Goal: Task Accomplishment & Management: Manage account settings

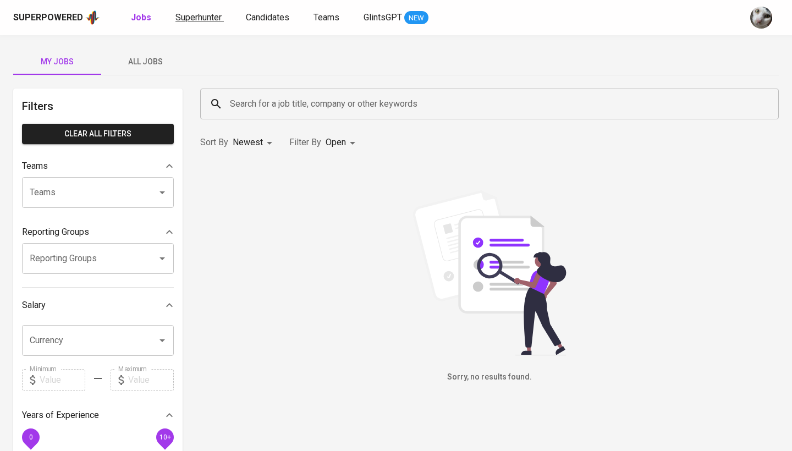
click at [199, 19] on span "Superhunter" at bounding box center [198, 17] width 46 height 10
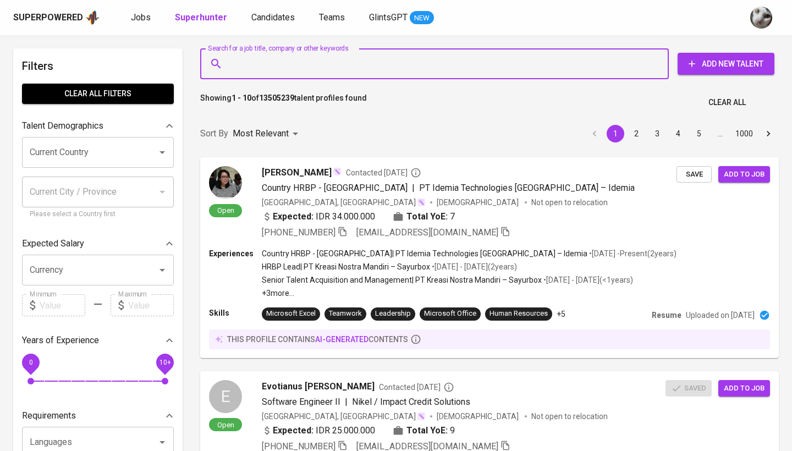
paste input "haninkhalidah.contact@gmail.com"
click at [374, 56] on input "Search for a job title, company or other keywords" at bounding box center [437, 63] width 420 height 21
type input "haninkhalidah.contact@gmail.com"
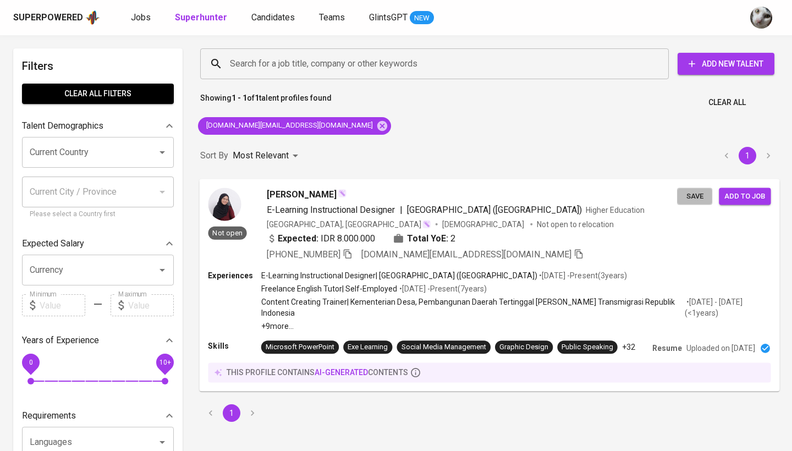
click at [689, 193] on span "Save" at bounding box center [695, 196] width 24 height 13
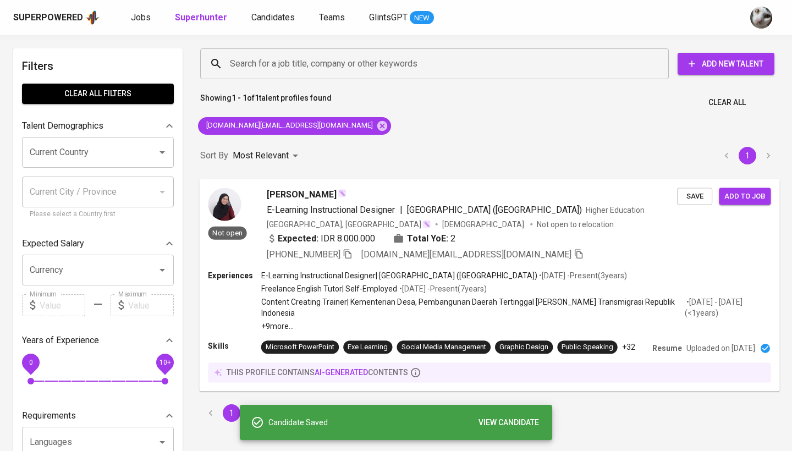
click at [617, 216] on span "E-Learning Instructional Designer | State University of Jakarta (Universitas Ne…" at bounding box center [456, 209] width 378 height 13
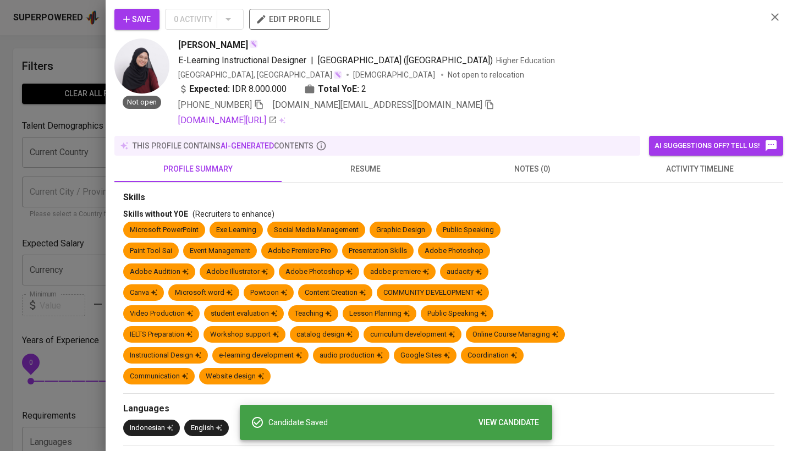
click at [645, 172] on span "activity timeline" at bounding box center [700, 169] width 154 height 14
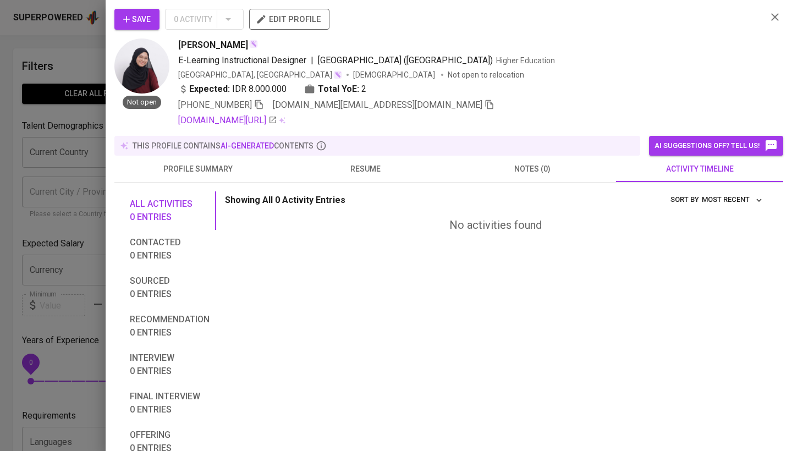
click at [70, 189] on div at bounding box center [396, 225] width 792 height 451
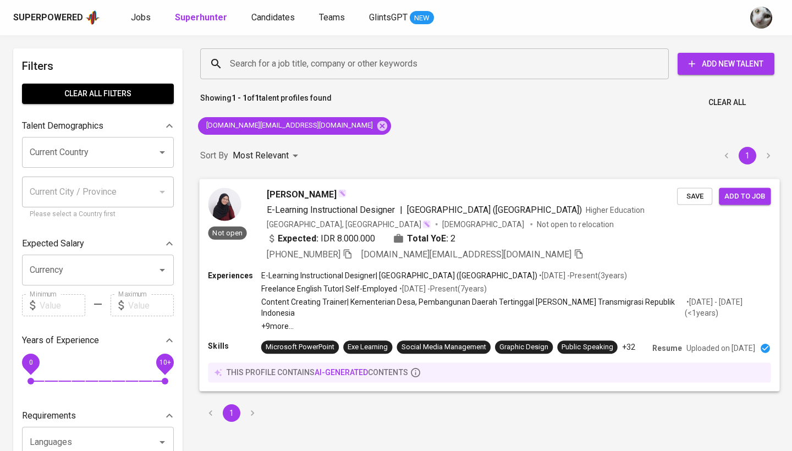
click at [700, 200] on span "Save" at bounding box center [695, 196] width 24 height 13
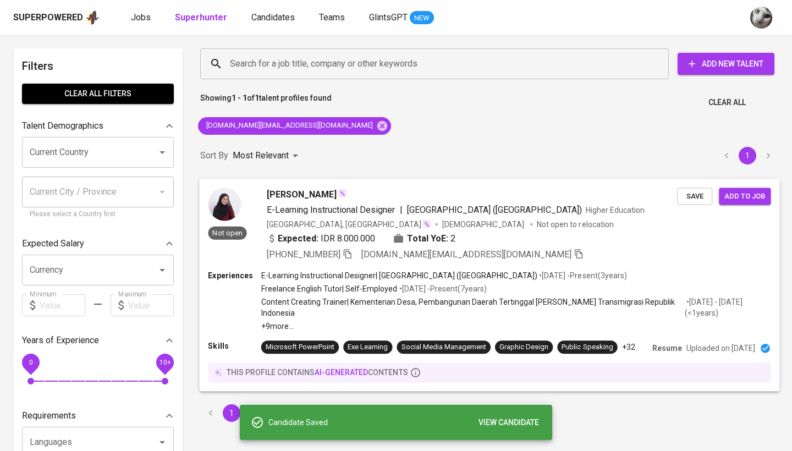
click at [749, 189] on button "Add to job" at bounding box center [745, 196] width 52 height 17
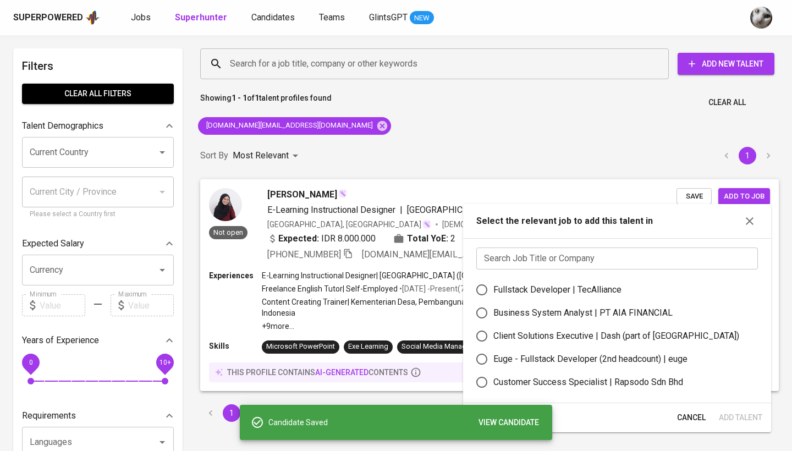
click at [602, 256] on input "text" at bounding box center [617, 259] width 282 height 22
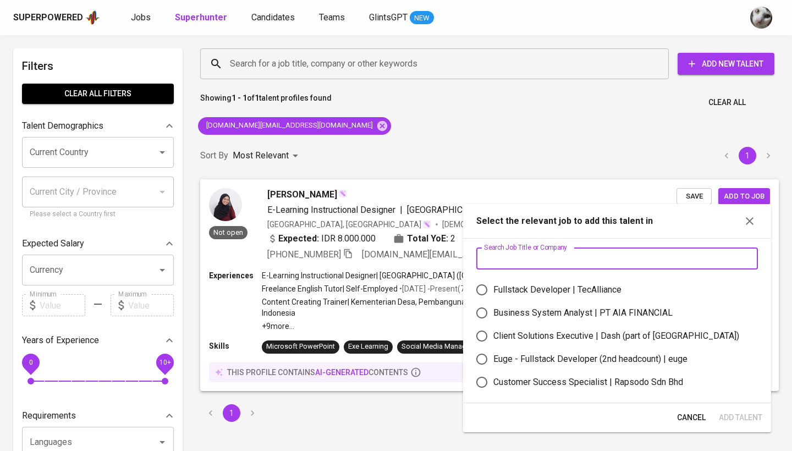
click at [601, 259] on input "text" at bounding box center [617, 259] width 282 height 22
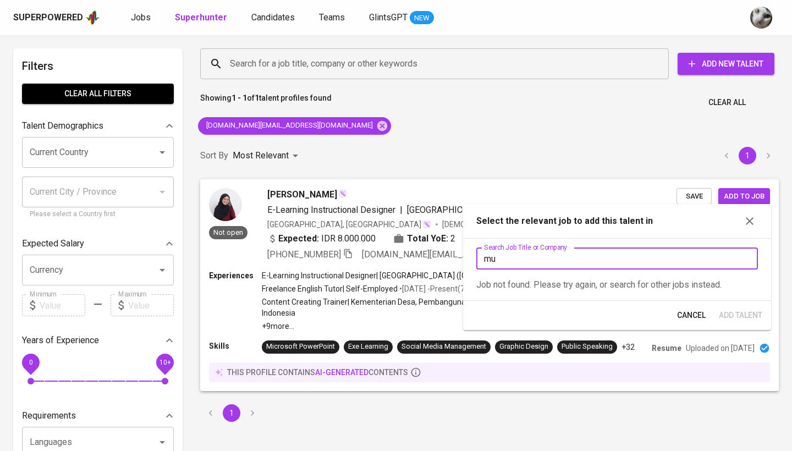
type input "m"
type input "c"
type input "m"
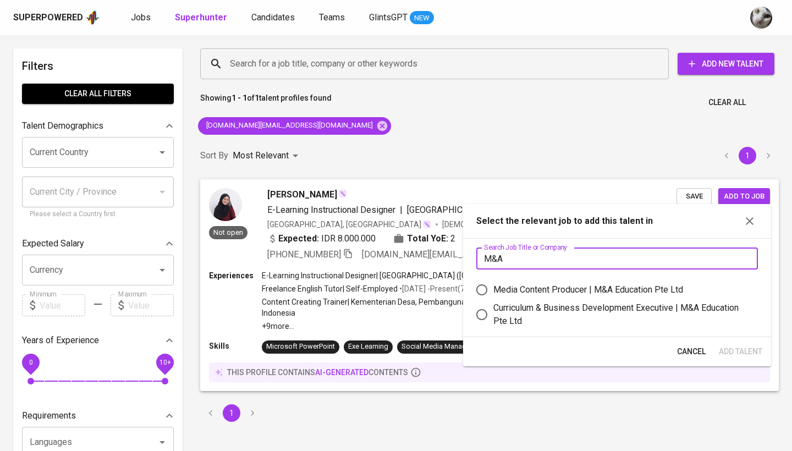
type input "M&A"
click at [575, 312] on div "Curriculum & Business Development Executive | M&A Education Pte Ltd" at bounding box center [621, 314] width 256 height 26
click at [493, 312] on input "Curriculum & Business Development Executive | M&A Education Pte Ltd" at bounding box center [481, 314] width 23 height 23
radio input "true"
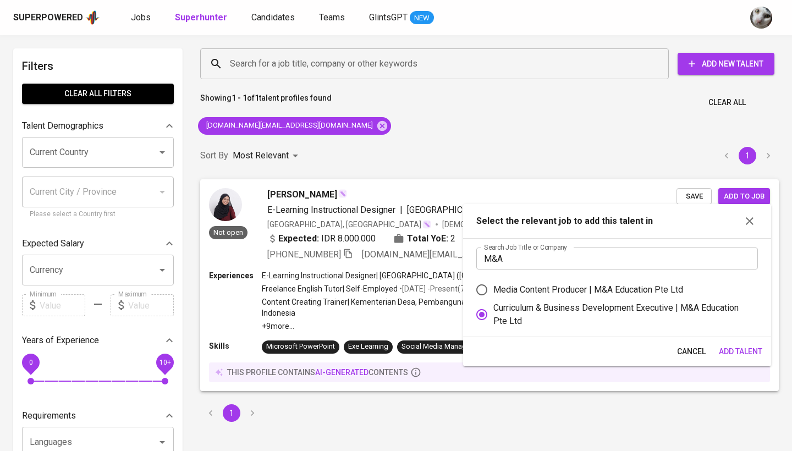
click at [738, 352] on span "Add Talent" at bounding box center [740, 352] width 43 height 14
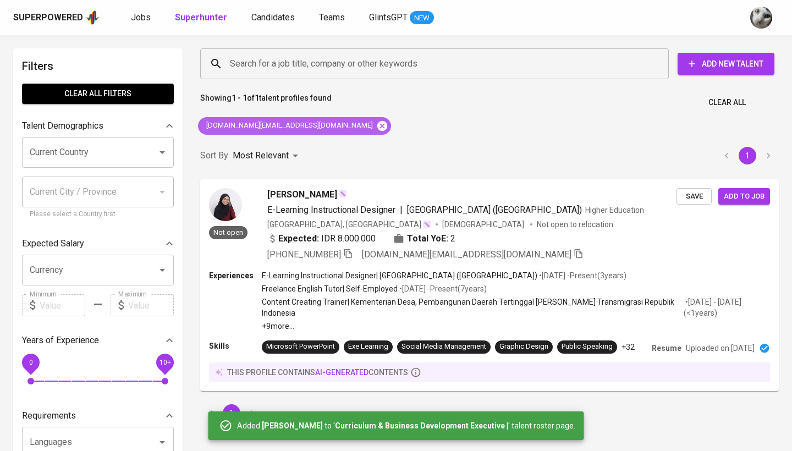
click at [377, 128] on icon at bounding box center [382, 125] width 10 height 10
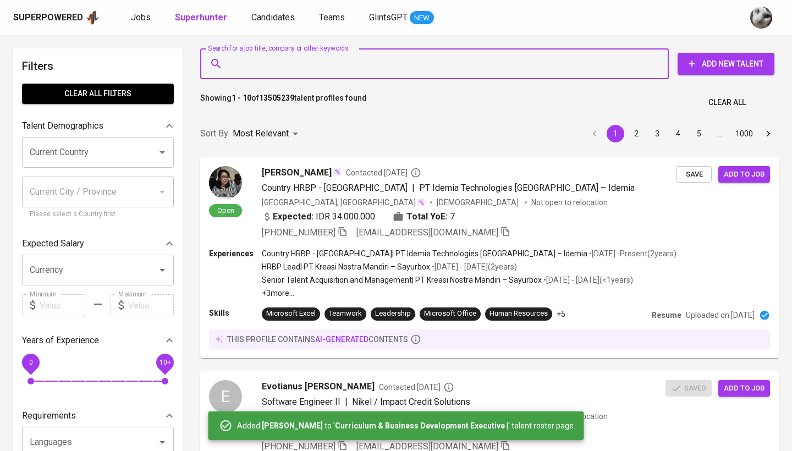
click at [341, 61] on input "Search for a job title, company or other keywords" at bounding box center [437, 63] width 420 height 21
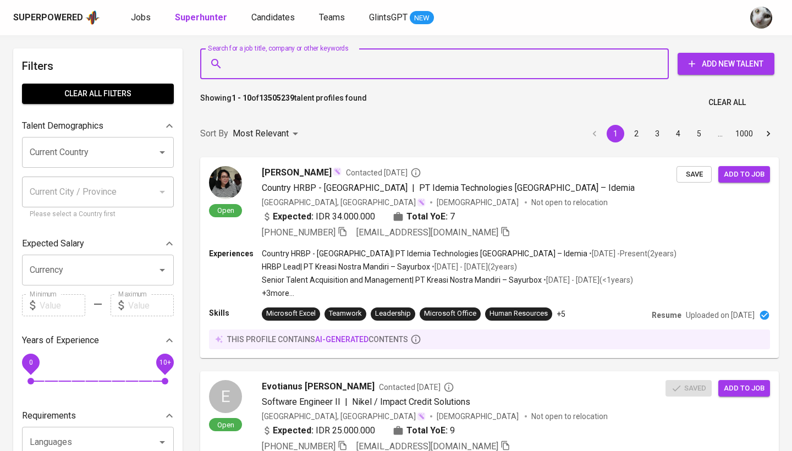
paste input "wahyudamarjt@gmail.com"
type input "wahyudamarjt@gmail.com"
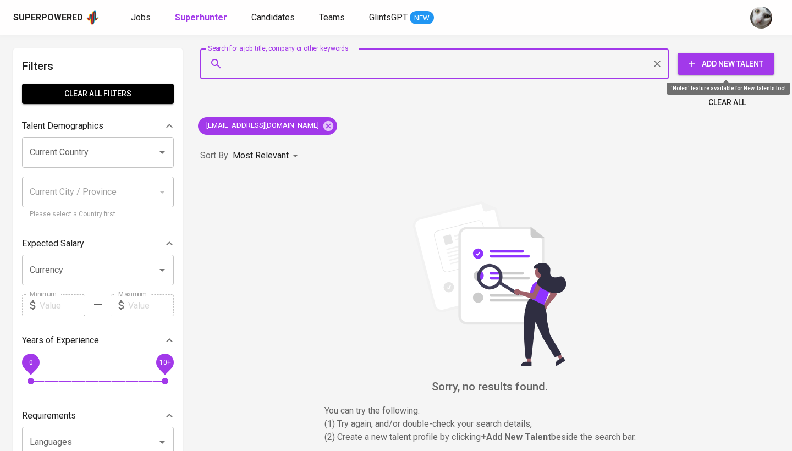
click at [721, 64] on span "Add New Talent" at bounding box center [726, 64] width 79 height 14
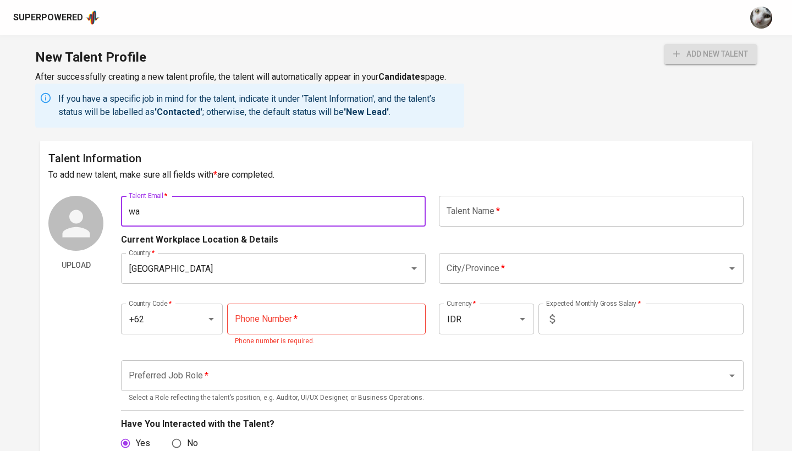
type input "w"
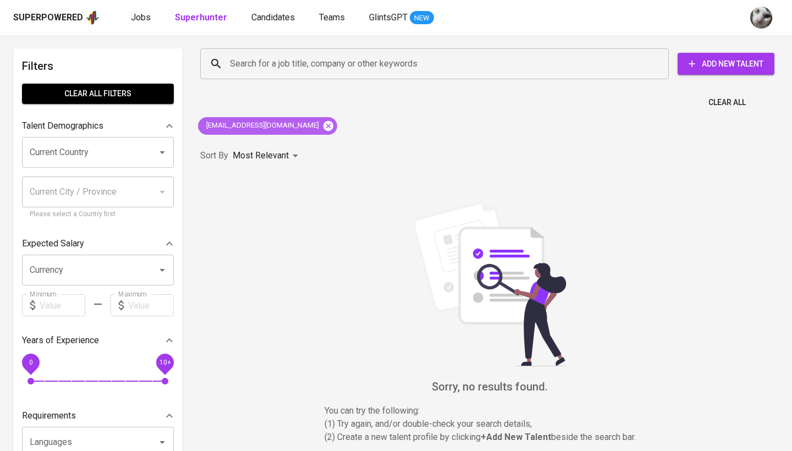
click at [322, 124] on icon at bounding box center [328, 126] width 12 height 12
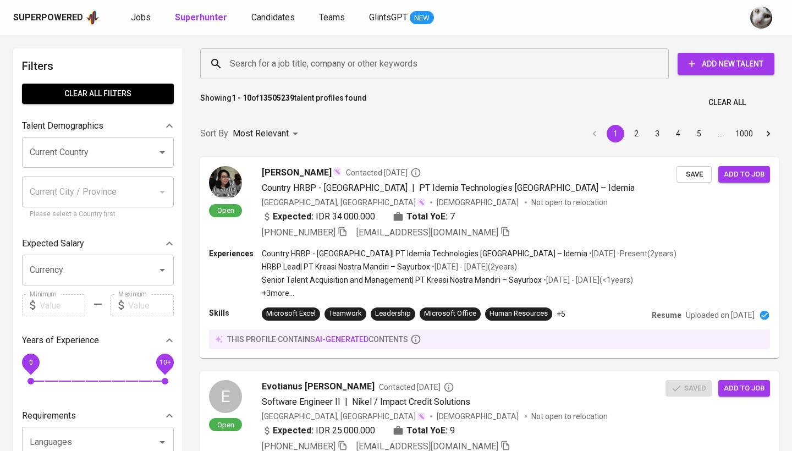
click at [374, 67] on input "Search for a job title, company or other keywords" at bounding box center [437, 63] width 420 height 21
paste input "[DOMAIN_NAME][EMAIL_ADDRESS][DOMAIN_NAME]"
type input "[DOMAIN_NAME][EMAIL_ADDRESS][DOMAIN_NAME]"
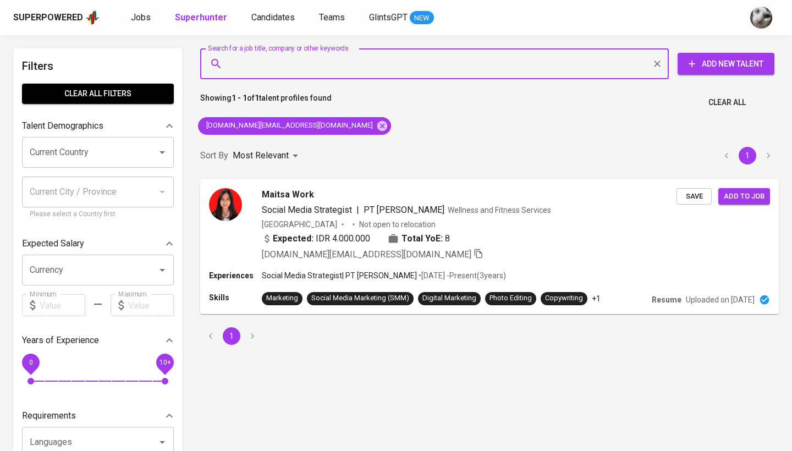
click at [271, 59] on input "Search for a job title, company or other keywords" at bounding box center [437, 63] width 420 height 21
click at [702, 194] on span "Save" at bounding box center [695, 196] width 24 height 13
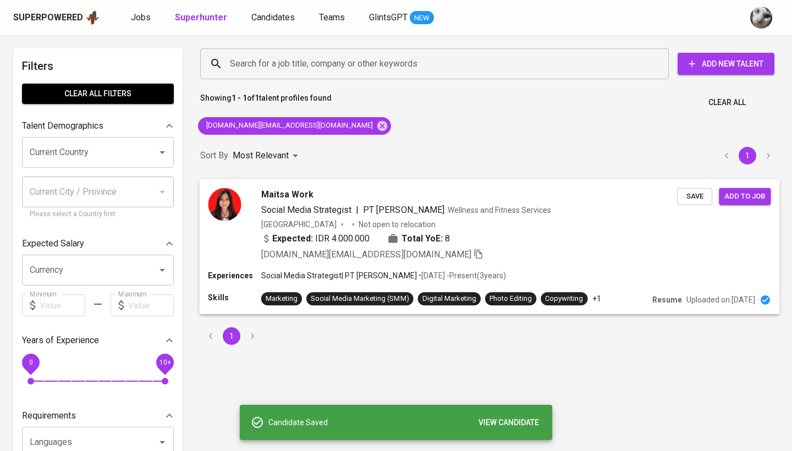
click at [759, 201] on span "Add to job" at bounding box center [745, 196] width 41 height 13
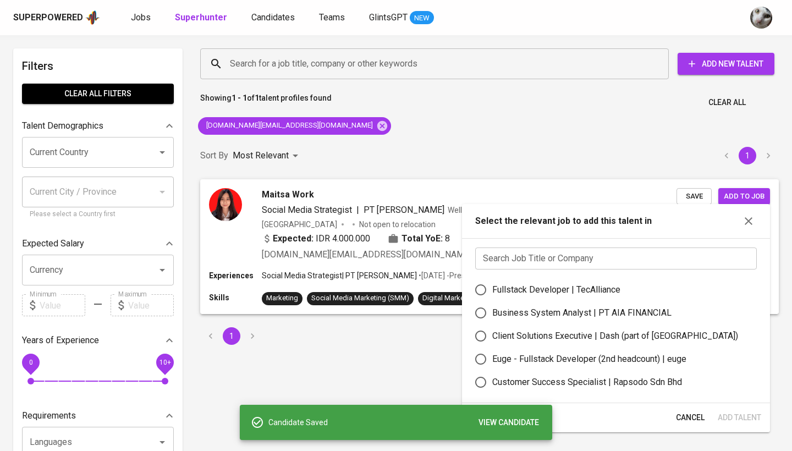
click at [529, 259] on input "text" at bounding box center [616, 259] width 282 height 22
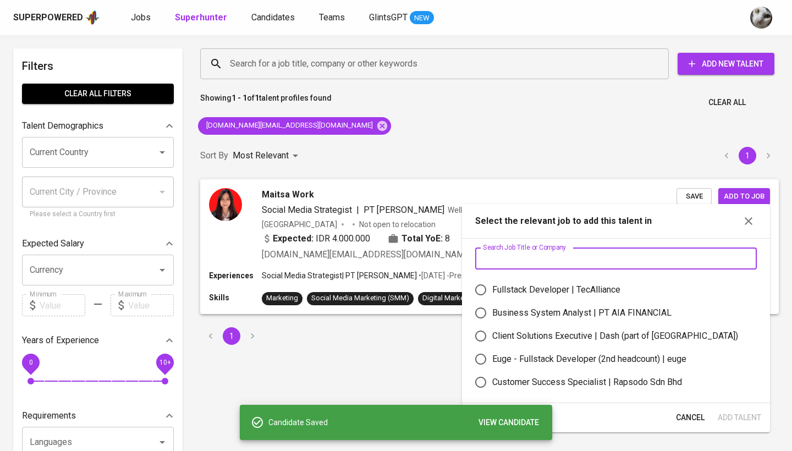
type input "m"
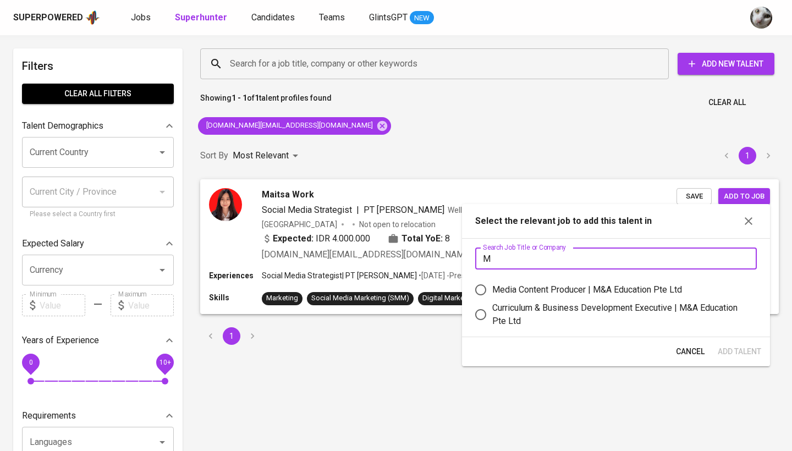
type input "M"
click at [563, 292] on div "Media Content Producer | M&A Education Pte Ltd" at bounding box center [587, 289] width 190 height 13
click at [492, 292] on input "Media Content Producer | M&A Education Pte Ltd" at bounding box center [480, 289] width 23 height 23
radio input "true"
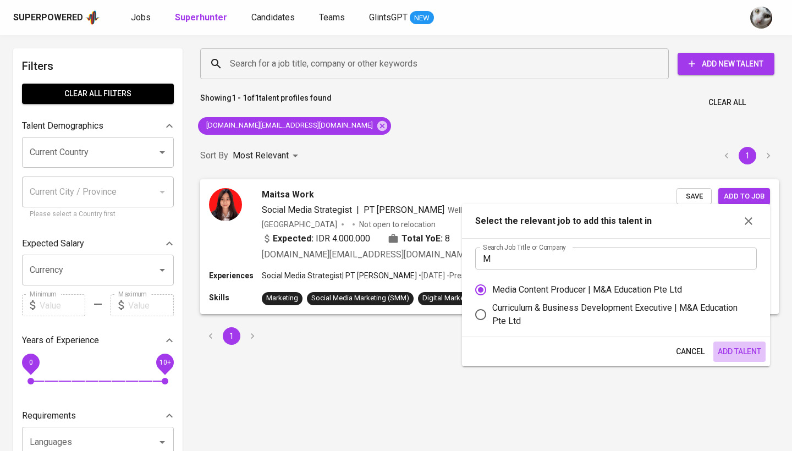
click at [722, 349] on span "Add Talent" at bounding box center [739, 352] width 43 height 14
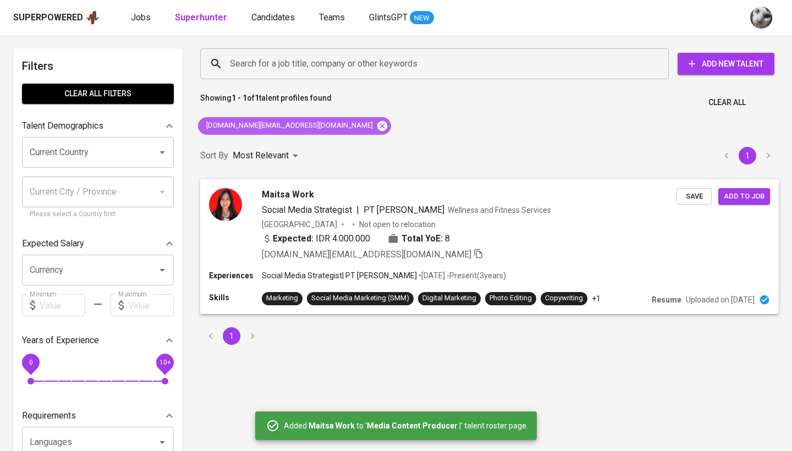
click at [376, 125] on icon at bounding box center [382, 126] width 12 height 12
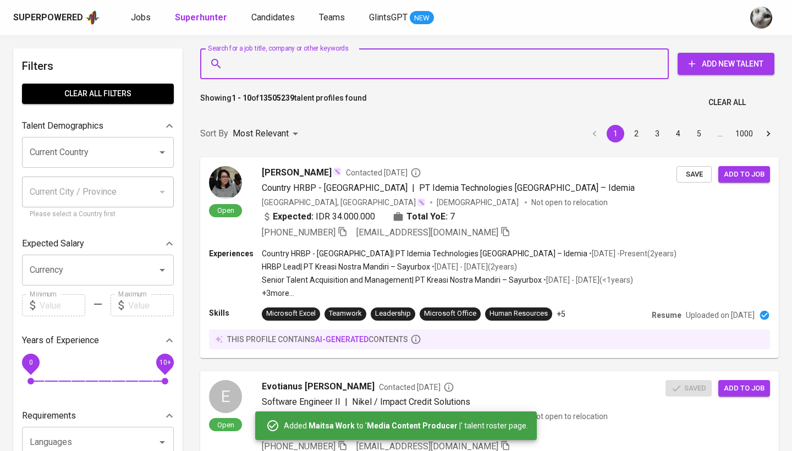
click at [340, 65] on input "Search for a job title, company or other keywords" at bounding box center [437, 63] width 420 height 21
click at [341, 62] on input "Search for a job title, company or other keywords" at bounding box center [437, 63] width 420 height 21
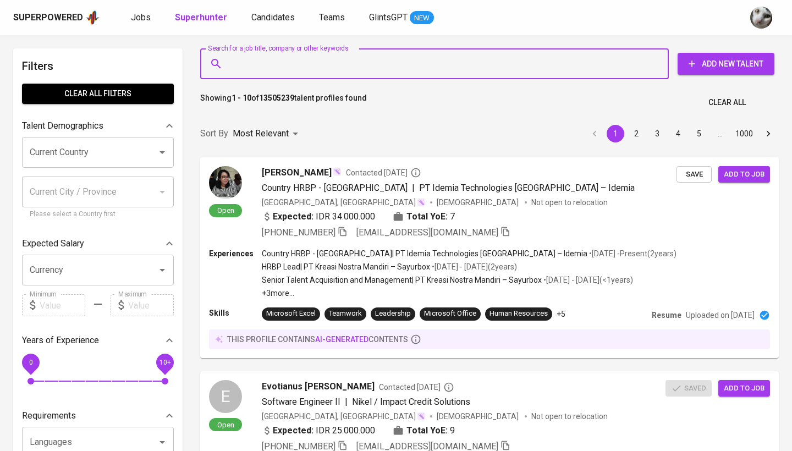
paste input "[EMAIL_ADDRESS][DOMAIN_NAME]"
type input "[EMAIL_ADDRESS][DOMAIN_NAME]"
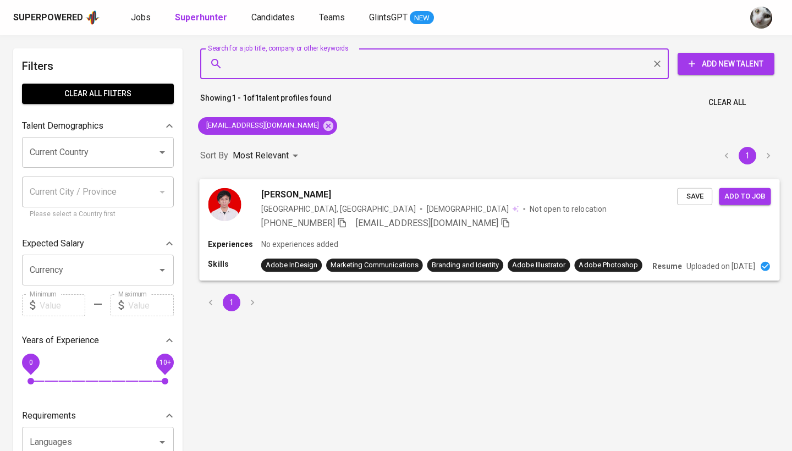
click at [696, 194] on span "Save" at bounding box center [695, 196] width 24 height 13
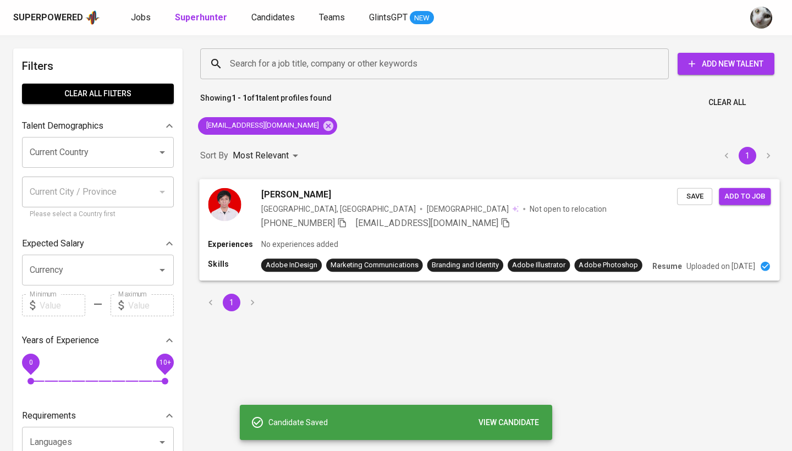
click at [755, 201] on span "Add to job" at bounding box center [745, 196] width 41 height 13
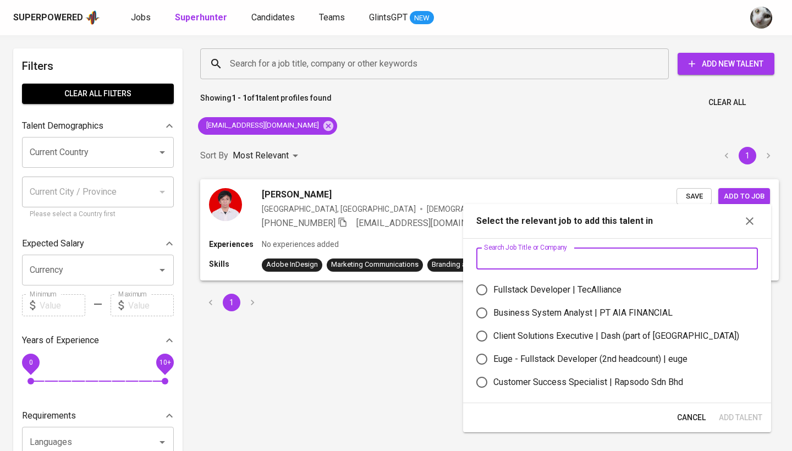
click at [635, 256] on input "text" at bounding box center [617, 259] width 282 height 22
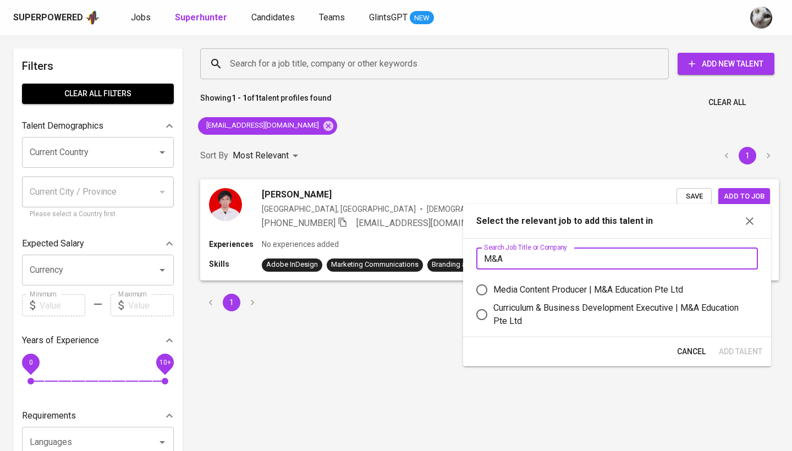
type input "M&A"
click at [621, 290] on div "Media Content Producer | M&A Education Pte Ltd" at bounding box center [588, 289] width 190 height 13
click at [493, 290] on input "Media Content Producer | M&A Education Pte Ltd" at bounding box center [481, 289] width 23 height 23
radio input "true"
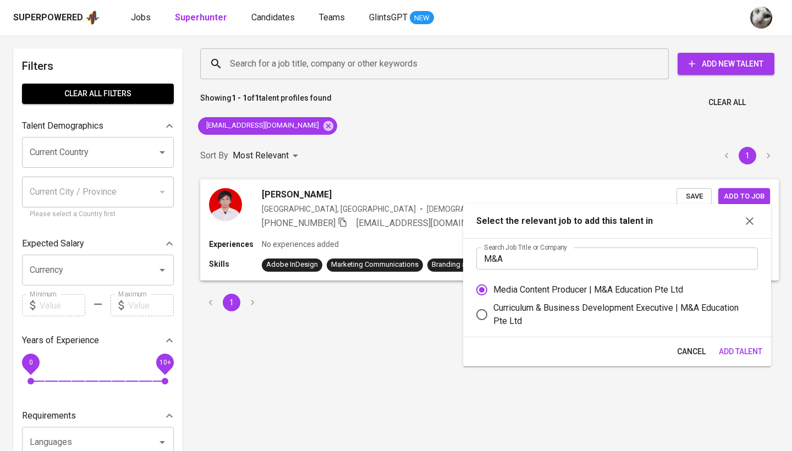
click at [738, 348] on span "Add Talent" at bounding box center [740, 352] width 43 height 14
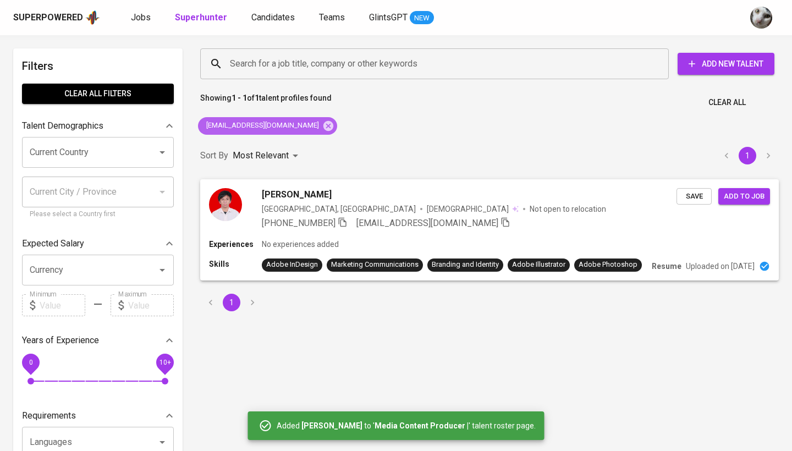
click at [322, 125] on icon at bounding box center [328, 126] width 12 height 12
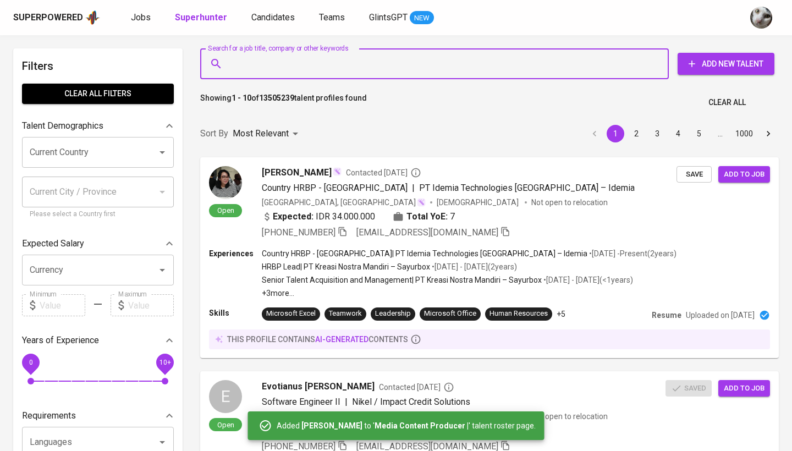
click at [320, 62] on input "Search for a job title, company or other keywords" at bounding box center [437, 63] width 420 height 21
paste input "[EMAIL_ADDRESS][DOMAIN_NAME]"
type input "[EMAIL_ADDRESS][DOMAIN_NAME]"
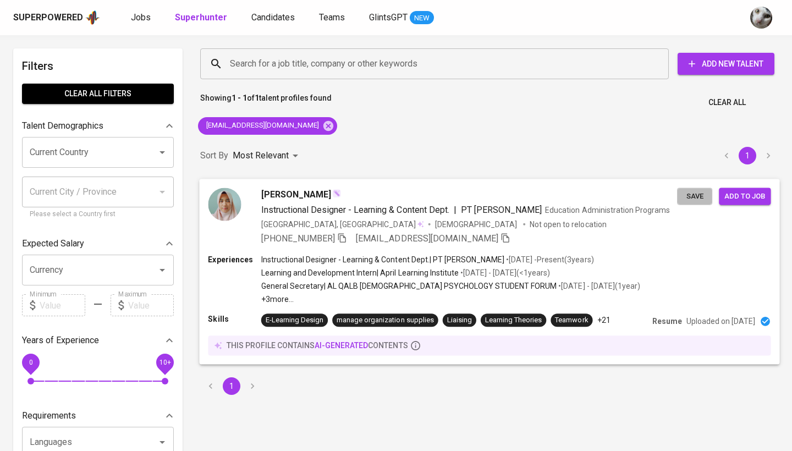
click at [703, 197] on span "Save" at bounding box center [695, 196] width 24 height 13
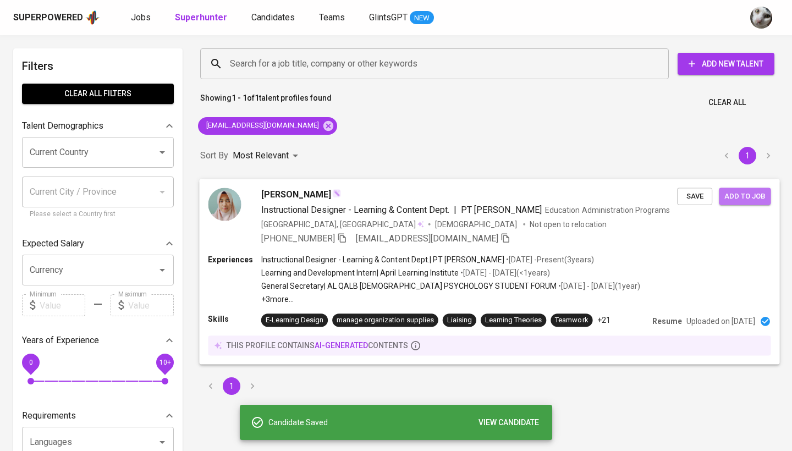
click at [743, 196] on span "Add to job" at bounding box center [745, 196] width 41 height 13
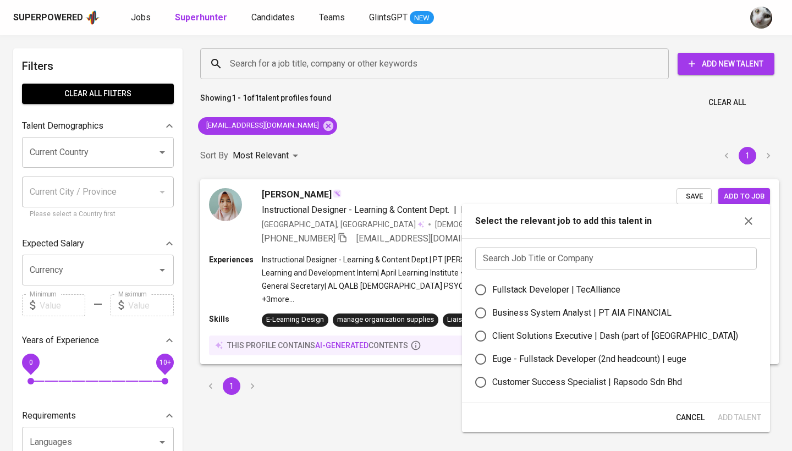
click at [578, 255] on input "text" at bounding box center [616, 259] width 282 height 22
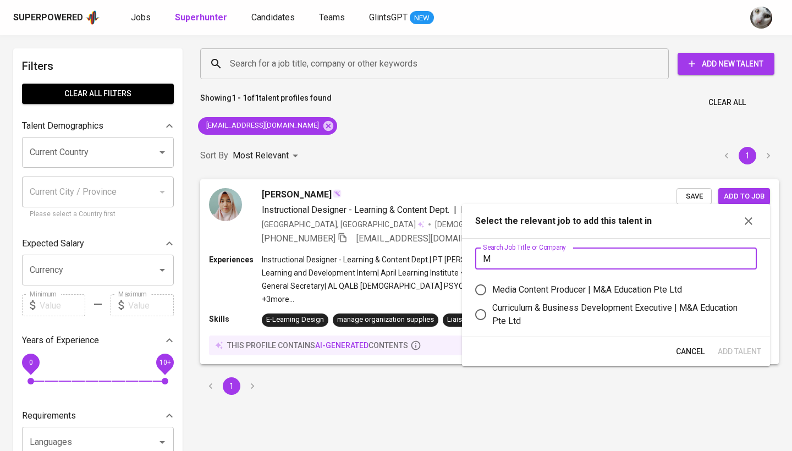
type input "M"
click at [600, 306] on div "Curriculum & Business Development Executive | M&A Education Pte Ltd" at bounding box center [620, 314] width 256 height 26
click at [492, 306] on input "Curriculum & Business Development Executive | M&A Education Pte Ltd" at bounding box center [480, 314] width 23 height 23
radio input "true"
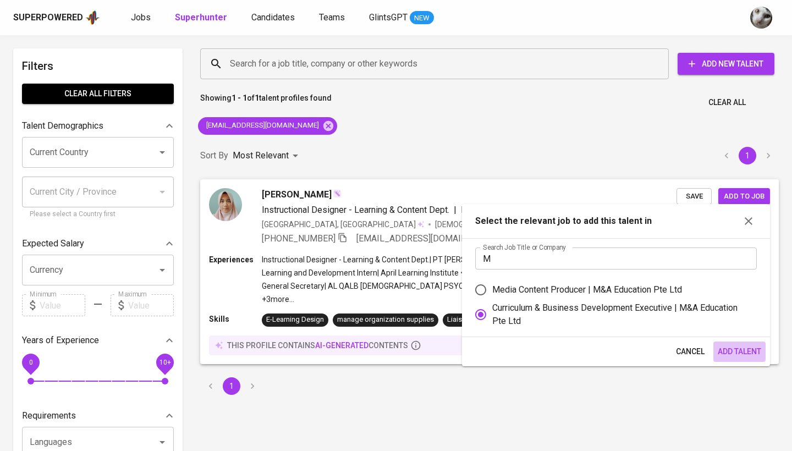
click at [750, 353] on span "Add Talent" at bounding box center [739, 352] width 43 height 14
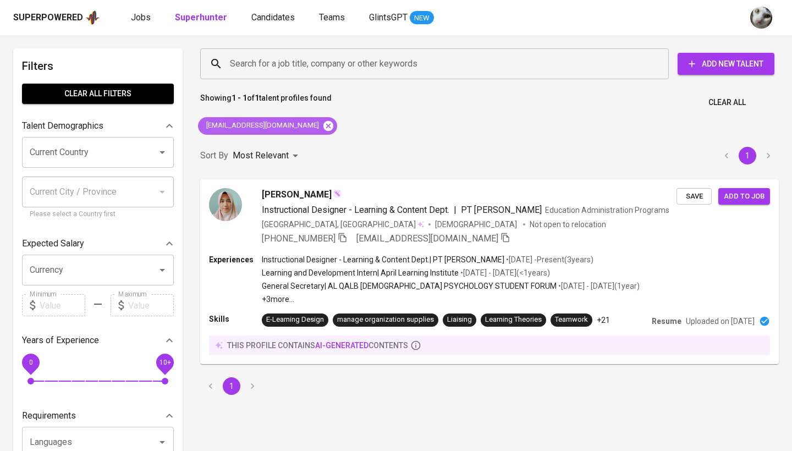
click at [326, 122] on icon at bounding box center [328, 125] width 10 height 10
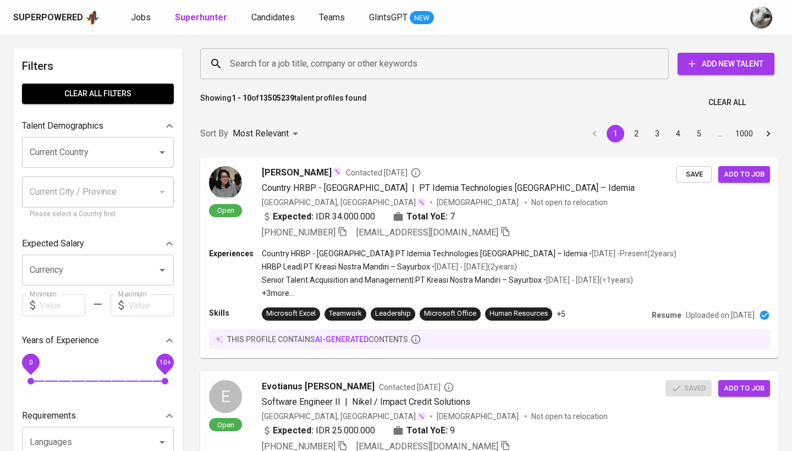
click at [324, 65] on input "Search for a job title, company or other keywords" at bounding box center [437, 63] width 420 height 21
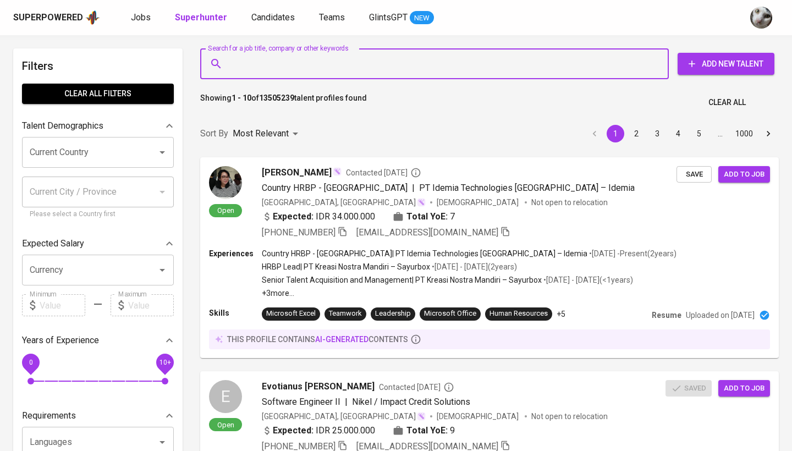
click at [324, 65] on input "Search for a job title, company or other keywords" at bounding box center [437, 63] width 420 height 21
paste input "tamimarf97@gmail.com"
type input "tamimarf97@gmail.com"
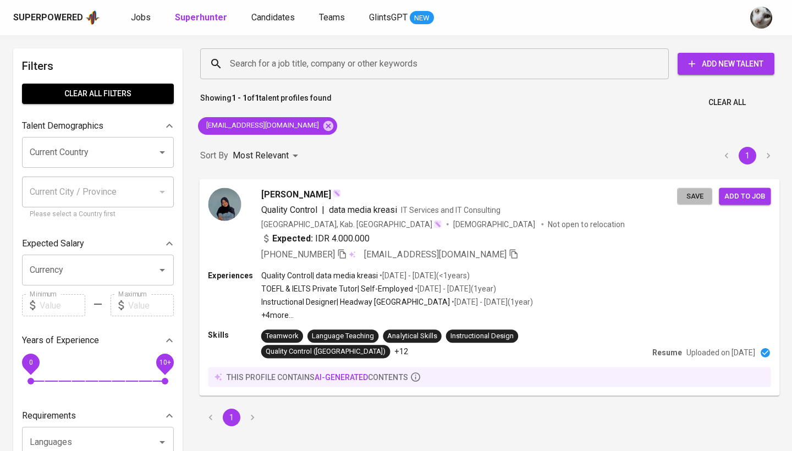
click at [701, 197] on span "Save" at bounding box center [695, 196] width 24 height 13
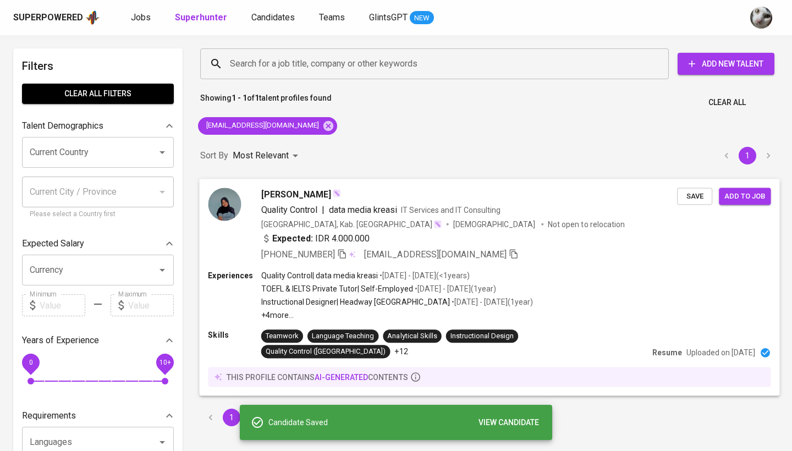
click at [727, 189] on button "Add to job" at bounding box center [745, 196] width 52 height 17
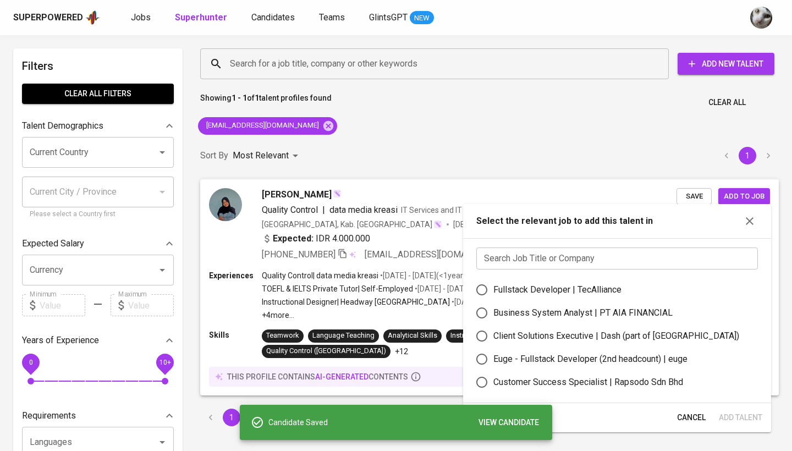
click at [601, 260] on input "text" at bounding box center [617, 259] width 282 height 22
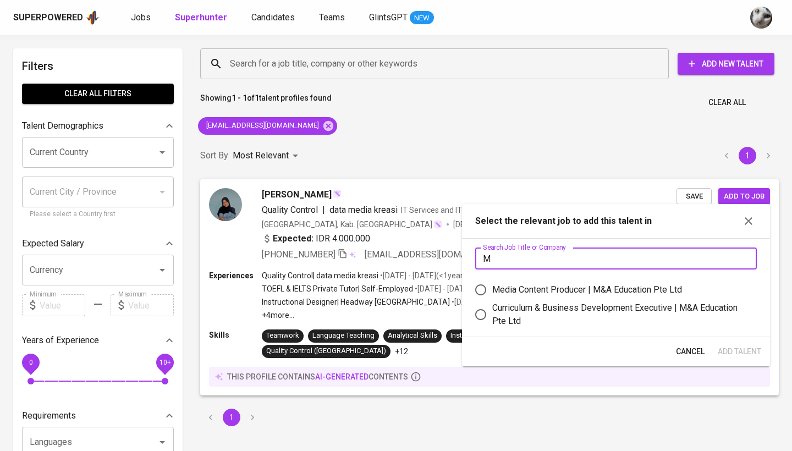
type input "M"
click at [602, 303] on div "Curriculum & Business Development Executive | M&A Education Pte Ltd" at bounding box center [620, 314] width 256 height 26
click at [492, 303] on input "Curriculum & Business Development Executive | M&A Education Pte Ltd" at bounding box center [480, 314] width 23 height 23
radio input "true"
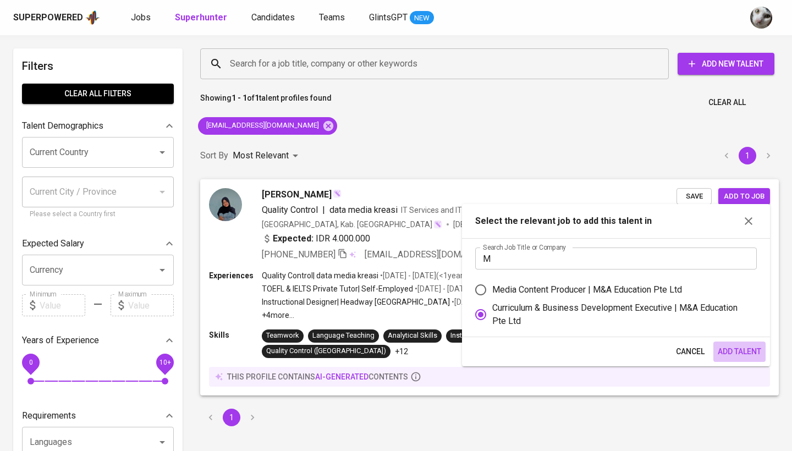
click at [732, 350] on span "Add Talent" at bounding box center [739, 352] width 43 height 14
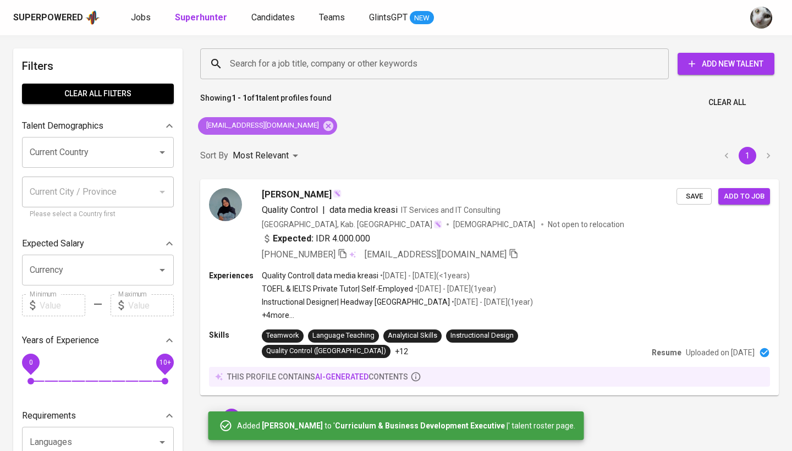
click at [294, 118] on div "tamimarf97@gmail.com" at bounding box center [267, 126] width 139 height 18
click at [322, 125] on icon at bounding box center [328, 126] width 12 height 12
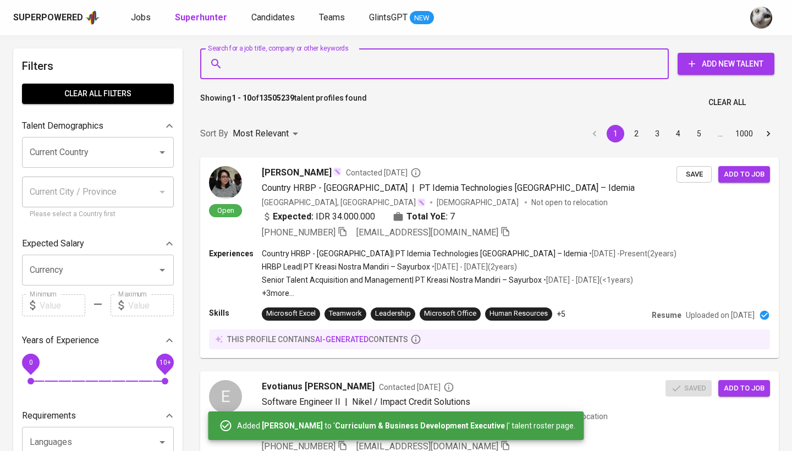
click at [315, 67] on input "Search for a job title, company or other keywords" at bounding box center [437, 63] width 420 height 21
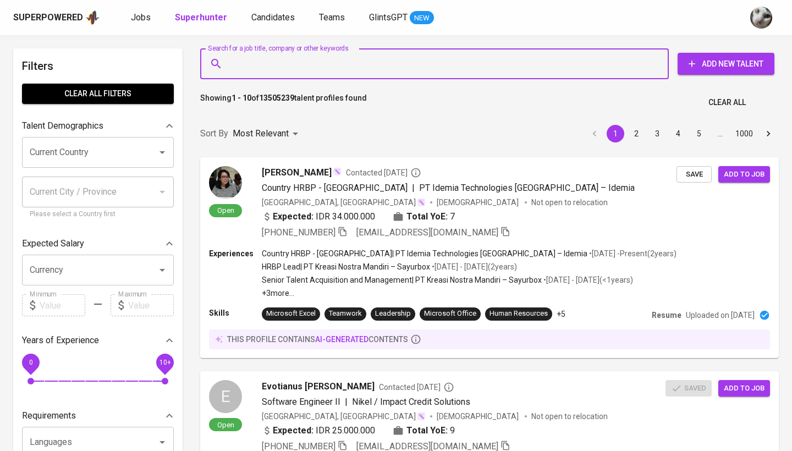
click at [315, 64] on input "Search for a job title, company or other keywords" at bounding box center [437, 63] width 420 height 21
paste input "farras.adhi@gmail.com"
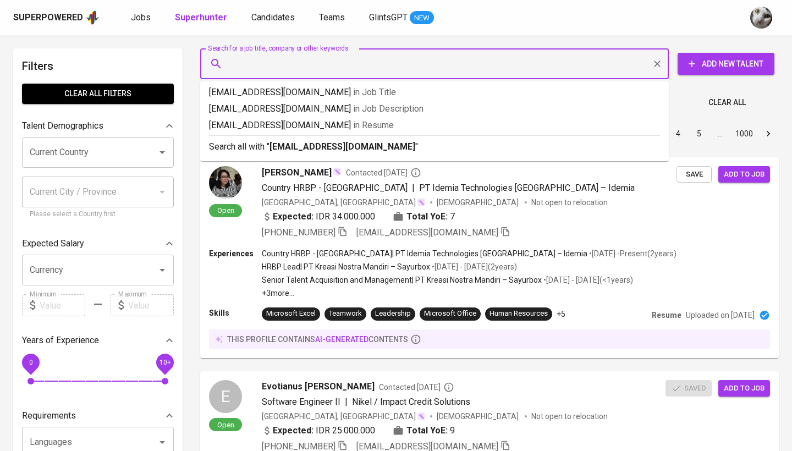
type input "farras.adhi@gmail.com"
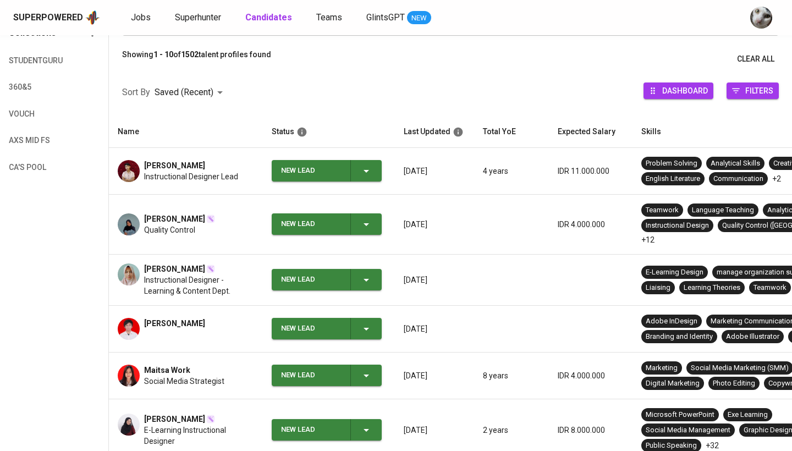
scroll to position [118, 0]
click at [338, 167] on div "New Lead" at bounding box center [311, 170] width 61 height 21
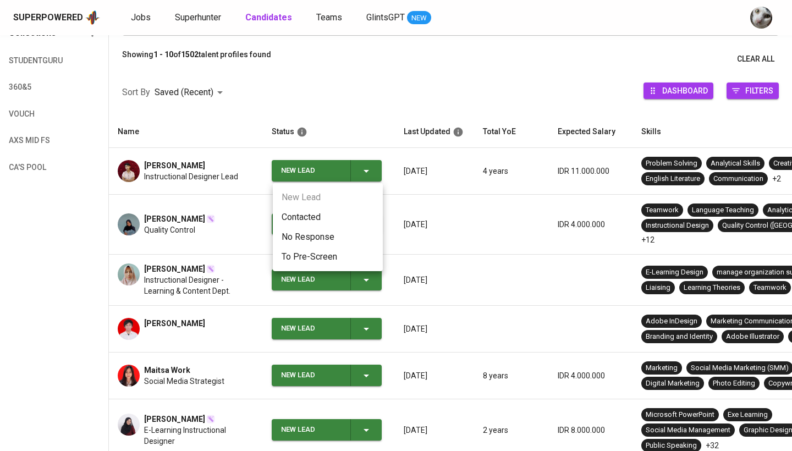
click at [326, 220] on li "Contacted" at bounding box center [328, 217] width 110 height 20
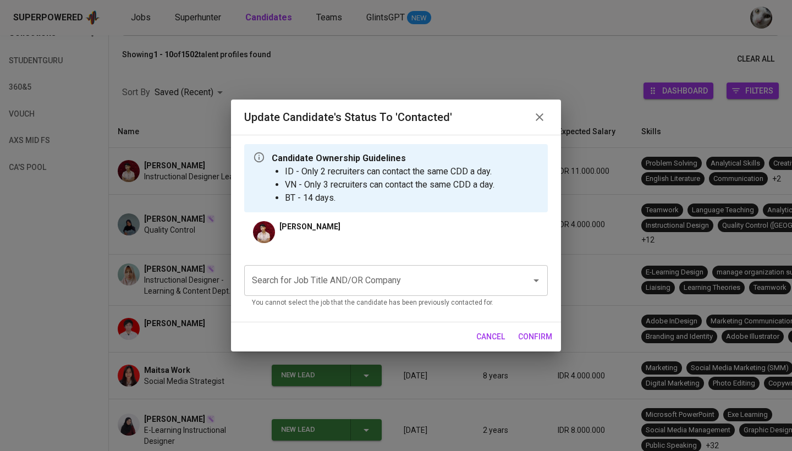
click at [370, 290] on input "Search for Job Title AND/OR Company" at bounding box center [380, 280] width 263 height 21
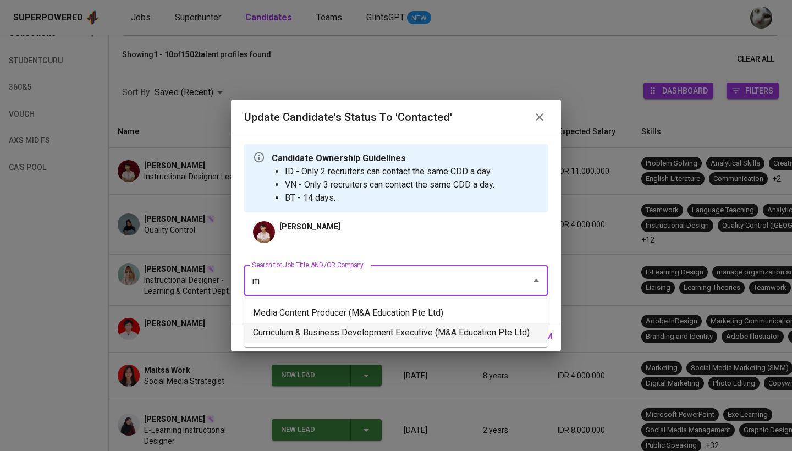
click at [413, 326] on li "Curriculum & Business Development Executive (M&A Education Pte Ltd)" at bounding box center [396, 333] width 304 height 20
type input "m"
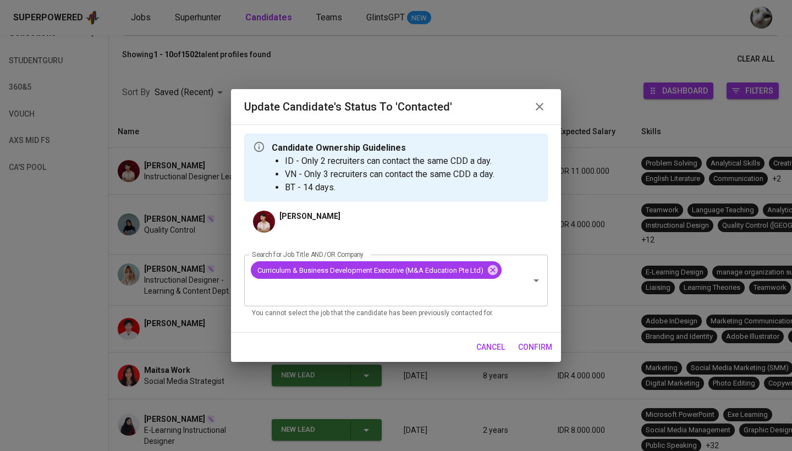
click at [521, 359] on div "cancel confirm" at bounding box center [396, 347] width 330 height 29
click at [533, 343] on span "confirm" at bounding box center [535, 348] width 34 height 14
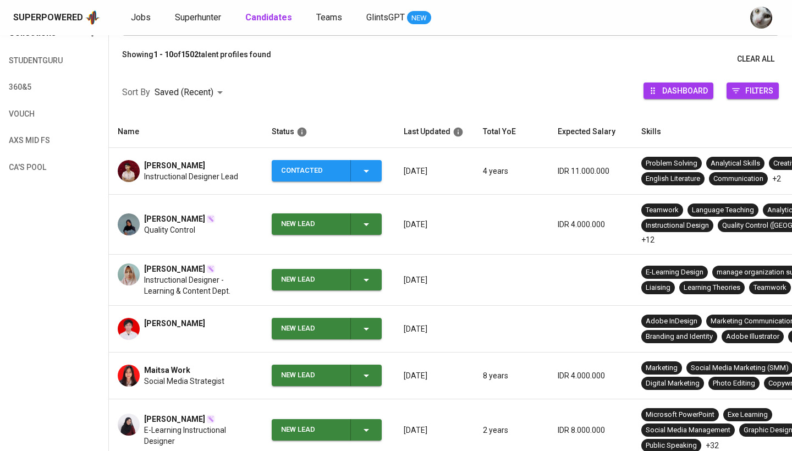
click at [314, 213] on div "New Lead" at bounding box center [311, 223] width 61 height 21
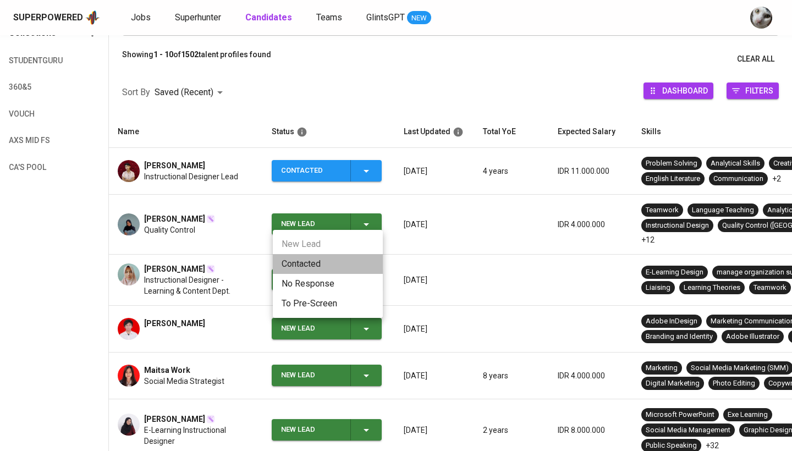
click at [319, 264] on li "Contacted" at bounding box center [328, 264] width 110 height 20
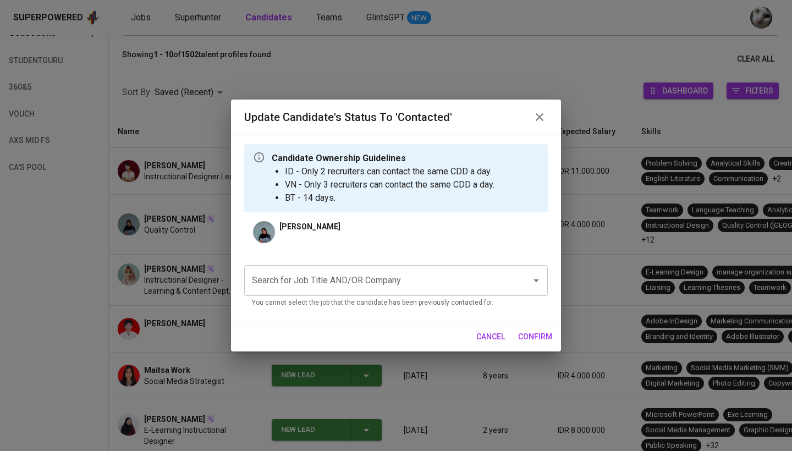
click at [343, 284] on input "Search for Job Title AND/OR Company" at bounding box center [380, 280] width 263 height 21
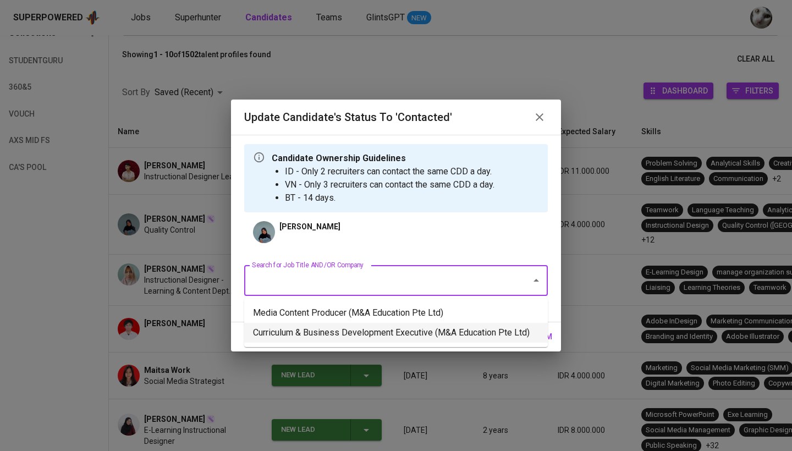
click at [352, 332] on li "Curriculum & Business Development Executive (M&A Education Pte Ltd)" at bounding box center [396, 333] width 304 height 20
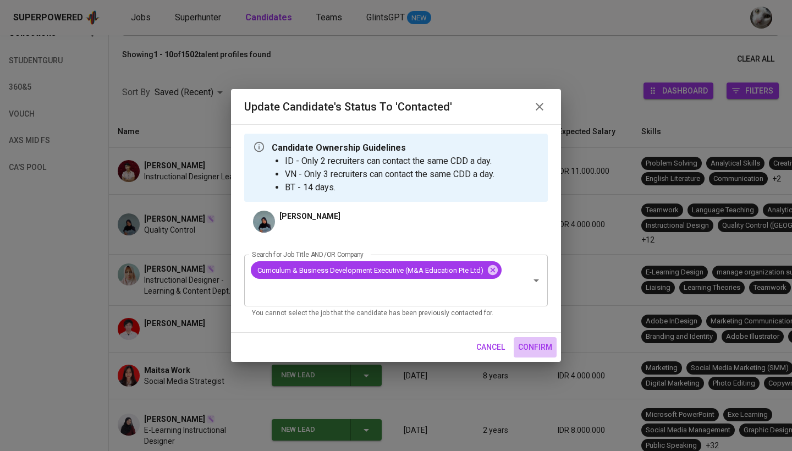
click at [534, 348] on span "confirm" at bounding box center [535, 348] width 34 height 14
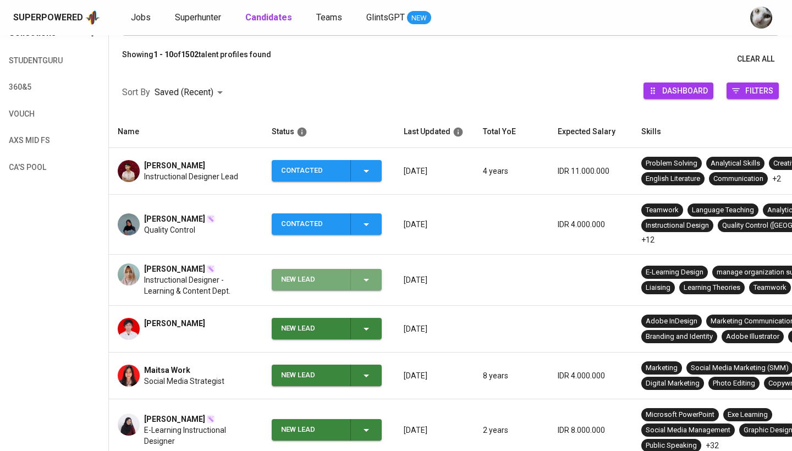
click at [293, 269] on div "New Lead" at bounding box center [311, 279] width 61 height 21
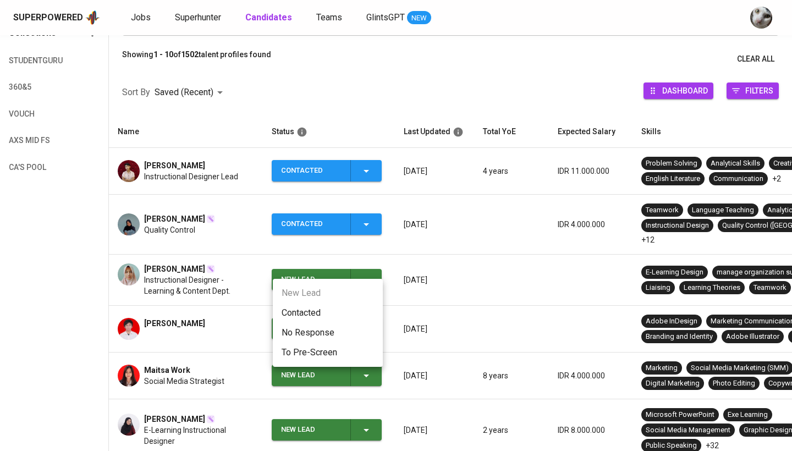
click at [301, 315] on li "Contacted" at bounding box center [328, 313] width 110 height 20
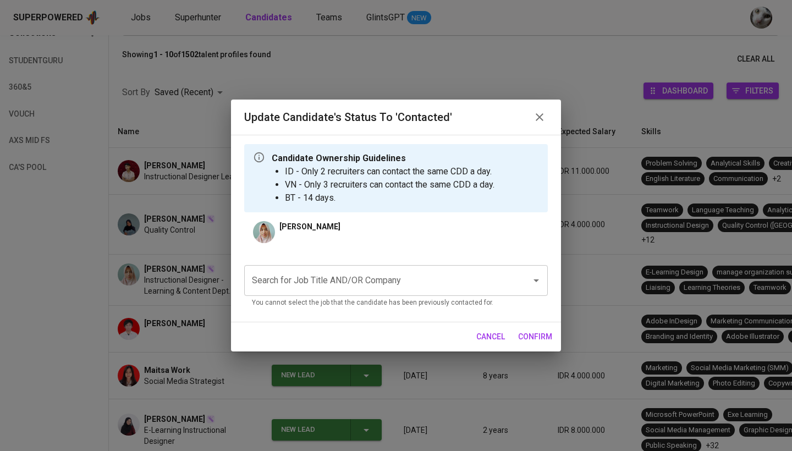
click at [353, 295] on div "Search for Job Title AND/OR Company" at bounding box center [396, 280] width 304 height 31
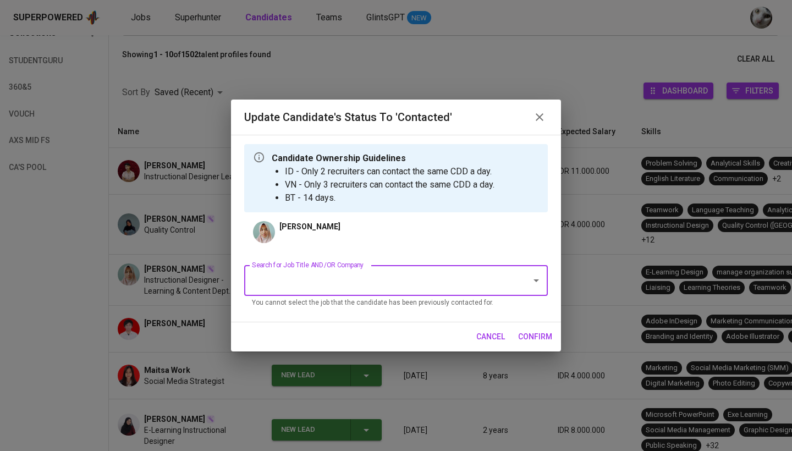
click at [546, 276] on div "Search for Job Title AND/OR Company" at bounding box center [396, 280] width 304 height 31
click at [539, 281] on icon "Open" at bounding box center [536, 280] width 13 height 13
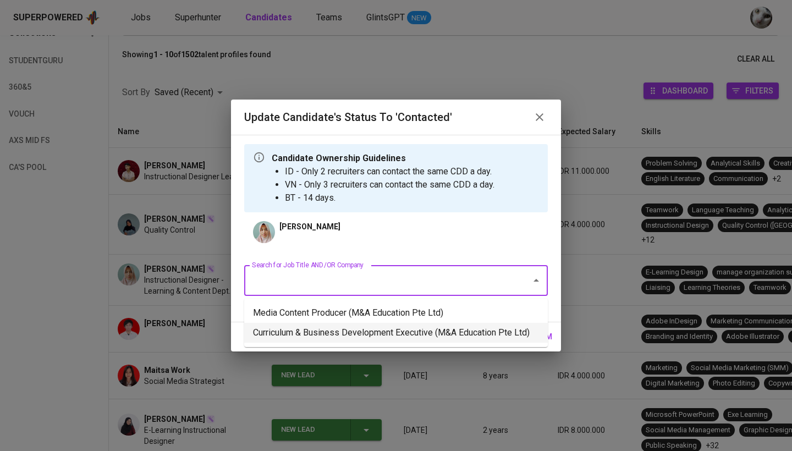
click at [450, 323] on li "Curriculum & Business Development Executive (M&A Education Pte Ltd)" at bounding box center [396, 333] width 304 height 20
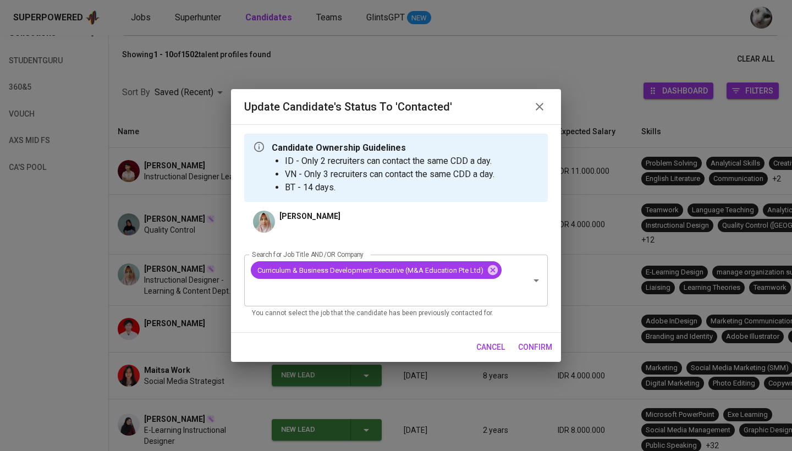
click at [542, 349] on span "confirm" at bounding box center [535, 348] width 34 height 14
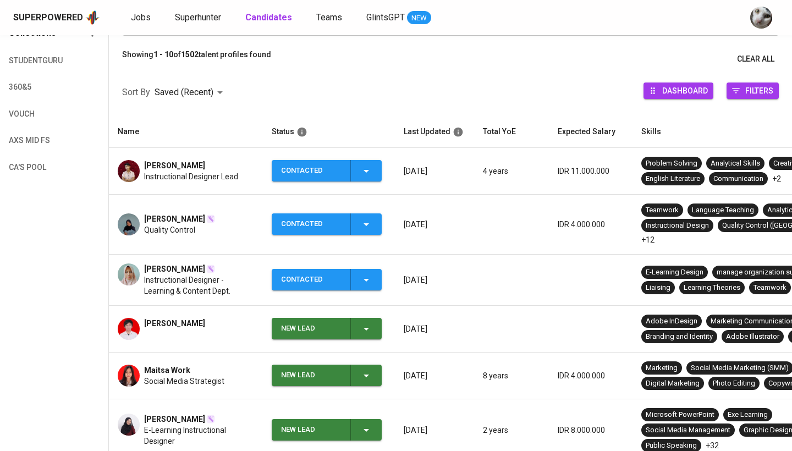
click at [297, 324] on div "New Lead" at bounding box center [311, 328] width 61 height 21
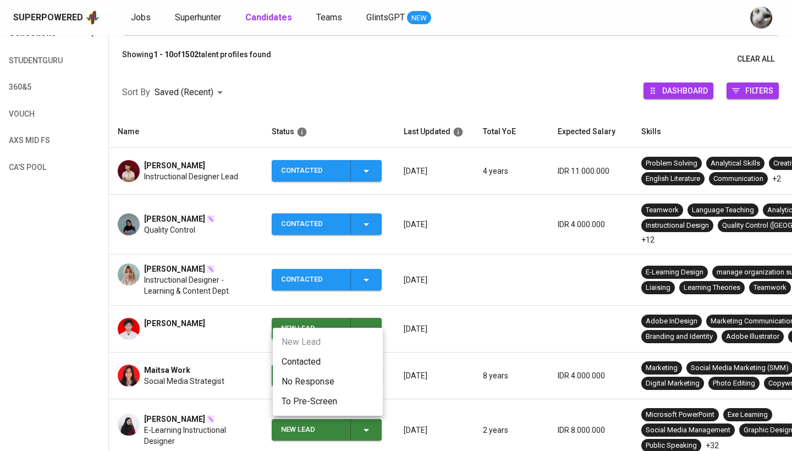
click at [309, 355] on li "Contacted" at bounding box center [328, 362] width 110 height 20
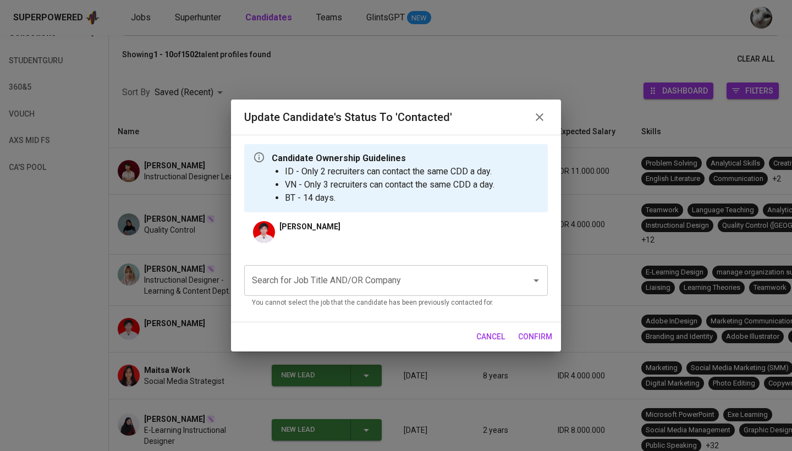
click at [475, 282] on input "Search for Job Title AND/OR Company" at bounding box center [380, 280] width 263 height 21
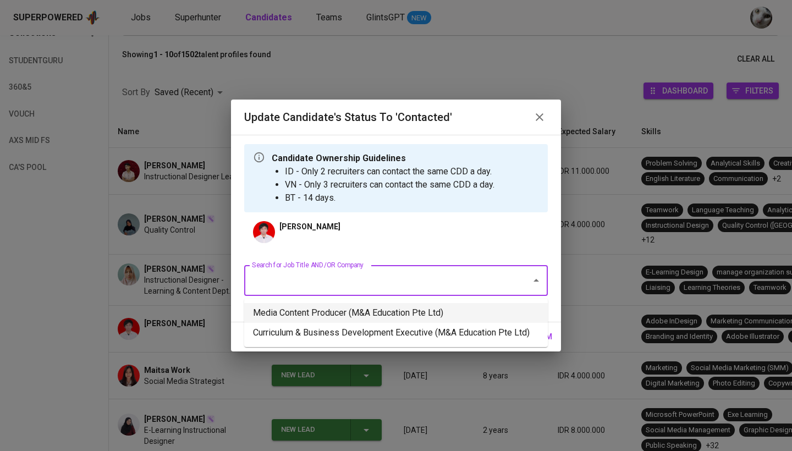
click at [493, 312] on li "Media Content Producer (M&A Education Pte Ltd)" at bounding box center [396, 313] width 304 height 20
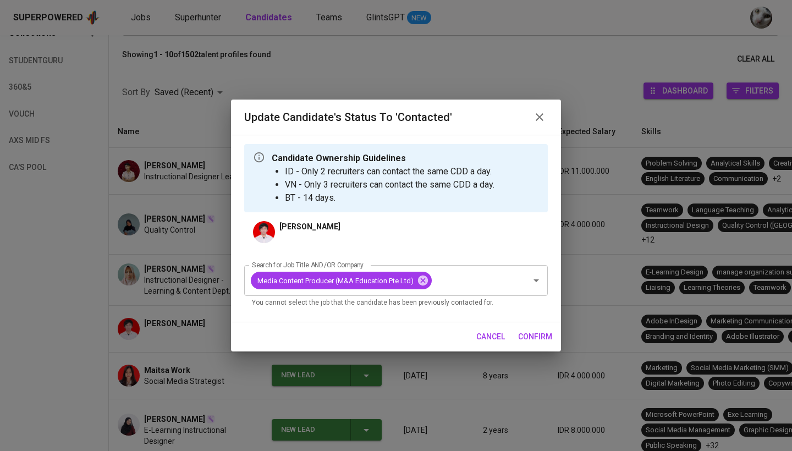
click at [547, 336] on span "confirm" at bounding box center [535, 337] width 34 height 14
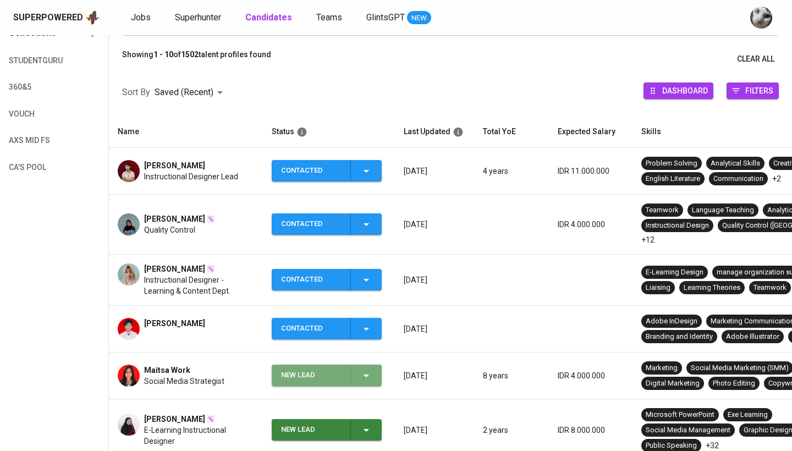
click at [286, 365] on div "New Lead" at bounding box center [311, 375] width 61 height 21
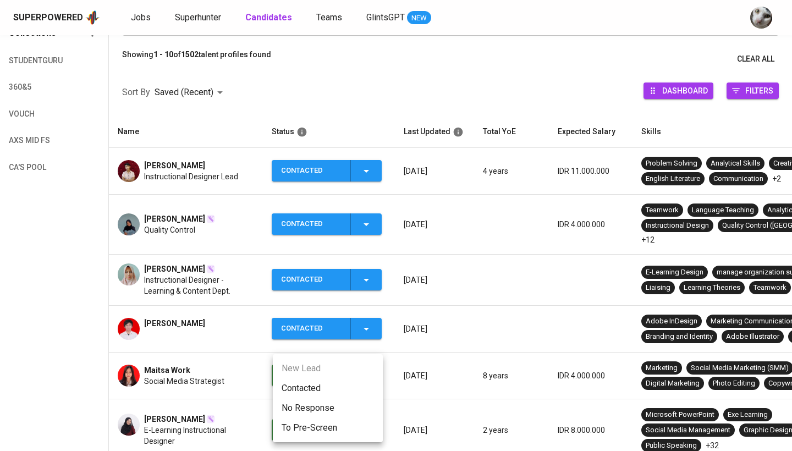
click at [363, 387] on li "Contacted" at bounding box center [328, 388] width 110 height 20
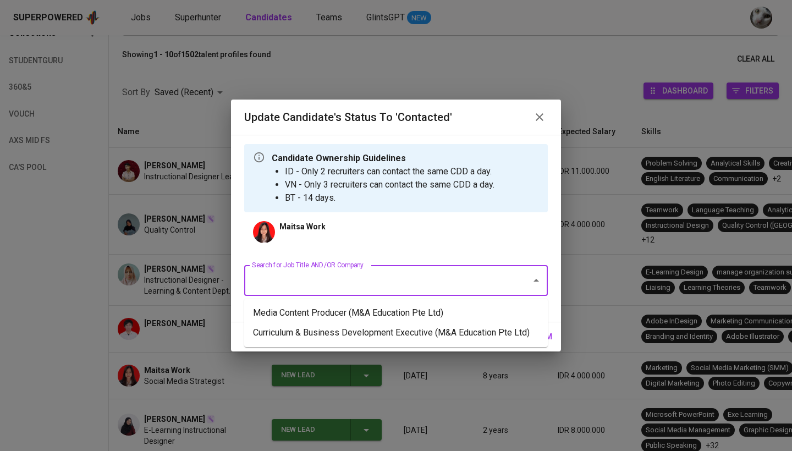
click at [475, 280] on input "Search for Job Title AND/OR Company" at bounding box center [380, 280] width 263 height 21
click at [460, 311] on li "Media Content Producer (M&A Education Pte Ltd)" at bounding box center [396, 313] width 304 height 20
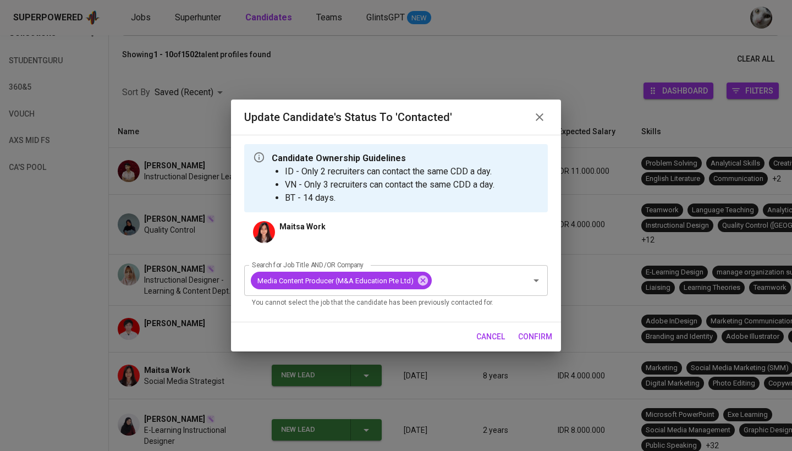
click at [537, 337] on span "confirm" at bounding box center [535, 337] width 34 height 14
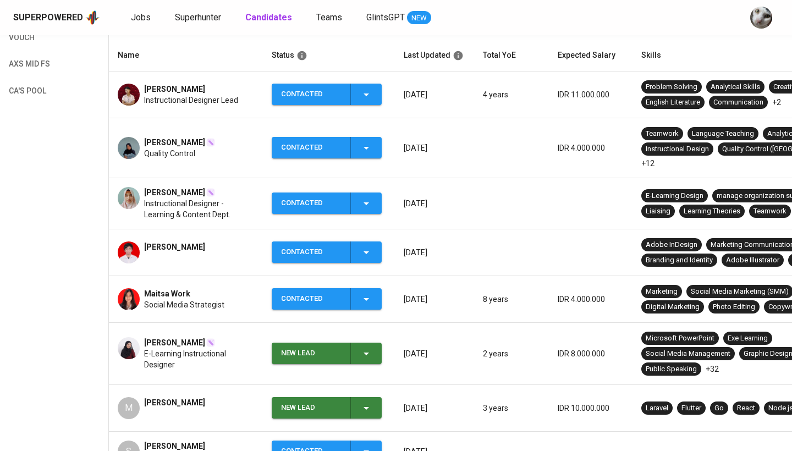
scroll to position [381, 0]
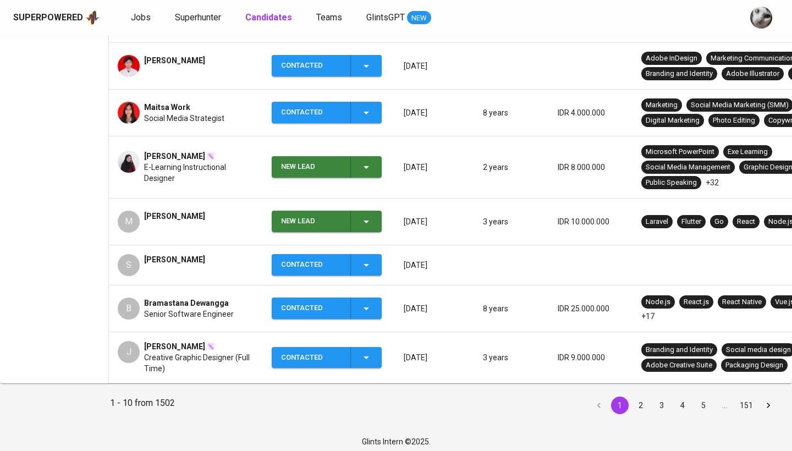
click at [326, 165] on td "New Lead" at bounding box center [329, 167] width 132 height 62
click at [326, 158] on div "New Lead" at bounding box center [311, 166] width 61 height 21
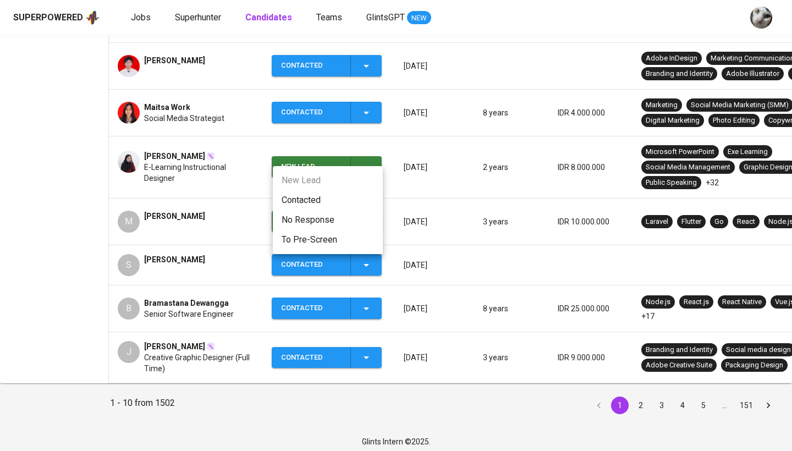
click at [327, 202] on li "Contacted" at bounding box center [328, 200] width 110 height 20
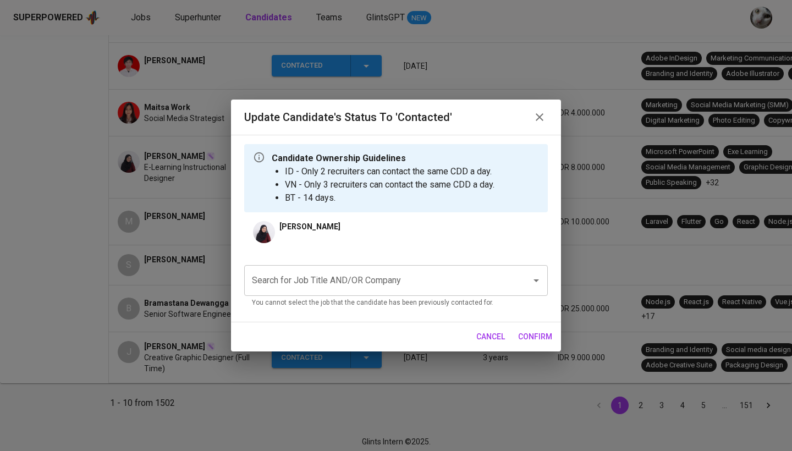
click at [539, 276] on icon "Open" at bounding box center [536, 280] width 13 height 13
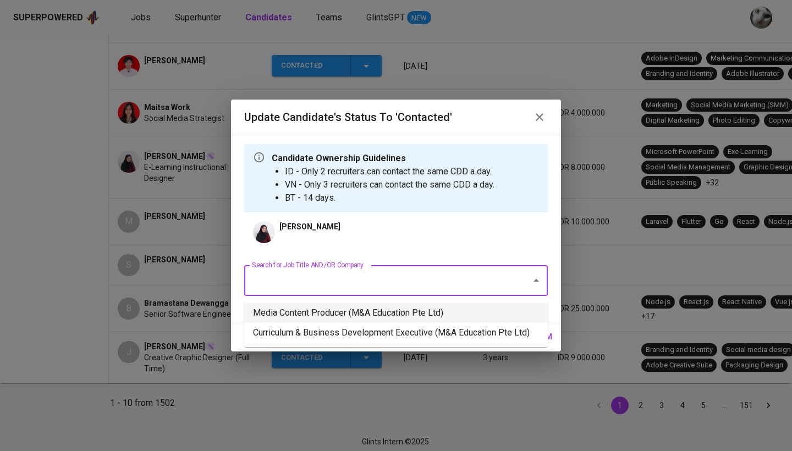
click at [435, 312] on li "Media Content Producer (M&A Education Pte Ltd)" at bounding box center [396, 313] width 304 height 20
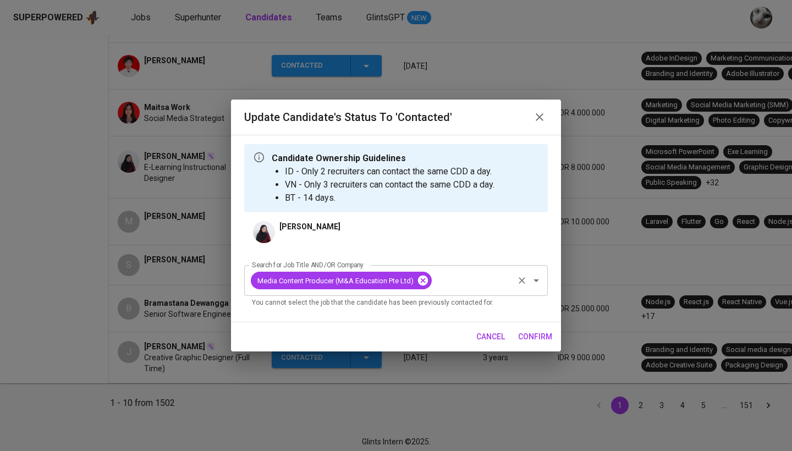
click at [424, 281] on icon at bounding box center [423, 281] width 12 height 12
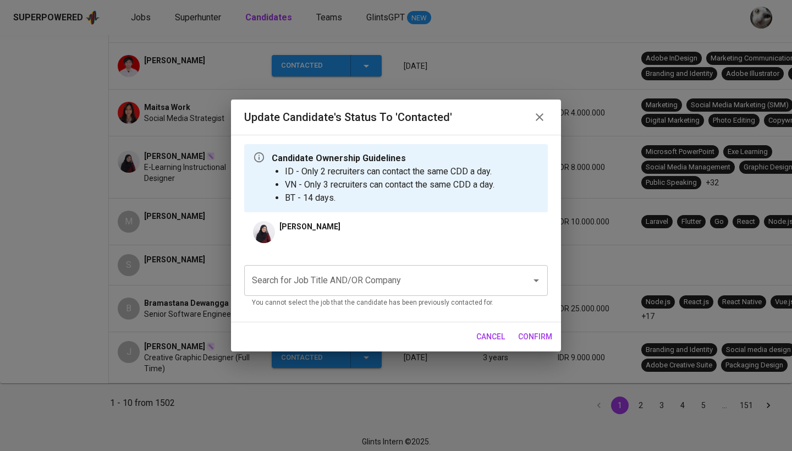
click at [542, 289] on div "Search for Job Title AND/OR Company" at bounding box center [396, 280] width 304 height 31
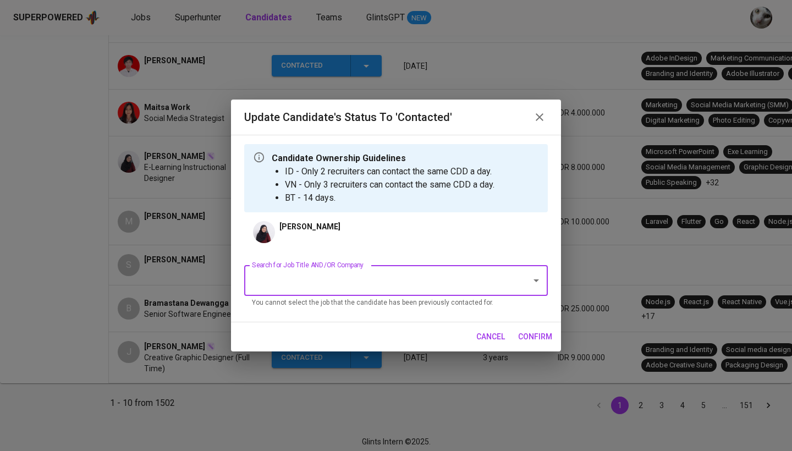
click at [535, 282] on icon "Open" at bounding box center [537, 280] width 6 height 3
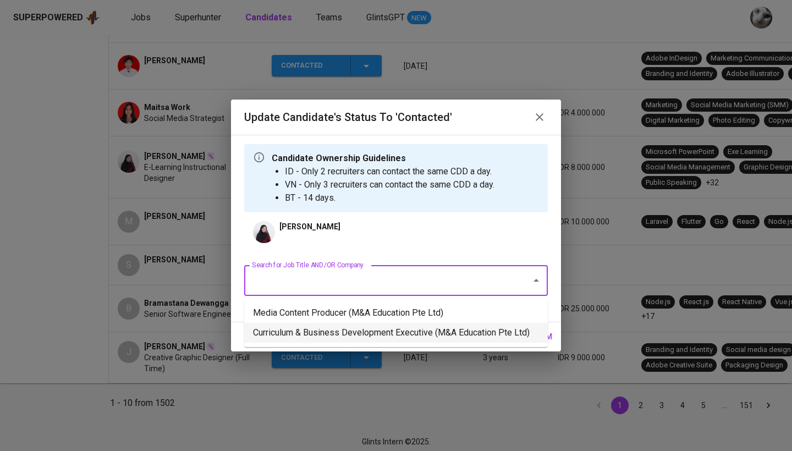
click at [473, 327] on li "Curriculum & Business Development Executive (M&A Education Pte Ltd)" at bounding box center [396, 333] width 304 height 20
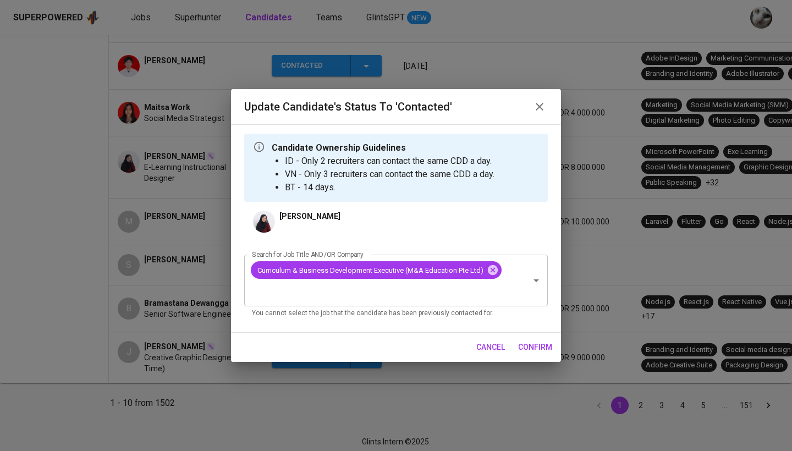
click at [547, 347] on span "confirm" at bounding box center [535, 348] width 34 height 14
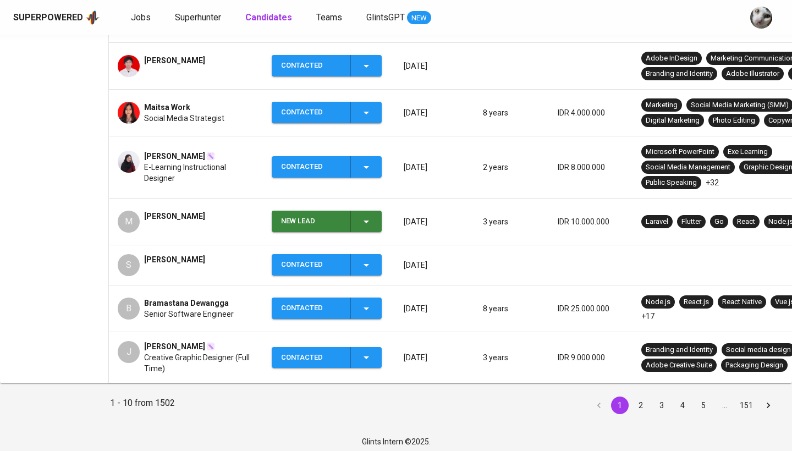
click at [644, 399] on button "2" at bounding box center [641, 406] width 18 height 18
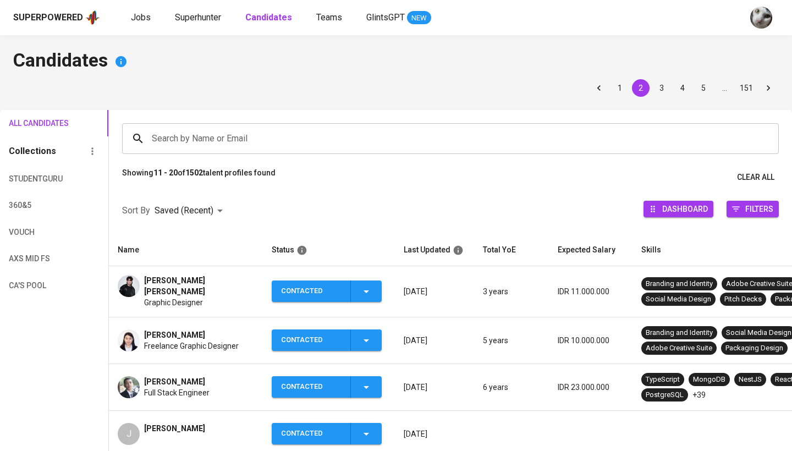
scroll to position [-1, 0]
click at [325, 146] on input "Search by Name or Email" at bounding box center [453, 138] width 608 height 21
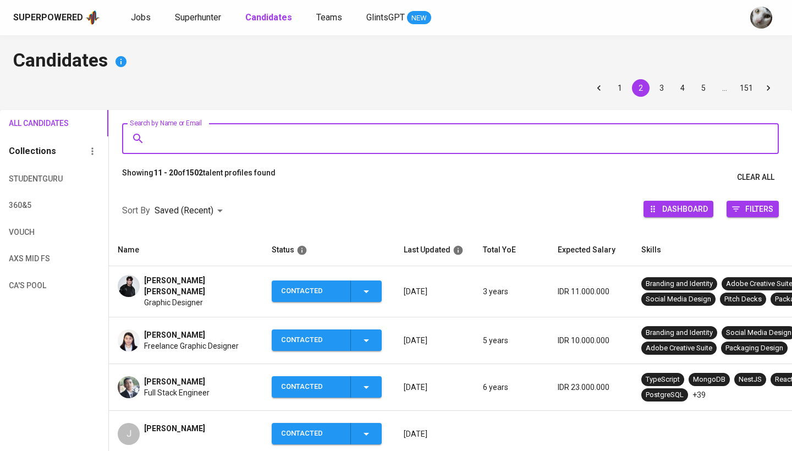
scroll to position [0, 0]
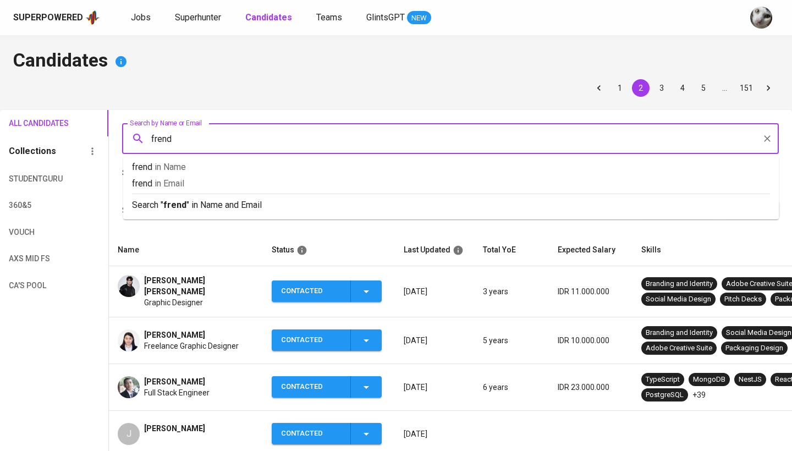
type input "frendy"
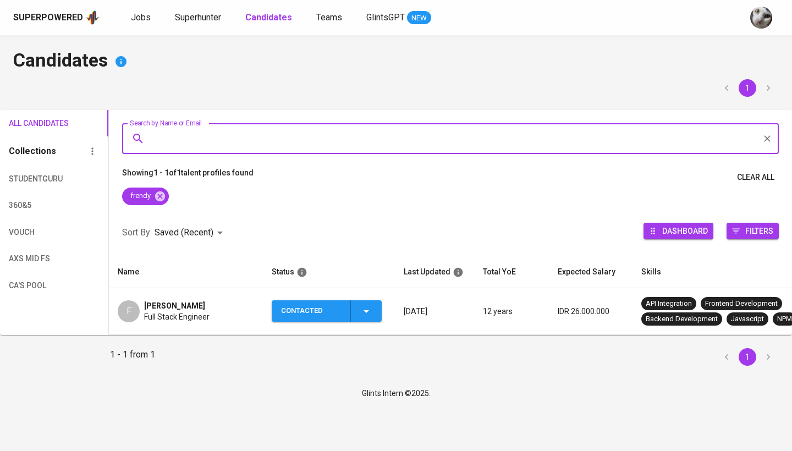
click at [175, 295] on td "F Frendy Lee Full Stack Engineer" at bounding box center [186, 311] width 154 height 47
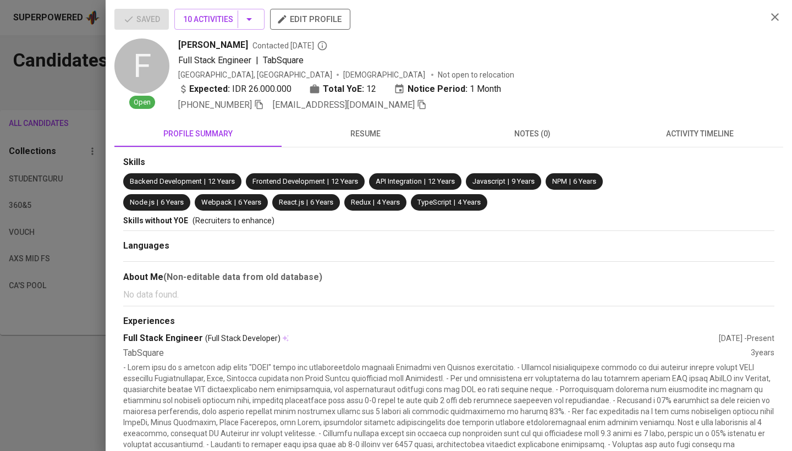
click at [702, 127] on span "activity timeline" at bounding box center [700, 134] width 154 height 14
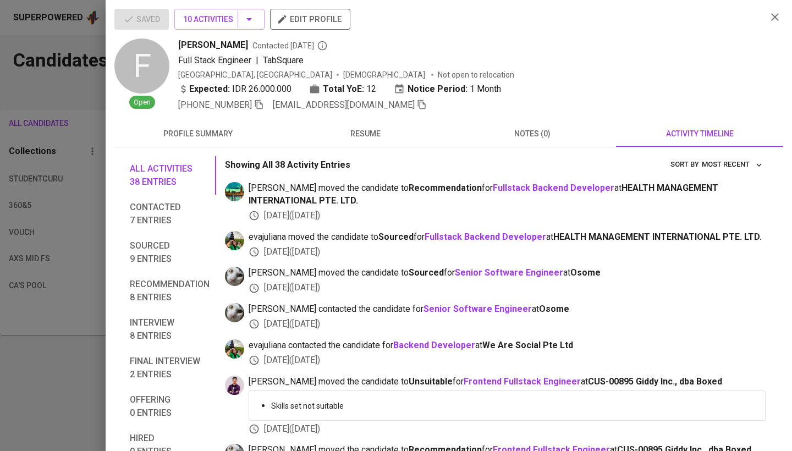
click at [45, 215] on div at bounding box center [396, 225] width 792 height 451
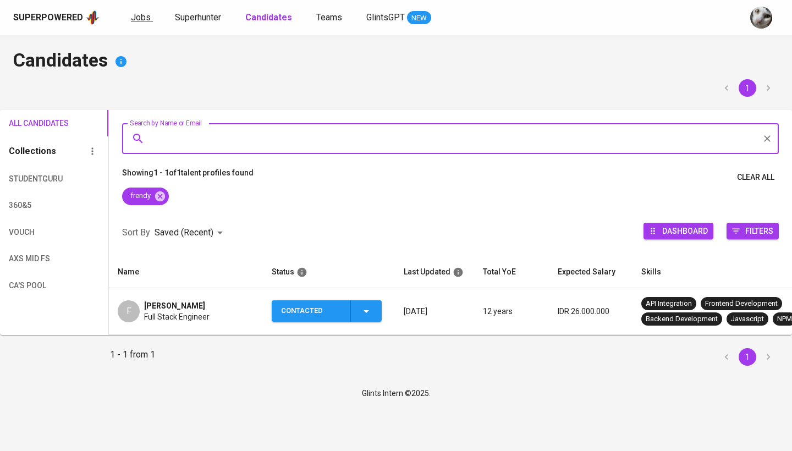
click at [146, 14] on span "Jobs" at bounding box center [141, 17] width 20 height 10
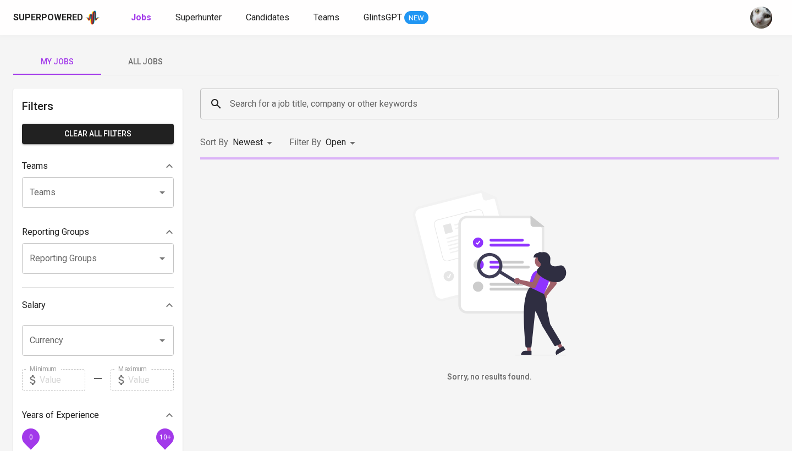
click at [158, 53] on button "All Jobs" at bounding box center [145, 61] width 88 height 26
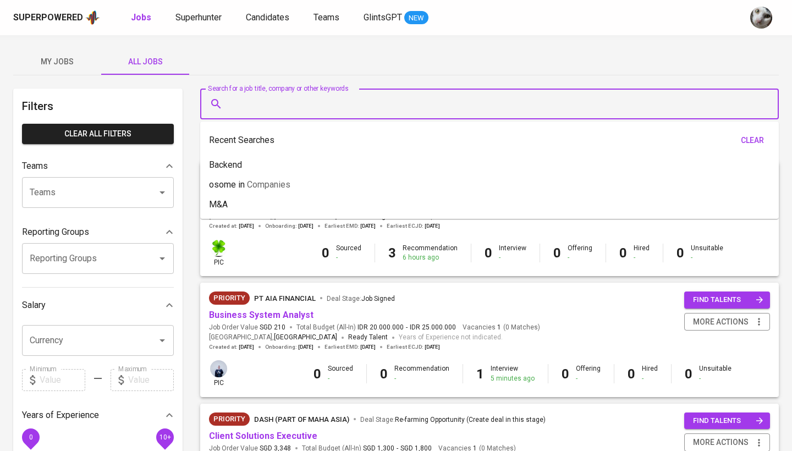
click at [251, 101] on input "Search for a job title, company or other keywords" at bounding box center [492, 104] width 530 height 21
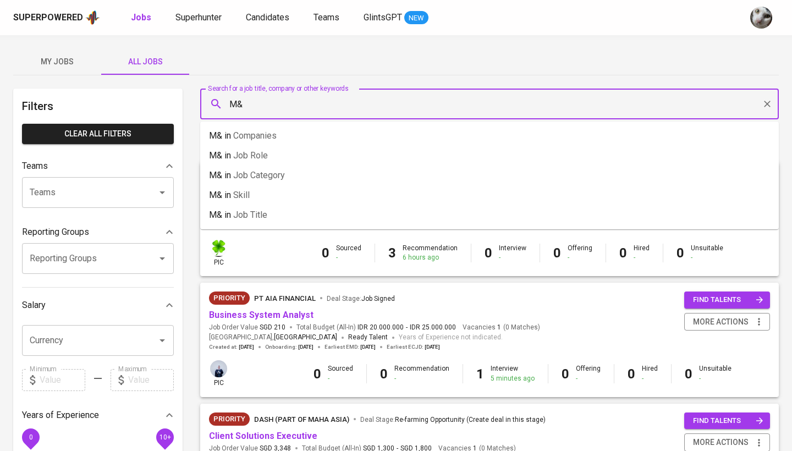
type input "M&"
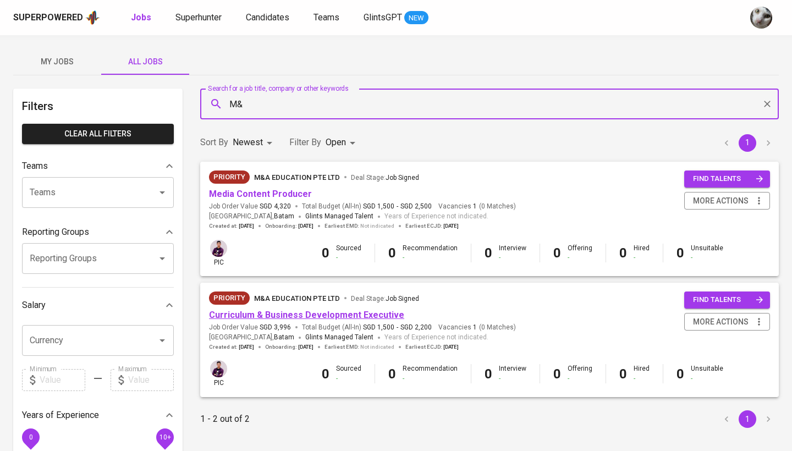
click at [282, 315] on link "Curriculum & Business Development Executive" at bounding box center [306, 315] width 195 height 10
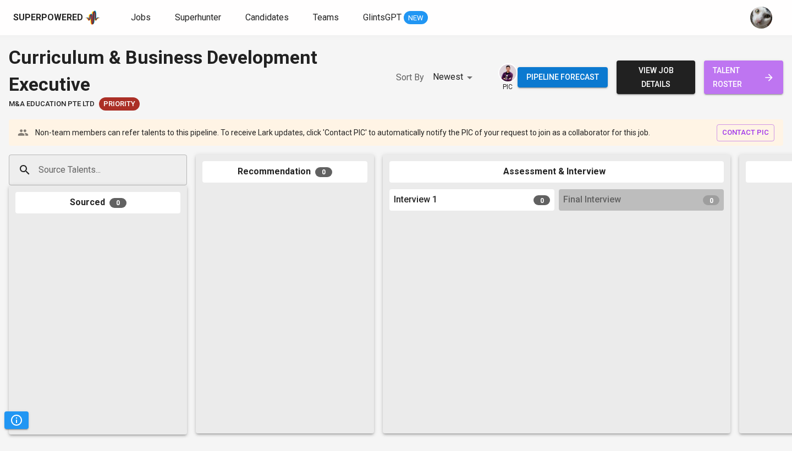
click at [754, 83] on span "talent roster" at bounding box center [744, 77] width 62 height 27
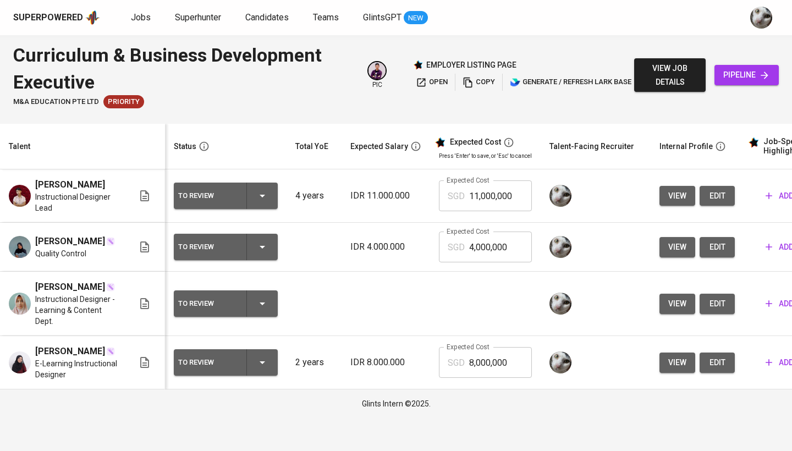
click at [723, 370] on span "edit" at bounding box center [718, 363] width 18 height 14
click at [784, 410] on div "Glints Intern ©2025." at bounding box center [396, 403] width 792 height 29
click at [778, 370] on span "add" at bounding box center [780, 363] width 28 height 14
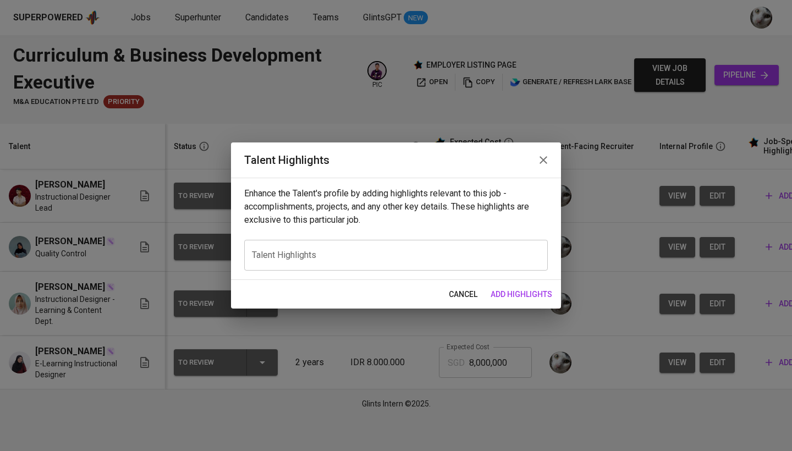
click at [456, 264] on div "x Talent Highlights" at bounding box center [396, 255] width 304 height 31
paste textarea "Highlight of Working Experience 3 years of instructional design experience crea…"
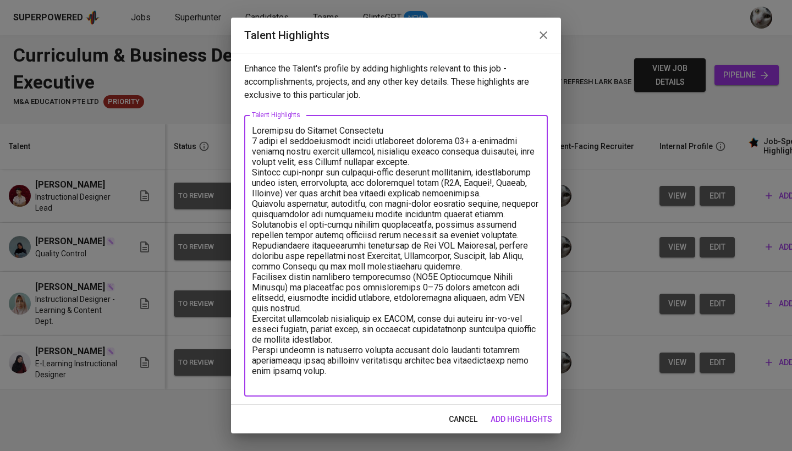
drag, startPoint x: 381, startPoint y: 130, endPoint x: 184, endPoint y: 131, distance: 196.9
click at [184, 131] on div "Talent Highlights Enhance the Talent's profile by adding highlights relevant to…" at bounding box center [396, 225] width 792 height 451
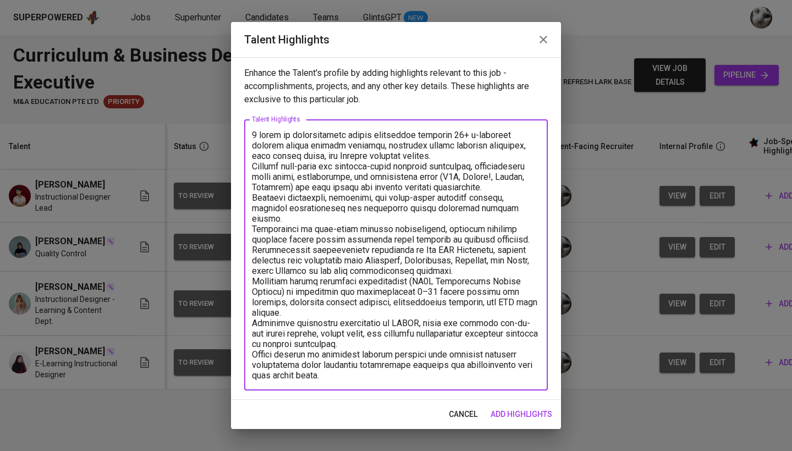
click at [255, 136] on textarea at bounding box center [396, 255] width 288 height 251
click at [454, 155] on textarea at bounding box center [396, 255] width 288 height 251
click at [252, 168] on textarea at bounding box center [396, 255] width 288 height 251
click at [253, 208] on textarea at bounding box center [396, 255] width 288 height 251
drag, startPoint x: 523, startPoint y: 238, endPoint x: 244, endPoint y: 231, distance: 279.5
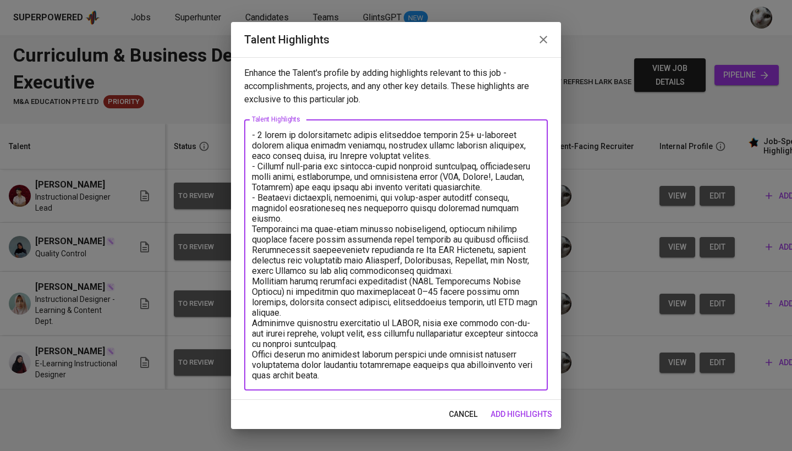
click at [244, 231] on div "Enhance the Talent's profile by adding highlights relevant to this job - accomp…" at bounding box center [396, 228] width 330 height 343
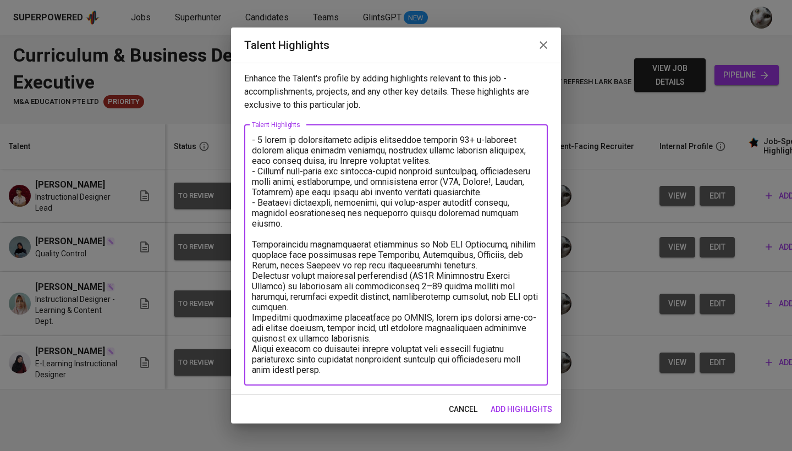
click at [279, 248] on textarea at bounding box center [396, 255] width 288 height 240
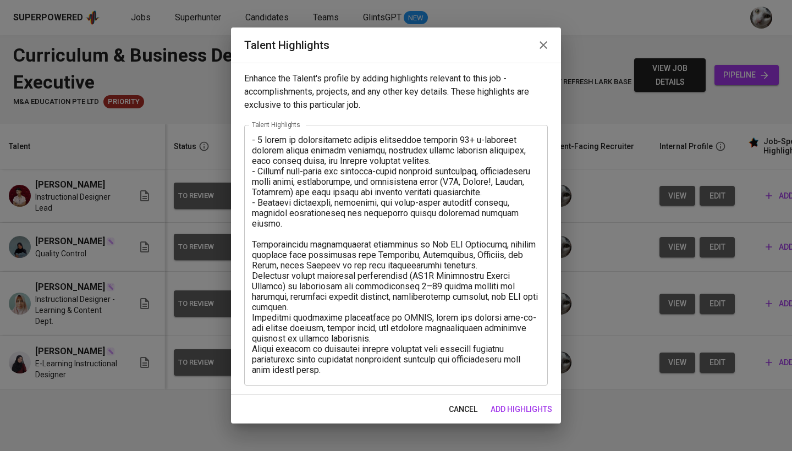
click at [251, 246] on div "x Talent Highlights" at bounding box center [396, 255] width 304 height 261
click at [251, 241] on div "x Talent Highlights" at bounding box center [396, 255] width 304 height 261
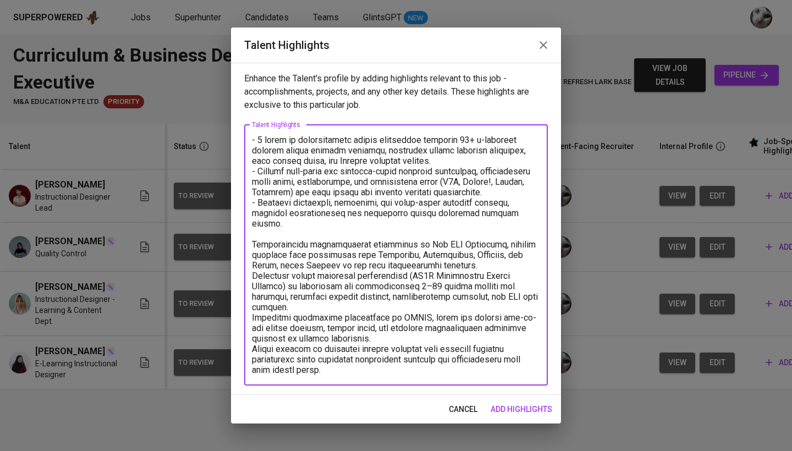
click at [253, 245] on textarea at bounding box center [396, 255] width 288 height 240
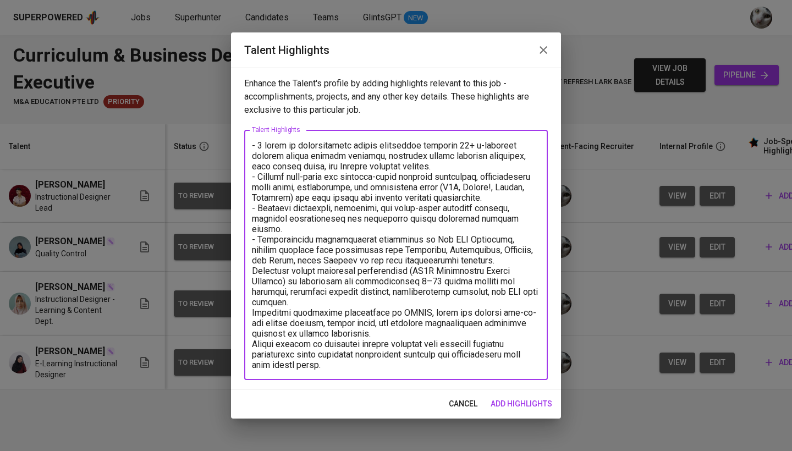
click at [253, 271] on textarea at bounding box center [396, 255] width 288 height 230
drag, startPoint x: 338, startPoint y: 366, endPoint x: 243, endPoint y: 314, distance: 109.3
click at [243, 314] on div "Enhance the Talent's profile by adding highlights relevant to this job - accomp…" at bounding box center [396, 229] width 330 height 322
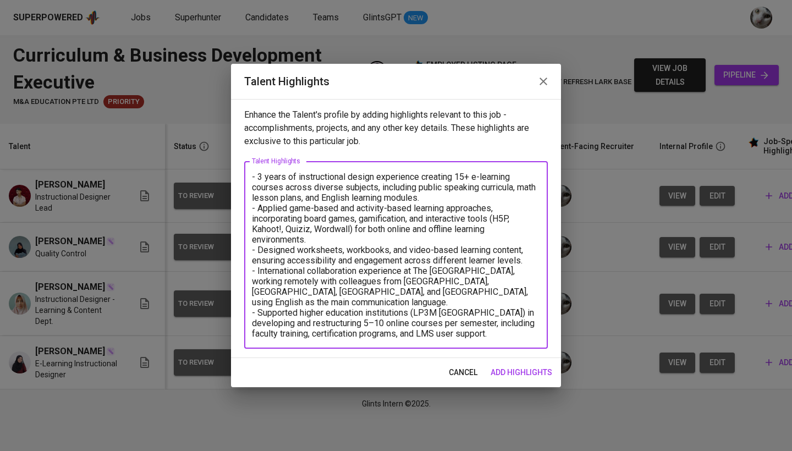
drag, startPoint x: 296, startPoint y: 336, endPoint x: 244, endPoint y: 157, distance: 186.6
click at [244, 157] on div "Enhance the Talent's profile by adding highlights relevant to this job - accomp…" at bounding box center [396, 228] width 330 height 259
click at [315, 338] on textarea "- 3 years of instructional design experience creating 15+ e-learning courses ac…" at bounding box center [396, 255] width 288 height 167
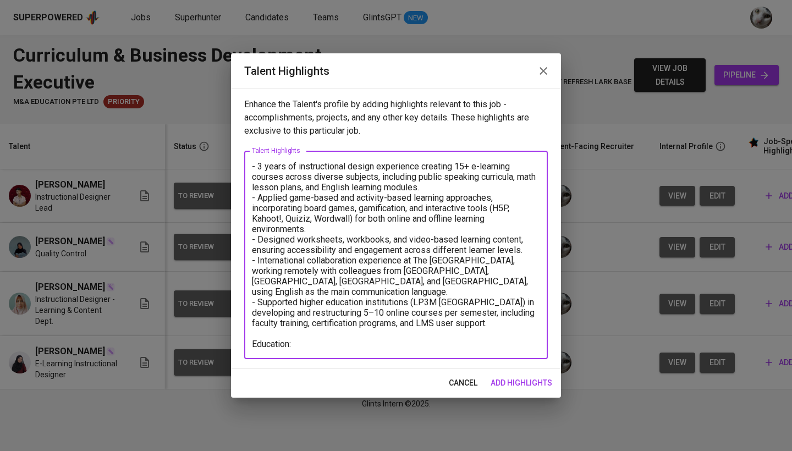
drag, startPoint x: 290, startPoint y: 321, endPoint x: 238, endPoint y: 131, distance: 196.5
click at [238, 131] on div "Enhance the Talent's profile by adding highlights relevant to this job - accomp…" at bounding box center [396, 229] width 330 height 280
paste textarea "Hanin Khalidah is an instructional designer with 3 years of experience developi…"
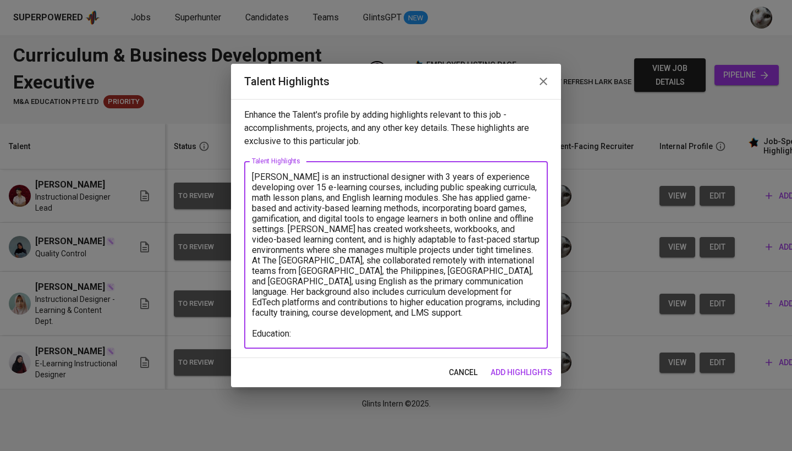
drag, startPoint x: 319, startPoint y: 178, endPoint x: 284, endPoint y: 178, distance: 34.7
click at [284, 178] on textarea "Hanin Khalidah is an instructional designer with 3 years of experience developi…" at bounding box center [396, 255] width 288 height 167
drag, startPoint x: 312, startPoint y: 178, endPoint x: 280, endPoint y: 178, distance: 32.5
click at [280, 178] on textarea "Hanin Khalidah is an instructional designer with 3 years of experience developi…" at bounding box center [396, 255] width 288 height 167
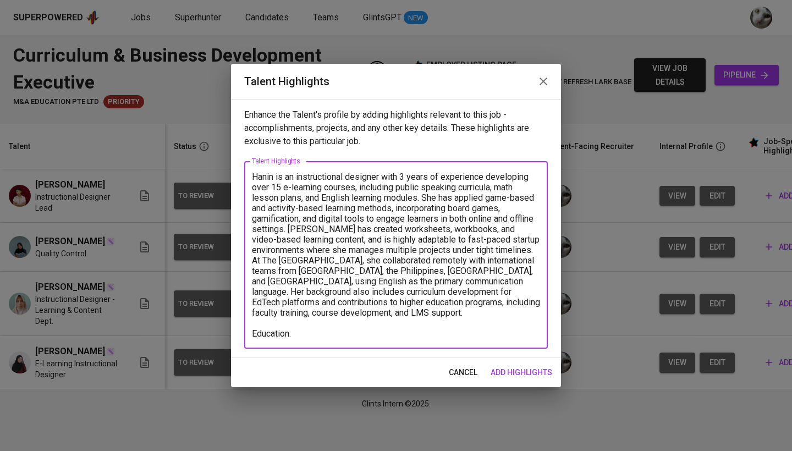
click at [253, 260] on textarea "Hanin is an instructional designer with 3 years of experience developing over 1…" at bounding box center [396, 255] width 288 height 167
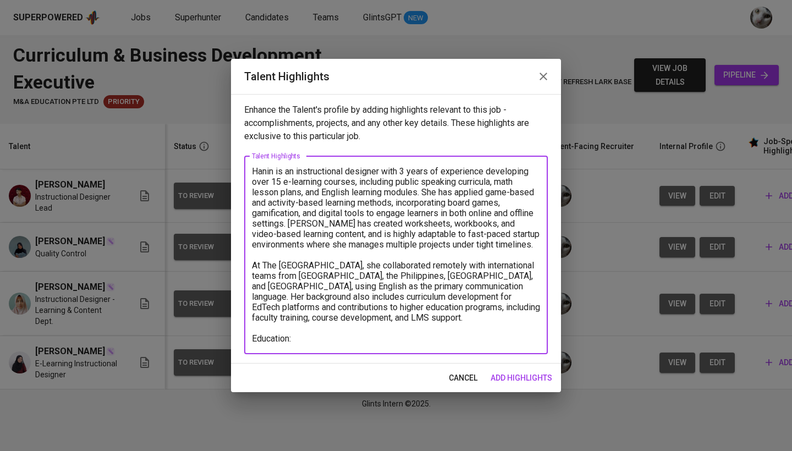
click at [324, 341] on textarea "Hanin is an instructional designer with 3 years of experience developing over 1…" at bounding box center [396, 255] width 288 height 178
paste textarea "Bachelor of Education, Educational Technology. GPA 3.68 February 25th"
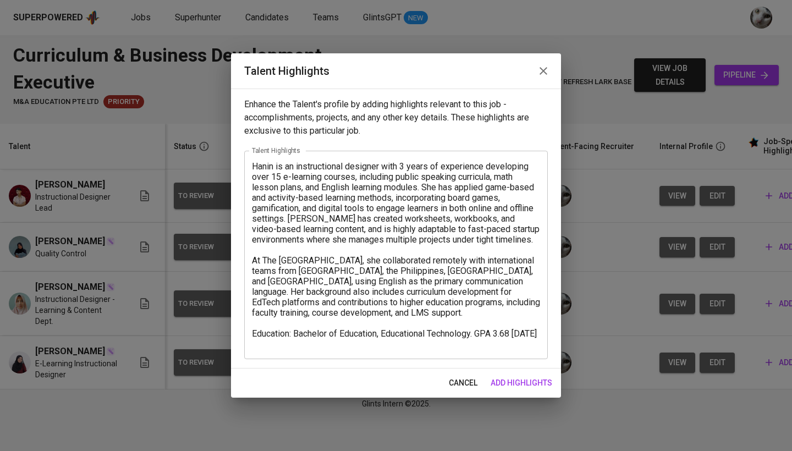
click at [414, 352] on div "Hanin is an instructional designer with 3 years of experience developing over 1…" at bounding box center [396, 255] width 304 height 208
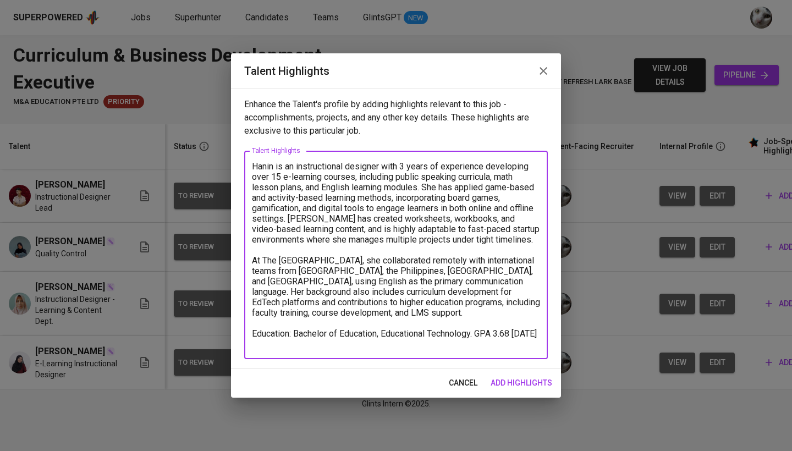
drag, startPoint x: 449, startPoint y: 345, endPoint x: 485, endPoint y: 335, distance: 37.3
click at [485, 335] on textarea "Hanin is an instructional designer with 3 years of experience developing over 1…" at bounding box center [396, 255] width 288 height 188
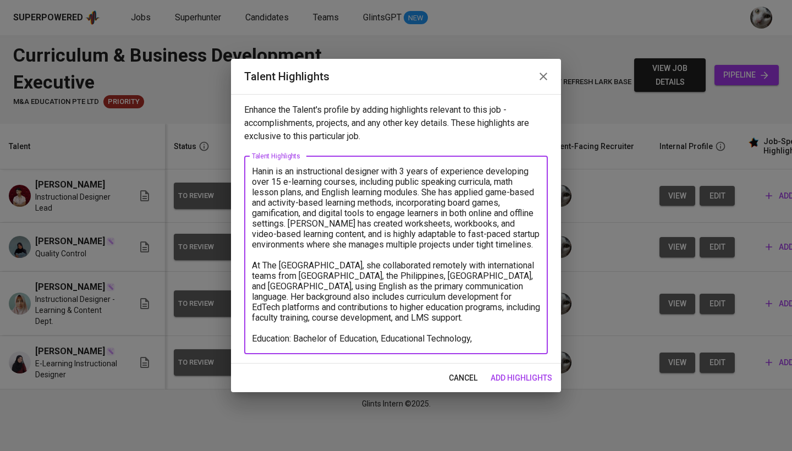
paste textarea "UNIVERSITAS NEGERI JAKARTA Jakarta, DKI Jakarta"
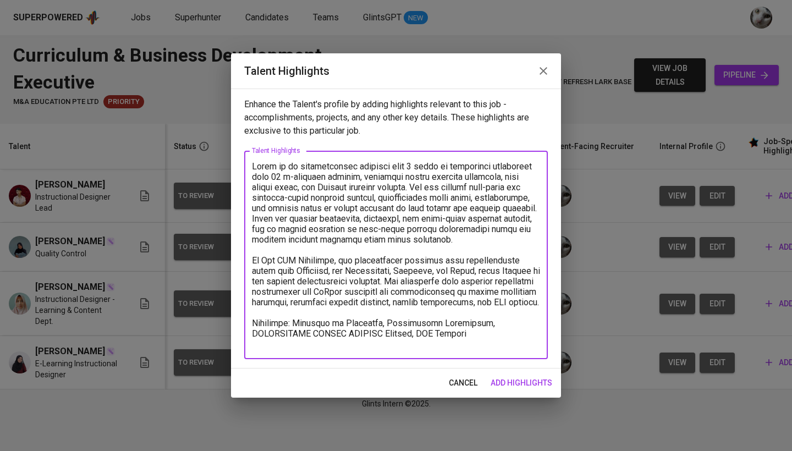
drag, startPoint x: 491, startPoint y: 347, endPoint x: 484, endPoint y: 333, distance: 15.3
click at [484, 333] on textarea at bounding box center [396, 255] width 288 height 188
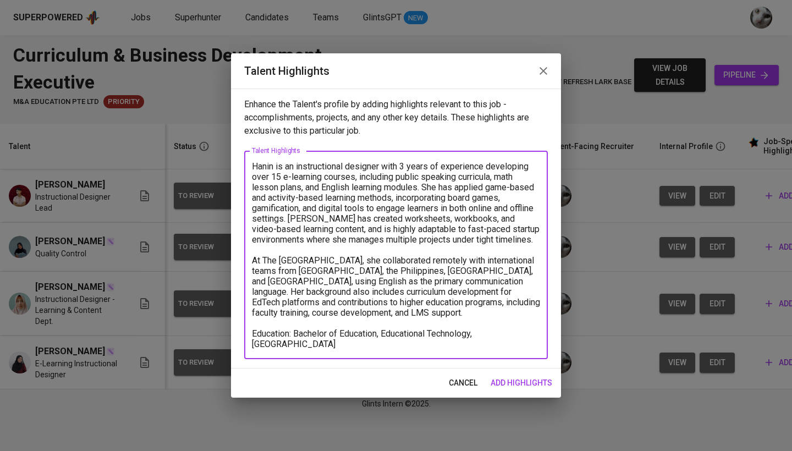
click at [484, 333] on textarea "Hanin is an instructional designer with 3 years of experience developing over 1…" at bounding box center [396, 255] width 288 height 188
click at [445, 342] on textarea "Hanin is an instructional designer with 3 years of experience developing over 1…" at bounding box center [396, 255] width 288 height 188
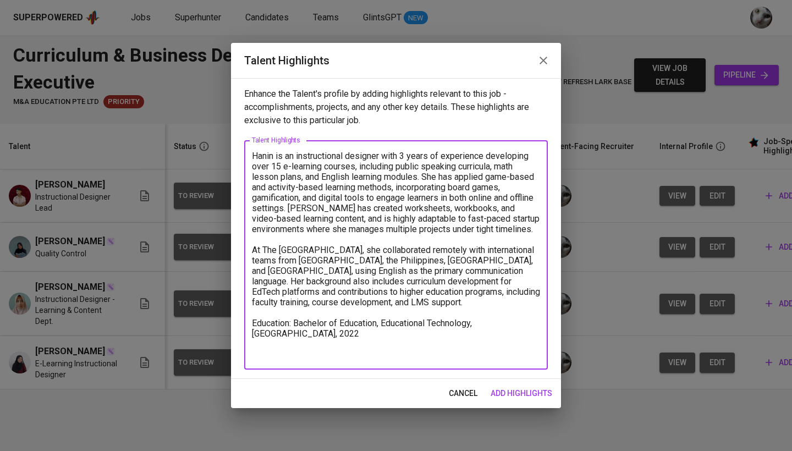
click at [422, 306] on textarea "Hanin is an instructional designer with 3 years of experience developing over 1…" at bounding box center [396, 255] width 288 height 209
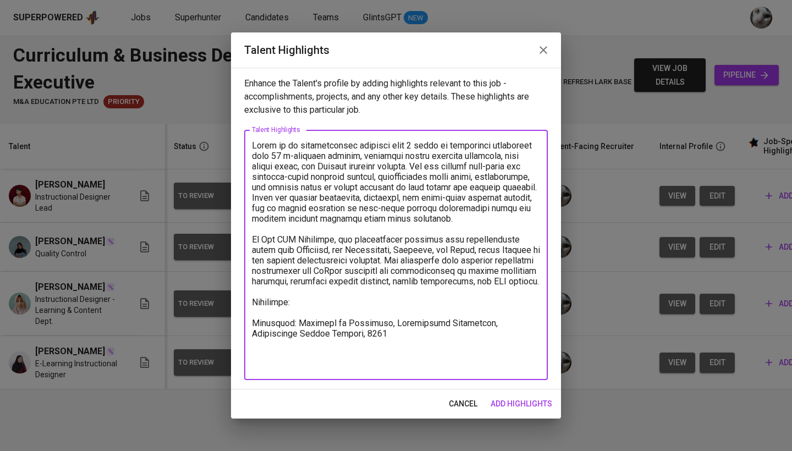
paste textarea "UNIVERSITAS NEGERI JAKARTA Jakarta, DKI Jakarta"
click at [397, 331] on textarea at bounding box center [396, 255] width 288 height 230
paste textarea "https://sites.google.com/view/haninkhalidahportfolio/"
click at [371, 350] on textarea at bounding box center [396, 255] width 288 height 230
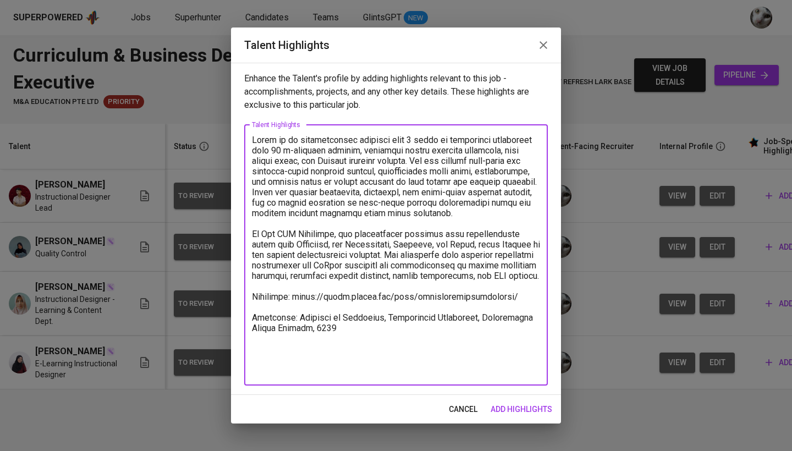
type textarea "Hanin is an instructional designer with 3 years of experience developing over 1…"
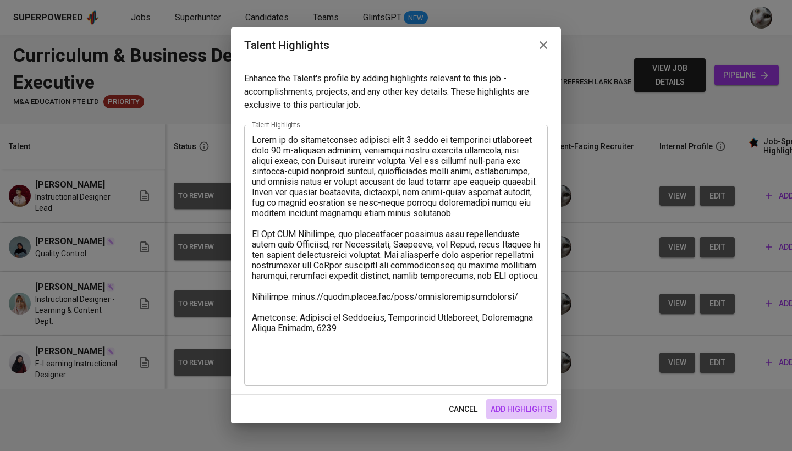
click at [494, 409] on span "add highlights" at bounding box center [522, 410] width 62 height 14
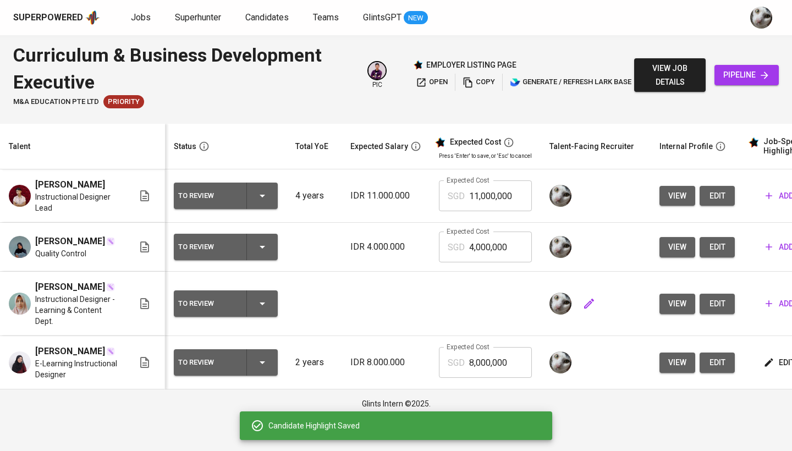
scroll to position [0, 1]
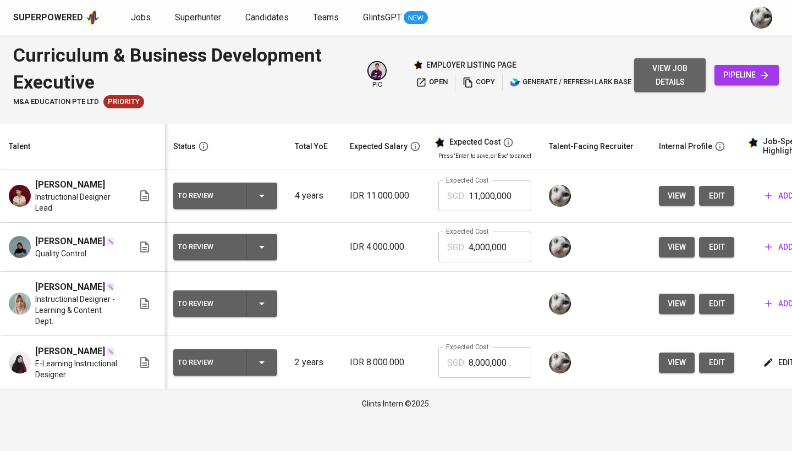
click at [650, 76] on span "view job details" at bounding box center [670, 75] width 54 height 27
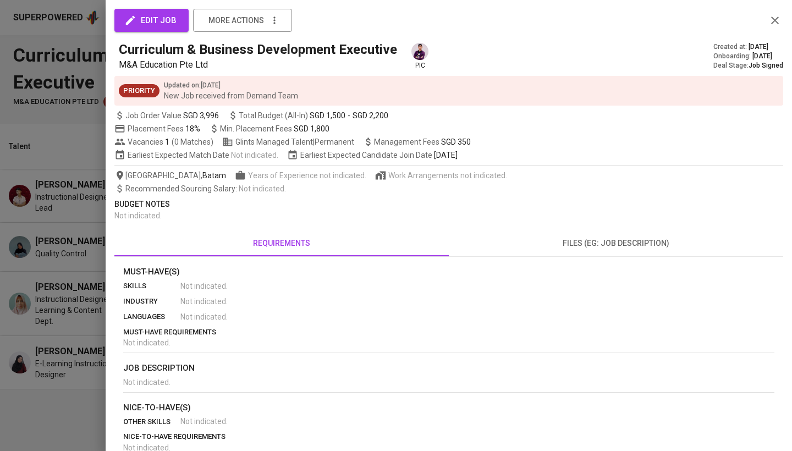
click at [84, 255] on div at bounding box center [396, 225] width 792 height 451
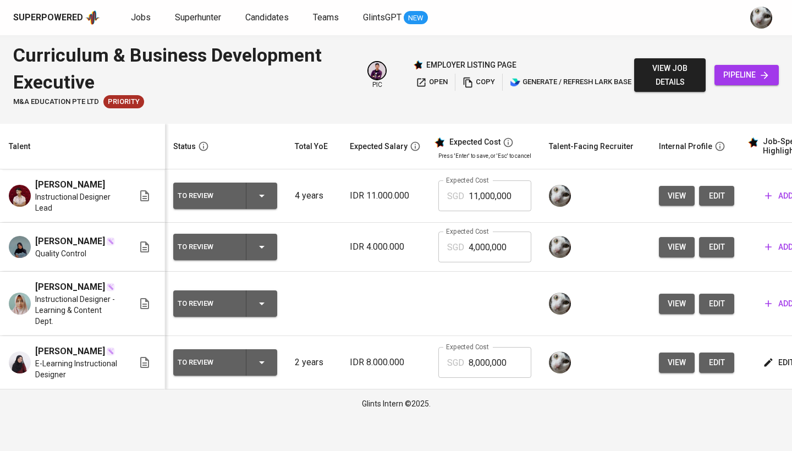
click at [764, 368] on icon "button" at bounding box center [768, 362] width 11 height 11
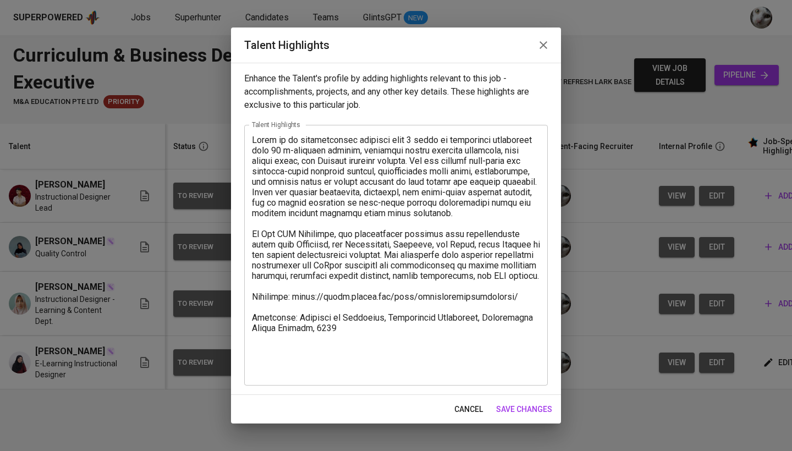
click at [330, 369] on textarea at bounding box center [396, 255] width 288 height 240
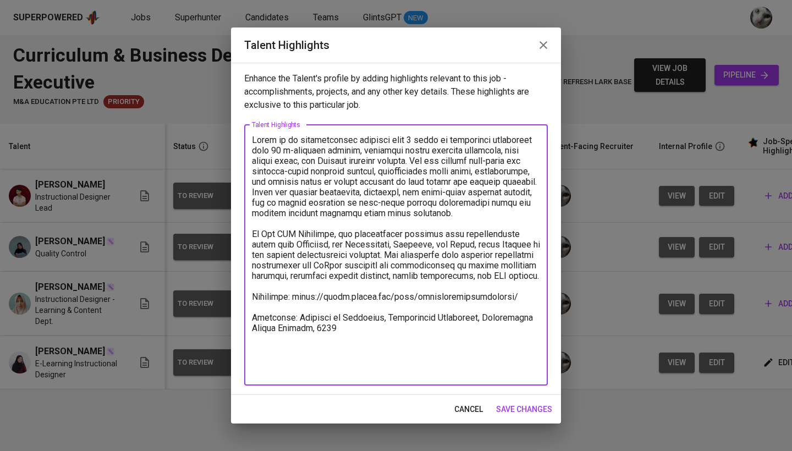
click at [531, 408] on span "save changes" at bounding box center [524, 410] width 56 height 14
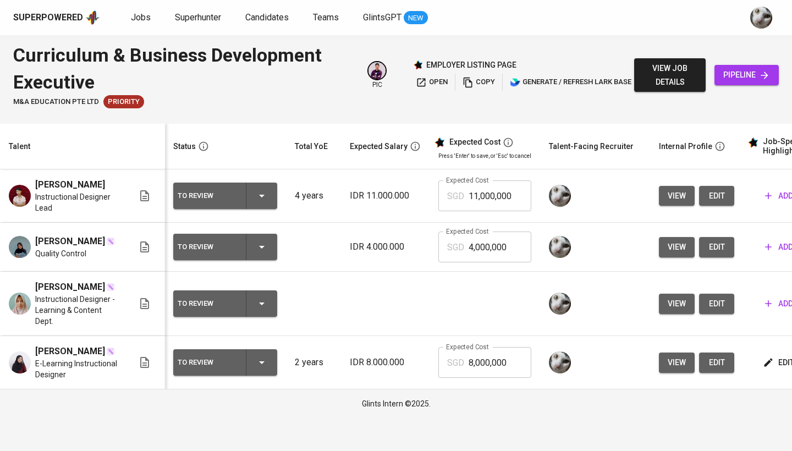
click at [776, 370] on span "edit" at bounding box center [779, 363] width 29 height 14
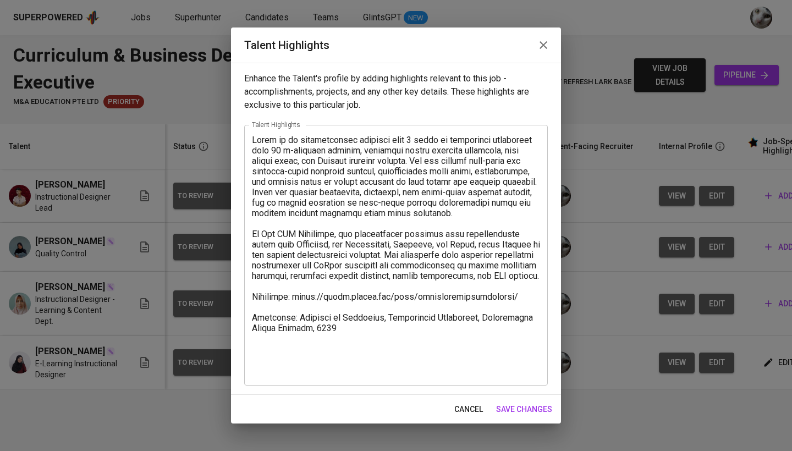
click at [348, 366] on textarea at bounding box center [396, 255] width 288 height 240
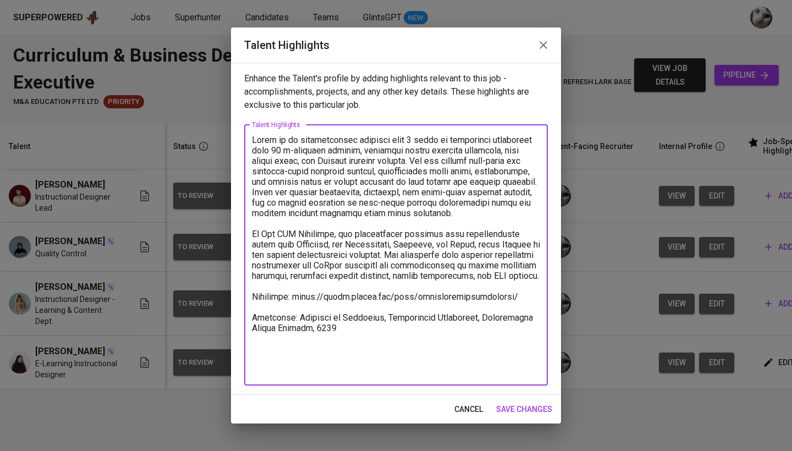
paste textarea "(New Regross Quotation) Basic Salary 2.278,90 USD BPJS Health 5% 37,67 USD BPJS…"
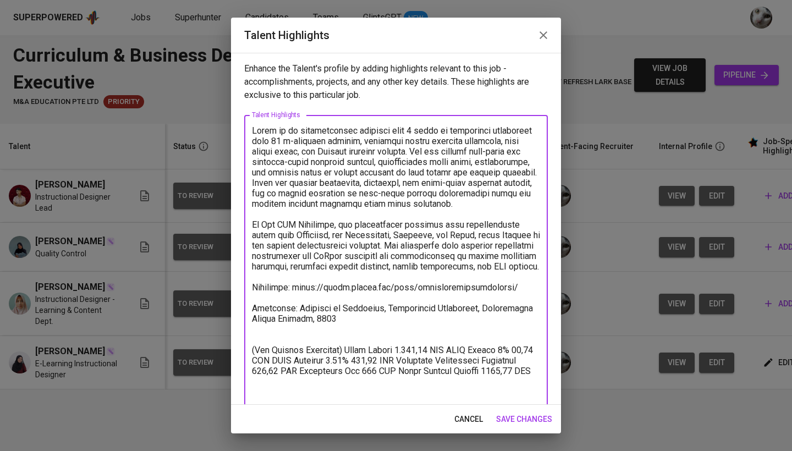
drag, startPoint x: 352, startPoint y: 359, endPoint x: 200, endPoint y: 357, distance: 152.4
click at [200, 357] on div "Talent Highlights Enhance the Talent's profile by adding highlights relevant to…" at bounding box center [396, 225] width 792 height 451
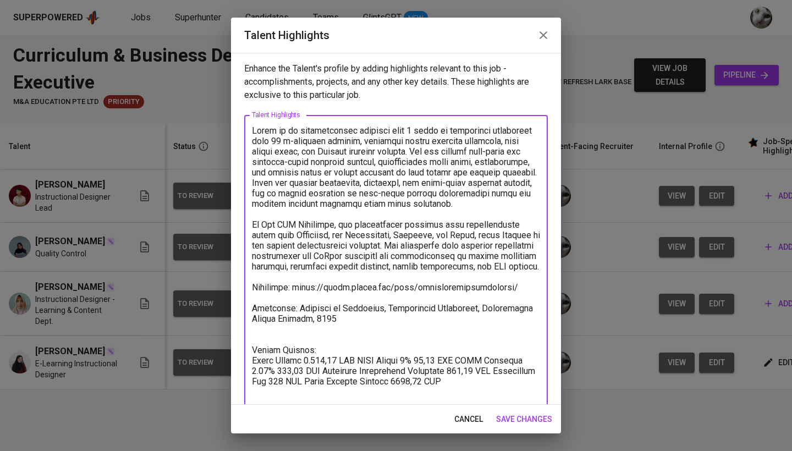
click at [358, 370] on textarea at bounding box center [396, 261] width 288 height 272
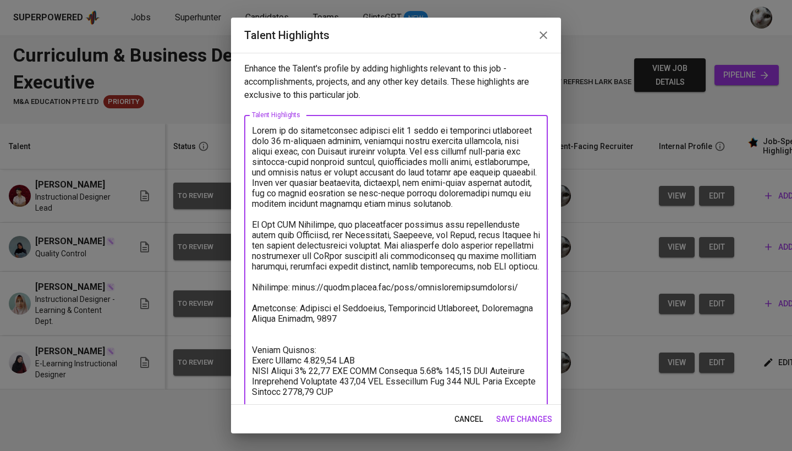
click at [359, 383] on textarea at bounding box center [396, 266] width 288 height 282
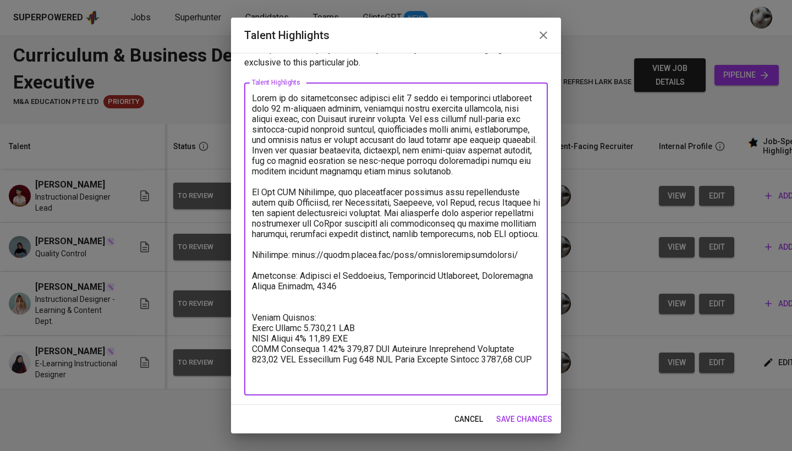
scroll to position [32, 0]
click at [393, 361] on textarea at bounding box center [396, 239] width 288 height 293
click at [404, 371] on textarea at bounding box center [396, 239] width 288 height 293
click at [429, 371] on textarea at bounding box center [396, 239] width 288 height 293
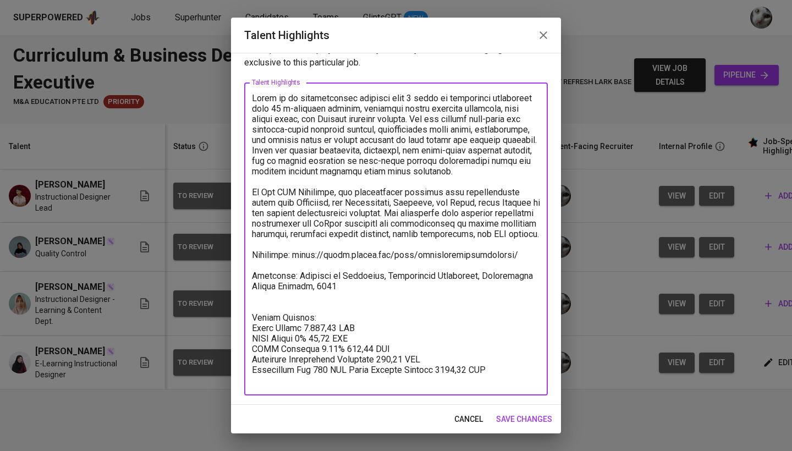
click at [360, 382] on textarea at bounding box center [396, 239] width 288 height 293
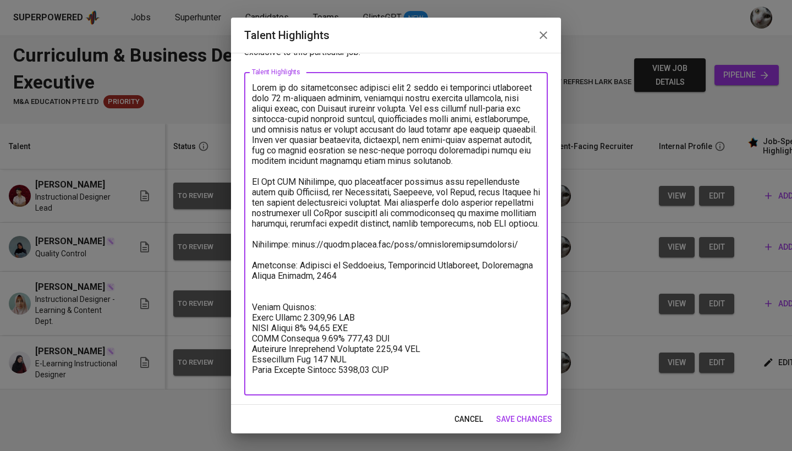
scroll to position [43, 0]
drag, startPoint x: 401, startPoint y: 381, endPoint x: 256, endPoint y: 381, distance: 144.7
click at [256, 381] on textarea at bounding box center [396, 234] width 288 height 303
click at [253, 327] on textarea at bounding box center [396, 234] width 288 height 303
drag, startPoint x: 394, startPoint y: 378, endPoint x: 246, endPoint y: 382, distance: 148.0
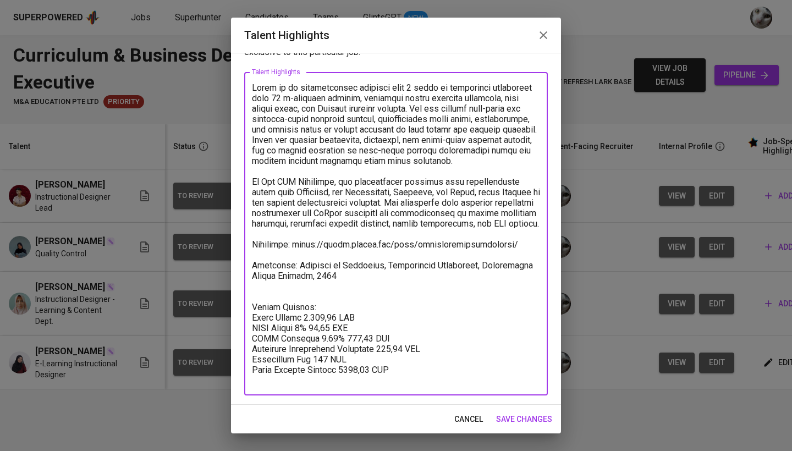
click at [246, 382] on div "x Talent Highlights" at bounding box center [396, 233] width 304 height 323
click at [253, 327] on textarea at bounding box center [396, 234] width 288 height 303
paste textarea "Total Pricing Monthly 2966,36 USD"
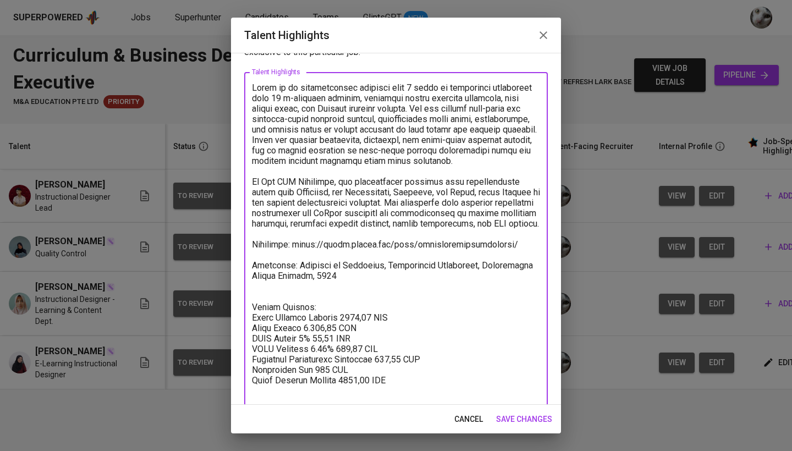
click at [254, 328] on textarea at bounding box center [396, 240] width 288 height 314
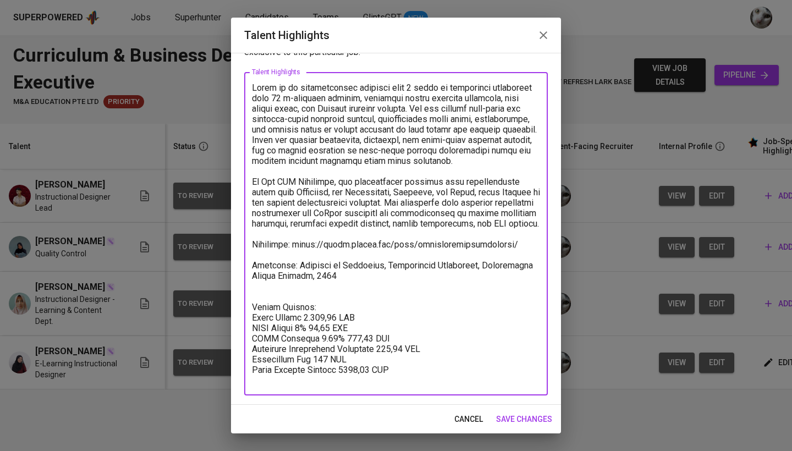
drag, startPoint x: 360, startPoint y: 328, endPoint x: 303, endPoint y: 328, distance: 57.2
click at [303, 328] on textarea at bounding box center [396, 234] width 288 height 303
drag, startPoint x: 366, startPoint y: 334, endPoint x: 320, endPoint y: 334, distance: 46.8
click at [320, 334] on textarea at bounding box center [396, 234] width 288 height 303
drag, startPoint x: 398, startPoint y: 349, endPoint x: 347, endPoint y: 349, distance: 51.2
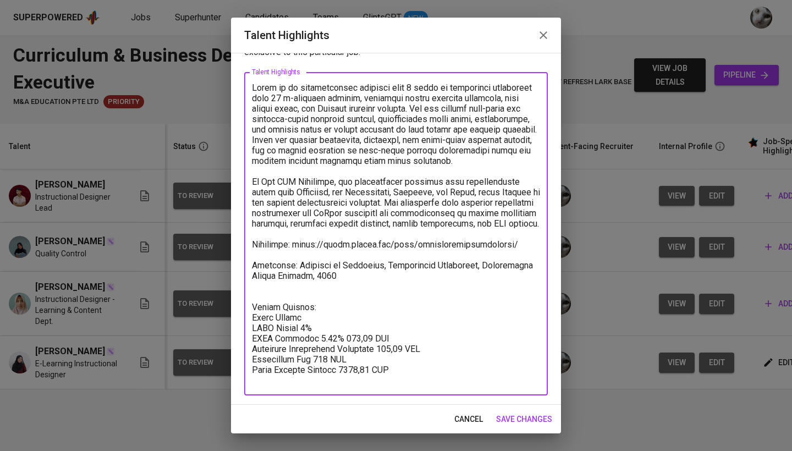
click at [347, 349] on textarea at bounding box center [396, 234] width 288 height 303
drag, startPoint x: 425, startPoint y: 358, endPoint x: 376, endPoint y: 358, distance: 49.5
click at [376, 358] on textarea at bounding box center [396, 234] width 288 height 303
click at [359, 348] on textarea at bounding box center [396, 234] width 288 height 303
drag, startPoint x: 366, startPoint y: 369, endPoint x: 327, endPoint y: 370, distance: 39.1
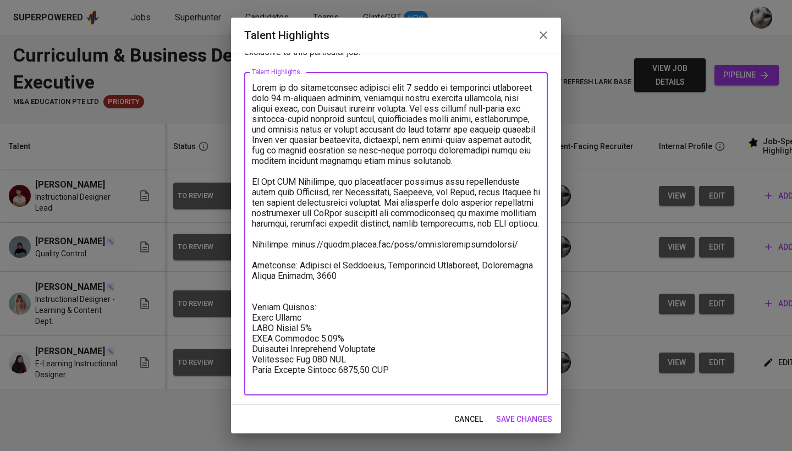
click at [327, 370] on textarea at bounding box center [396, 234] width 288 height 303
click at [372, 369] on textarea at bounding box center [396, 234] width 288 height 303
drag, startPoint x: 393, startPoint y: 381, endPoint x: 338, endPoint y: 381, distance: 55.0
click at [338, 381] on textarea at bounding box center [396, 234] width 288 height 303
click at [333, 328] on textarea at bounding box center [396, 234] width 288 height 303
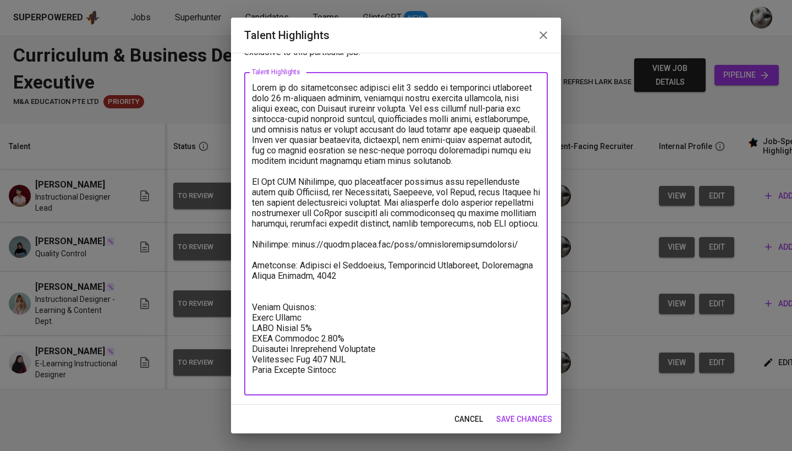
paste textarea "$1.370,90"
click at [309, 327] on textarea at bounding box center [396, 234] width 288 height 303
click at [326, 336] on textarea at bounding box center [396, 234] width 288 height 303
paste textarea "$48,93"
click at [324, 338] on textarea at bounding box center [396, 234] width 288 height 303
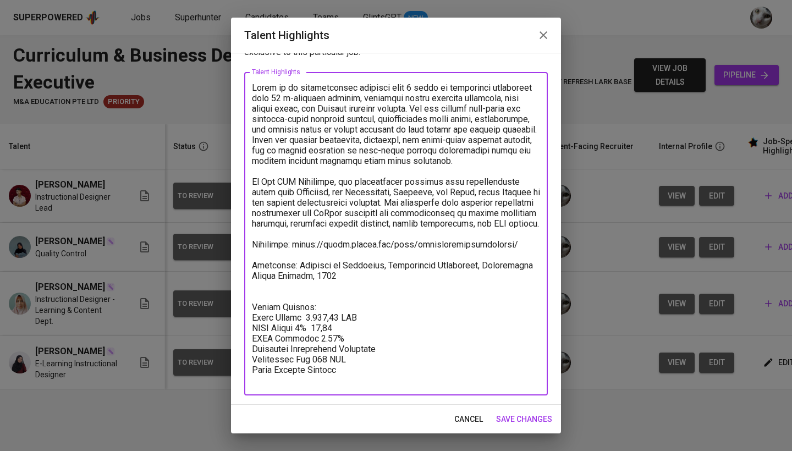
click at [352, 337] on textarea at bounding box center [396, 234] width 288 height 303
click at [345, 348] on textarea at bounding box center [396, 234] width 288 height 303
paste textarea "$75,33"
click at [352, 353] on textarea at bounding box center [396, 234] width 288 height 303
click at [394, 358] on textarea at bounding box center [396, 234] width 288 height 303
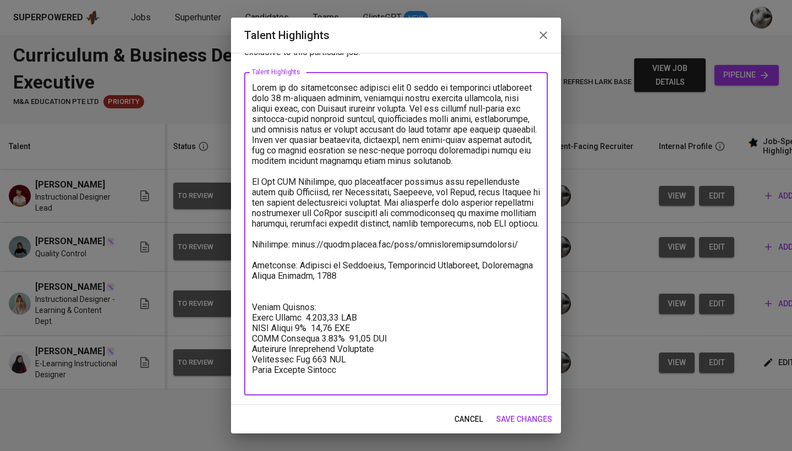
paste textarea "$114,24"
click at [381, 362] on textarea at bounding box center [396, 234] width 288 height 303
click at [430, 358] on textarea at bounding box center [396, 234] width 288 height 303
click at [352, 382] on textarea at bounding box center [396, 234] width 288 height 303
paste textarea "$1.959,40"
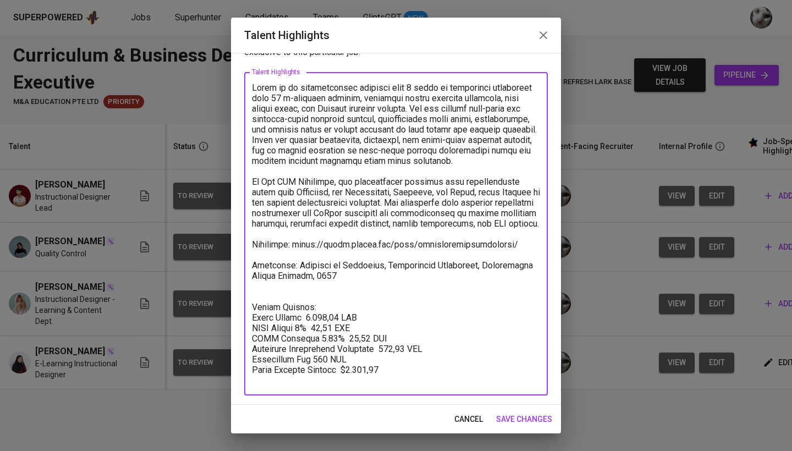
click at [344, 382] on textarea at bounding box center [396, 234] width 288 height 303
click at [394, 376] on textarea at bounding box center [396, 234] width 288 height 303
click at [273, 305] on textarea at bounding box center [396, 234] width 288 height 303
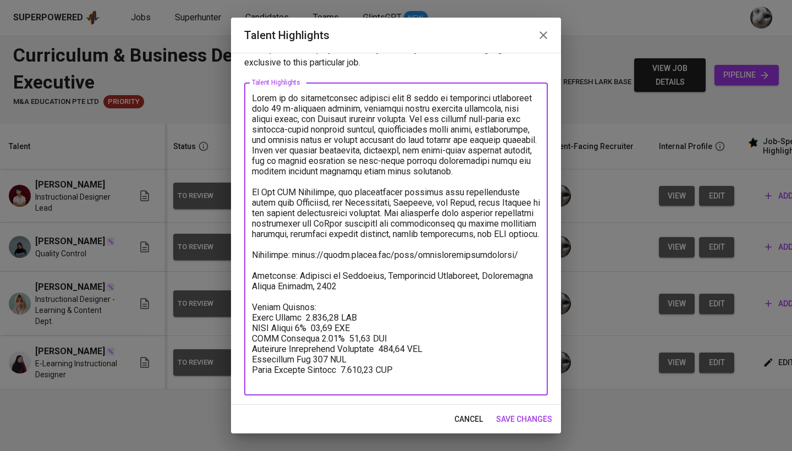
scroll to position [32, 0]
click at [419, 384] on textarea at bounding box center [396, 239] width 288 height 293
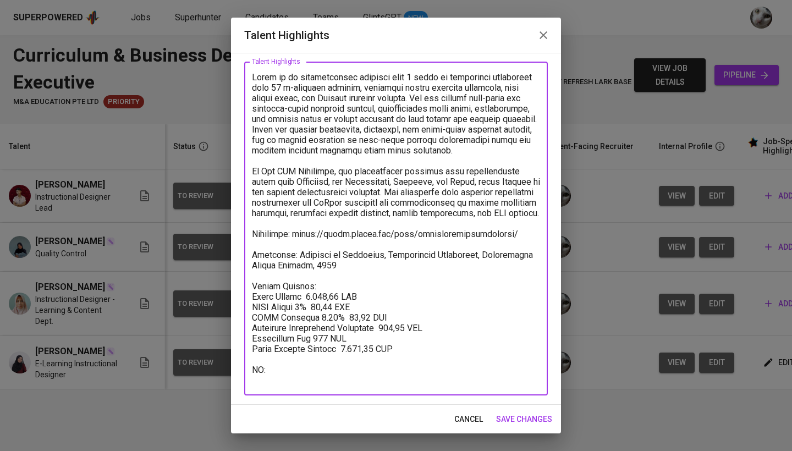
paste textarea "https://glints.sg.larksuite.com/minutes/obsg7vu142z2z7s7oojt2q27?from=from_copy…"
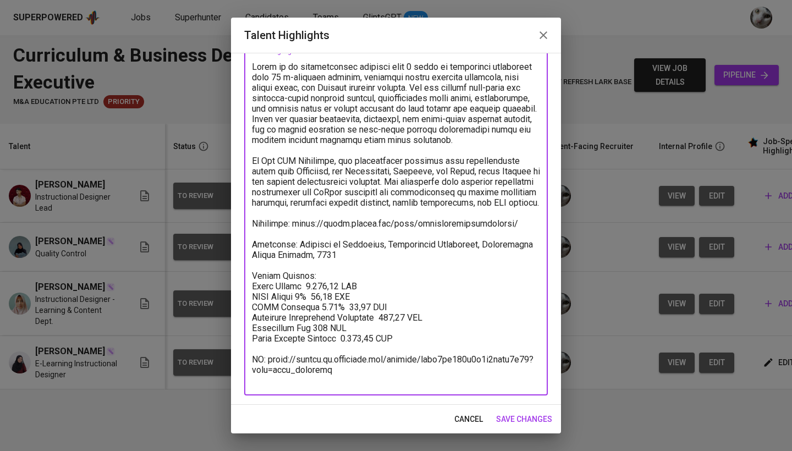
scroll to position [64, 0]
type textarea "Hanin is an instructional designer with 3 years of experience developing over 1…"
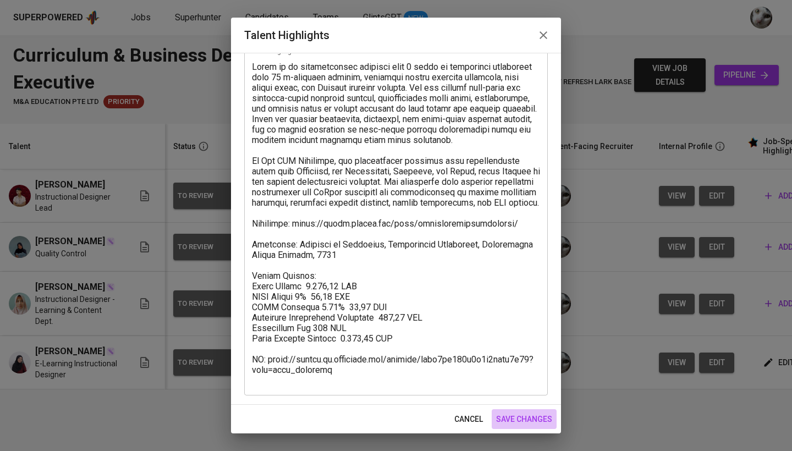
click at [514, 416] on span "save changes" at bounding box center [524, 420] width 56 height 14
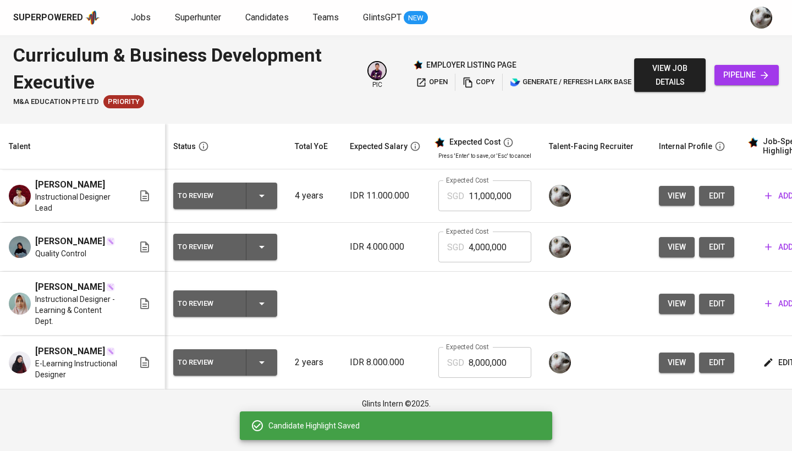
scroll to position [0, 6]
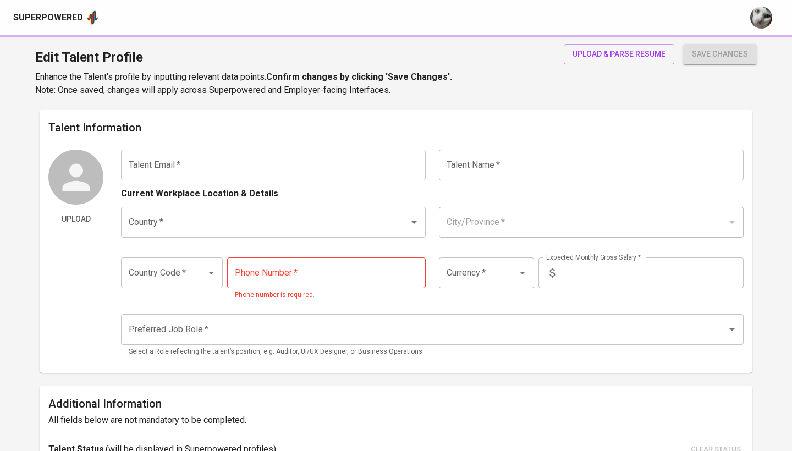
type input "[DOMAIN_NAME][EMAIL_ADDRESS][DOMAIN_NAME]"
type input "[PERSON_NAME]"
type input "[GEOGRAPHIC_DATA]"
type input "[GEOGRAPHIC_DATA], [GEOGRAPHIC_DATA]"
type input "+62"
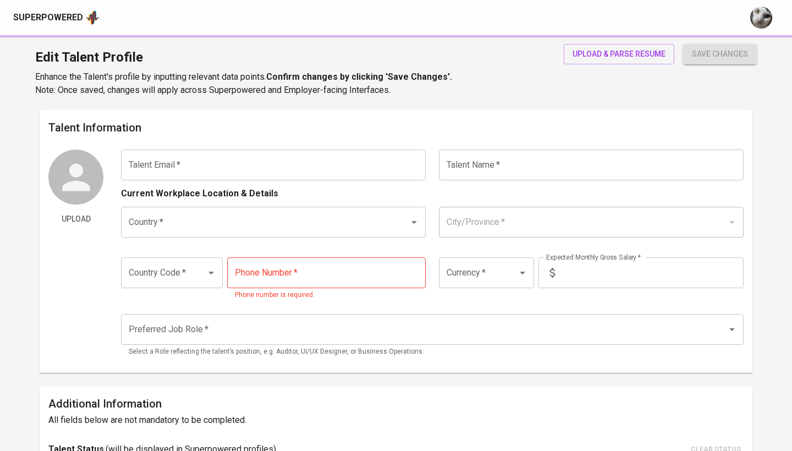
type input "[PHONE_NUMBER]"
type input "IDR"
radio input "true"
type input "2"
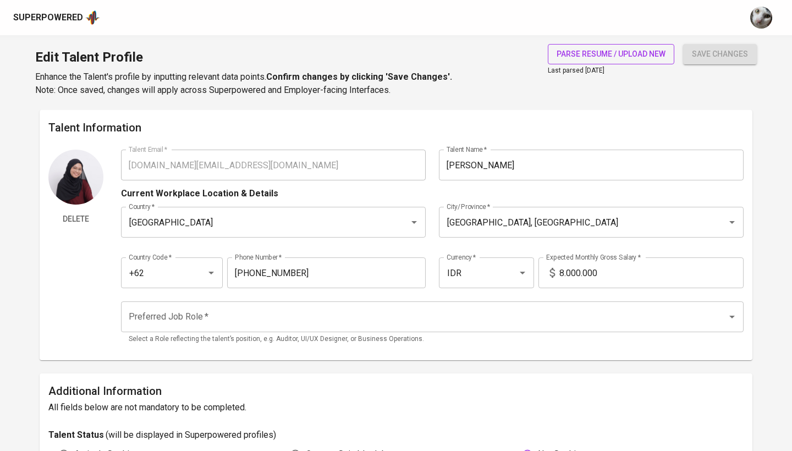
click at [637, 51] on span "parse resume / upload new" at bounding box center [611, 54] width 109 height 14
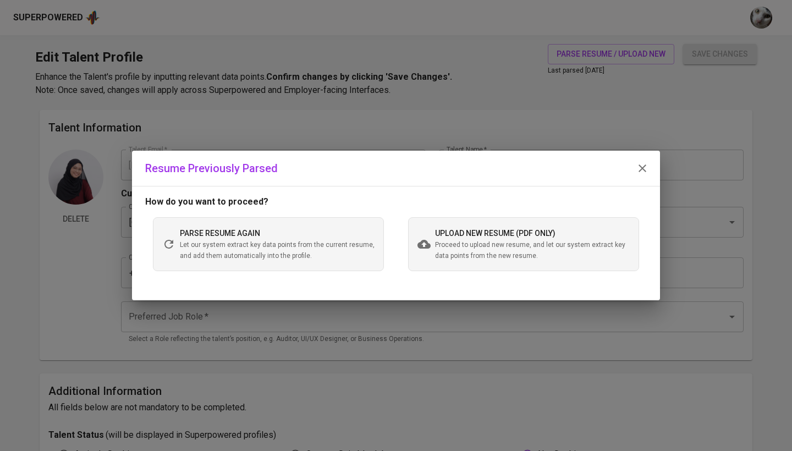
click at [466, 231] on span "upload new resume (pdf only)" at bounding box center [495, 233] width 120 height 9
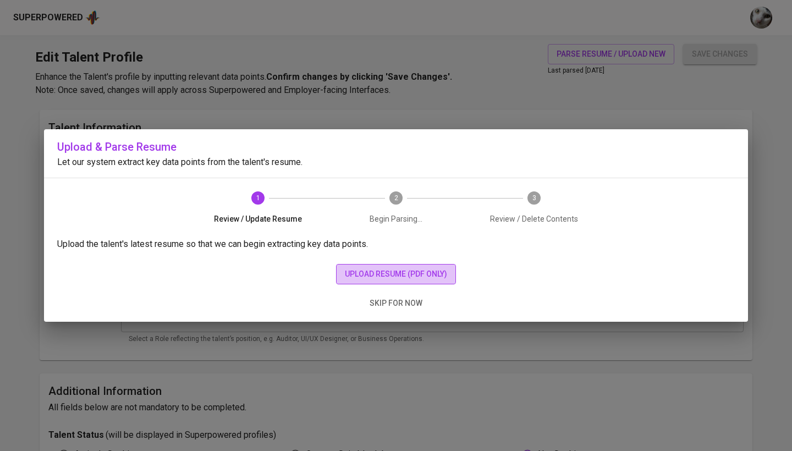
click at [420, 270] on span "upload resume (pdf only)" at bounding box center [396, 274] width 102 height 14
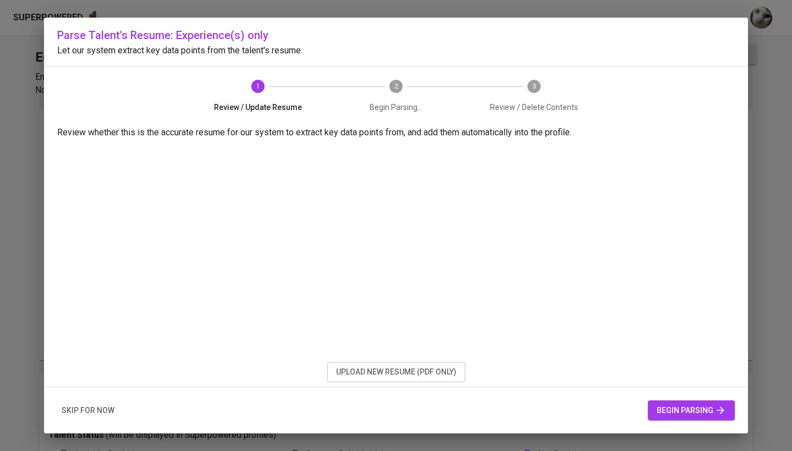
click at [668, 410] on span "begin parsing" at bounding box center [691, 411] width 69 height 14
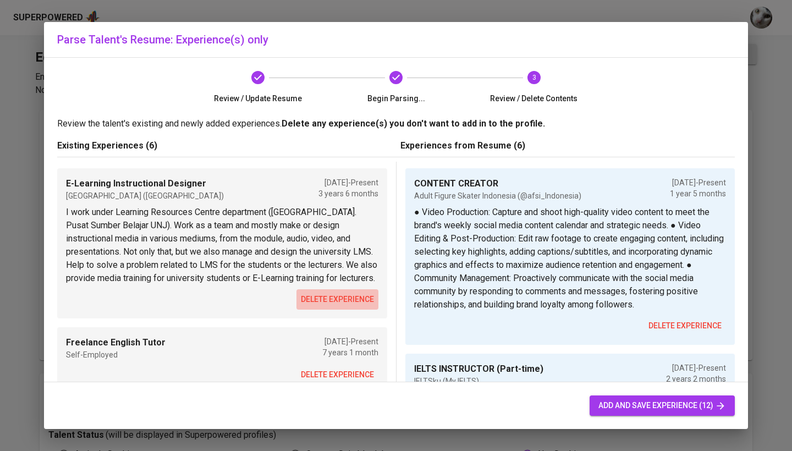
click at [325, 305] on span "delete experience" at bounding box center [337, 300] width 73 height 14
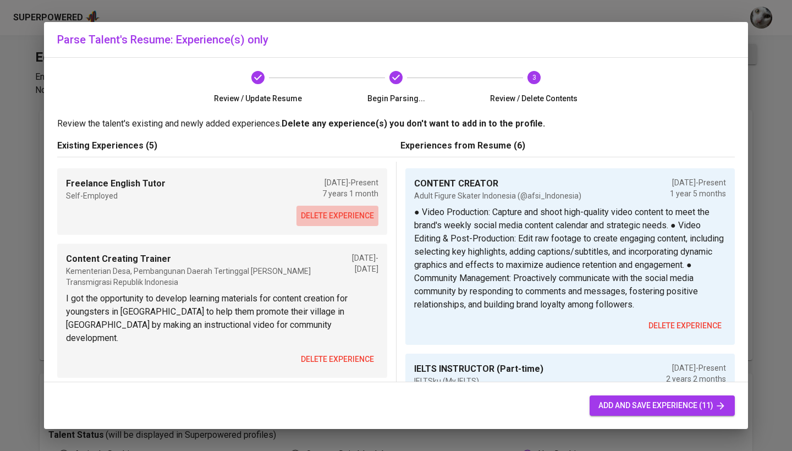
click at [340, 218] on span "delete experience" at bounding box center [337, 216] width 73 height 14
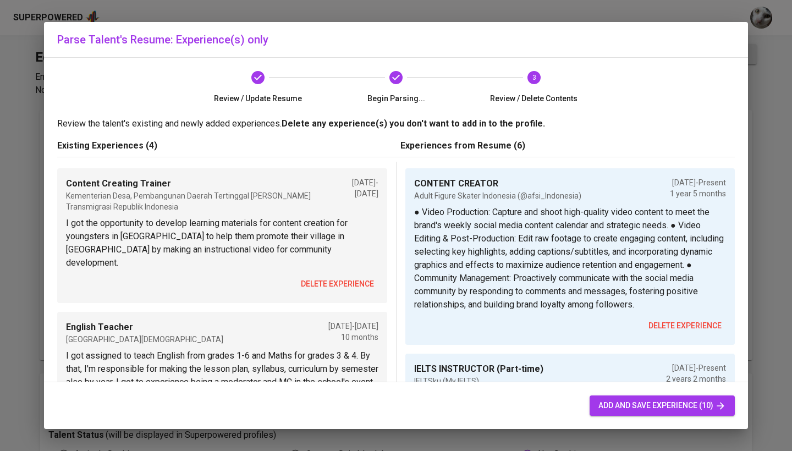
click at [340, 218] on p "I got the opportunity to develop learning materials for content creation for yo…" at bounding box center [222, 243] width 312 height 53
click at [340, 274] on button "delete experience" at bounding box center [338, 284] width 82 height 20
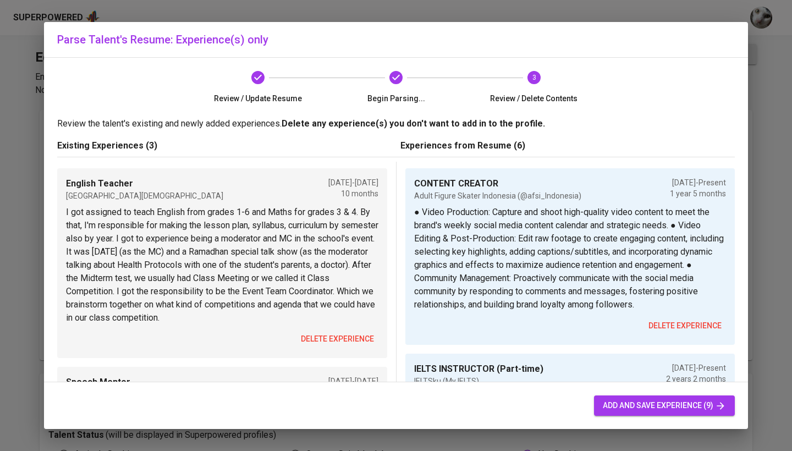
click at [326, 329] on button "delete experience" at bounding box center [338, 339] width 82 height 20
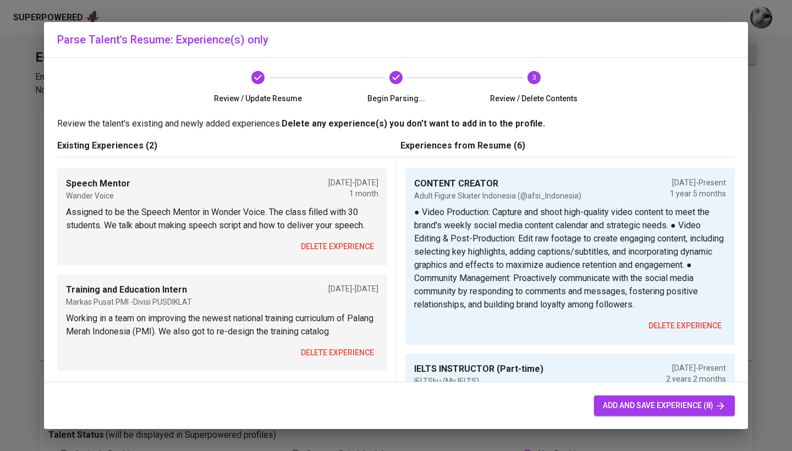
click at [672, 323] on span "delete experience" at bounding box center [685, 326] width 73 height 14
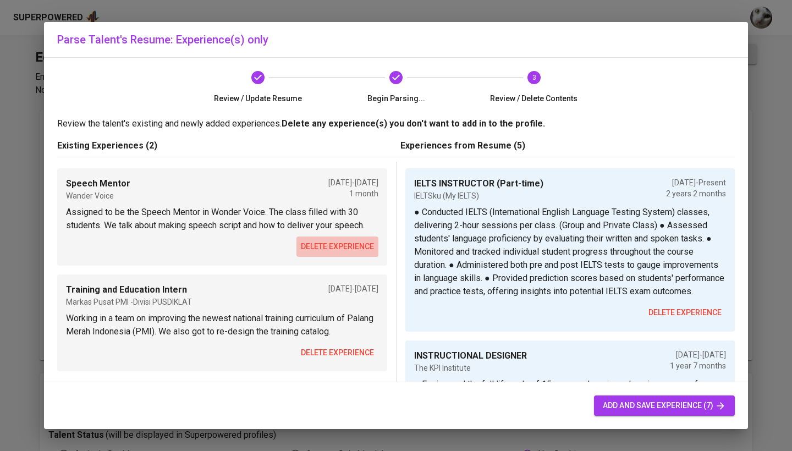
click at [328, 248] on span "delete experience" at bounding box center [337, 247] width 73 height 14
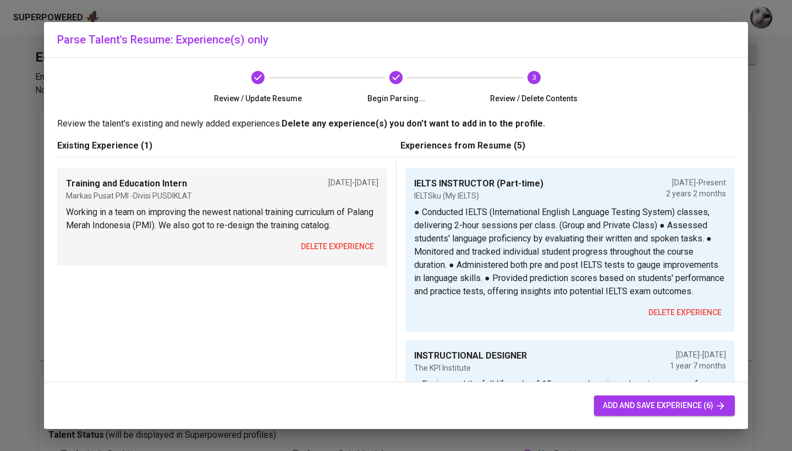
click at [328, 248] on span "delete experience" at bounding box center [337, 247] width 73 height 14
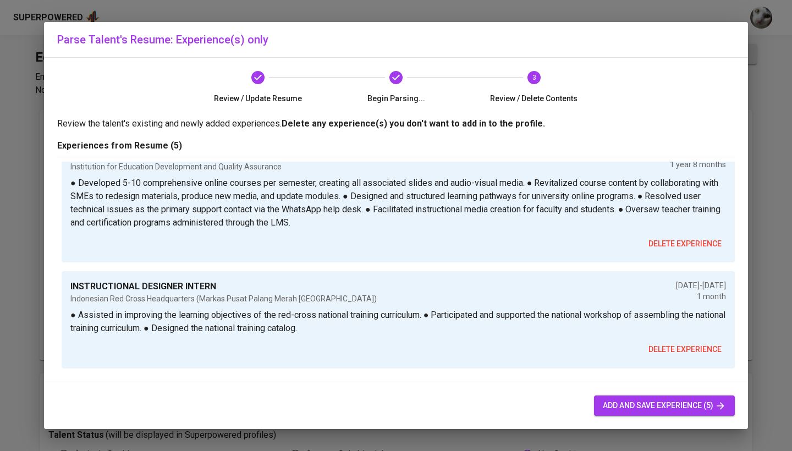
scroll to position [411, 0]
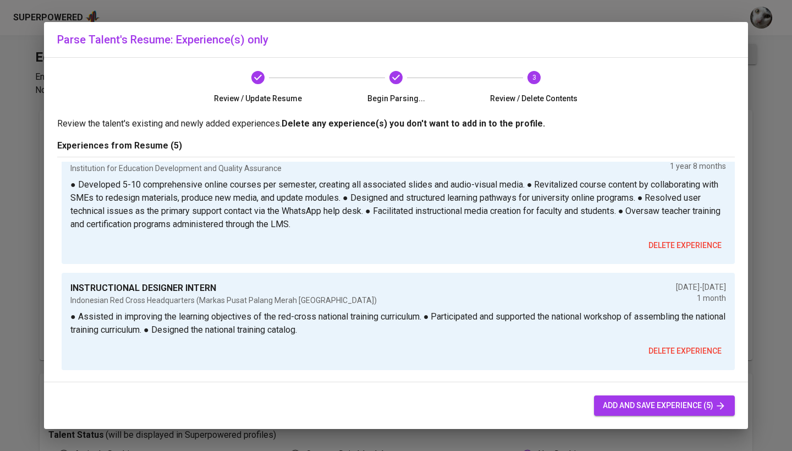
click at [620, 403] on span "add and save experience (5)" at bounding box center [664, 406] width 123 height 14
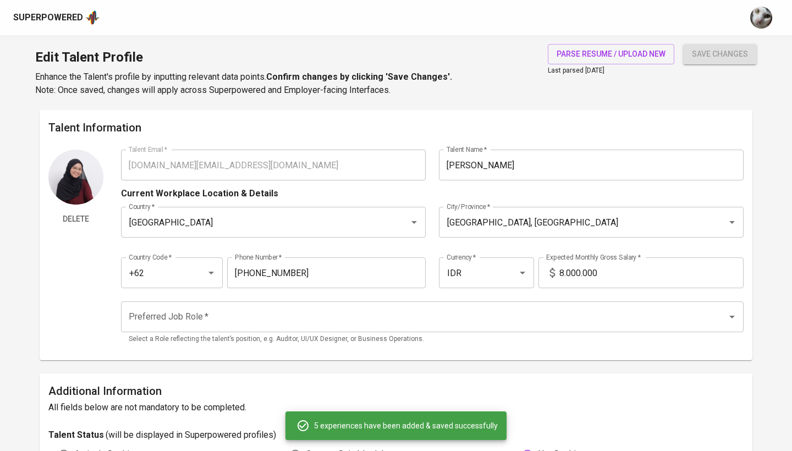
type input "IELTS INSTRUCTOR (Part-time)"
type input "IELTSku (My IELTS)"
type input "[DATE]"
type textarea "● Conducted IELTS (International English Language Testing System) classes, deli…"
type input "INSTRUCTIONAL DESIGNER"
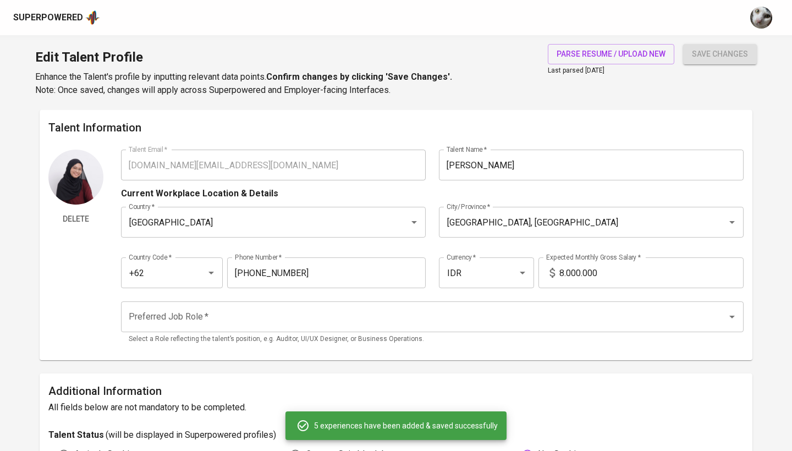
type input "The KPI Institute"
checkbox input "false"
type input "[DATE]"
type textarea "● Engineered the full lifecycle of 15+ comprehensive e-learning courses from co…"
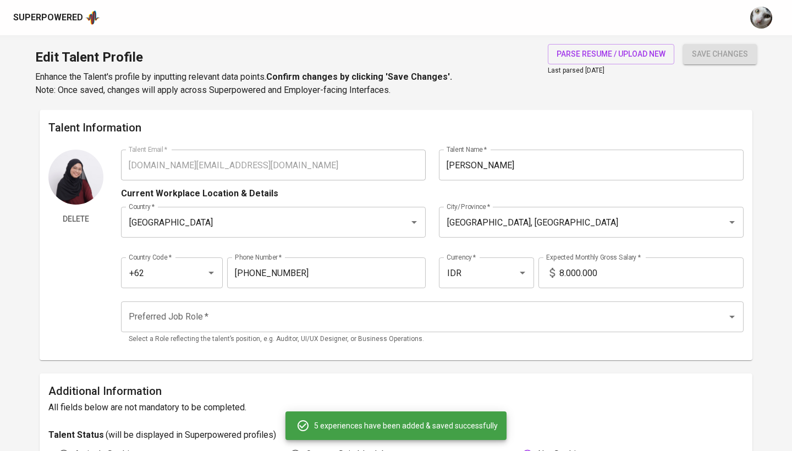
type input "COURSE DEVELOPER (Freelance)"
type input "CAKAP"
type input "[DATE]"
type textarea "● Curriculum Development: Designed and authored the complete curriculum for two…"
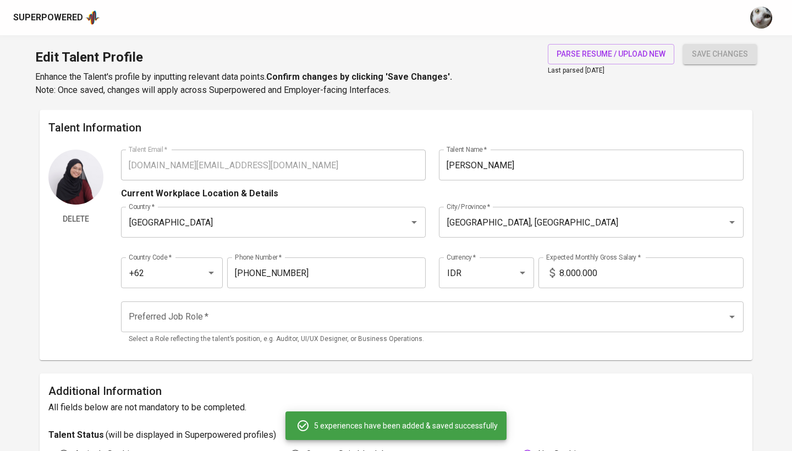
type input "E-LEARNING INSTRUCTIONAL DESIGNER"
type input "Institution for Education Development and Quality Assurance"
type input "[DATE]"
type input "12/01/2023"
type textarea "● Developed 5-10 comprehensive online courses per semester, creating all associ…"
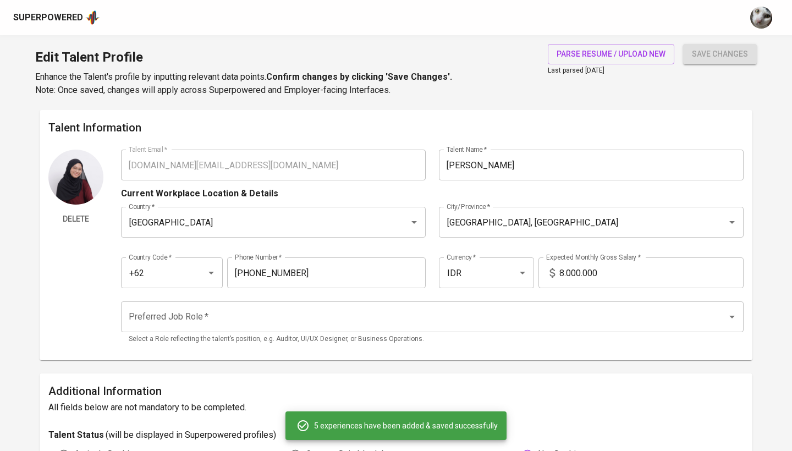
type input "INSTRUCTIONAL DESIGNER INTERN"
type input "Indonesian Red Cross Headquarters (Markas Pusat Palang Merah Indonesia)"
type input "08/01/2019"
type input "09/01/2019"
type textarea "● Assisted in improving the learning objectives of the red-cross national train…"
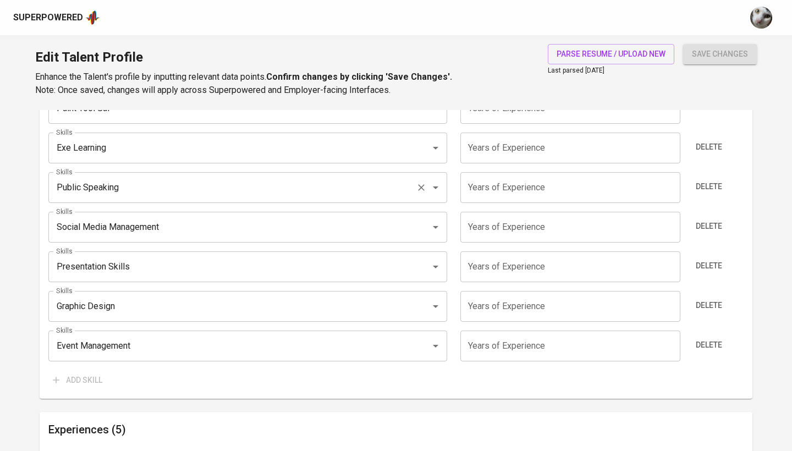
scroll to position [738, 0]
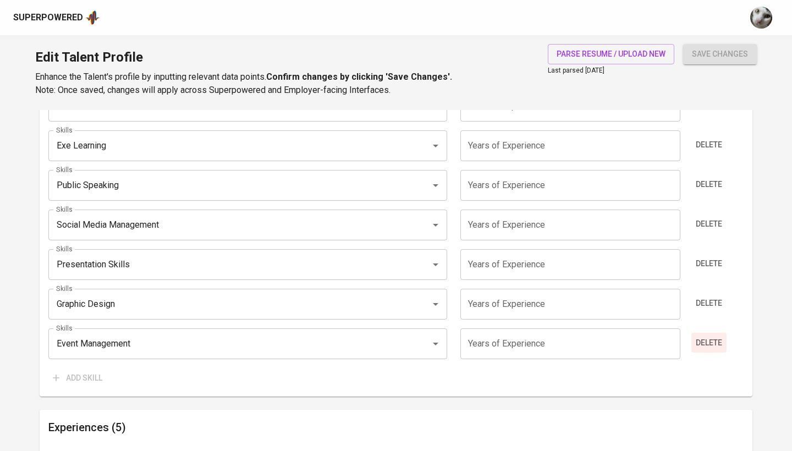
click at [723, 341] on button "Delete" at bounding box center [708, 343] width 35 height 20
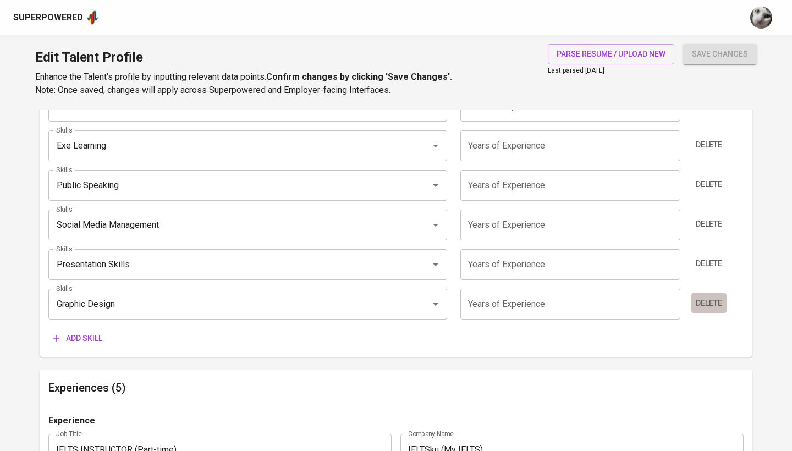
click at [717, 311] on button "Delete" at bounding box center [708, 303] width 35 height 20
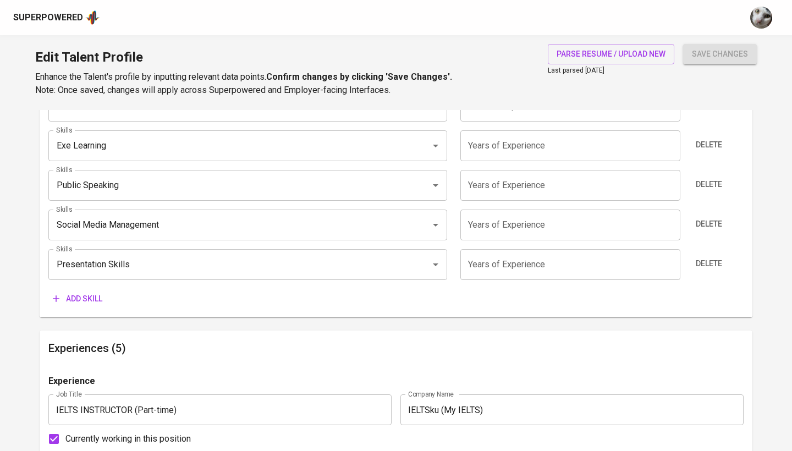
click at [714, 298] on div "Add skill" at bounding box center [395, 299] width 695 height 20
click at [713, 260] on span "Delete" at bounding box center [709, 264] width 26 height 14
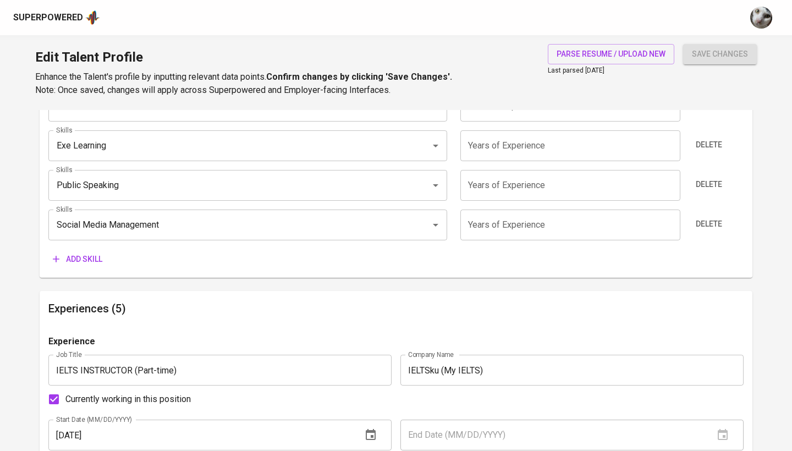
click at [712, 202] on div "Skills Microsoft PowerPoint Skills Years of Experience Years of Experience Dele…" at bounding box center [395, 116] width 695 height 306
click at [711, 219] on span "Delete" at bounding box center [709, 224] width 26 height 14
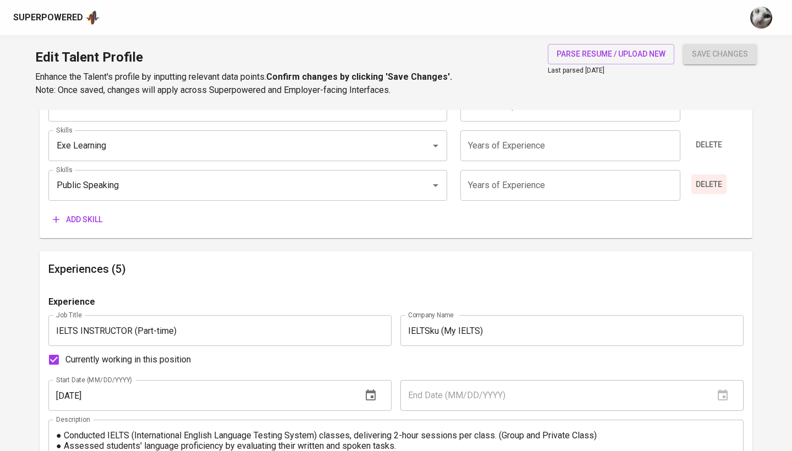
click at [710, 178] on span "Delete" at bounding box center [709, 185] width 26 height 14
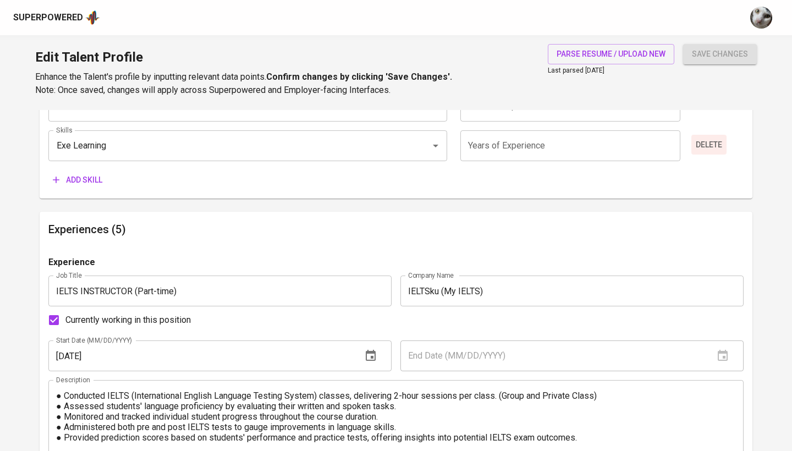
click at [708, 141] on span "Delete" at bounding box center [709, 145] width 26 height 14
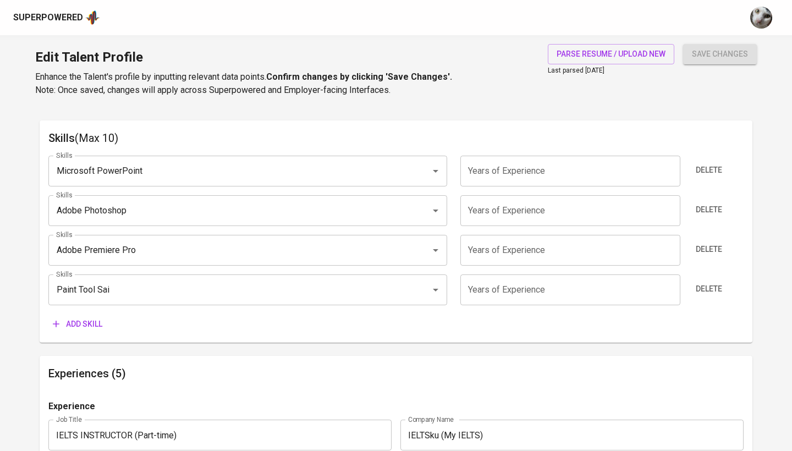
scroll to position [507, 0]
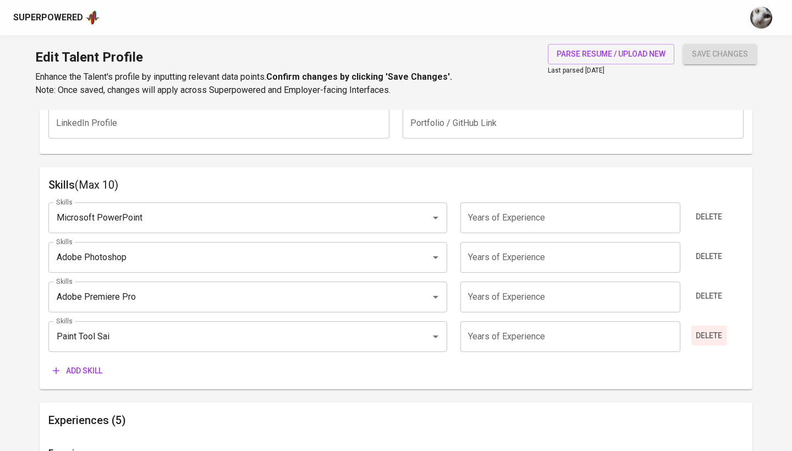
click at [700, 330] on span "Delete" at bounding box center [709, 336] width 26 height 14
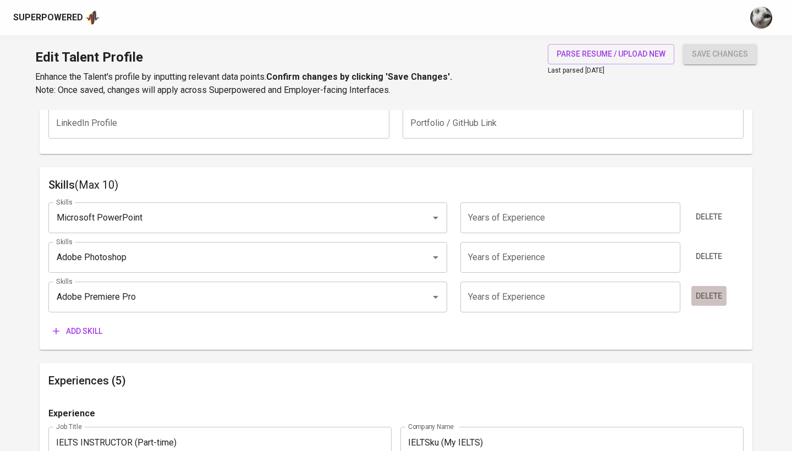
click at [703, 295] on span "Delete" at bounding box center [709, 296] width 26 height 14
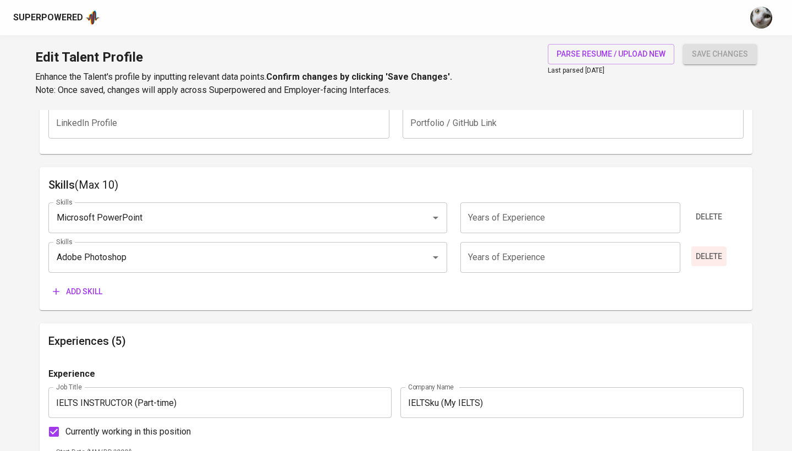
click at [711, 248] on button "Delete" at bounding box center [708, 256] width 35 height 20
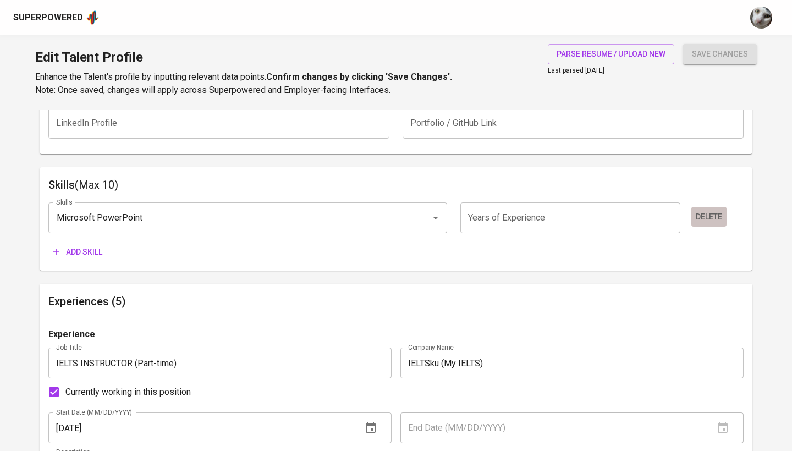
click at [711, 221] on span "Delete" at bounding box center [709, 217] width 26 height 14
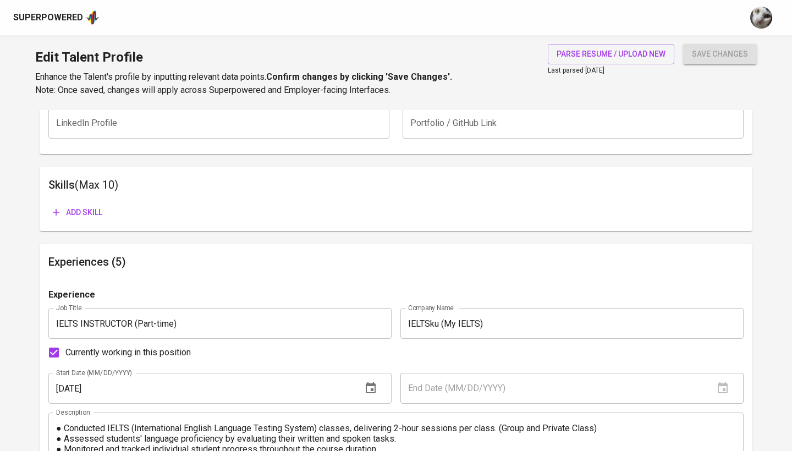
click at [105, 210] on button "Add skill" at bounding box center [77, 212] width 58 height 20
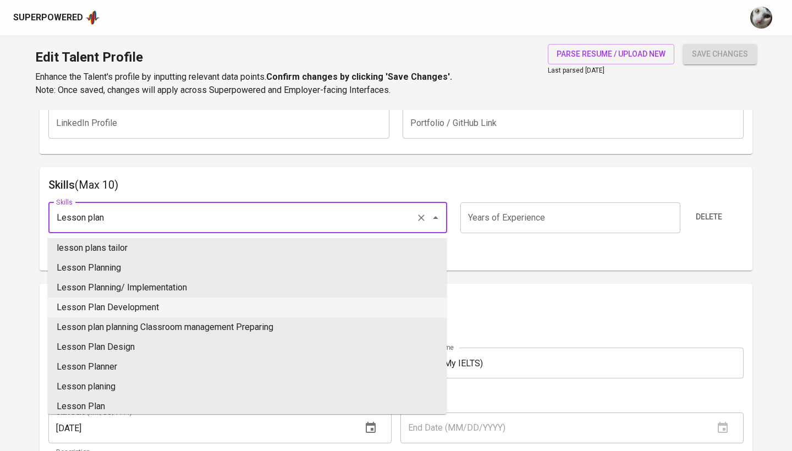
click at [148, 306] on li "Lesson Plan Development" at bounding box center [247, 308] width 399 height 20
type input "Lesson Plan Development"
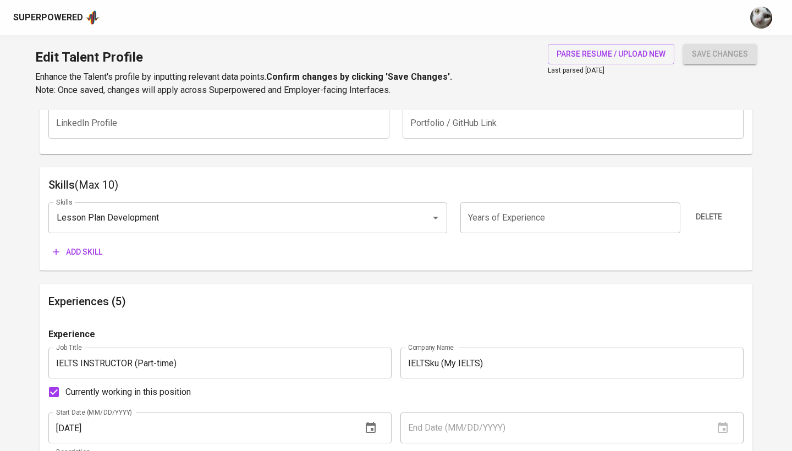
click at [527, 206] on input "number" at bounding box center [569, 217] width 219 height 31
type input "3"
click at [90, 242] on button "Add skill" at bounding box center [77, 252] width 58 height 20
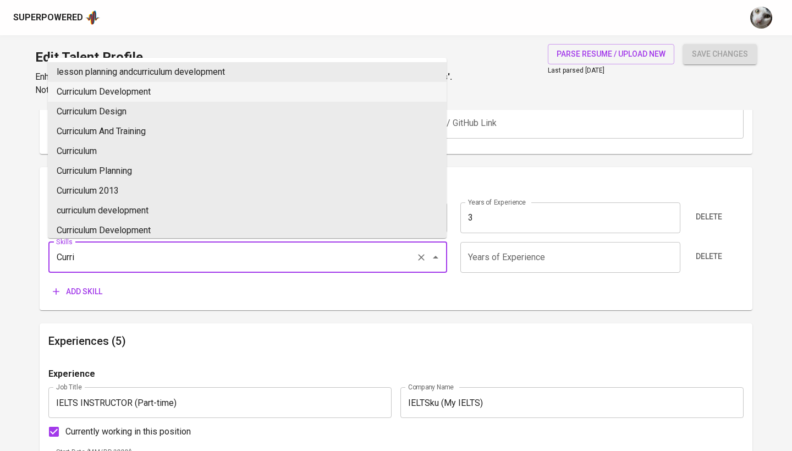
click at [125, 90] on li "Curriculum Development" at bounding box center [247, 92] width 399 height 20
type input "Curriculum Development"
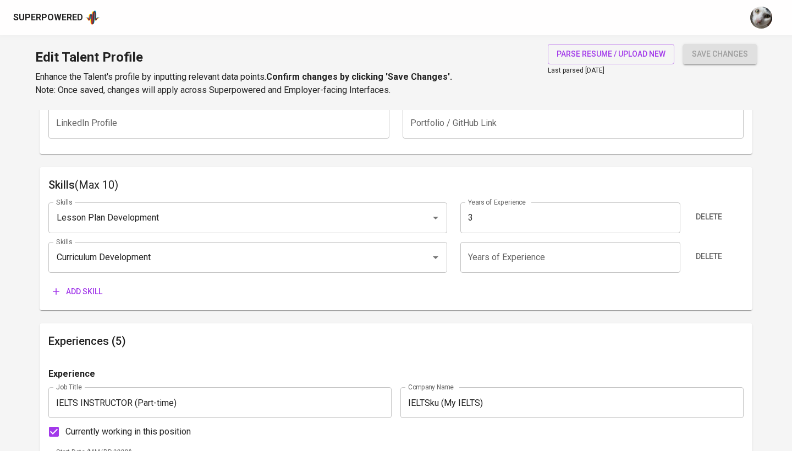
click at [518, 256] on input "number" at bounding box center [569, 257] width 219 height 31
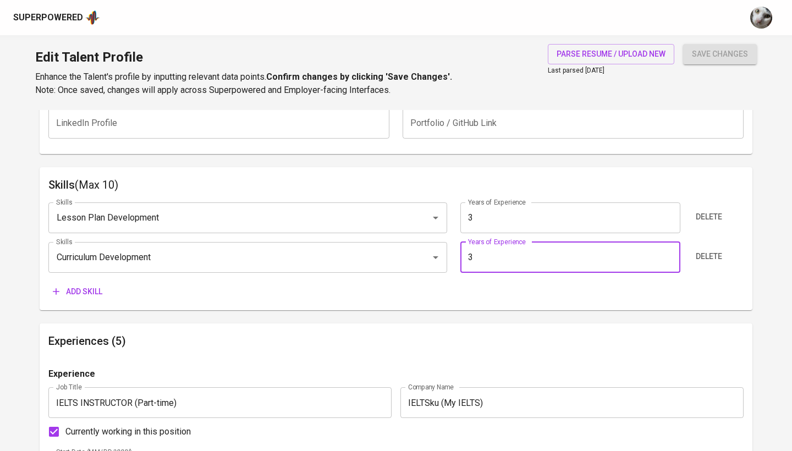
type input "3"
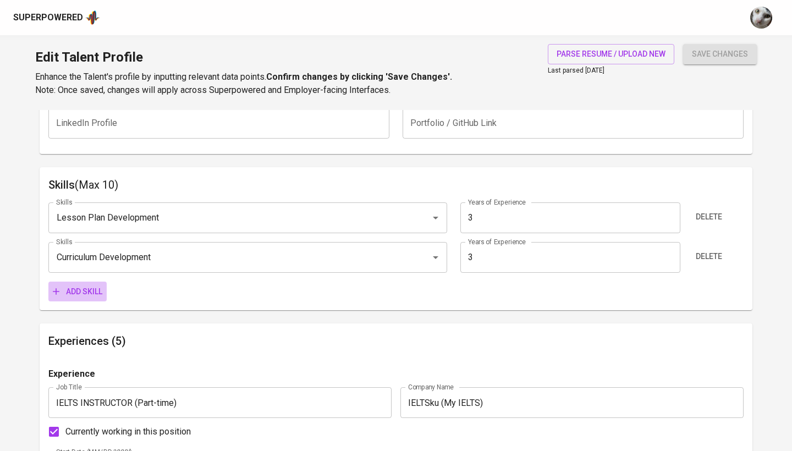
click at [85, 287] on span "Add skill" at bounding box center [78, 292] width 50 height 14
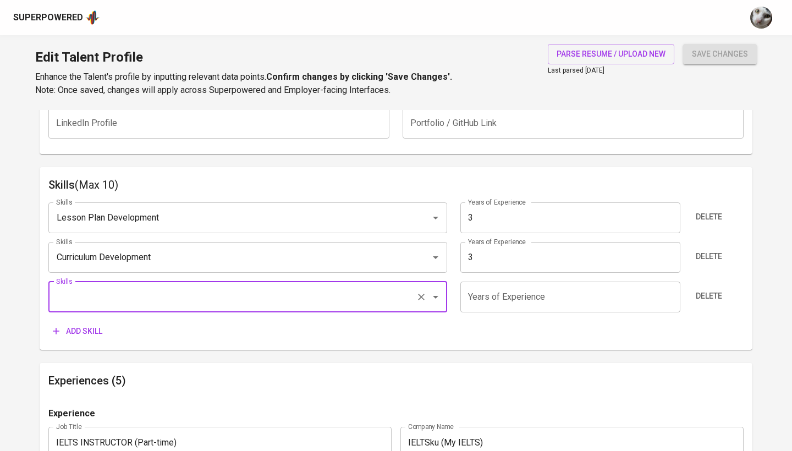
type input "I"
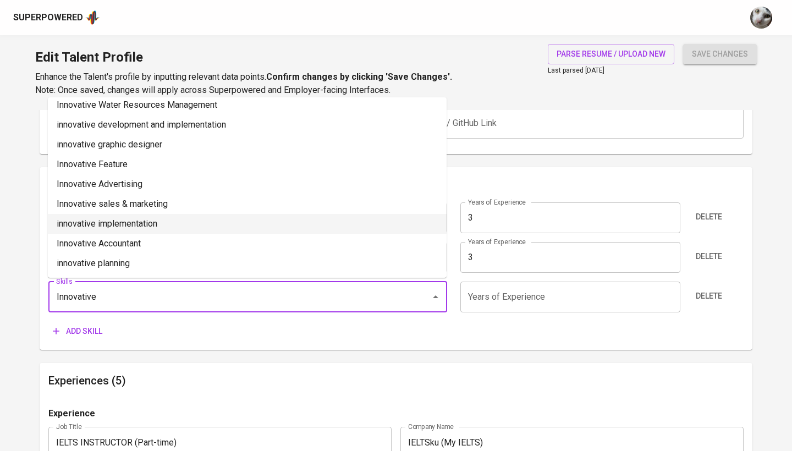
scroll to position [224, 0]
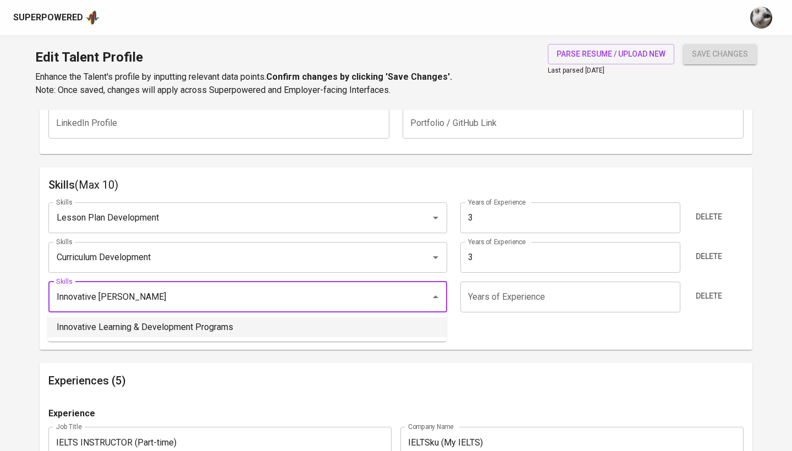
click at [185, 325] on li "Innovative Learning & Development Programs" at bounding box center [247, 327] width 399 height 20
type input "Innovative Learning & Development Programs"
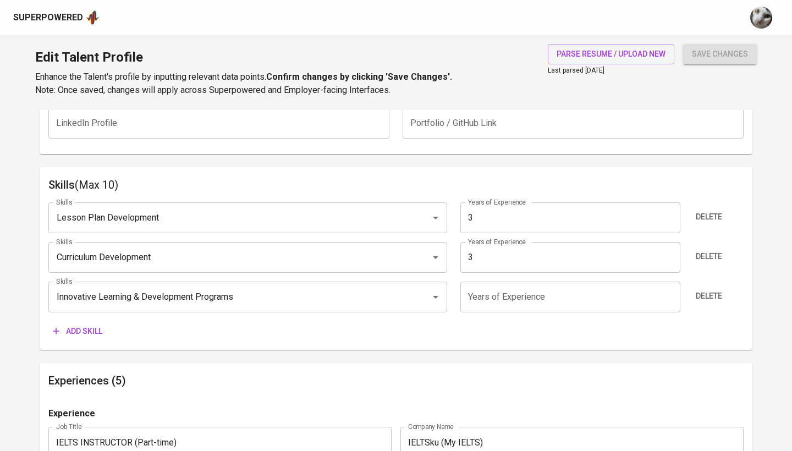
click at [505, 296] on input "number" at bounding box center [569, 297] width 219 height 31
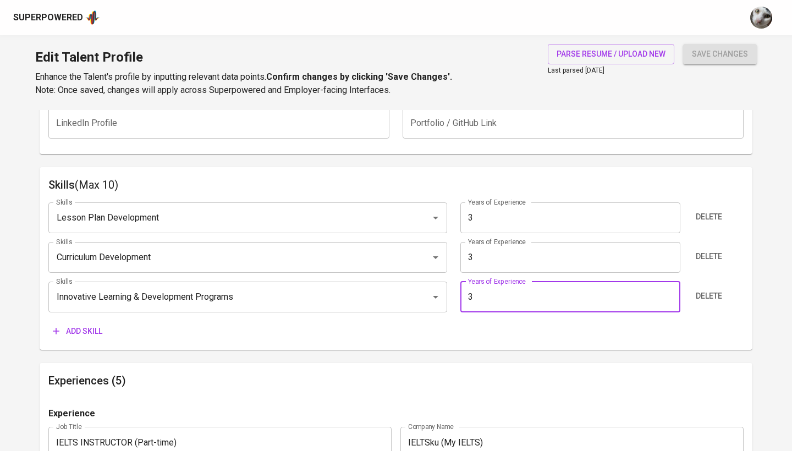
type input "3"
click at [97, 325] on span "Add skill" at bounding box center [78, 332] width 50 height 14
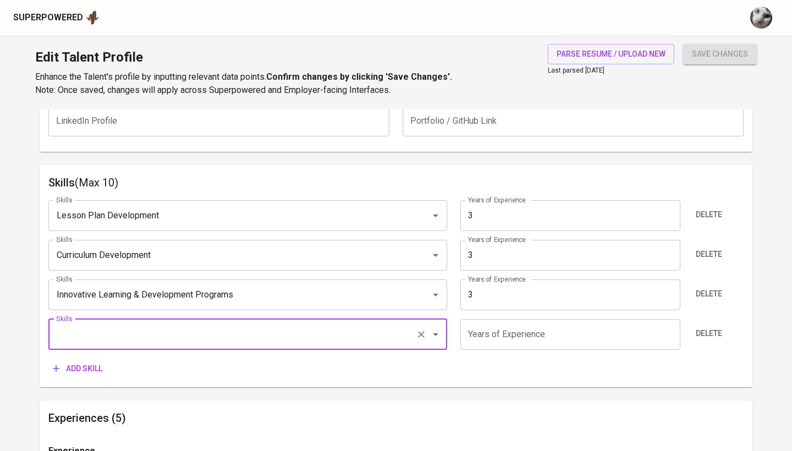
scroll to position [510, 0]
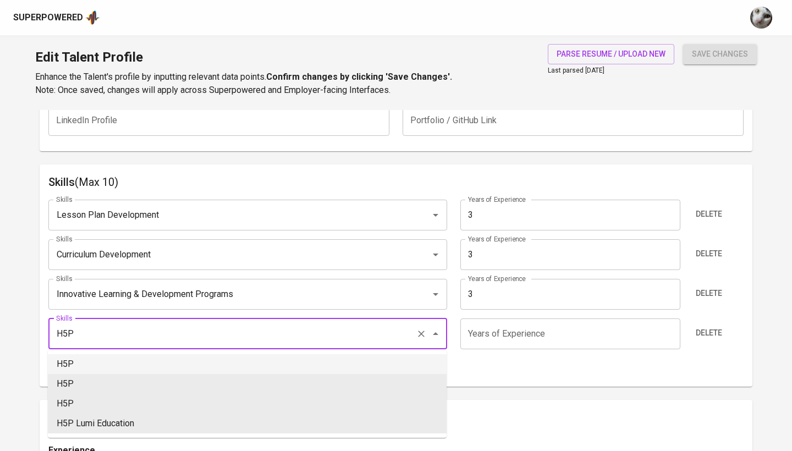
click at [188, 362] on li "H5P" at bounding box center [247, 364] width 399 height 20
type input "H5P"
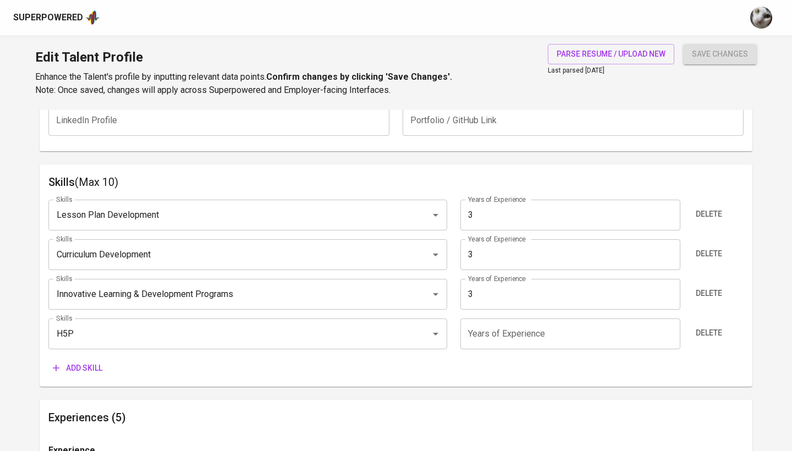
click at [473, 324] on input "number" at bounding box center [569, 334] width 219 height 31
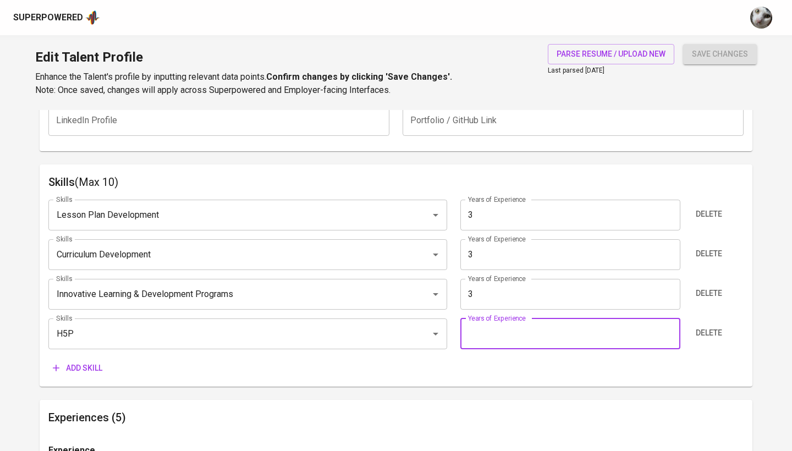
type input "3"
click at [99, 365] on span "Add skill" at bounding box center [78, 368] width 50 height 14
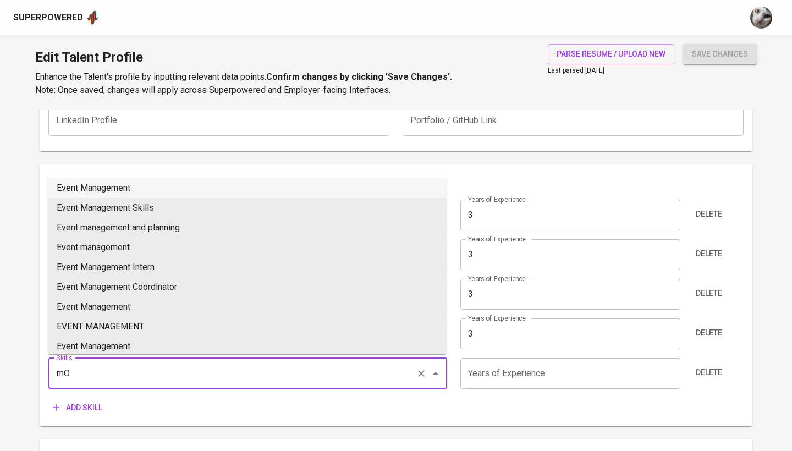
type input "m"
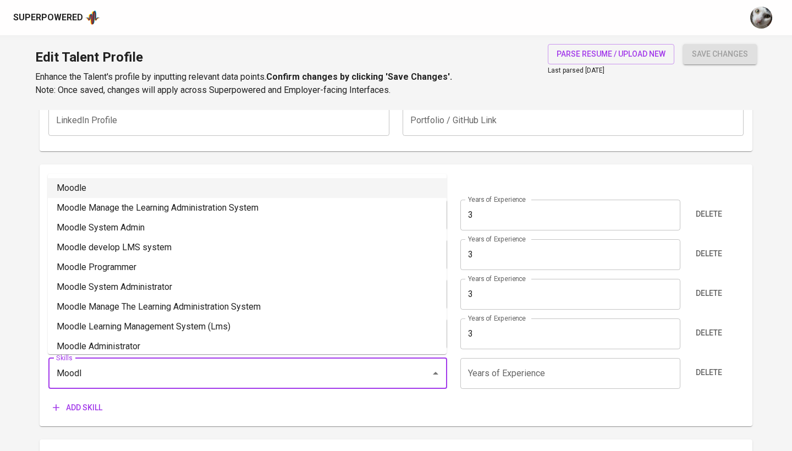
click at [139, 185] on li "Moodle" at bounding box center [247, 188] width 399 height 20
type input "Moodle"
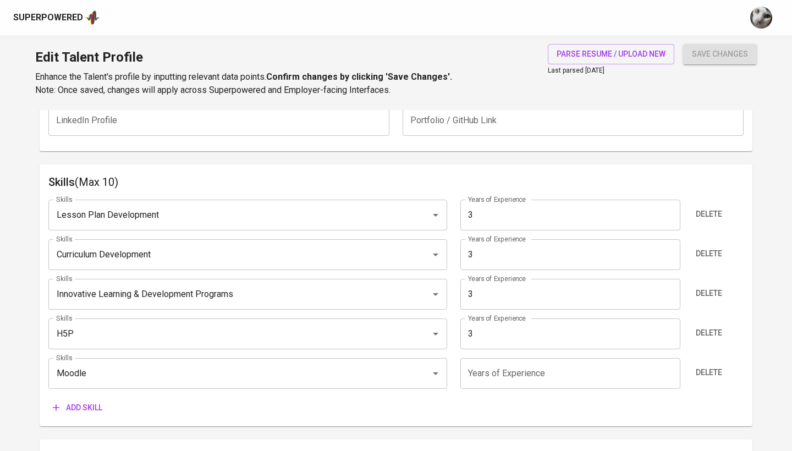
click at [492, 377] on input "number" at bounding box center [569, 373] width 219 height 31
type input "3"
click at [93, 395] on div "Skills Lesson Plan Development Skills Years of Experience 3 Years of Experience…" at bounding box center [395, 304] width 695 height 227
click at [92, 402] on span "Add skill" at bounding box center [78, 408] width 50 height 14
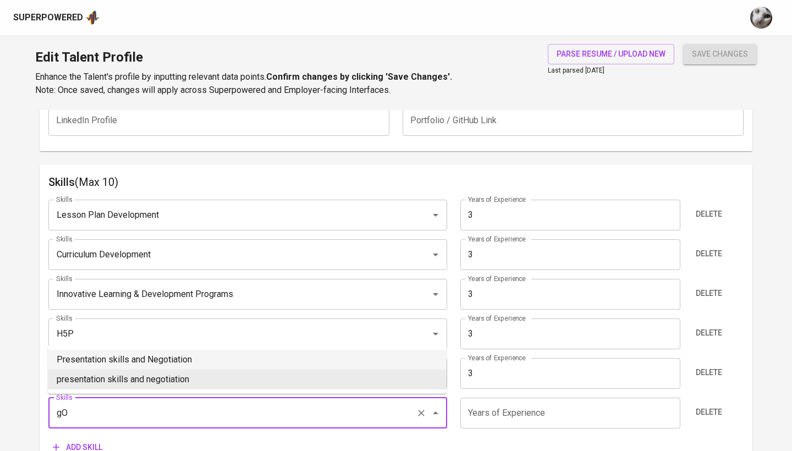
type input "g"
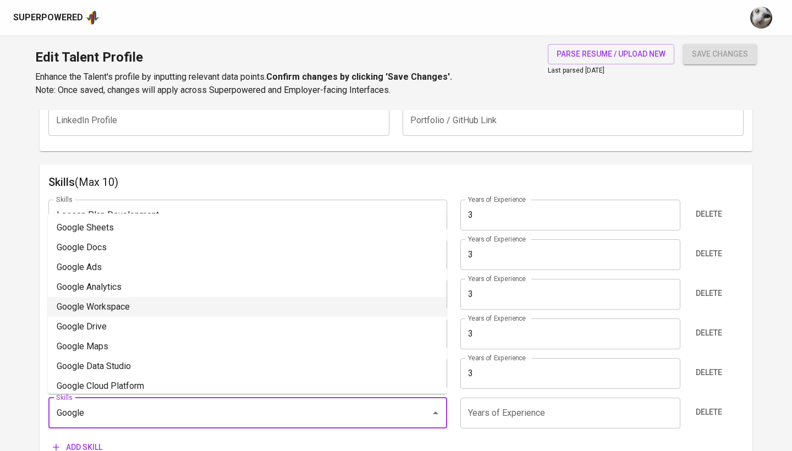
click at [231, 308] on li "Google Workspace" at bounding box center [247, 307] width 399 height 20
type input "Google Workspace"
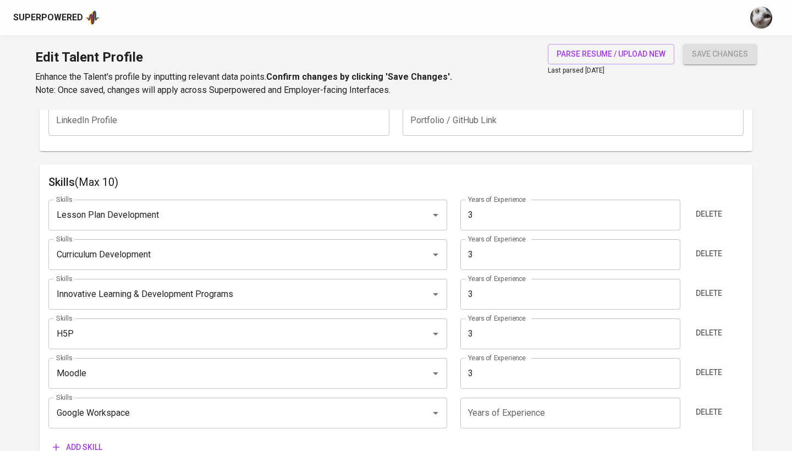
click at [509, 404] on input "number" at bounding box center [569, 413] width 219 height 31
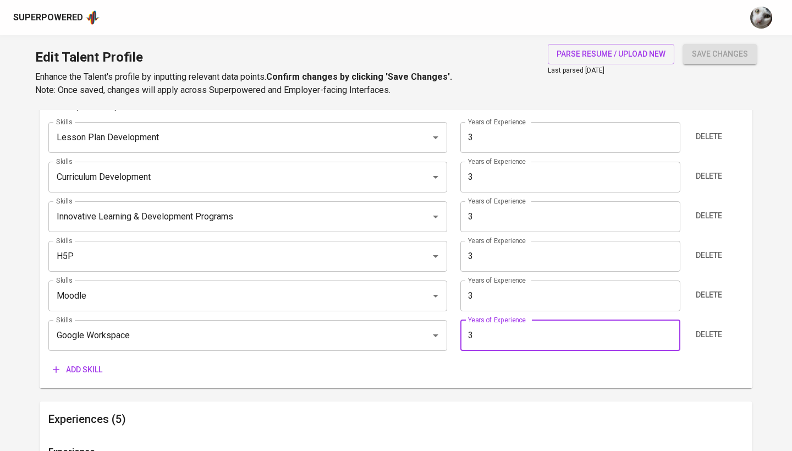
scroll to position [612, 0]
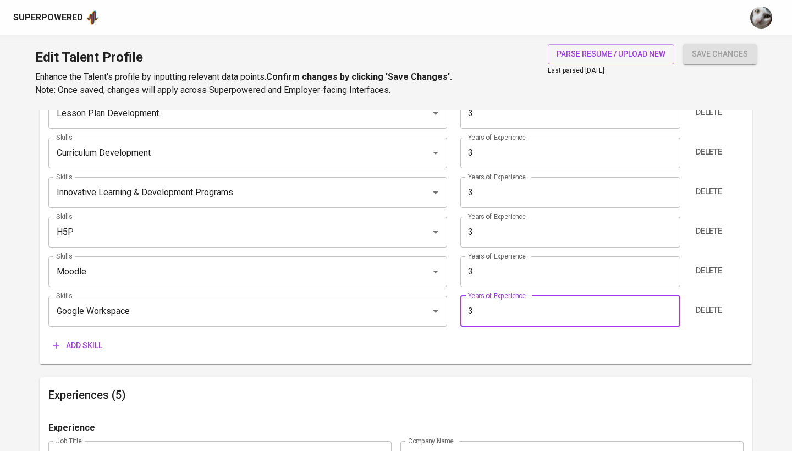
type input "3"
click at [89, 344] on span "Add skill" at bounding box center [78, 346] width 50 height 14
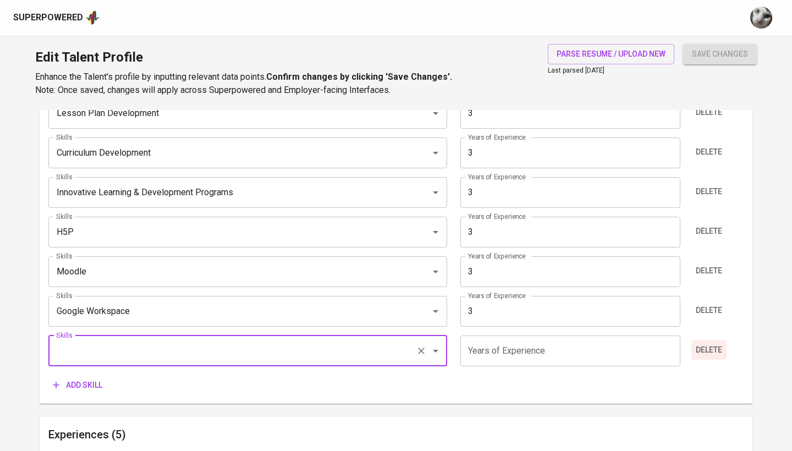
click at [709, 354] on span "Delete" at bounding box center [709, 350] width 26 height 14
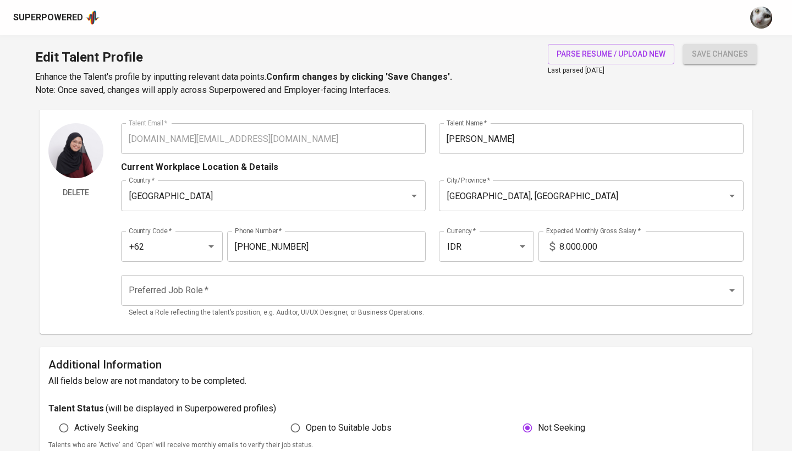
scroll to position [32, 0]
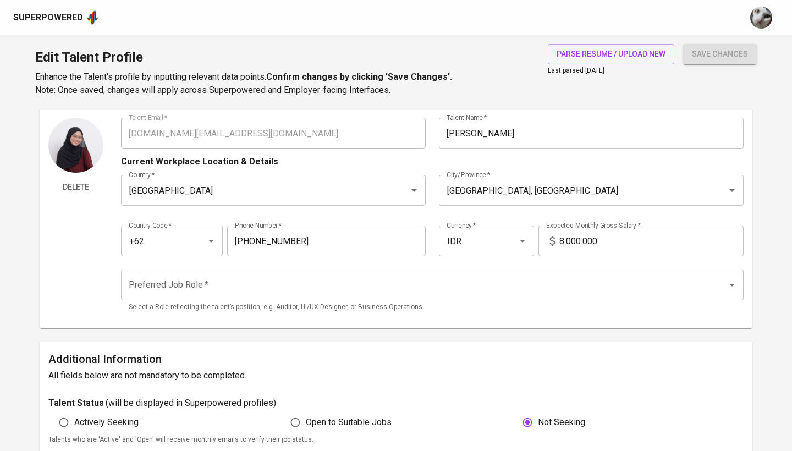
click at [597, 238] on input "8.000.000" at bounding box center [651, 241] width 184 height 31
type input "15.000.000"
click at [720, 54] on button "save changes" at bounding box center [720, 54] width 74 height 20
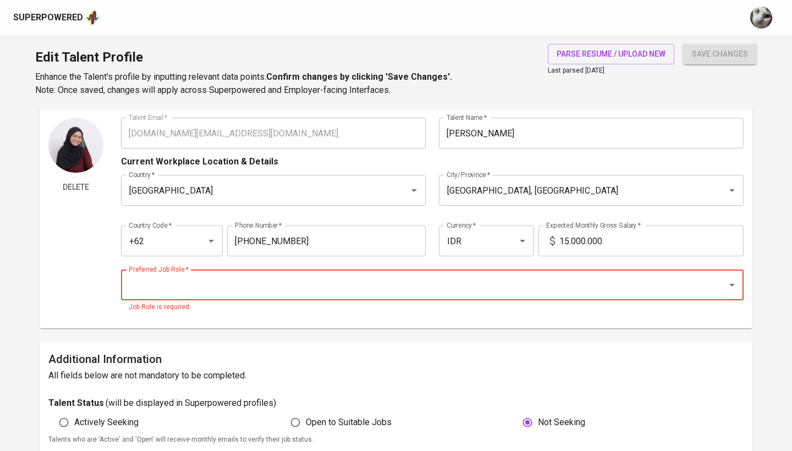
click at [567, 279] on input "Preferred Job Role   *" at bounding box center [417, 285] width 582 height 21
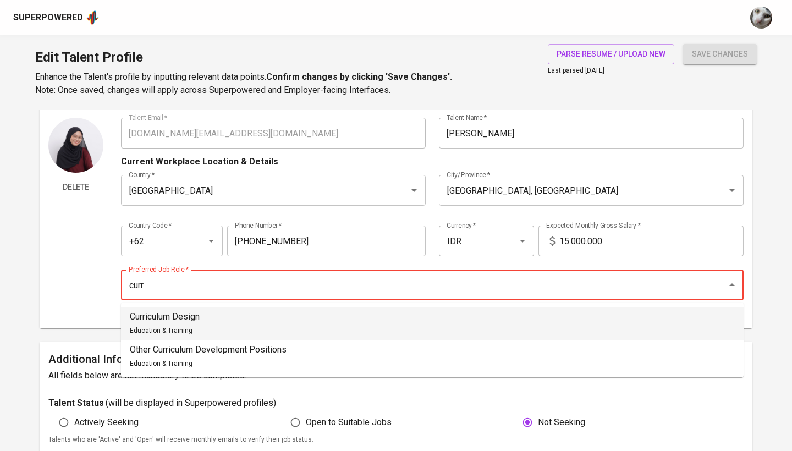
click at [477, 324] on li "Curriculum Design Education & Training" at bounding box center [432, 323] width 623 height 33
type input "Curriculum Design"
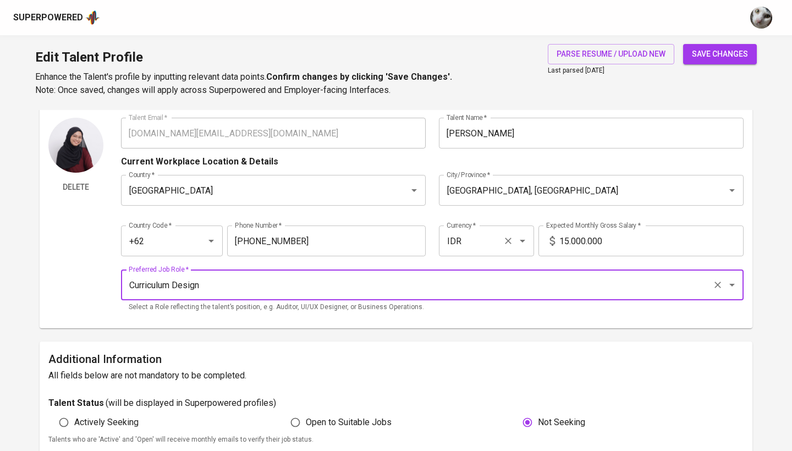
scroll to position [130, 0]
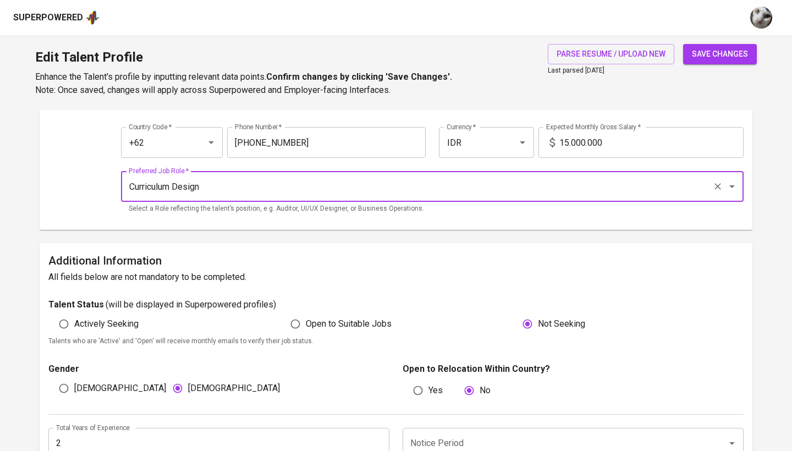
click at [87, 321] on span "Actively Seeking" at bounding box center [106, 323] width 64 height 13
click at [74, 321] on input "Actively Seeking" at bounding box center [63, 324] width 21 height 21
radio input "true"
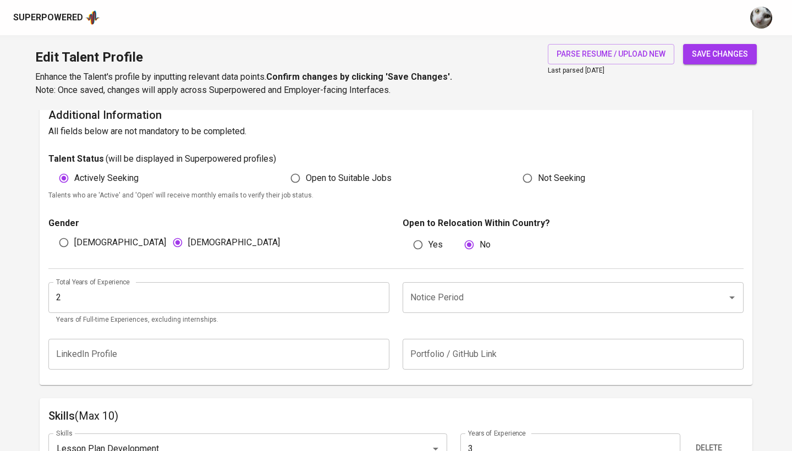
scroll to position [315, 0]
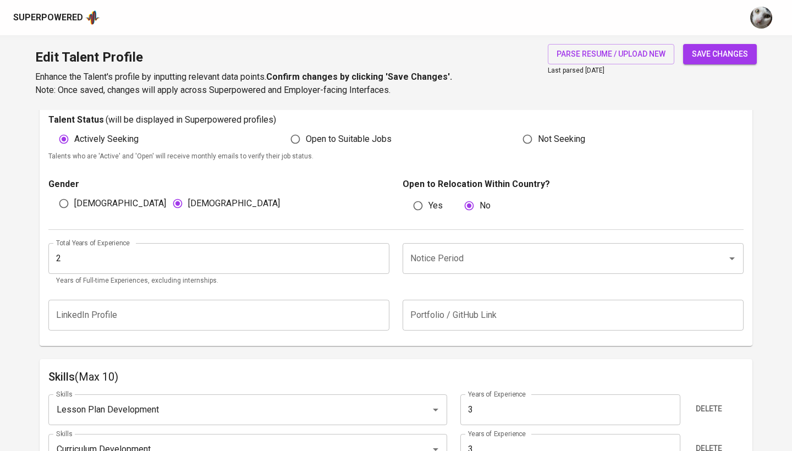
click at [480, 246] on div "Notice Period" at bounding box center [573, 258] width 341 height 31
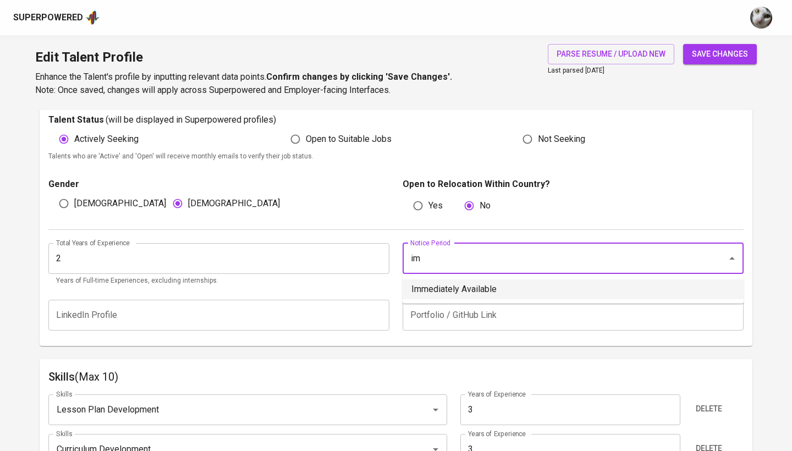
click at [624, 290] on li "Immediately Available" at bounding box center [573, 289] width 341 height 20
type input "Immediately Available"
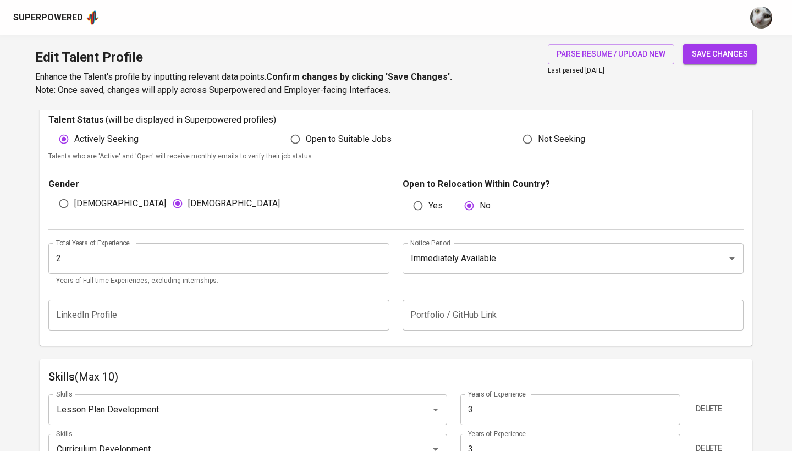
click at [208, 255] on input "2" at bounding box center [218, 258] width 341 height 31
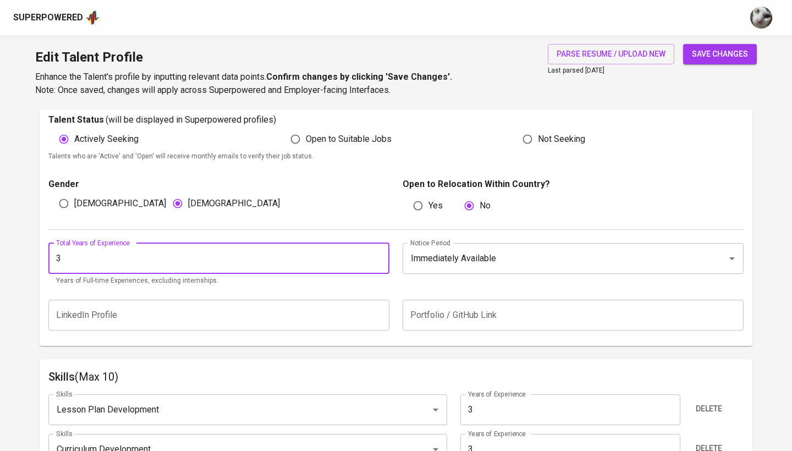
type input "3"
click at [720, 54] on button "save changes" at bounding box center [720, 54] width 74 height 20
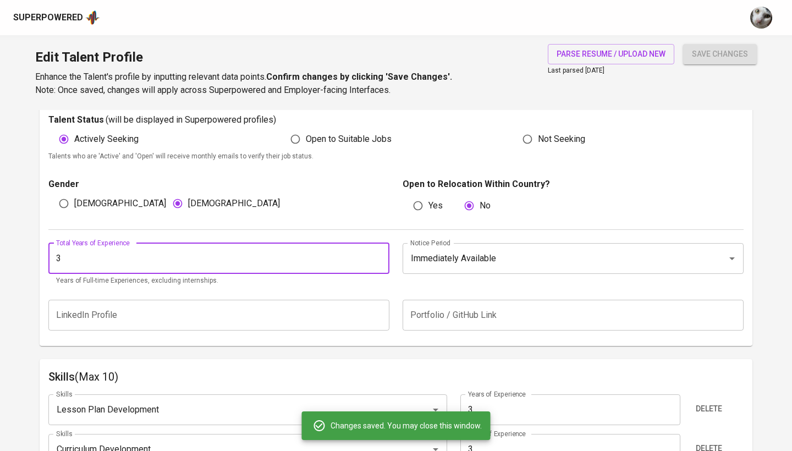
type input "Google Workspace"
type input "Moodle"
type input "H5P"
type input "Innovative Learning & Development Programs"
type input "Curriculum Development"
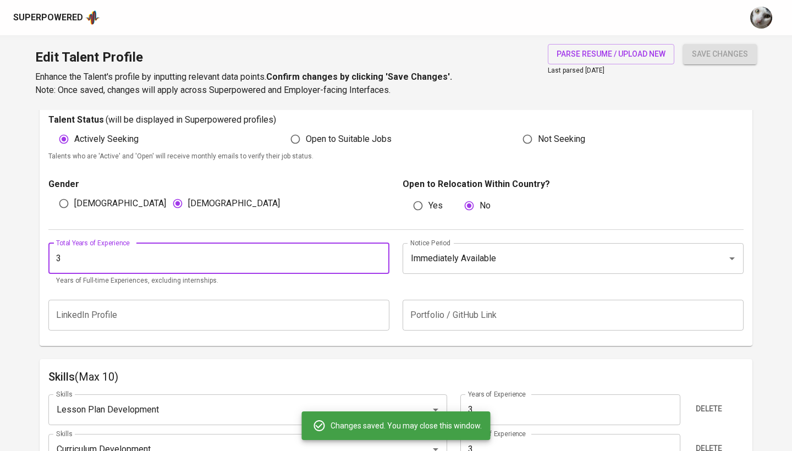
type input "Lesson Plan Development"
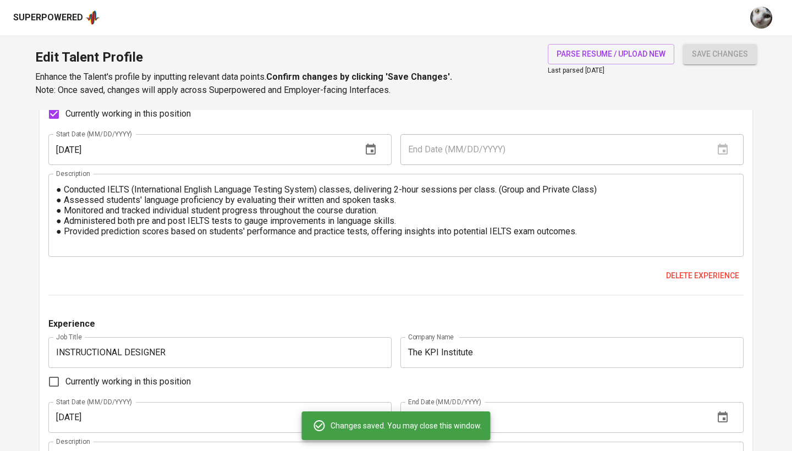
scroll to position [1078, 0]
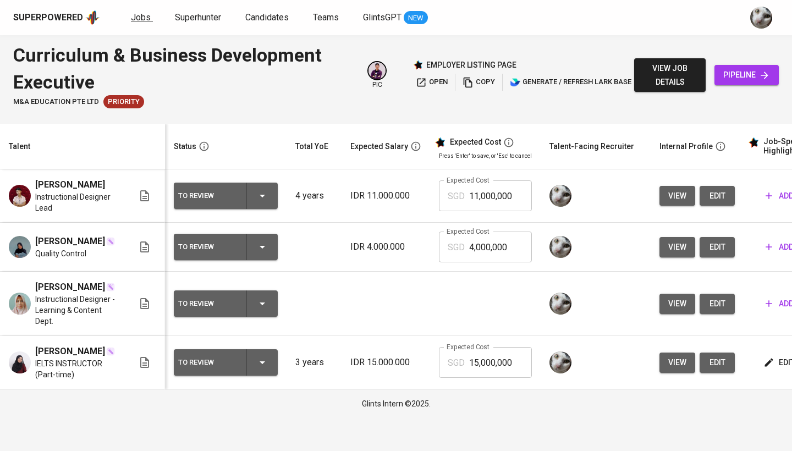
click at [134, 20] on span "Jobs" at bounding box center [141, 17] width 20 height 10
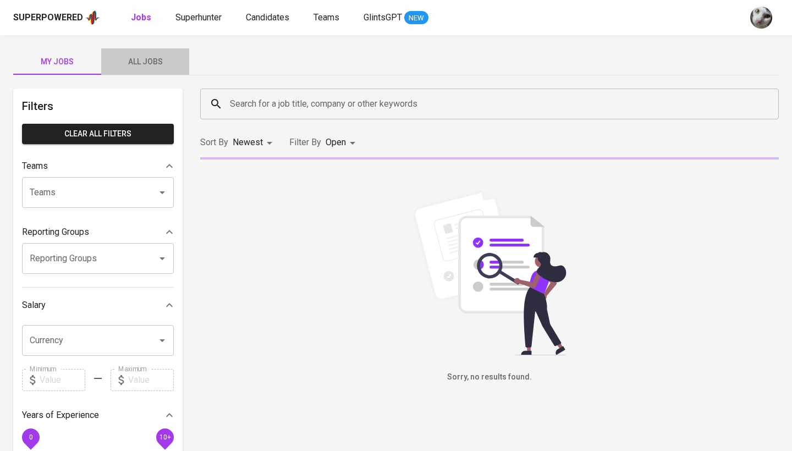
click at [155, 58] on span "All Jobs" at bounding box center [145, 62] width 75 height 14
click at [260, 101] on input "Search for a job title, company or other keywords" at bounding box center [492, 104] width 530 height 21
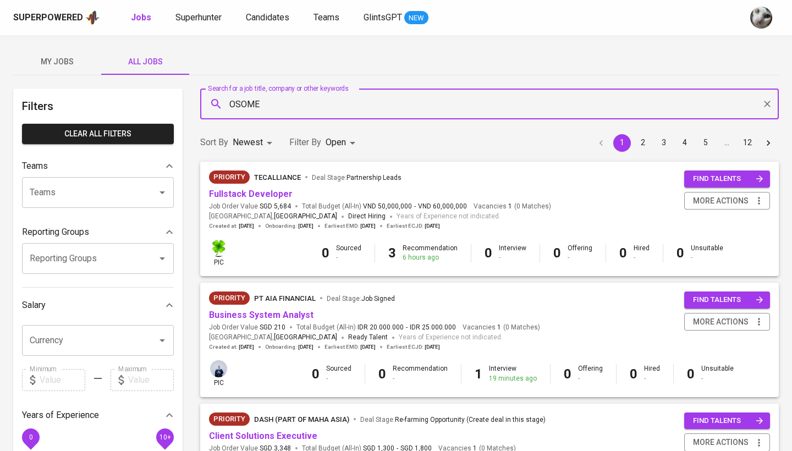
type input "OSOME"
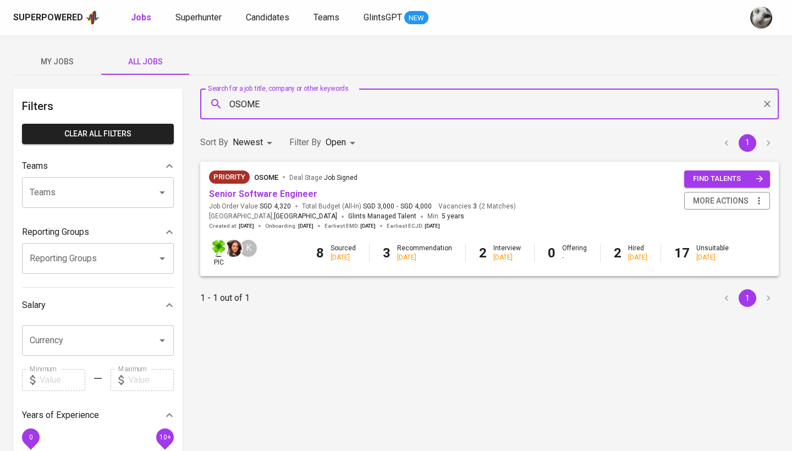
click at [313, 195] on div "Senior Software Engineer" at bounding box center [362, 194] width 307 height 13
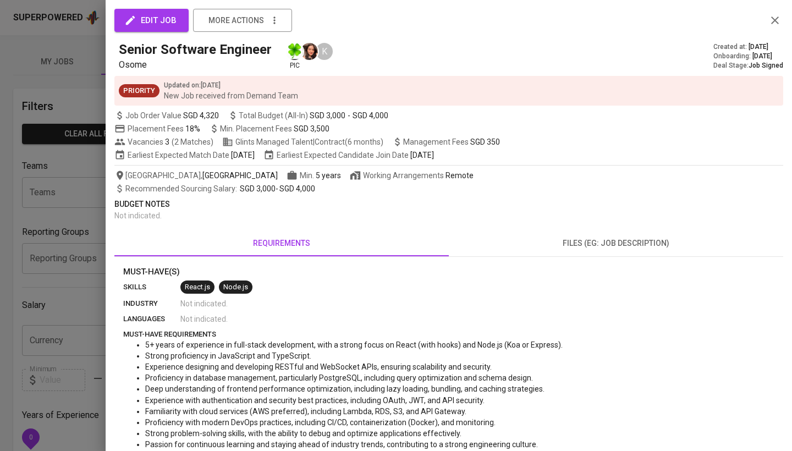
click at [79, 172] on div at bounding box center [396, 225] width 792 height 451
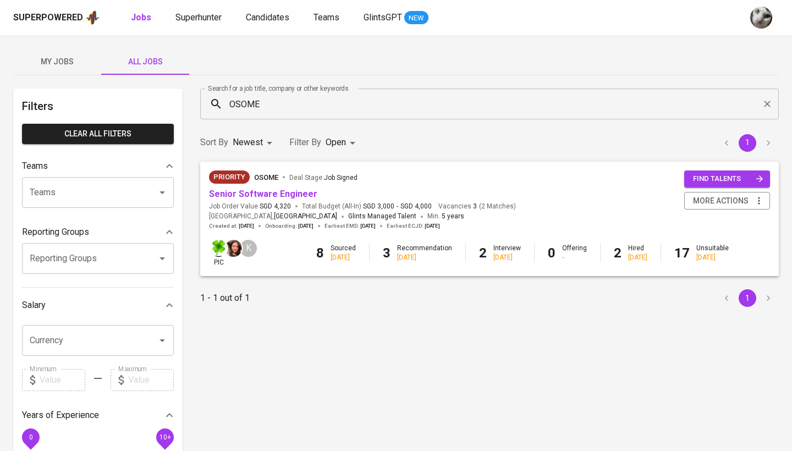
click at [503, 184] on div "Priority Osome Deal Stage : Job Signed" at bounding box center [362, 180] width 307 height 18
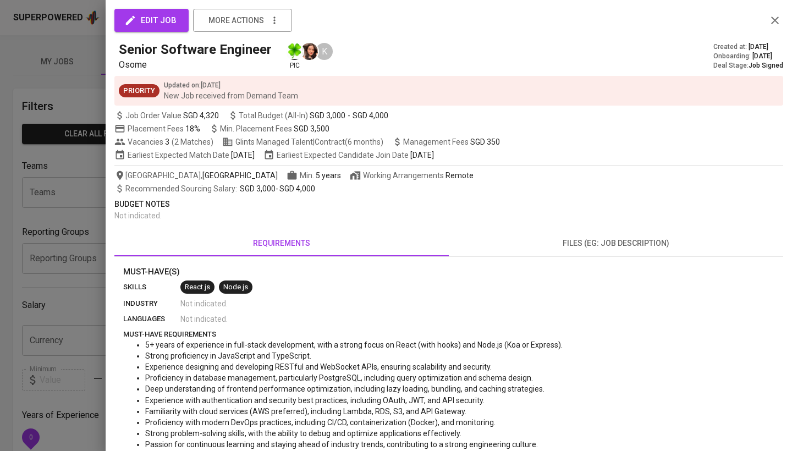
click at [41, 223] on div at bounding box center [396, 225] width 792 height 451
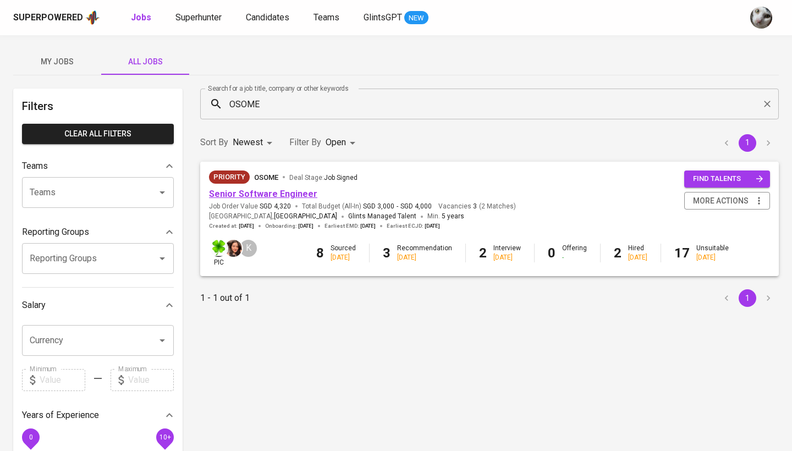
click at [250, 193] on link "Senior Software Engineer" at bounding box center [263, 194] width 108 height 10
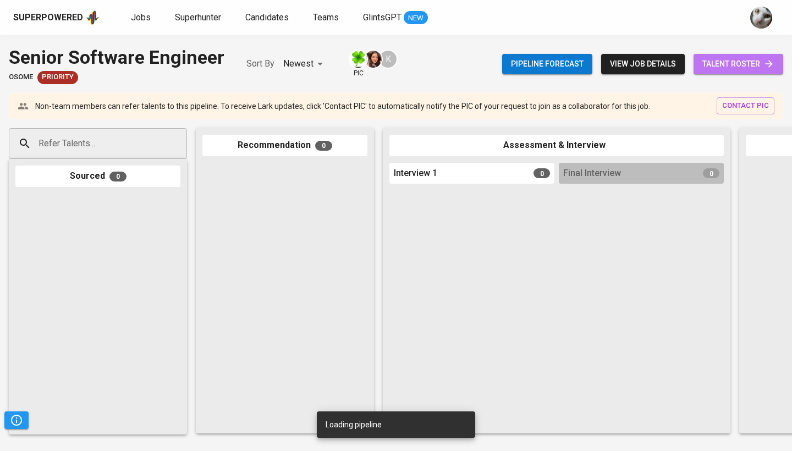
click at [752, 62] on span "talent roster" at bounding box center [738, 64] width 72 height 14
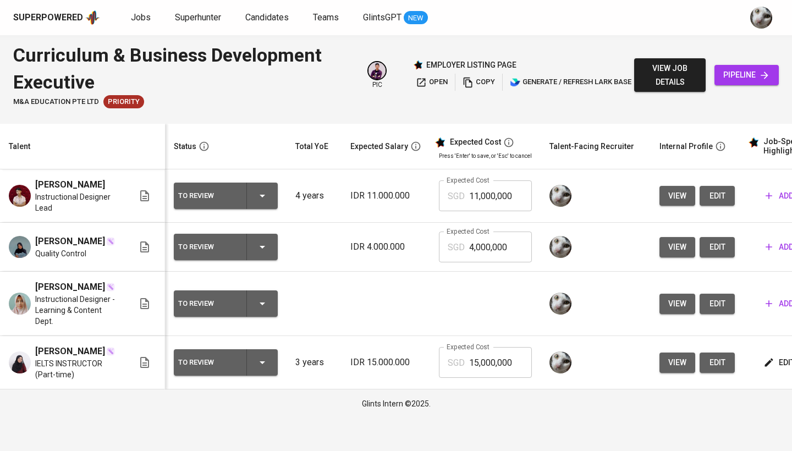
click at [764, 368] on icon "button" at bounding box center [769, 362] width 11 height 11
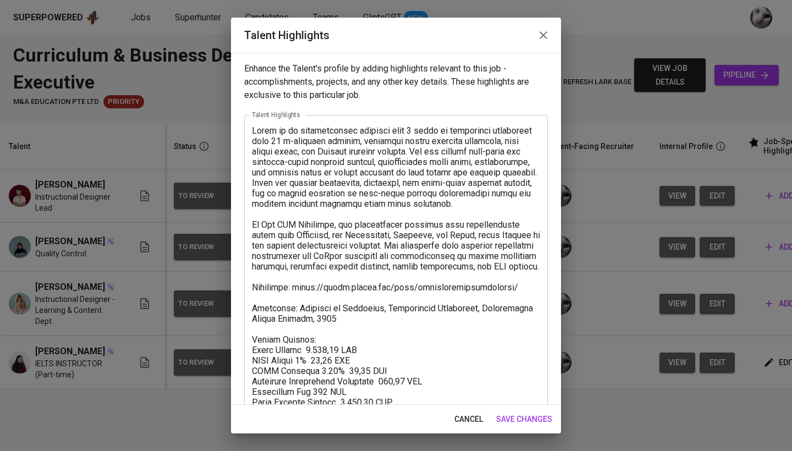
scroll to position [64, 0]
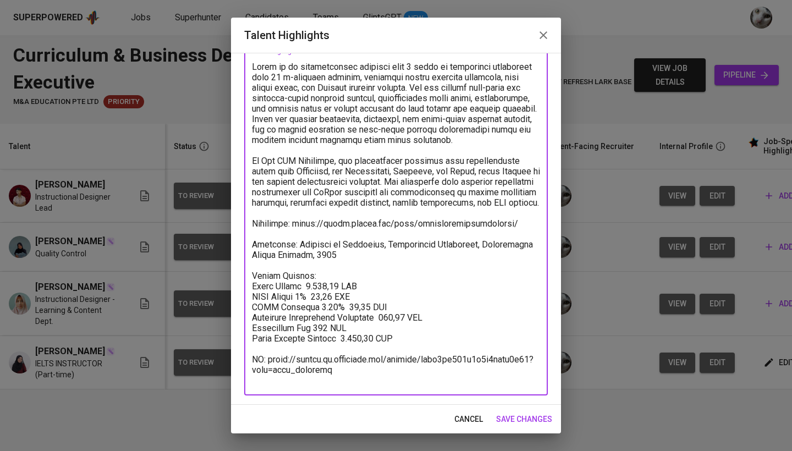
drag, startPoint x: 340, startPoint y: 348, endPoint x: 371, endPoint y: 348, distance: 31.4
click at [371, 348] on textarea at bounding box center [396, 224] width 288 height 324
click at [507, 419] on span "save changes" at bounding box center [524, 420] width 56 height 14
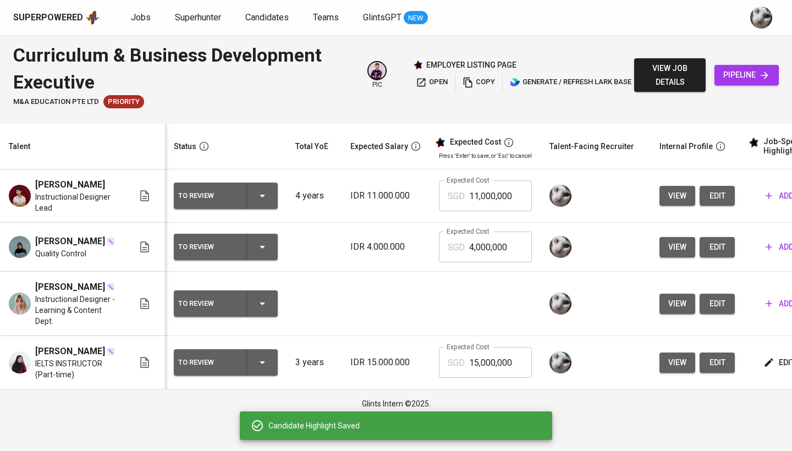
click at [465, 378] on div "SGD 15,000,000 Expected Cost" at bounding box center [485, 362] width 93 height 31
click at [494, 378] on input "15,000,000" at bounding box center [500, 362] width 63 height 31
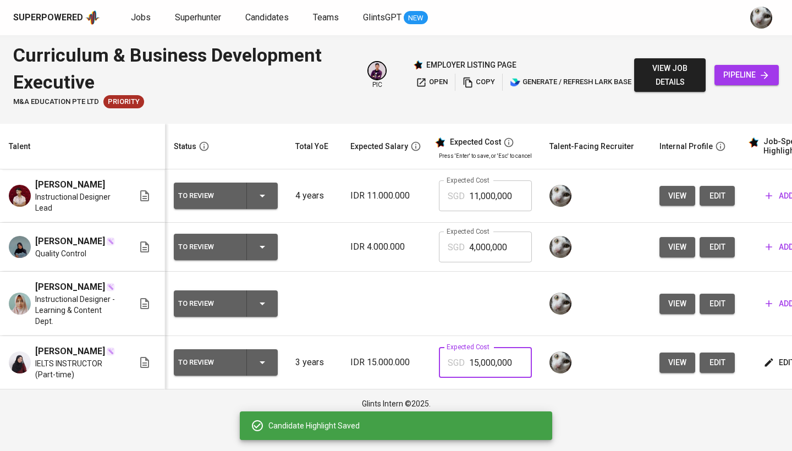
click at [494, 378] on input "15,000,000" at bounding box center [500, 362] width 63 height 31
paste input "95,94"
type input "1,959"
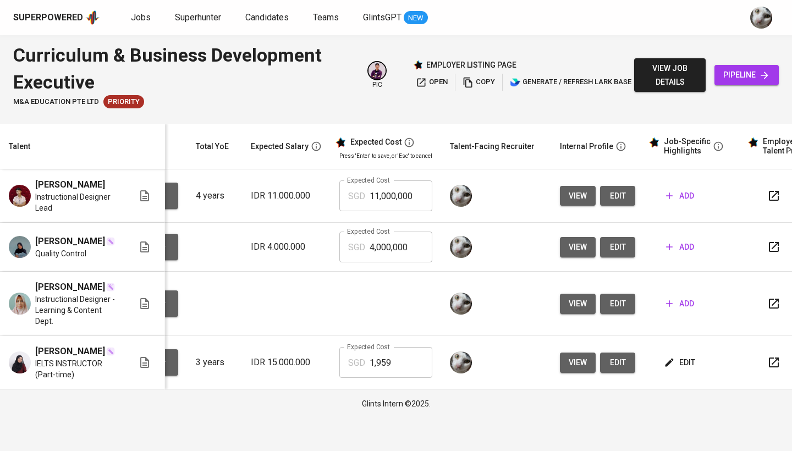
scroll to position [0, 96]
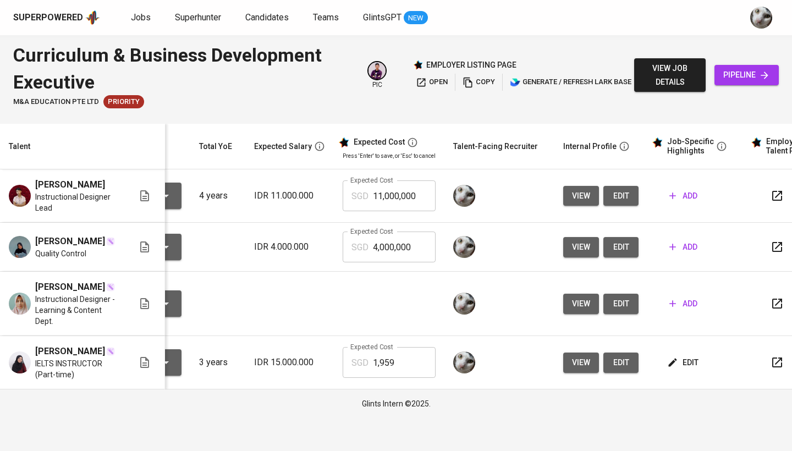
click at [613, 311] on span "edit" at bounding box center [621, 304] width 18 height 14
click at [683, 311] on span "add" at bounding box center [683, 304] width 28 height 14
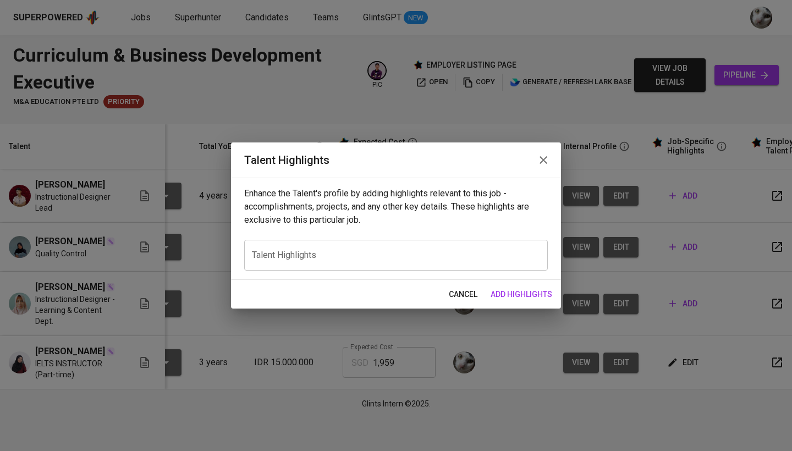
click at [358, 254] on textarea at bounding box center [396, 255] width 288 height 10
paste textarea "Miftahul has solid experience in instructional design and learning development,…"
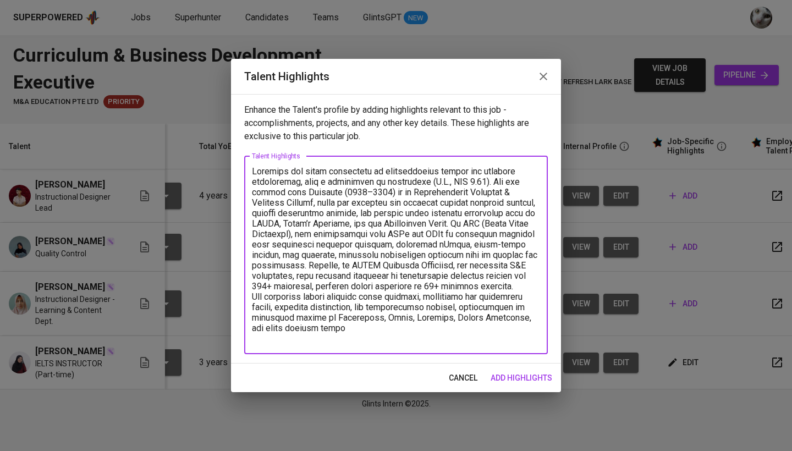
drag, startPoint x: 499, startPoint y: 180, endPoint x: 306, endPoint y: 183, distance: 192.6
click at [306, 183] on textarea at bounding box center [396, 255] width 288 height 178
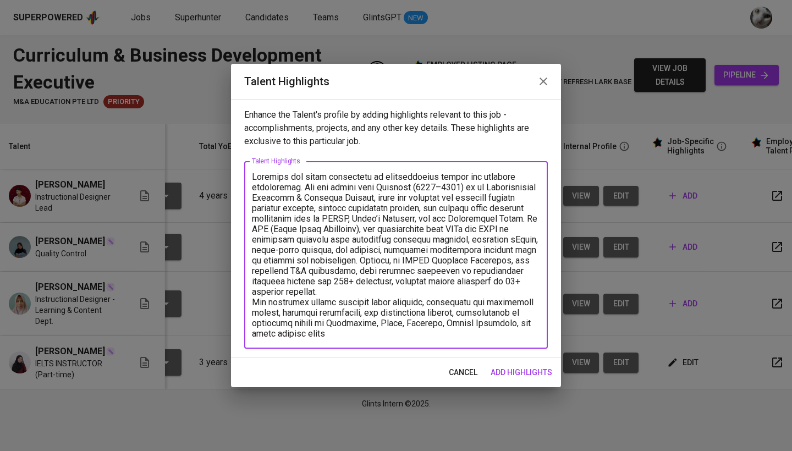
drag, startPoint x: 483, startPoint y: 187, endPoint x: 429, endPoint y: 187, distance: 54.5
click at [429, 187] on textarea at bounding box center [396, 255] width 288 height 167
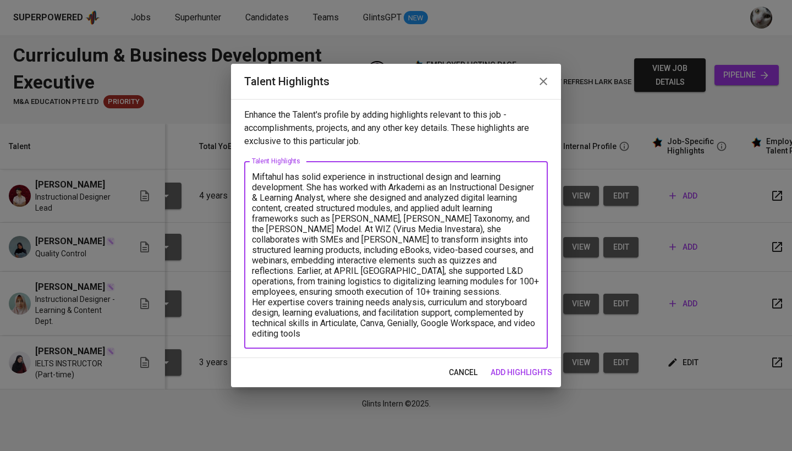
click at [281, 228] on textarea "Miftahul has solid experience in instructional design and learning development.…" at bounding box center [396, 255] width 288 height 167
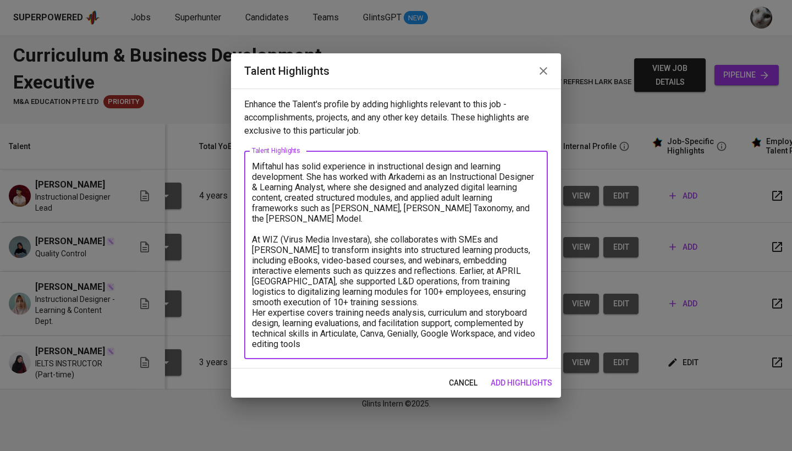
click at [359, 271] on textarea "Miftahul has solid experience in instructional design and learning development.…" at bounding box center [396, 255] width 288 height 188
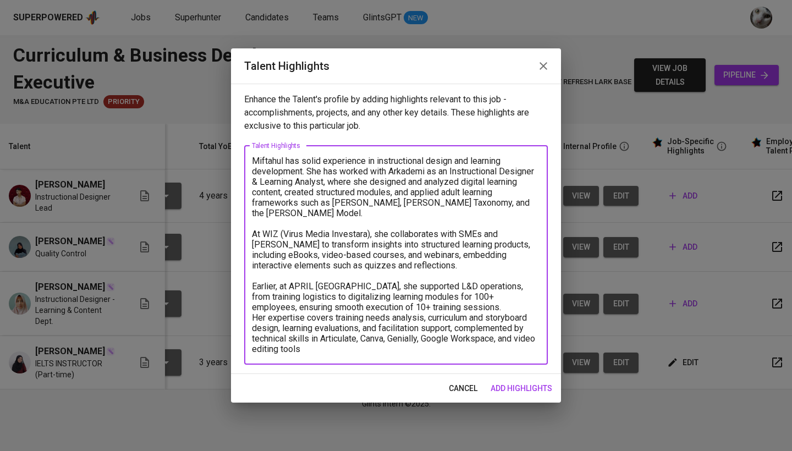
click at [461, 307] on textarea "Miftahul has solid experience in instructional design and learning development.…" at bounding box center [396, 255] width 288 height 199
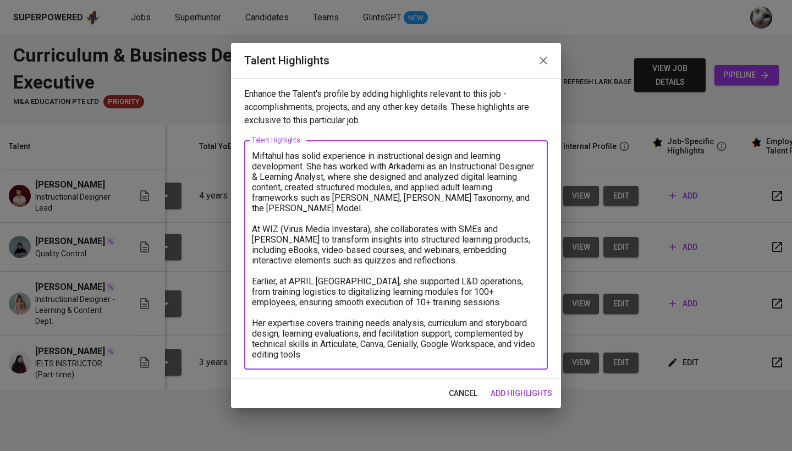
click at [382, 356] on textarea "Miftahul has solid experience in instructional design and learning development.…" at bounding box center [396, 255] width 288 height 209
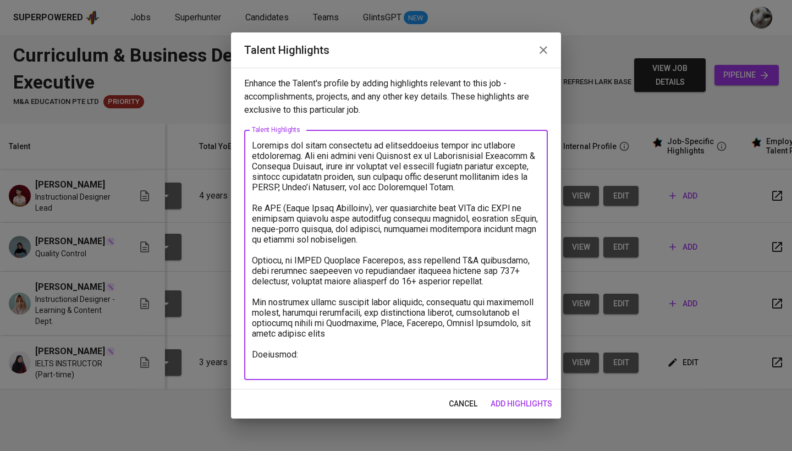
paste textarea "https://drive.google.com/file/d/1f9M54RsI6VwffEihp7rCQ4qC3KIkUwF0/view"
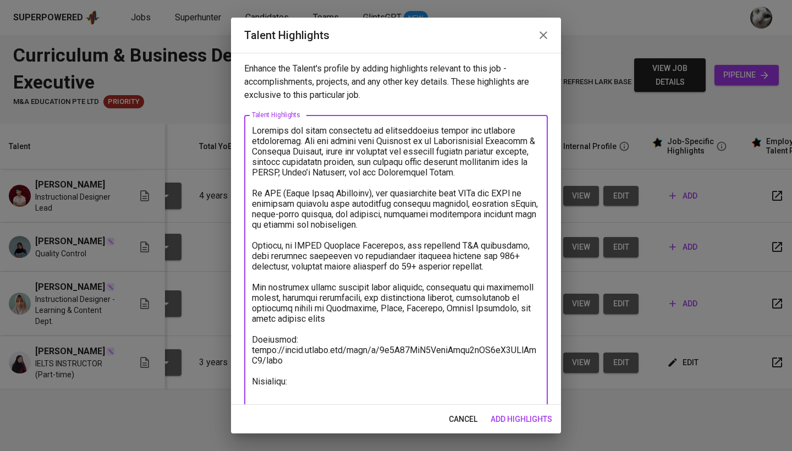
scroll to position [3, 0]
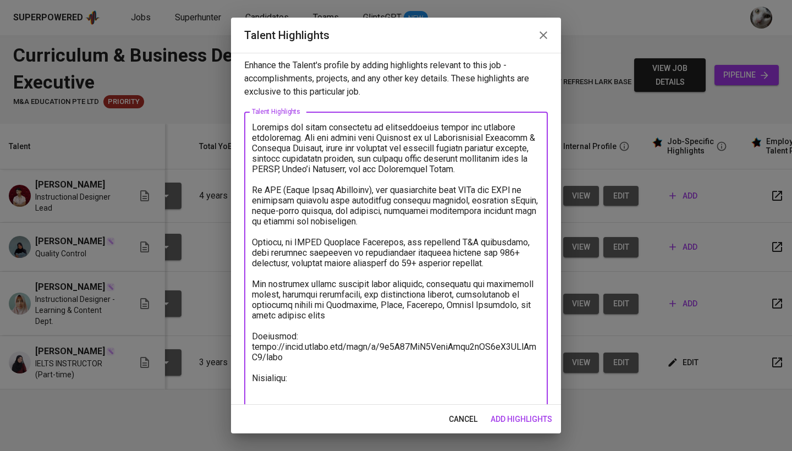
paste textarea "Bachelor of Psychology"
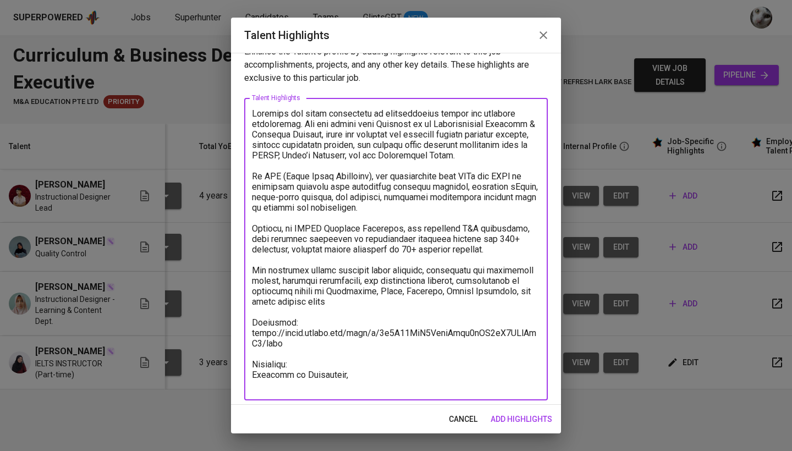
paste textarea "University of Sumatera Utara"
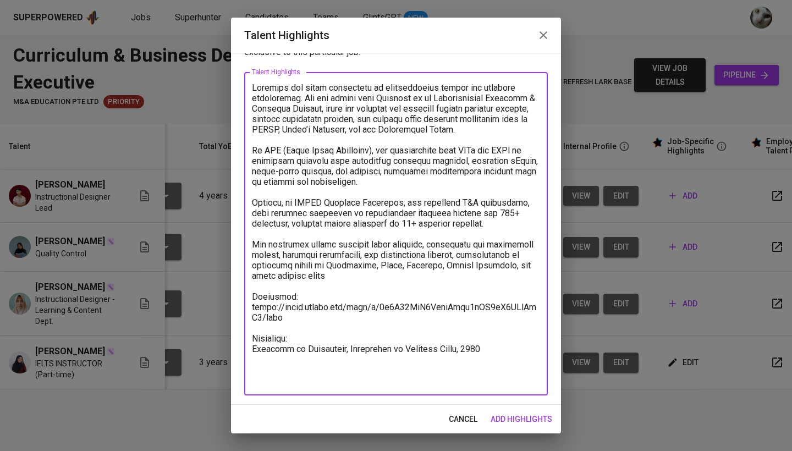
scroll to position [43, 0]
paste textarea "https://glints.sg.larksuite.com/minutes/obsg7xq2x224ax1qmmuat8p1?from=from_copy…"
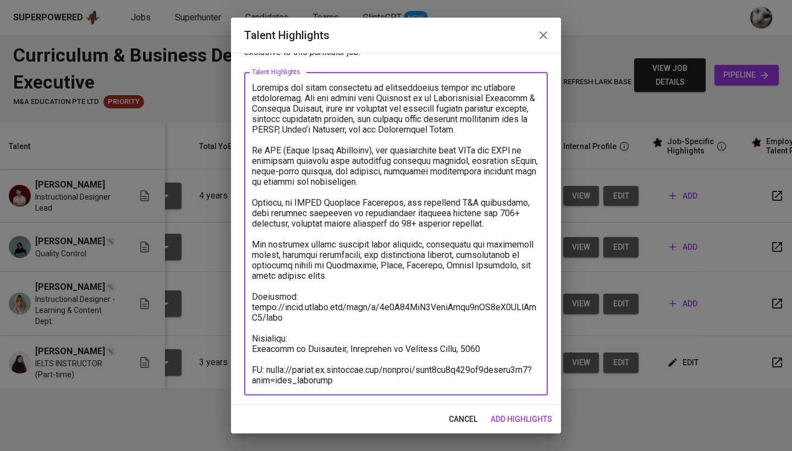
scroll to position [45, 0]
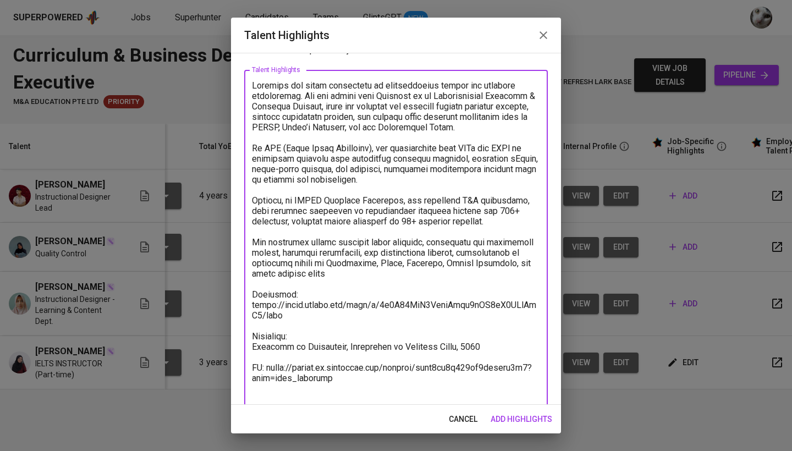
type textarea "Miftahul has solid experience in instructional design and learning development.…"
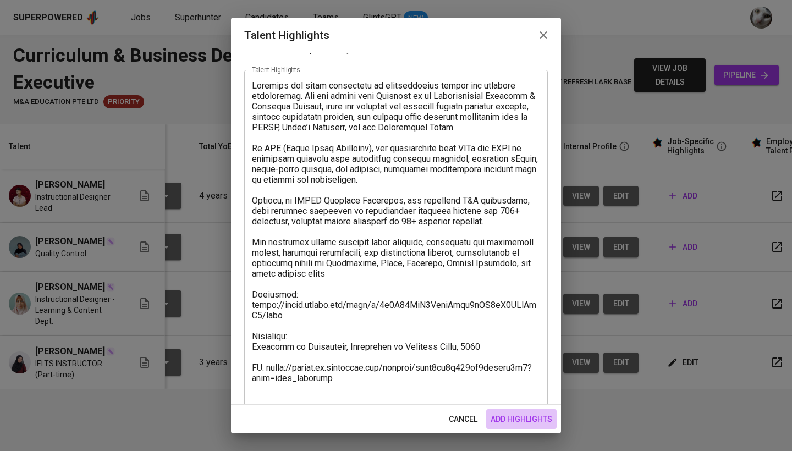
click at [519, 419] on span "add highlights" at bounding box center [522, 420] width 62 height 14
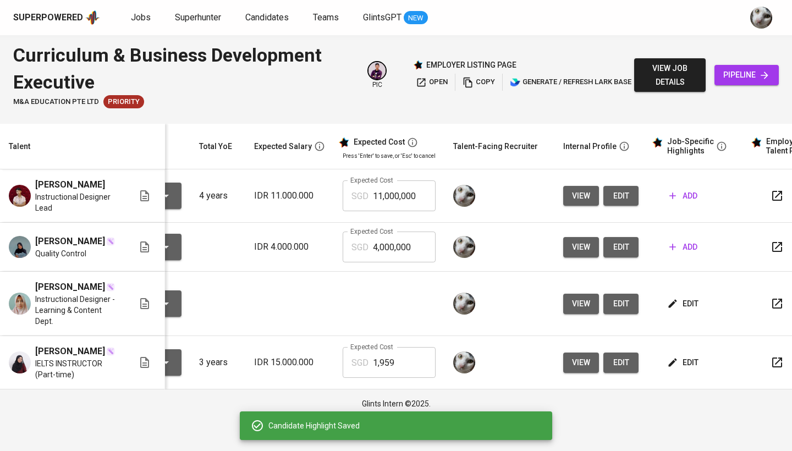
click at [679, 311] on span "edit" at bounding box center [683, 304] width 29 height 14
click at [693, 370] on span "edit" at bounding box center [683, 363] width 29 height 14
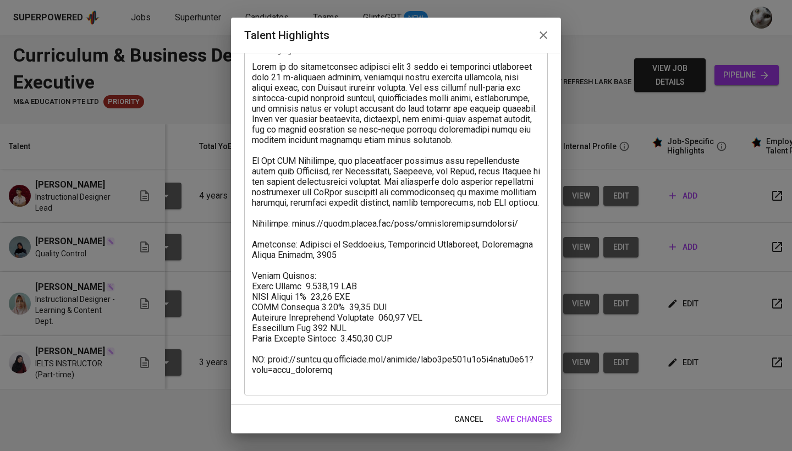
scroll to position [64, 0]
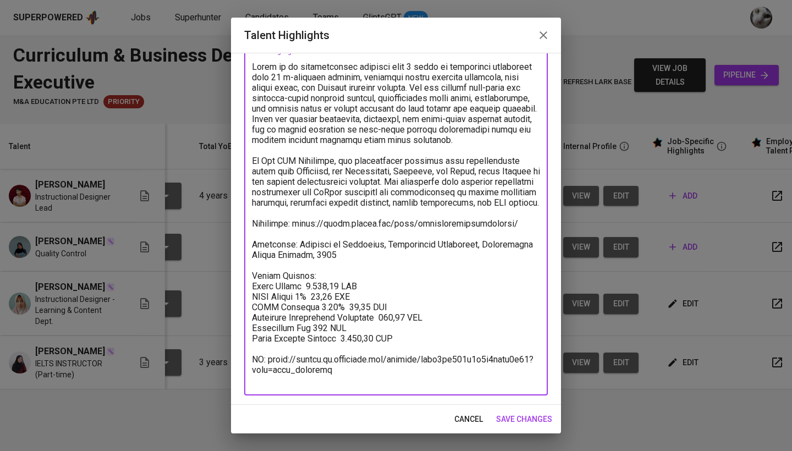
drag, startPoint x: 399, startPoint y: 349, endPoint x: 233, endPoint y: 290, distance: 175.7
click at [233, 290] on div "Enhance the Talent's profile by adding highlights relevant to this job - accomp…" at bounding box center [396, 229] width 330 height 352
click at [514, 419] on span "save changes" at bounding box center [524, 420] width 56 height 14
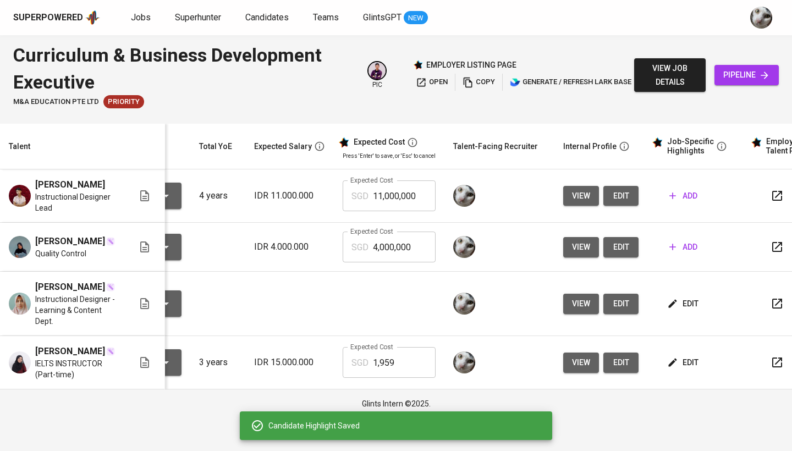
click at [690, 303] on td "edit" at bounding box center [696, 304] width 99 height 64
click at [685, 311] on span "edit" at bounding box center [683, 304] width 29 height 14
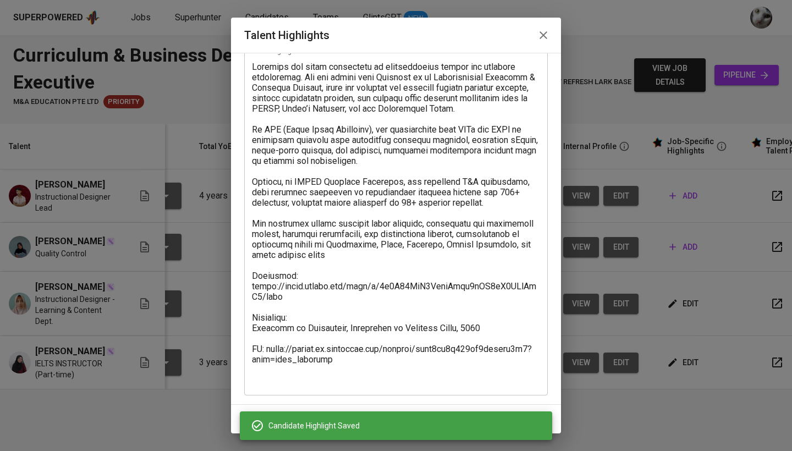
click at [487, 338] on textarea at bounding box center [396, 224] width 288 height 324
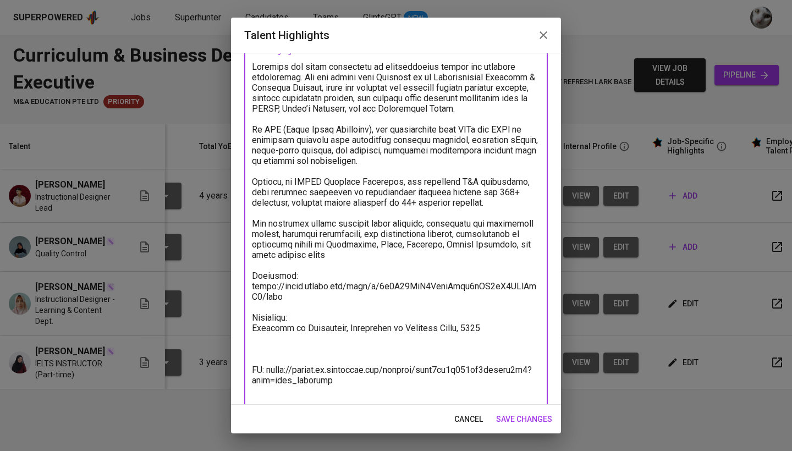
paste textarea "Salary Package: Basic Salary 1.370,90 SGD BPJS Health 5% 48,93 SGD BPJS Manpowe…"
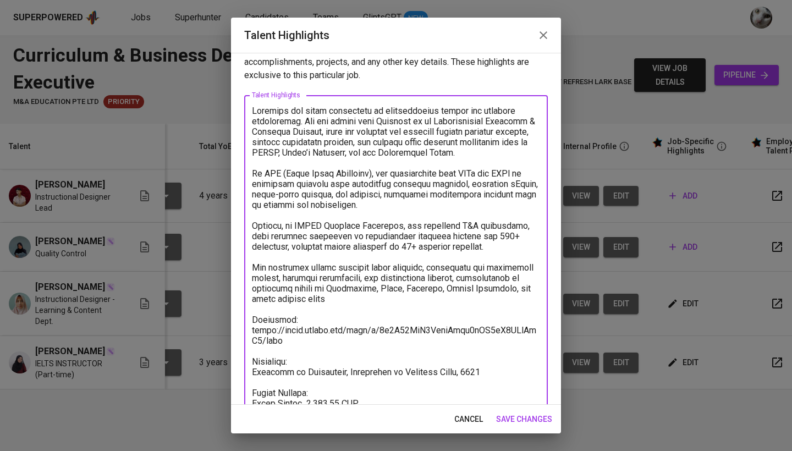
scroll to position [20, 0]
drag, startPoint x: 323, startPoint y: 113, endPoint x: 304, endPoint y: 113, distance: 19.3
click at [304, 113] on textarea at bounding box center [396, 310] width 288 height 408
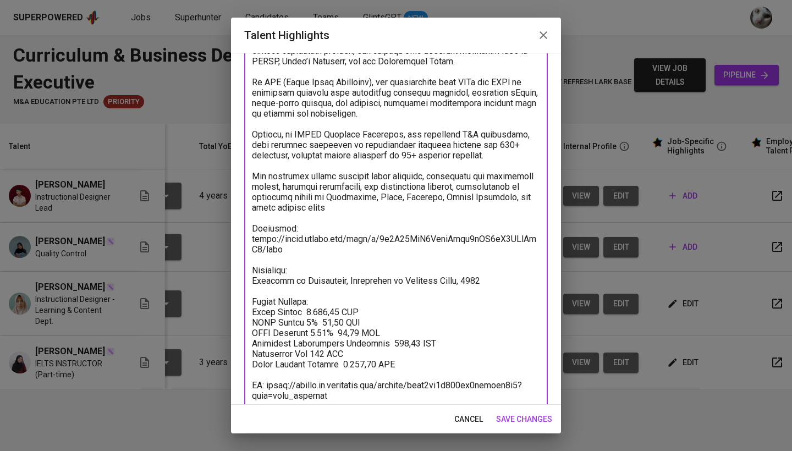
scroll to position [137, 0]
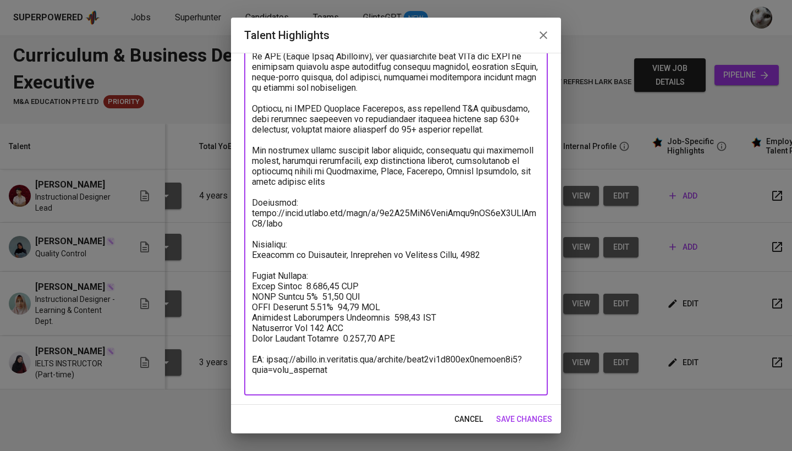
type textarea "Miftahul has experience in instructional design and learning development. She h…"
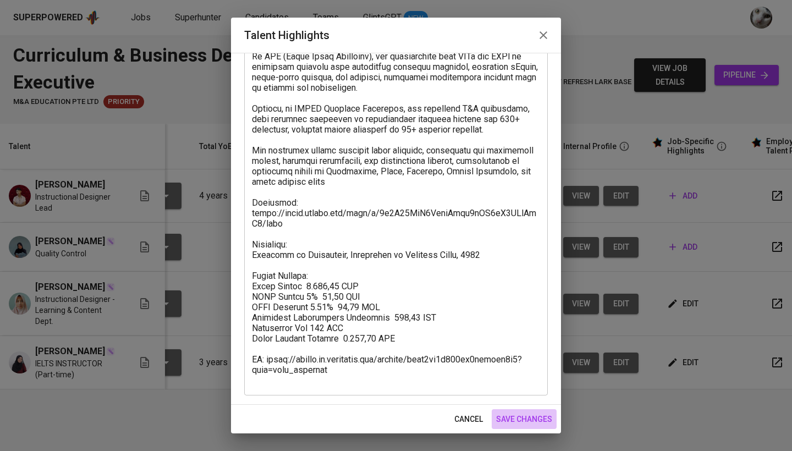
click at [520, 419] on span "save changes" at bounding box center [524, 420] width 56 height 14
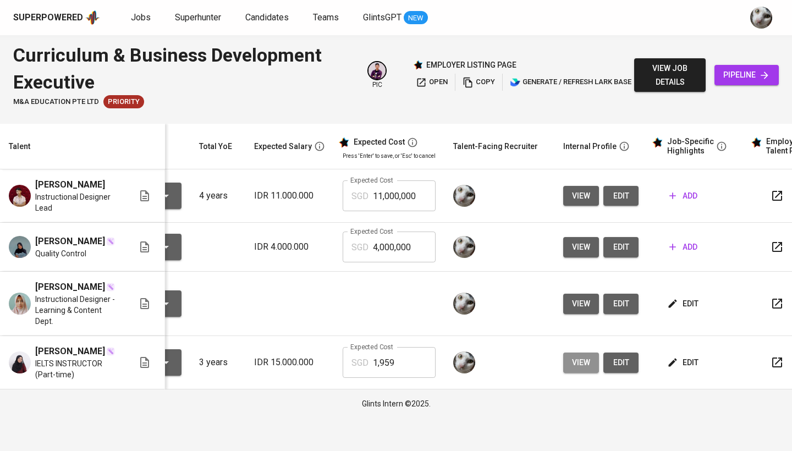
click at [579, 370] on span "view" at bounding box center [581, 363] width 18 height 14
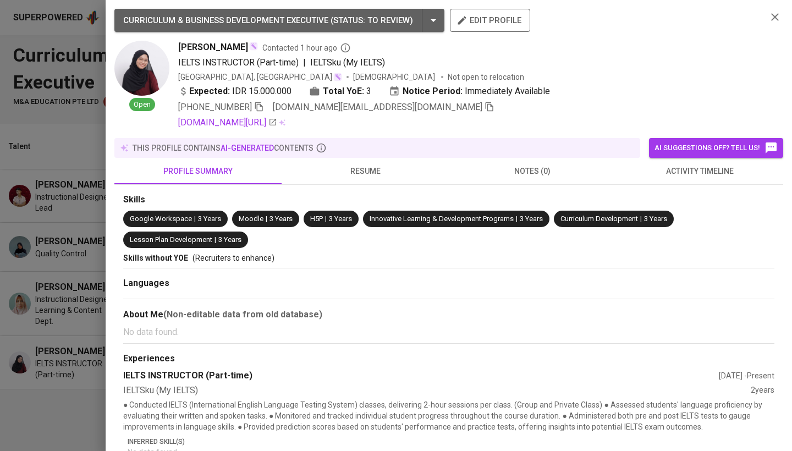
click at [51, 204] on div at bounding box center [396, 225] width 792 height 451
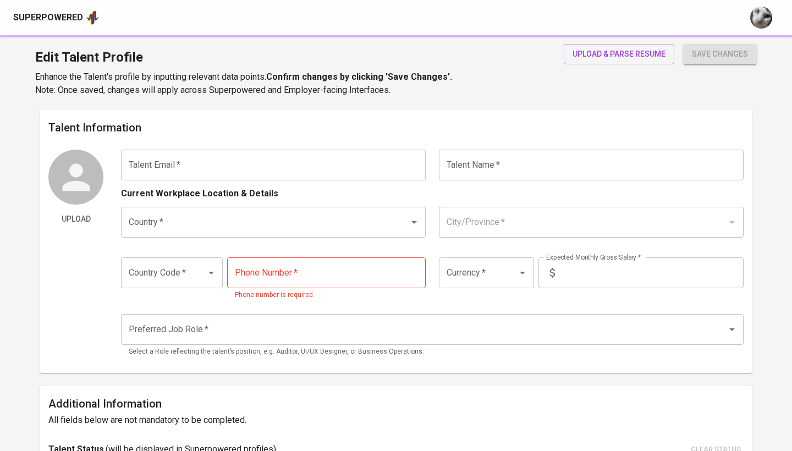
type input "[EMAIL_ADDRESS][DOMAIN_NAME]"
type input "[PERSON_NAME]"
type input "[GEOGRAPHIC_DATA]"
type input "+62"
type input "[PHONE_NUMBER]"
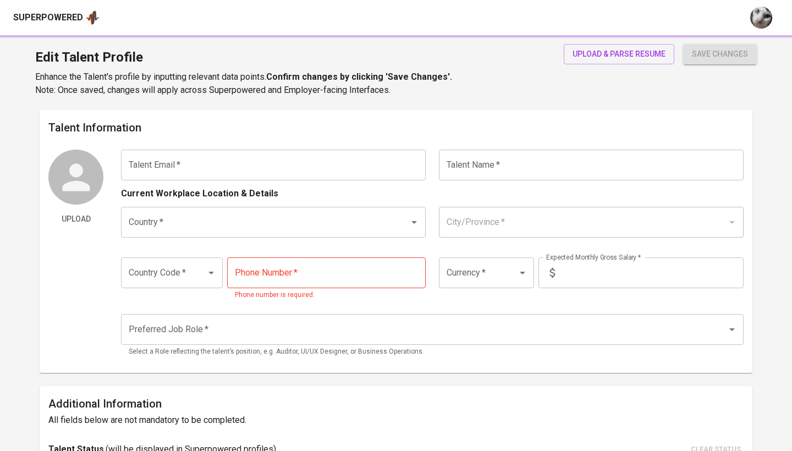
type input "IDR"
radio input "true"
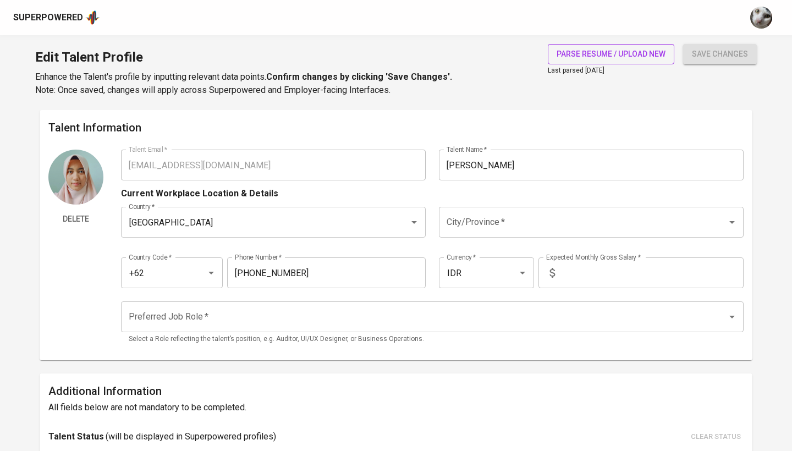
click at [630, 52] on span "parse resume / upload new" at bounding box center [611, 54] width 109 height 14
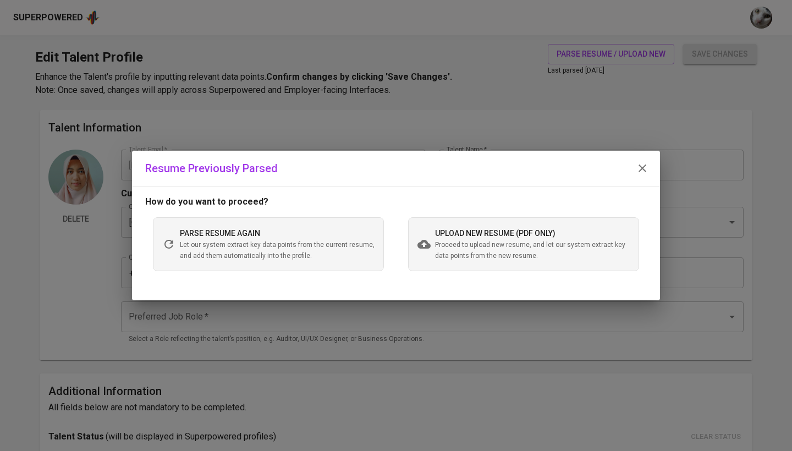
click at [466, 237] on span "upload new resume (pdf only)" at bounding box center [495, 233] width 120 height 9
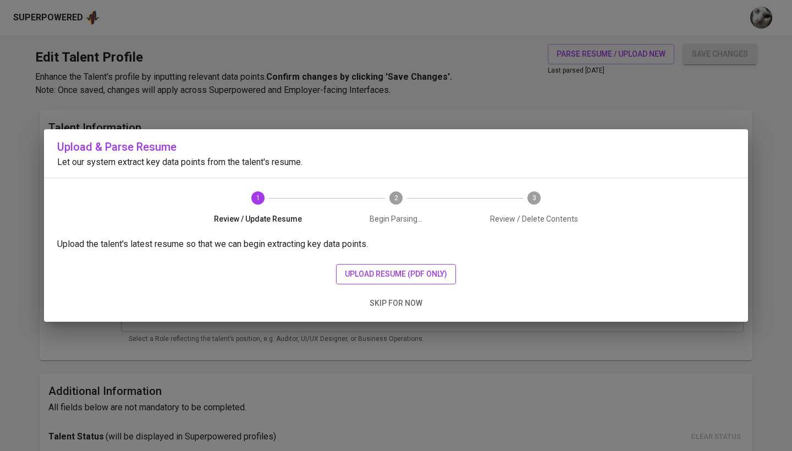
click at [379, 272] on span "upload resume (pdf only)" at bounding box center [396, 274] width 102 height 14
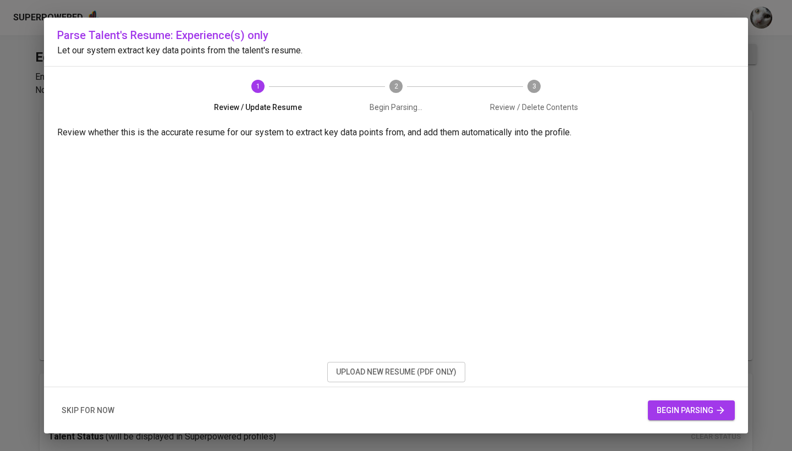
click at [673, 407] on span "begin parsing" at bounding box center [691, 411] width 69 height 14
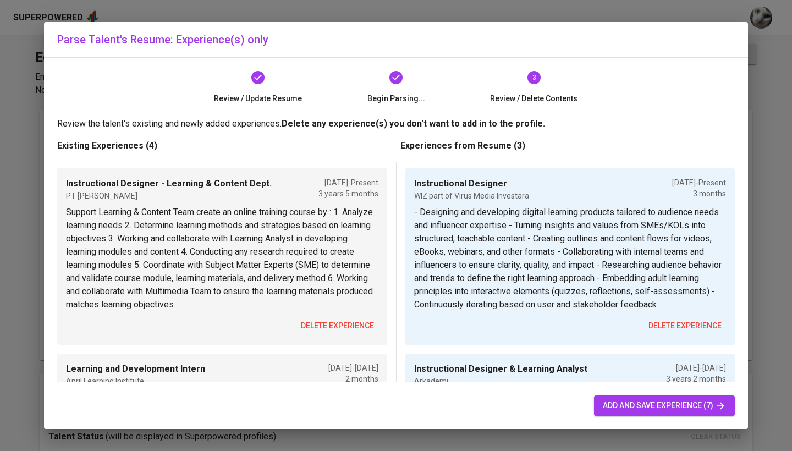
click at [338, 325] on span "delete experience" at bounding box center [337, 326] width 73 height 14
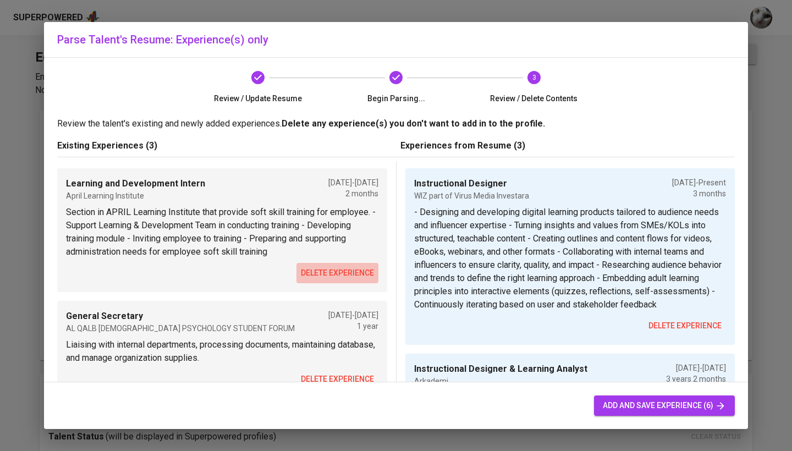
click at [336, 271] on span "delete experience" at bounding box center [337, 273] width 73 height 14
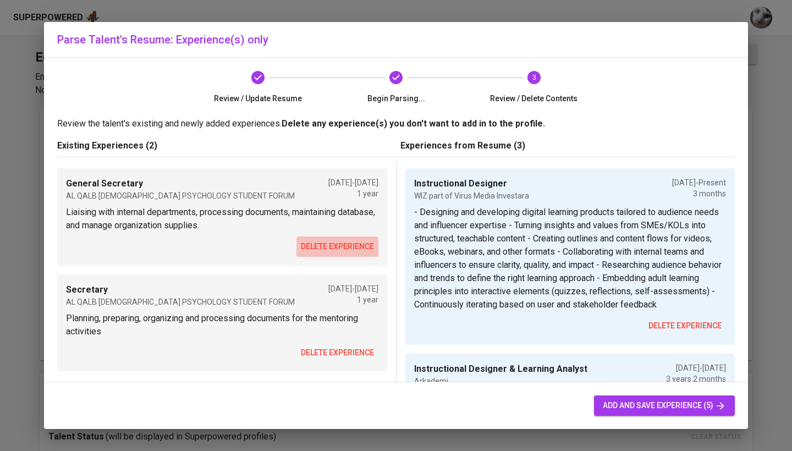
click at [332, 246] on span "delete experience" at bounding box center [337, 247] width 73 height 14
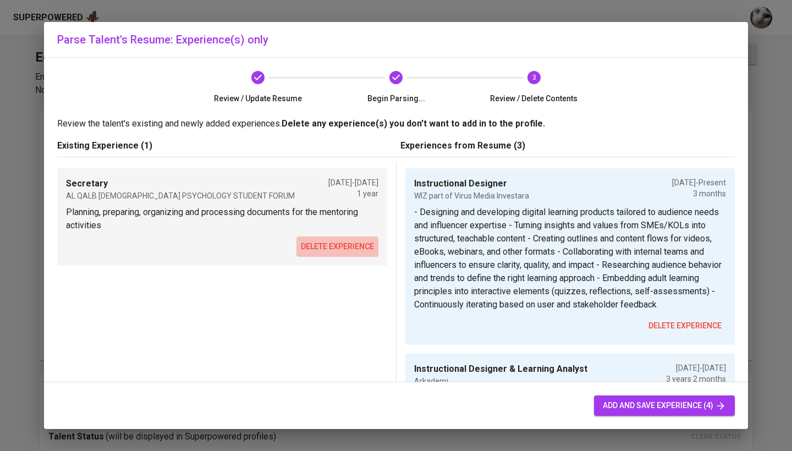
click at [332, 246] on span "delete experience" at bounding box center [337, 247] width 73 height 14
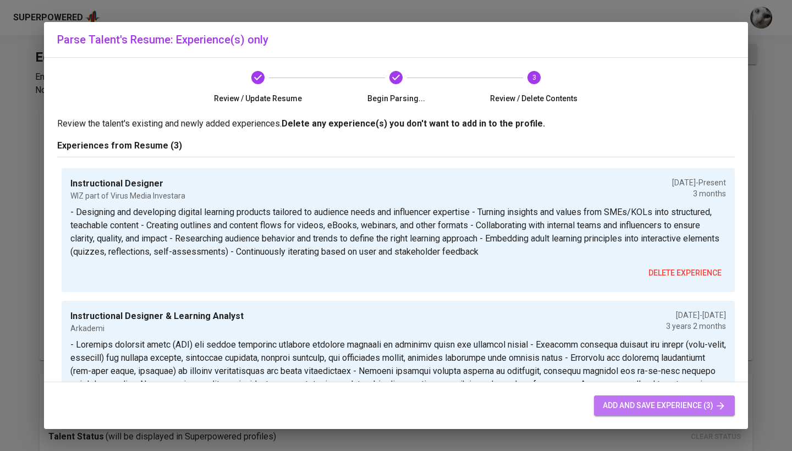
click at [641, 404] on span "add and save experience (3)" at bounding box center [664, 406] width 123 height 14
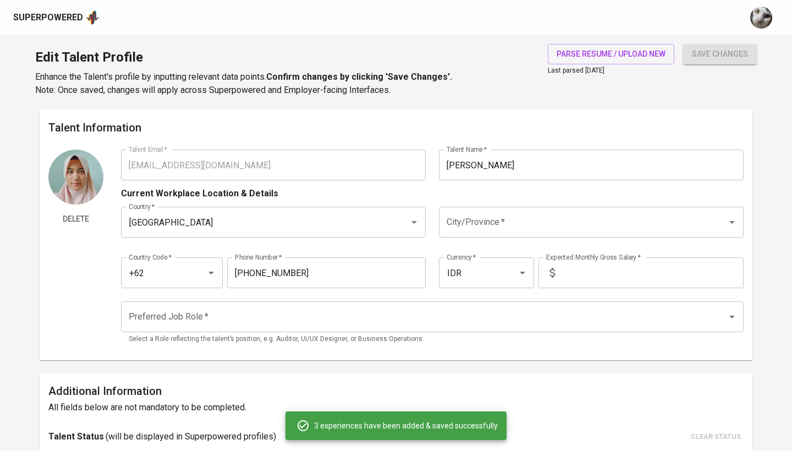
type input "Instructional Designer"
type input "WIZ part of Virus Media Investara"
type input "07/01/2025"
type textarea "- Designing and developing digital learning products tailored to audience needs…"
type input "Instructional Designer & Learning Analyst"
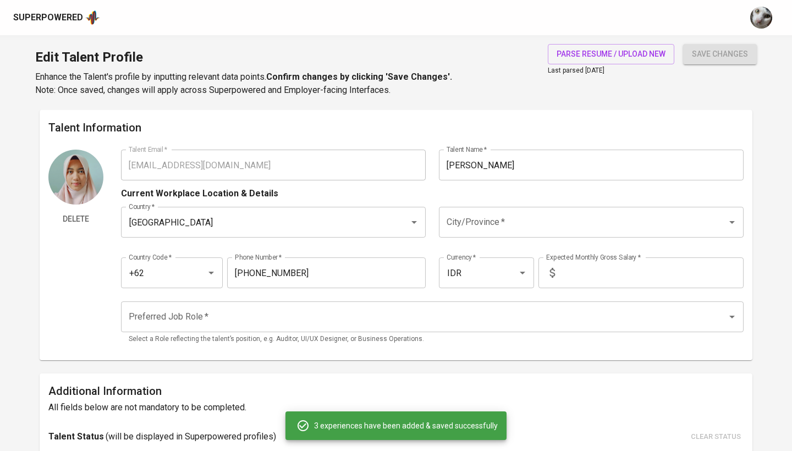
type input "Arkademi"
type input "05/01/2022"
type input "07/01/2025"
type textarea "- Identify learning needs (TNA) and create impactful training programs tailored…"
type input "Learning & Development Intern"
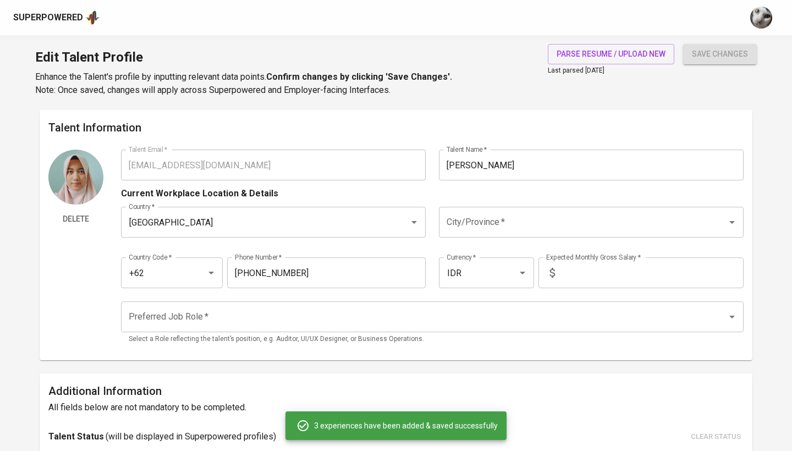
type input "APRIL Learning Institute"
type input "07/01/2020"
type input "09/01/2020"
type textarea "- Assisted the Learning & Development team in organizing and facilitating 10+ t…"
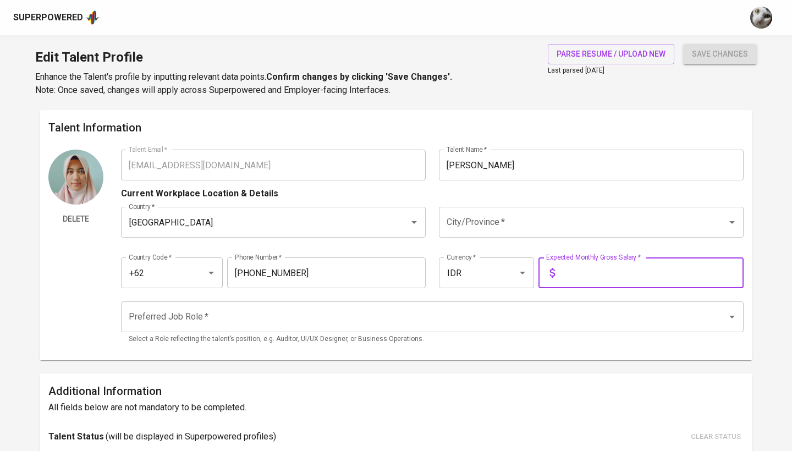
click at [608, 268] on input "text" at bounding box center [651, 272] width 184 height 31
type input "15.000.000"
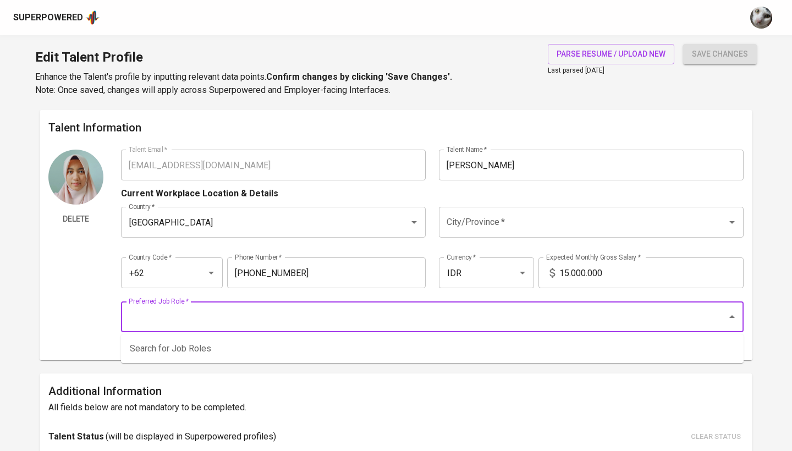
click at [518, 312] on input "Preferred Job Role   *" at bounding box center [417, 316] width 582 height 21
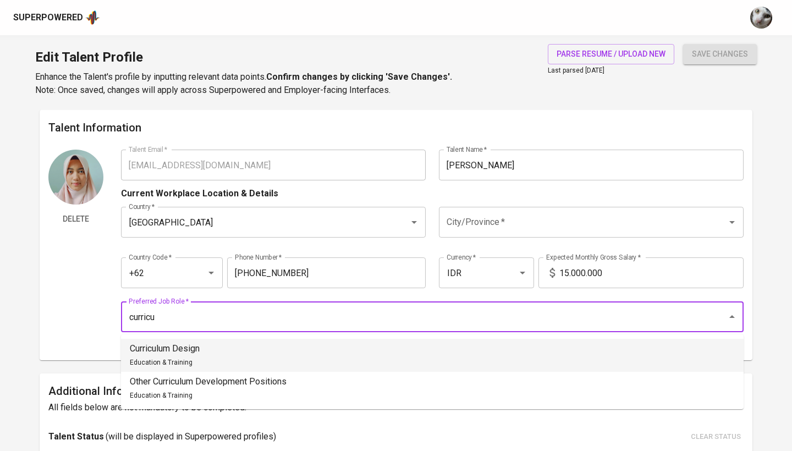
click at [429, 354] on li "Curriculum Design Education & Training" at bounding box center [432, 355] width 623 height 33
type input "Curriculum Design"
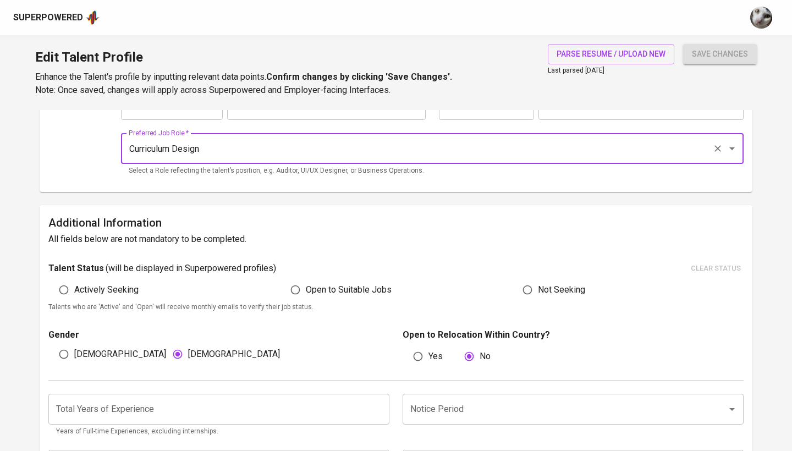
scroll to position [184, 0]
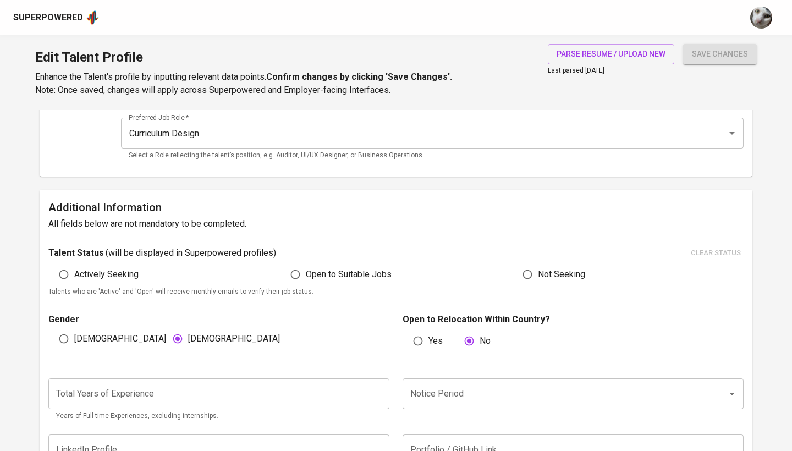
click at [126, 275] on span "Actively Seeking" at bounding box center [106, 274] width 64 height 13
click at [74, 275] on input "Actively Seeking" at bounding box center [63, 274] width 21 height 21
radio input "true"
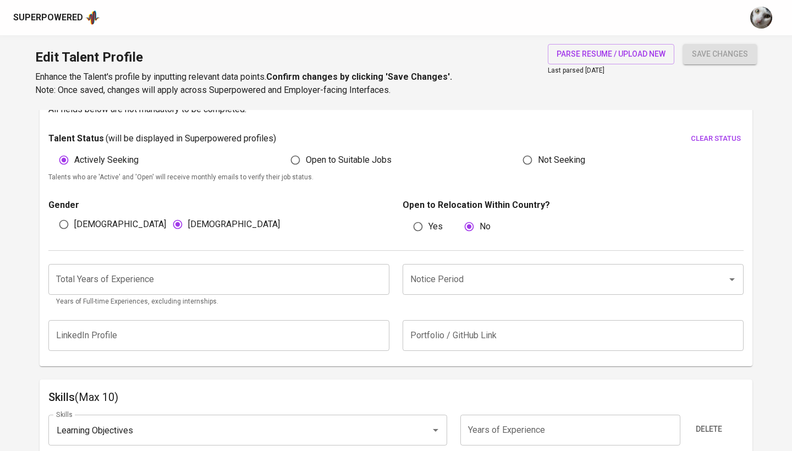
scroll to position [318, 0]
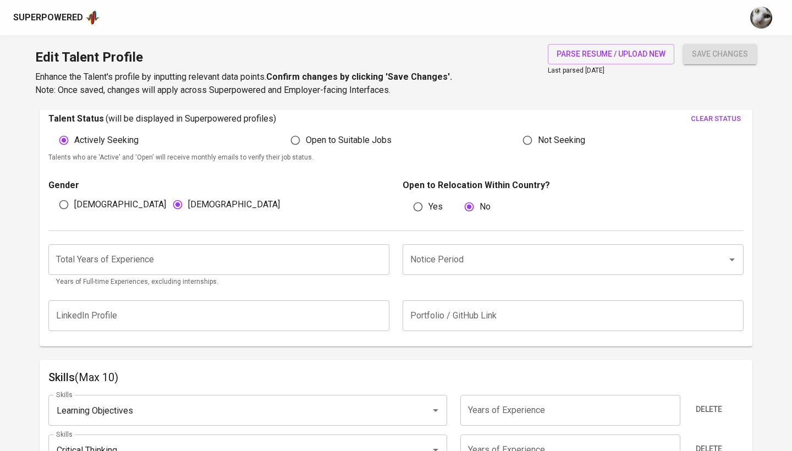
click at [290, 250] on input "number" at bounding box center [218, 259] width 341 height 31
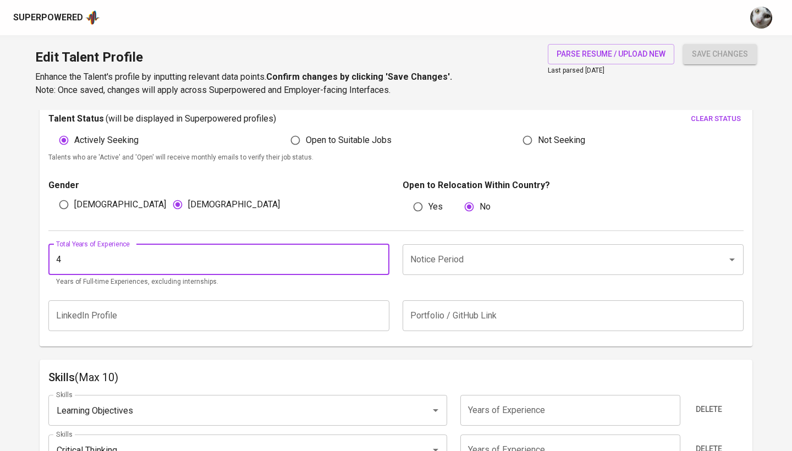
type input "4"
click at [429, 257] on input "Notice Period" at bounding box center [558, 259] width 300 height 21
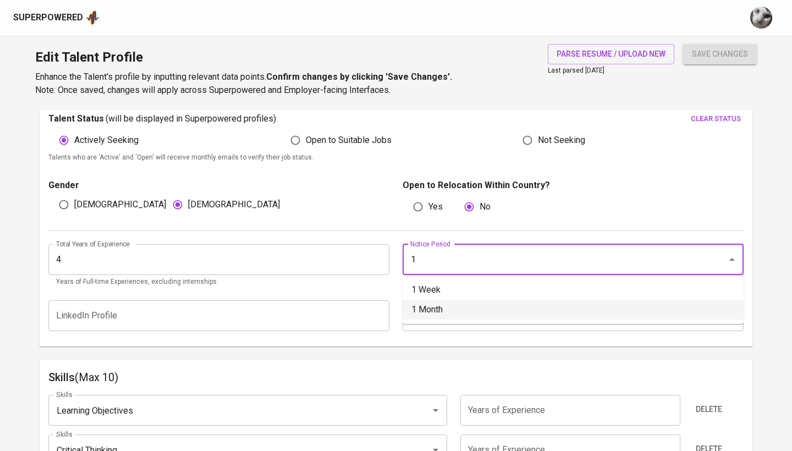
click at [431, 311] on li "1 Month" at bounding box center [573, 310] width 341 height 20
type input "1 Month"
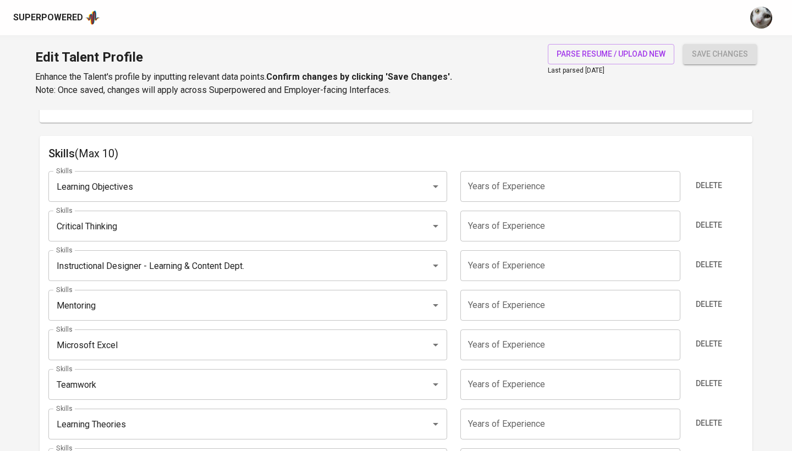
scroll to position [550, 0]
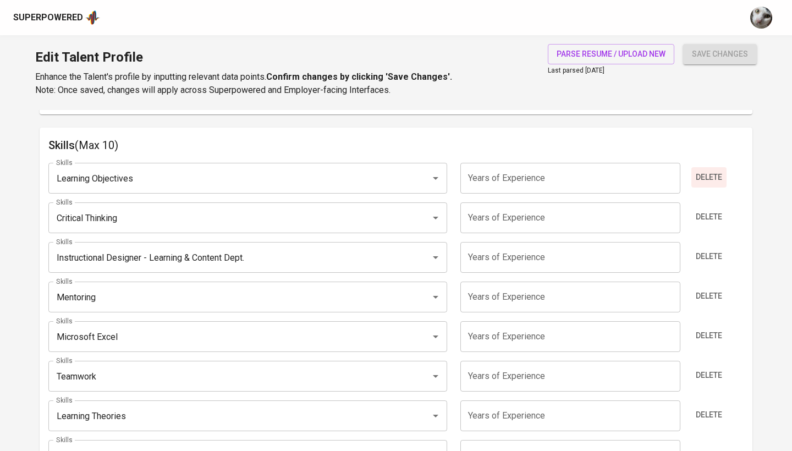
click at [705, 173] on span "Delete" at bounding box center [709, 178] width 26 height 14
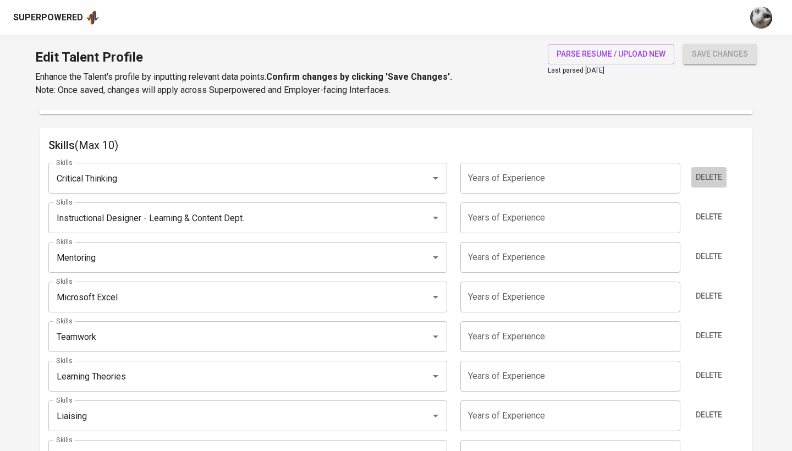
click at [705, 173] on span "Delete" at bounding box center [709, 178] width 26 height 14
click at [705, 210] on span "Delete" at bounding box center [709, 217] width 26 height 14
click at [705, 173] on span "Delete" at bounding box center [709, 178] width 26 height 14
click at [705, 210] on span "Delete" at bounding box center [709, 217] width 26 height 14
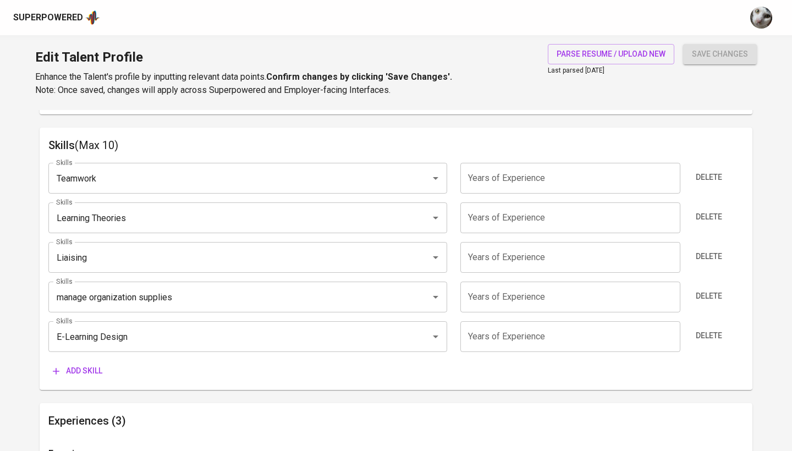
click at [705, 173] on span "Delete" at bounding box center [709, 178] width 26 height 14
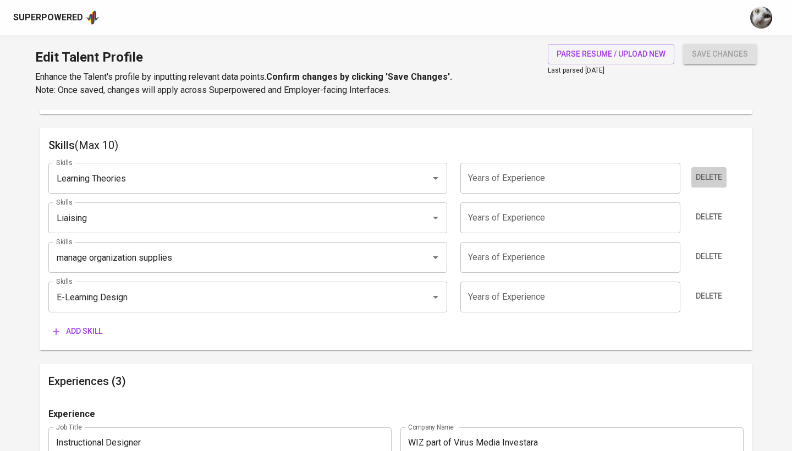
click at [705, 173] on span "Delete" at bounding box center [709, 178] width 26 height 14
click at [705, 210] on span "Delete" at bounding box center [709, 217] width 26 height 14
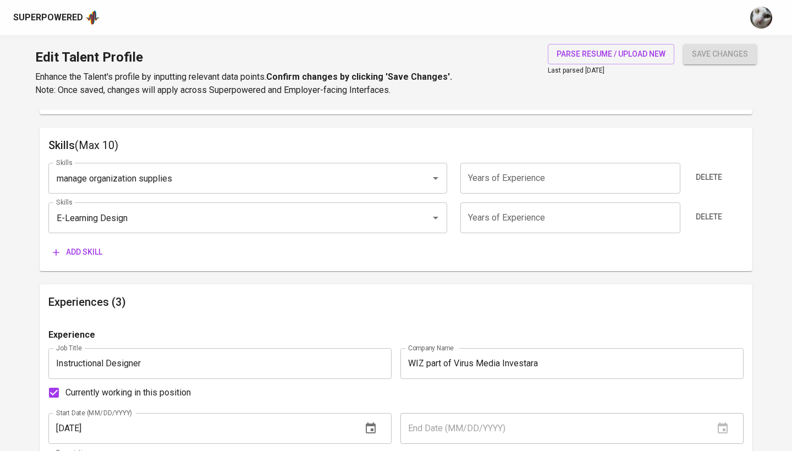
click at [705, 173] on span "Delete" at bounding box center [709, 178] width 26 height 14
click at [705, 210] on span "Delete" at bounding box center [709, 217] width 26 height 14
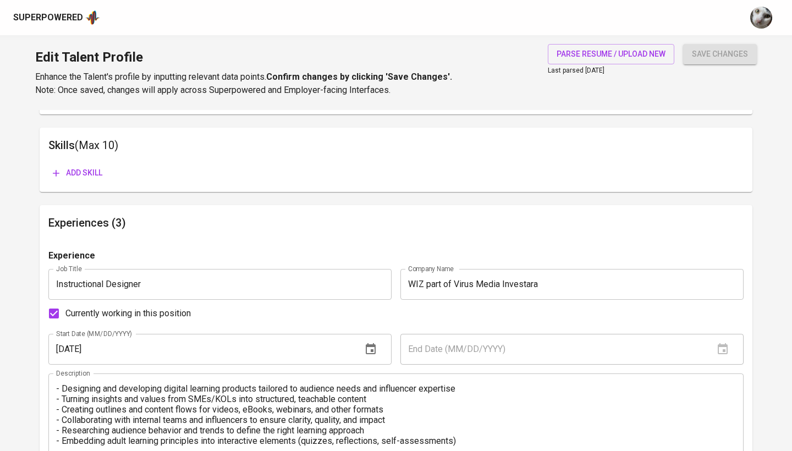
click at [705, 173] on div "Add skill" at bounding box center [395, 173] width 695 height 20
click at [80, 175] on span "Add skill" at bounding box center [78, 173] width 50 height 14
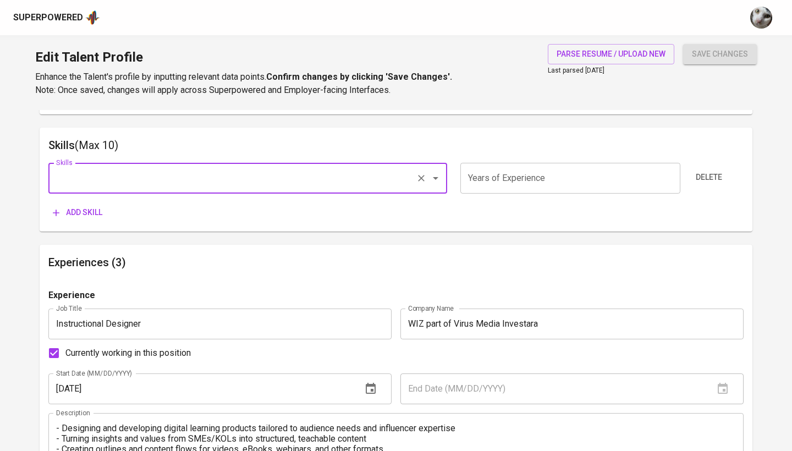
click at [177, 188] on div "Skills" at bounding box center [247, 178] width 399 height 31
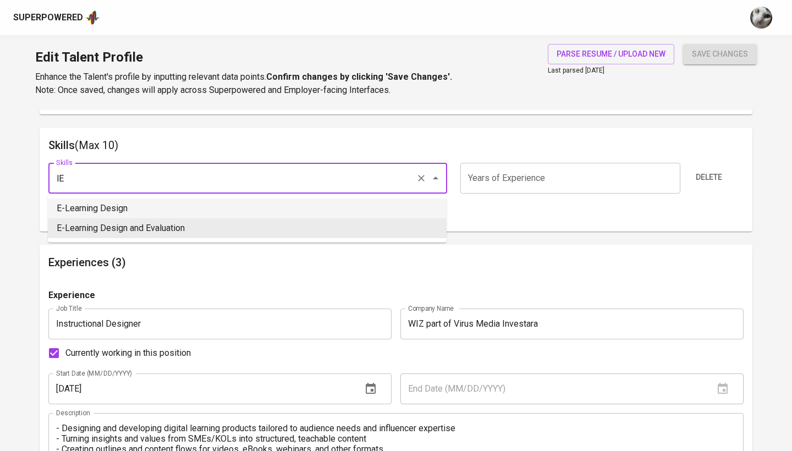
type input "l"
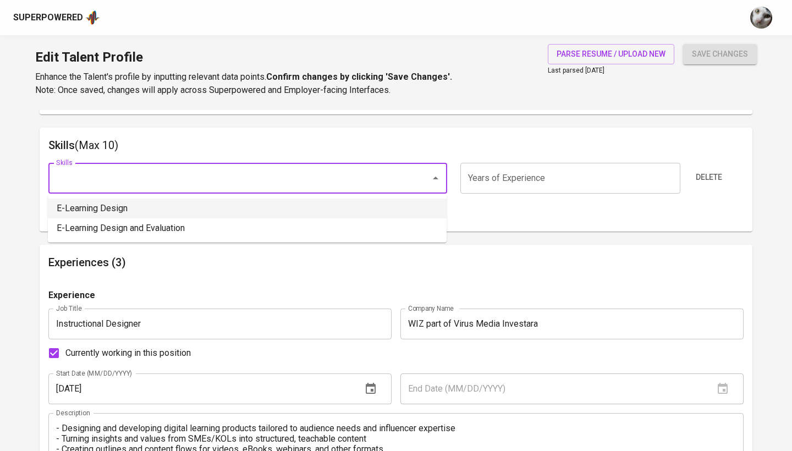
click at [120, 214] on li "E-Learning Design" at bounding box center [247, 209] width 399 height 20
type input "E-Learning Design"
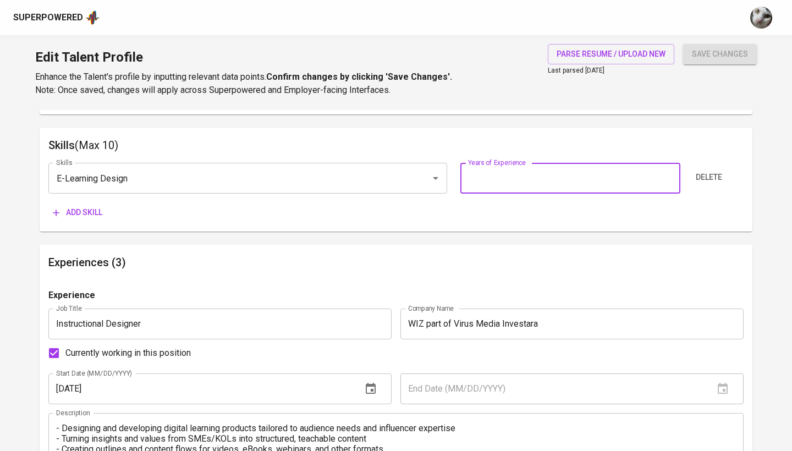
click at [553, 178] on input "number" at bounding box center [569, 178] width 219 height 31
type input "4"
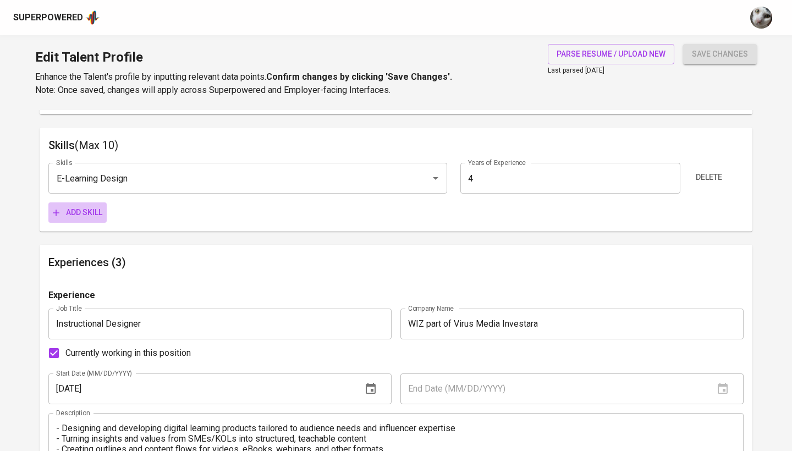
click at [89, 207] on span "Add skill" at bounding box center [78, 213] width 50 height 14
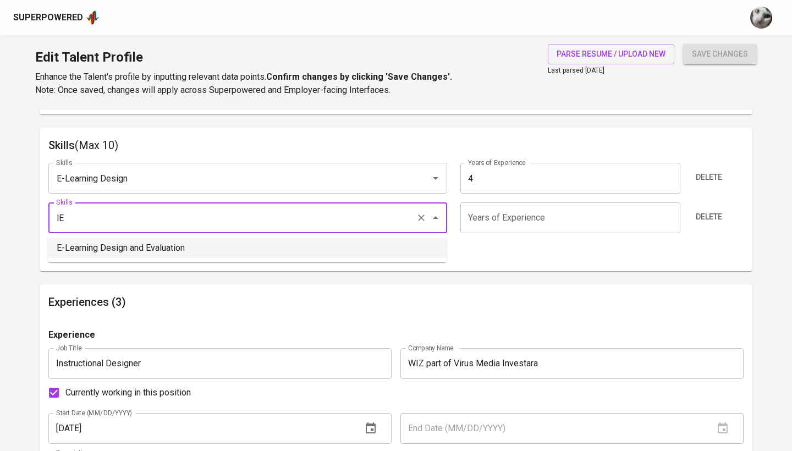
type input "l"
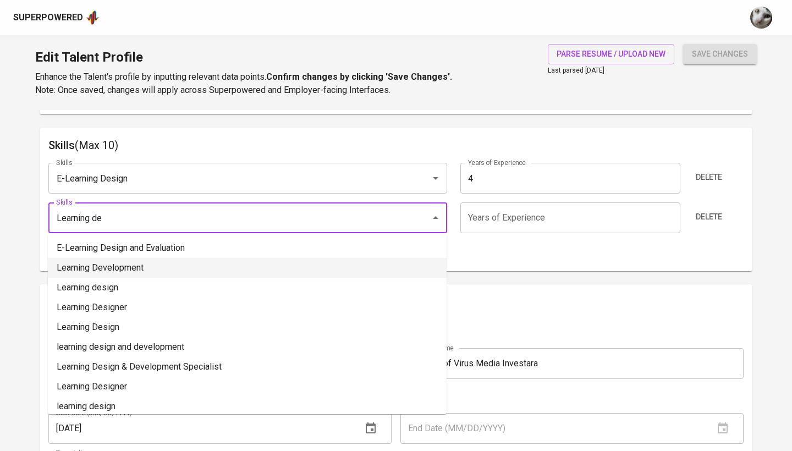
click at [81, 264] on li "Learning Development" at bounding box center [247, 268] width 399 height 20
type input "Learning Development"
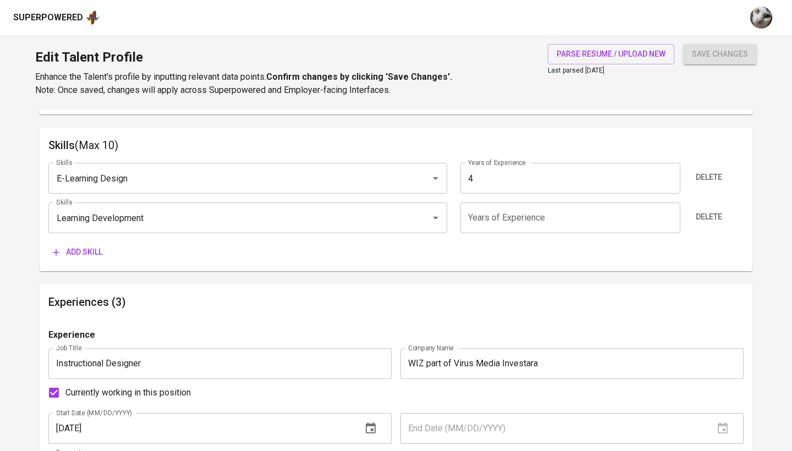
click at [511, 216] on input "number" at bounding box center [569, 217] width 219 height 31
type input "4"
click at [87, 243] on button "Add skill" at bounding box center [77, 252] width 58 height 20
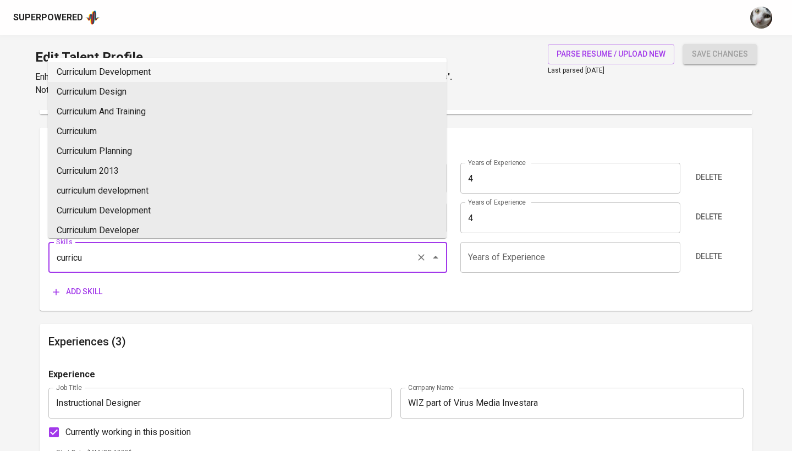
click at [157, 79] on li "Curriculum Development" at bounding box center [247, 72] width 399 height 20
type input "Curriculum Development"
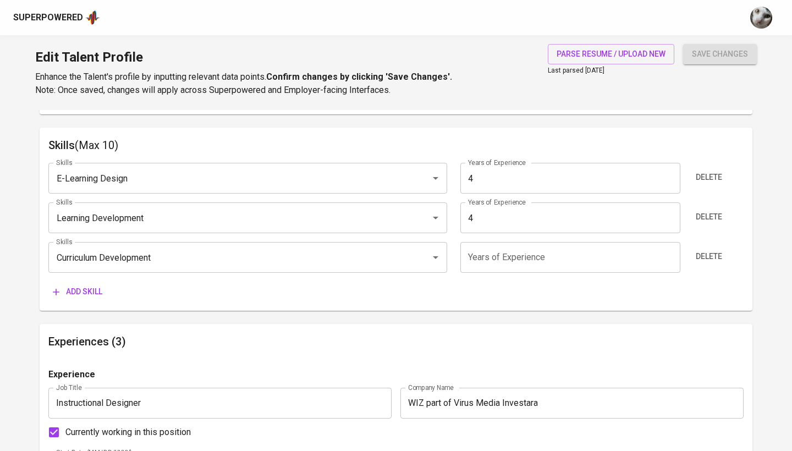
click at [474, 254] on input "number" at bounding box center [569, 257] width 219 height 31
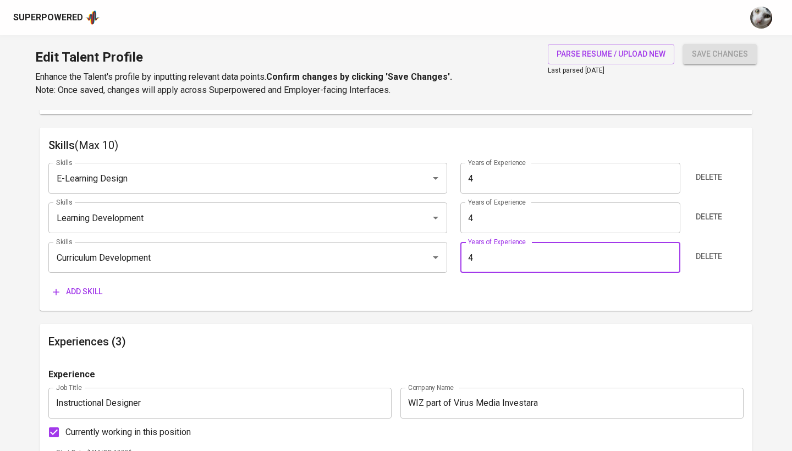
type input "4"
click at [82, 290] on span "Add skill" at bounding box center [78, 292] width 50 height 14
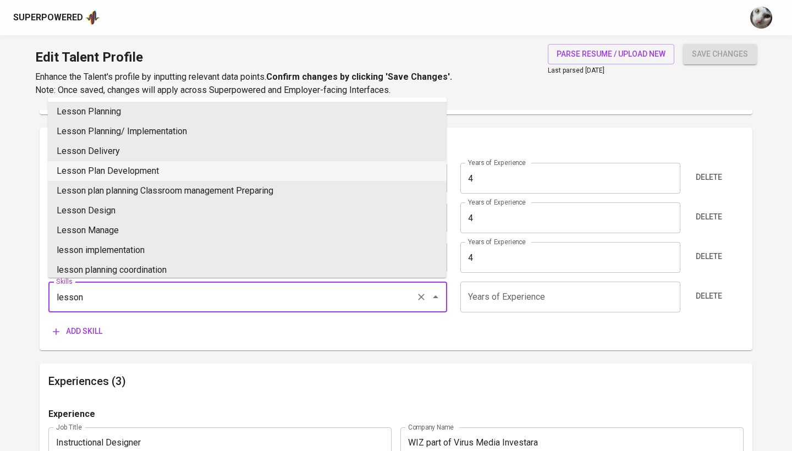
click at [261, 168] on li "Lesson Plan Development" at bounding box center [247, 171] width 399 height 20
type input "Lesson Plan Development"
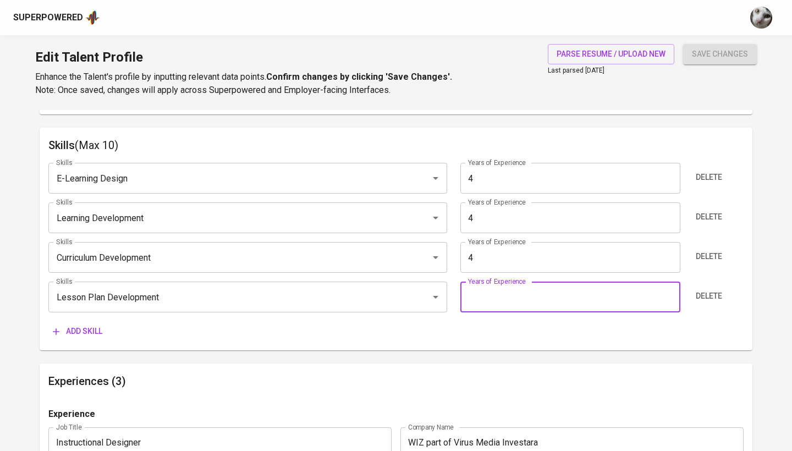
click at [522, 308] on input "number" at bounding box center [569, 297] width 219 height 31
type input "4"
click at [88, 331] on span "Add skill" at bounding box center [78, 332] width 50 height 14
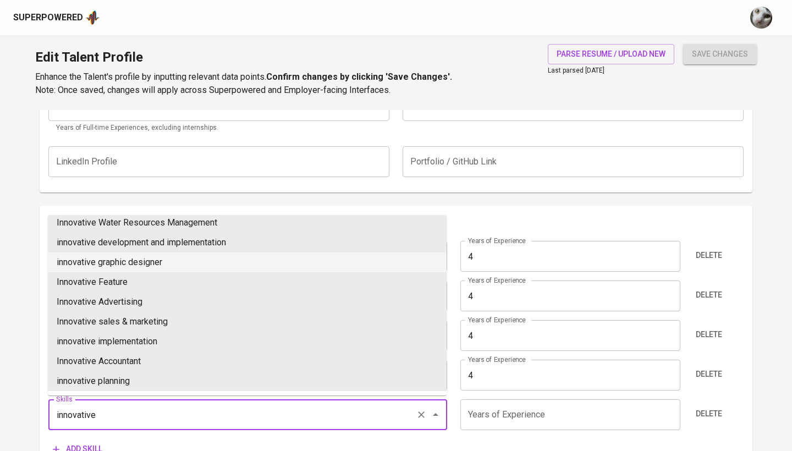
scroll to position [224, 0]
click at [246, 244] on li "innovative development and implementation" at bounding box center [247, 243] width 399 height 20
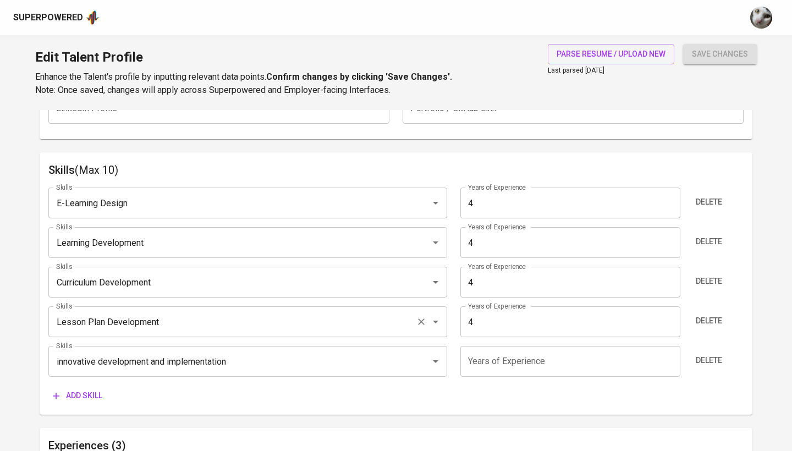
scroll to position [537, 0]
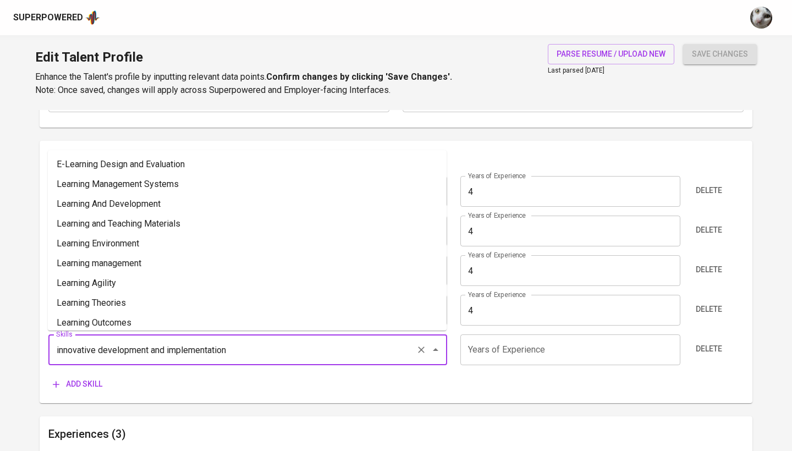
click at [185, 344] on input "innovative development and implementation" at bounding box center [232, 349] width 358 height 21
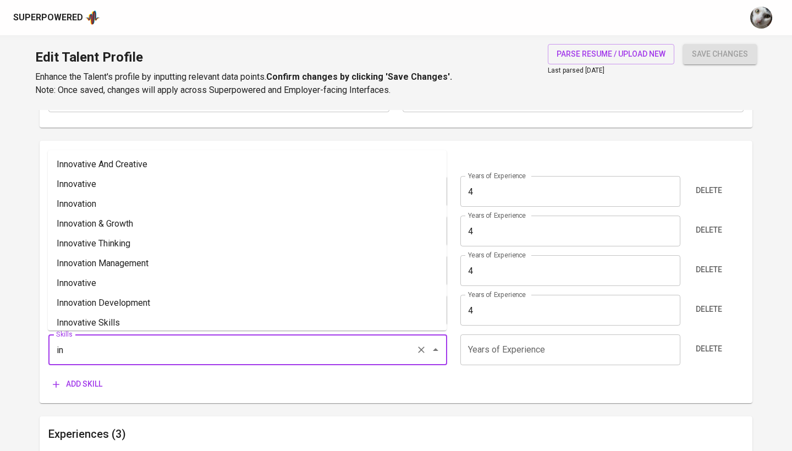
type input "i"
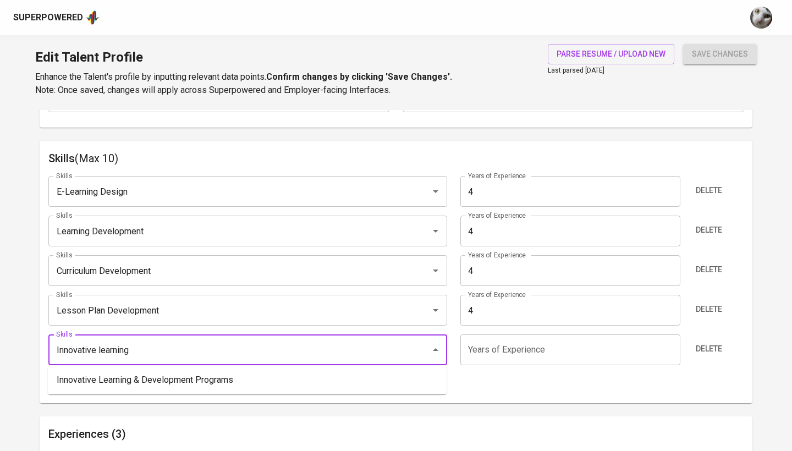
click at [206, 367] on ul "Innovative Learning & Development Programs" at bounding box center [247, 380] width 399 height 29
click at [206, 374] on li "Innovative Learning & Development Programs" at bounding box center [247, 380] width 399 height 20
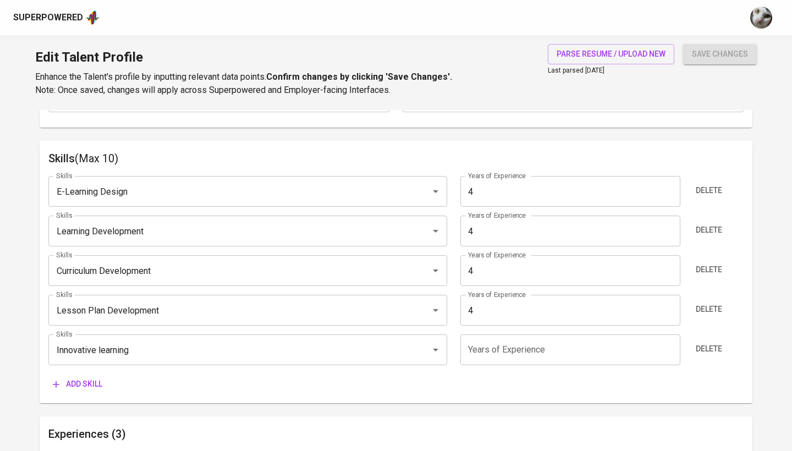
type input "Innovative Learning & Development Programs"
click at [518, 332] on div "Skills E-Learning Design Skills Years of Experience 4 Years of Experience Delet…" at bounding box center [395, 280] width 695 height 227
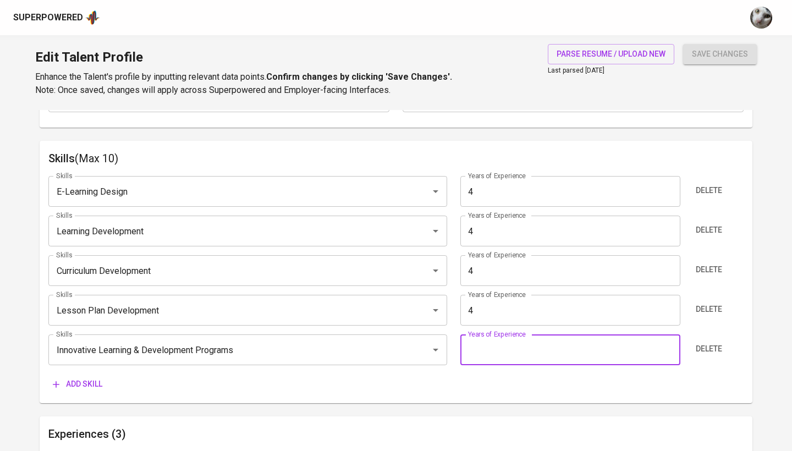
click at [486, 345] on input "number" at bounding box center [569, 349] width 219 height 31
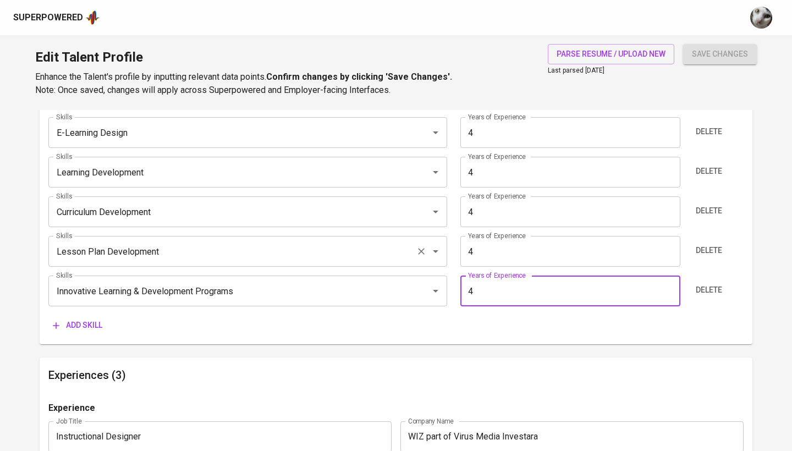
scroll to position [630, 0]
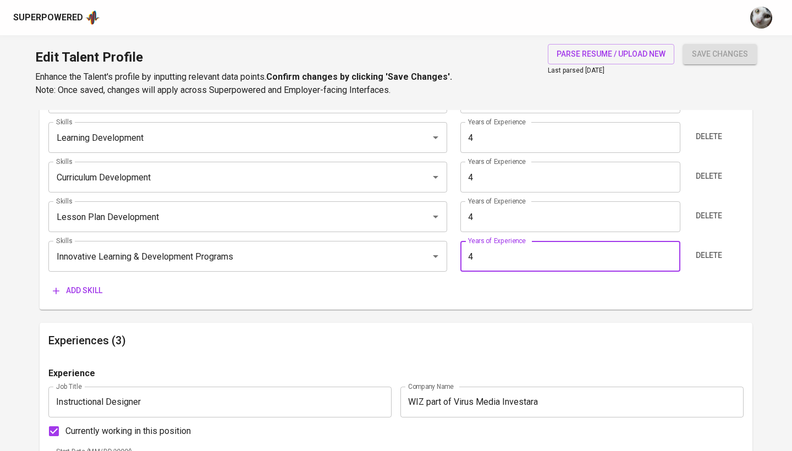
type input "4"
click at [86, 288] on span "Add skill" at bounding box center [78, 291] width 50 height 14
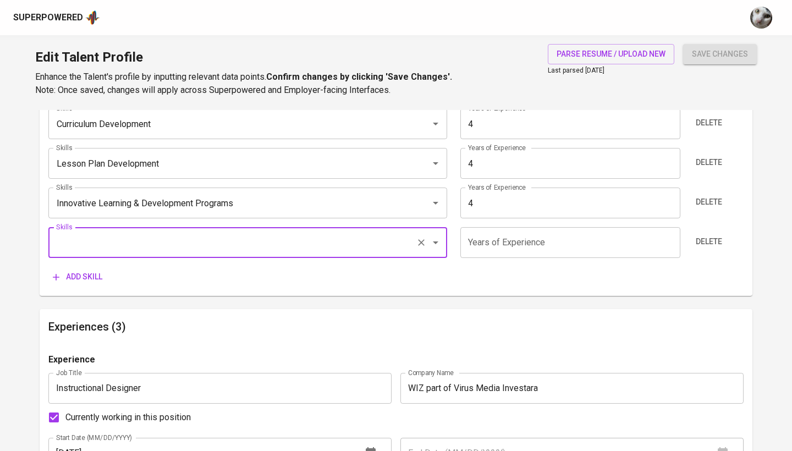
scroll to position [677, 0]
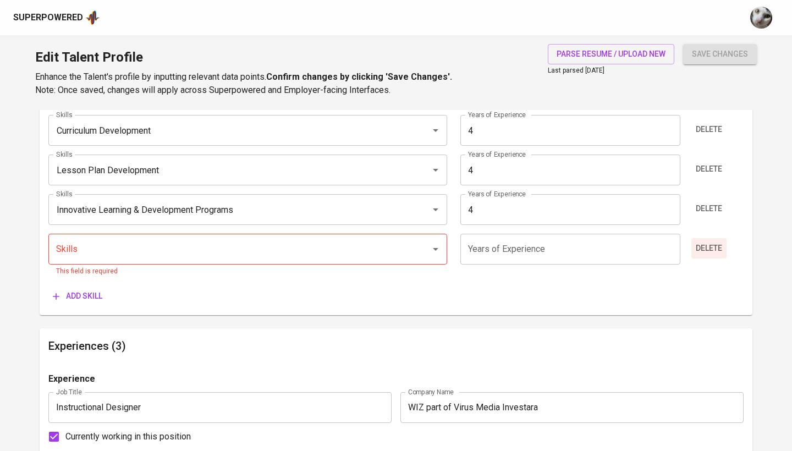
click at [713, 250] on span "Delete" at bounding box center [709, 249] width 26 height 14
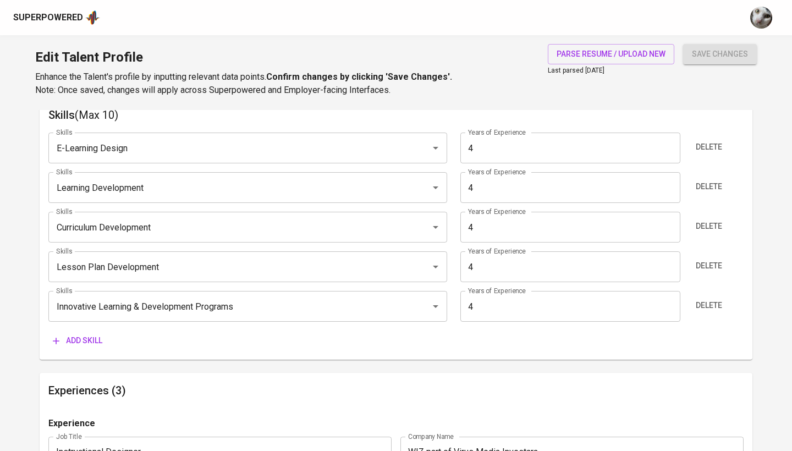
scroll to position [589, 0]
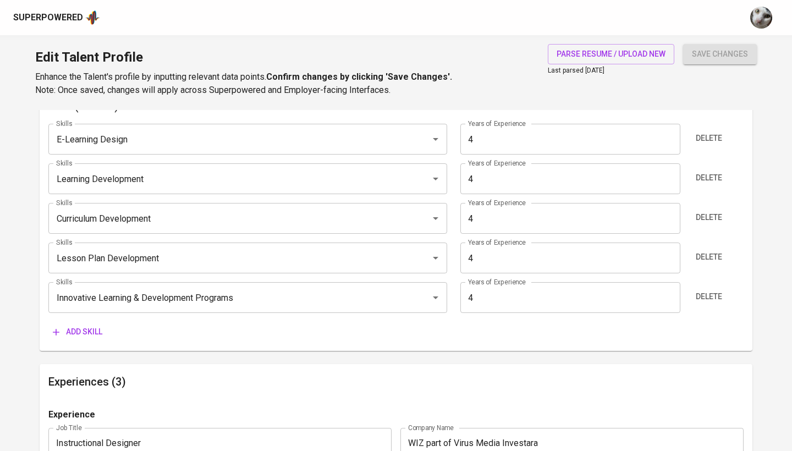
click at [94, 325] on span "Add skill" at bounding box center [78, 332] width 50 height 14
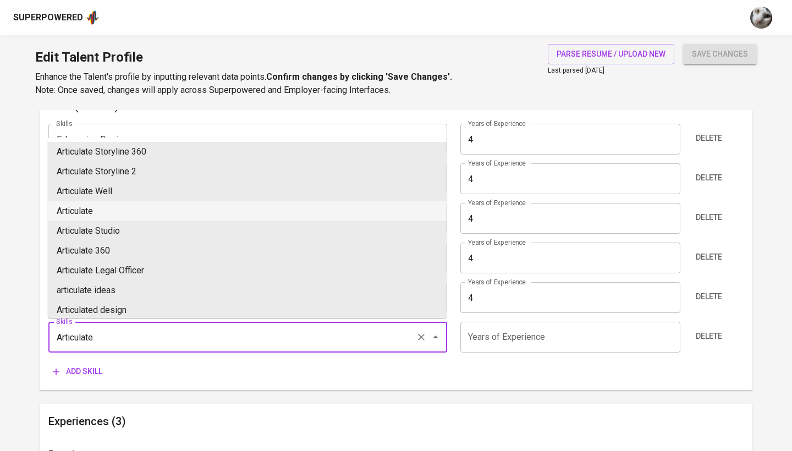
click at [132, 212] on li "Articulate" at bounding box center [247, 211] width 399 height 20
type input "Articulate"
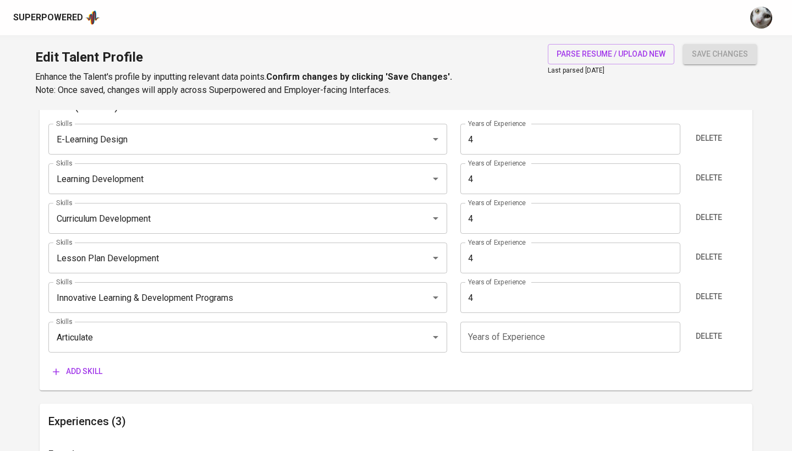
click at [508, 333] on input "number" at bounding box center [569, 337] width 219 height 31
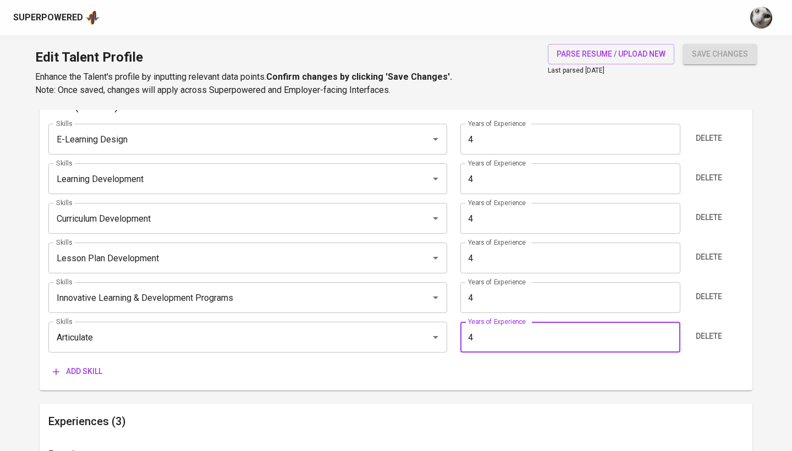
type input "4"
click at [86, 367] on span "Add skill" at bounding box center [78, 372] width 50 height 14
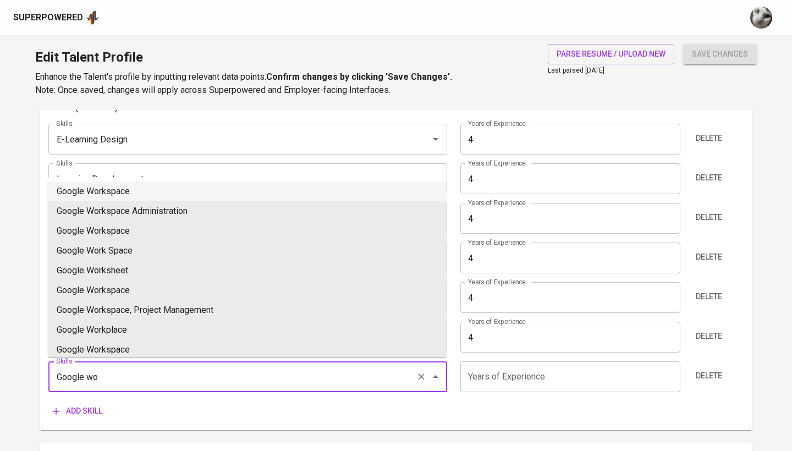
click at [153, 194] on li "Google Workspace" at bounding box center [247, 192] width 399 height 20
type input "Google Workspace"
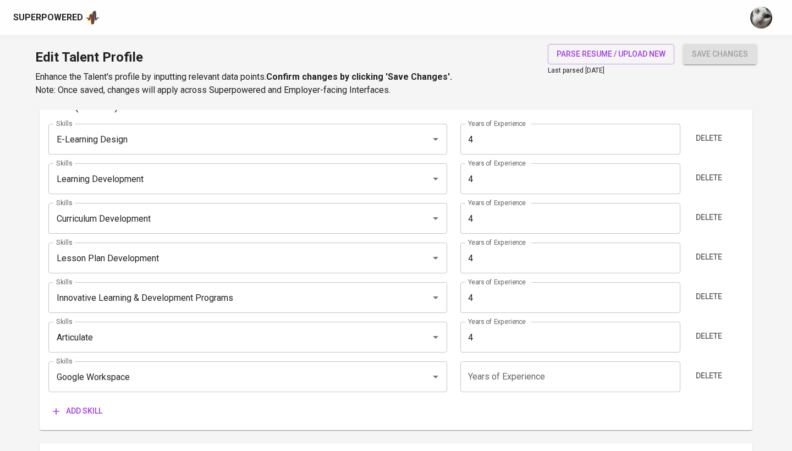
click at [497, 380] on input "number" at bounding box center [569, 376] width 219 height 31
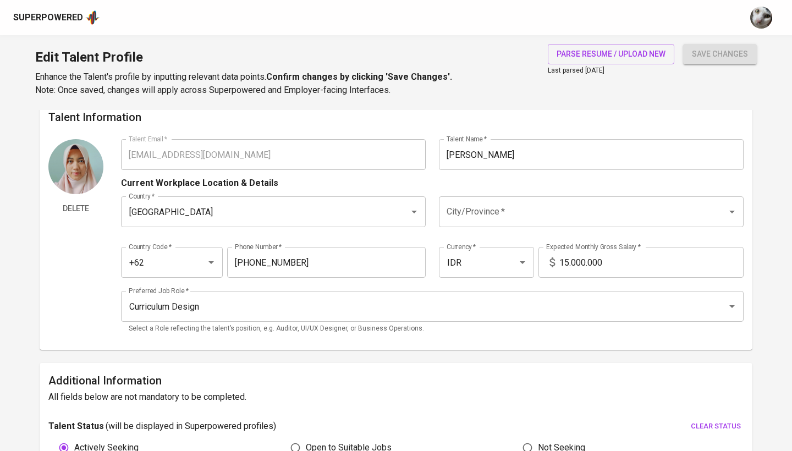
scroll to position [32, 0]
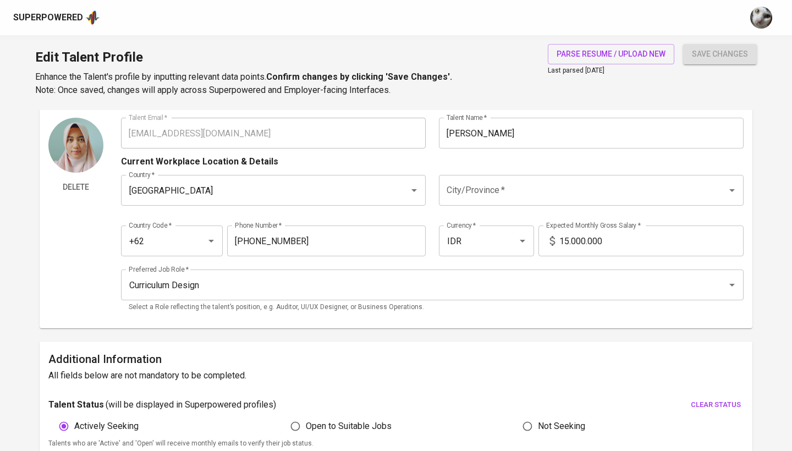
type input "4"
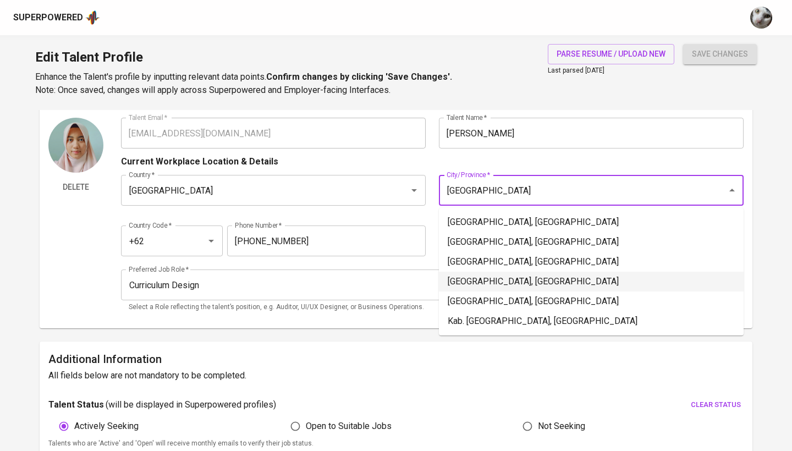
click at [512, 281] on li "Jakarta Pusat, DKI Jakarta" at bounding box center [591, 282] width 305 height 20
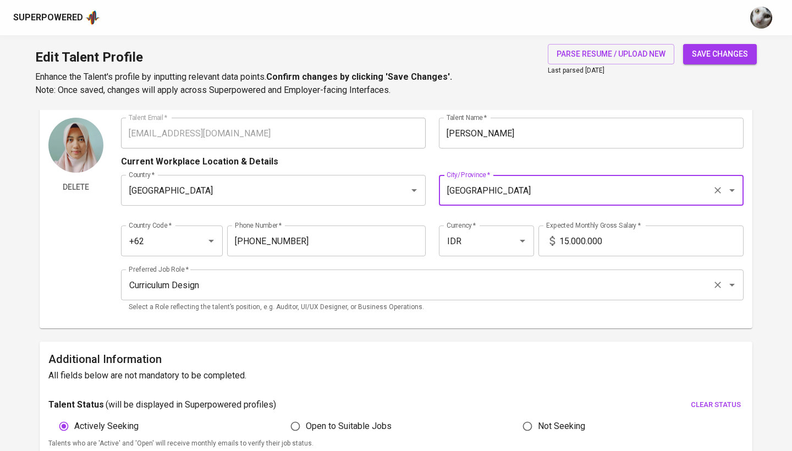
type input "Jakarta Pusat, DKI Jakarta"
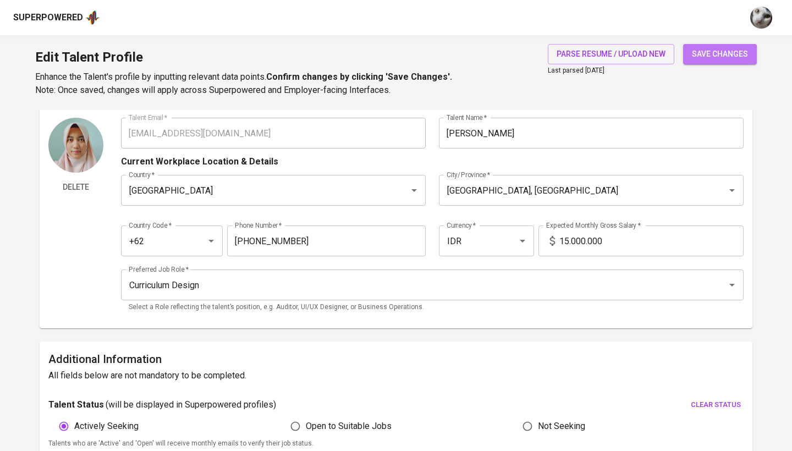
click at [733, 59] on span "save changes" at bounding box center [720, 54] width 56 height 14
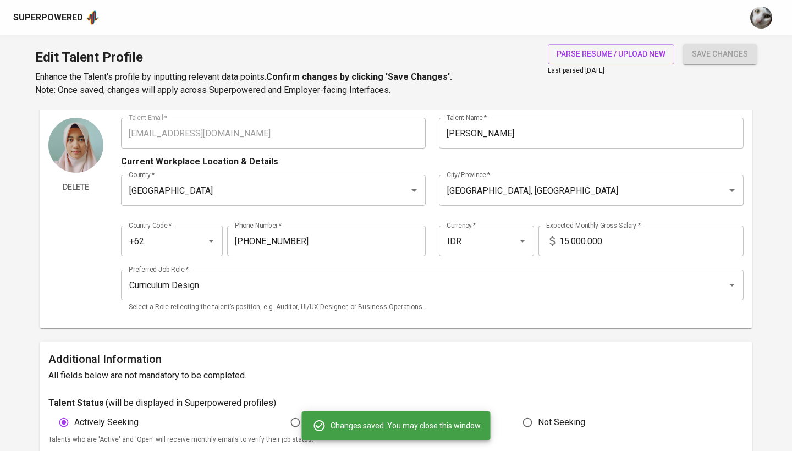
type input "Google Workspace"
type input "Articulate"
type input "Innovative Learning & Development Programs"
type input "Curriculum Development"
type input "Learning Development"
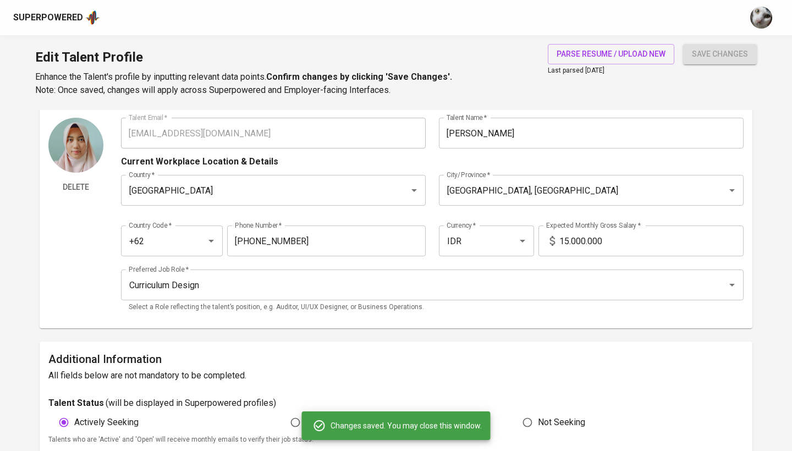
type input "E-Learning Design"
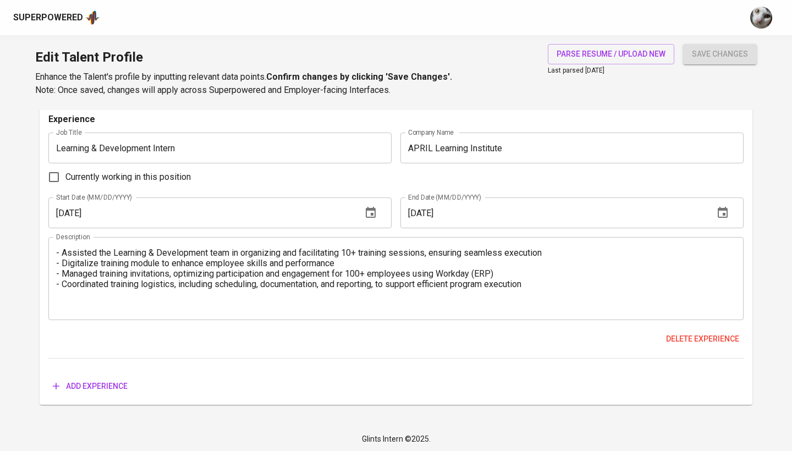
scroll to position [1495, 0]
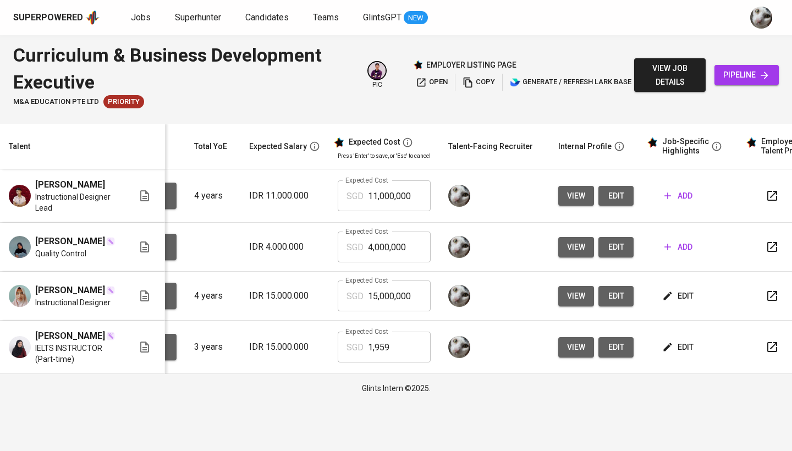
scroll to position [0, 117]
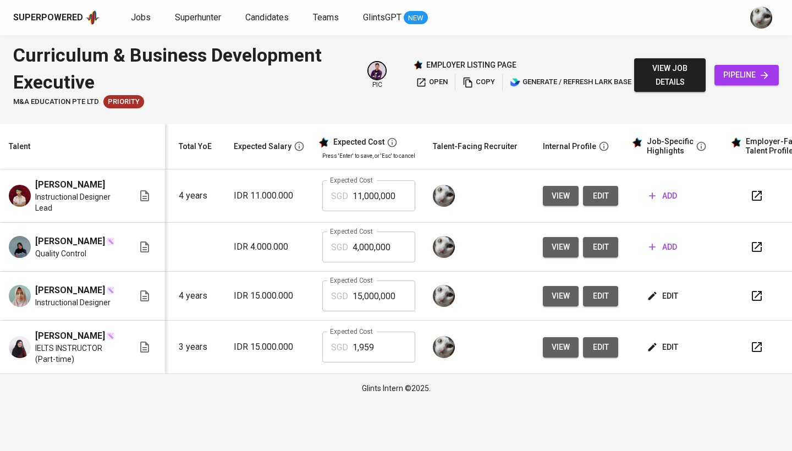
click at [665, 303] on span "edit" at bounding box center [663, 296] width 29 height 14
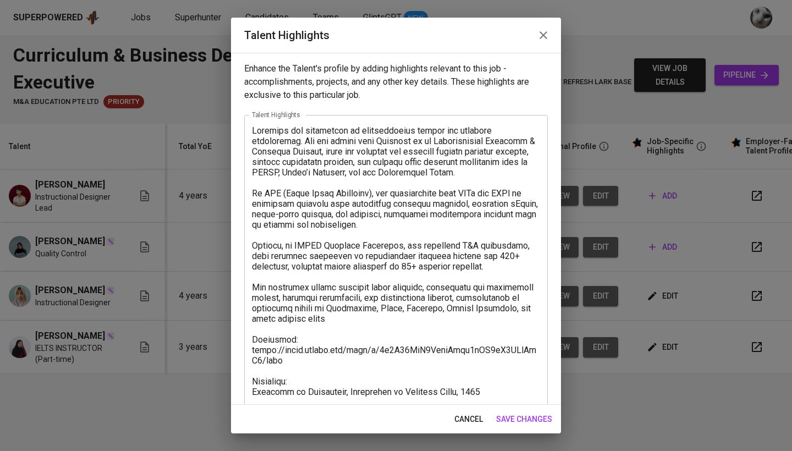
click at [527, 425] on span "save changes" at bounding box center [524, 420] width 56 height 14
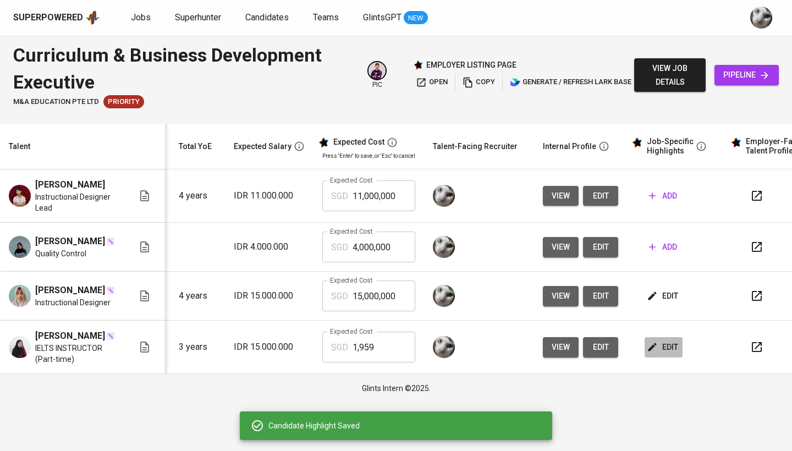
click at [657, 354] on span "edit" at bounding box center [663, 348] width 29 height 14
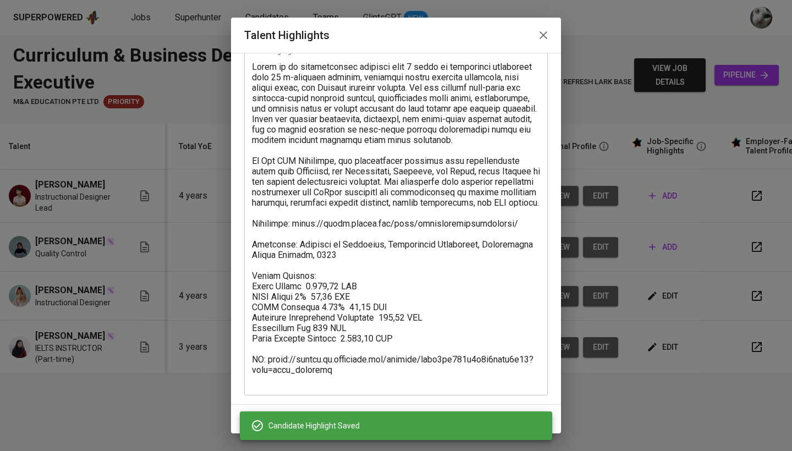
scroll to position [64, 0]
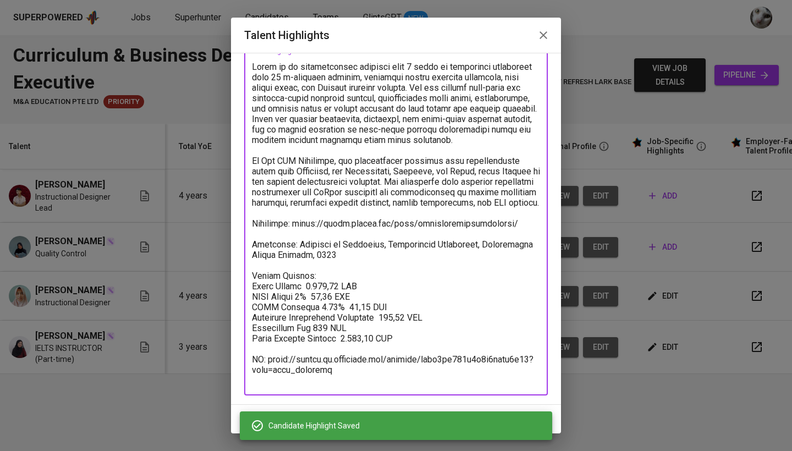
drag, startPoint x: 398, startPoint y: 348, endPoint x: 250, endPoint y: 286, distance: 161.0
click at [250, 286] on div "x Talent Highlights" at bounding box center [396, 223] width 304 height 344
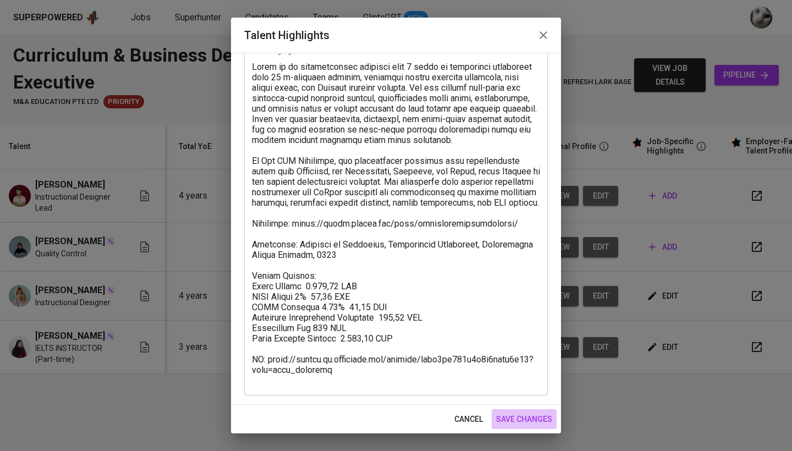
click at [523, 418] on span "save changes" at bounding box center [524, 420] width 56 height 14
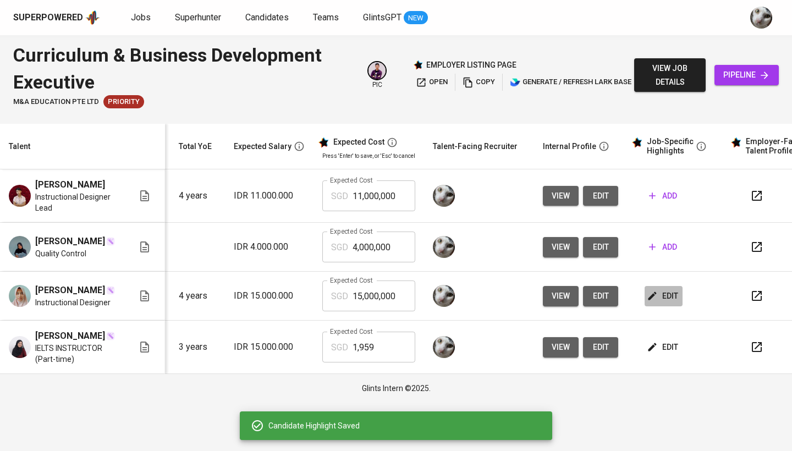
click at [661, 303] on span "edit" at bounding box center [663, 296] width 29 height 14
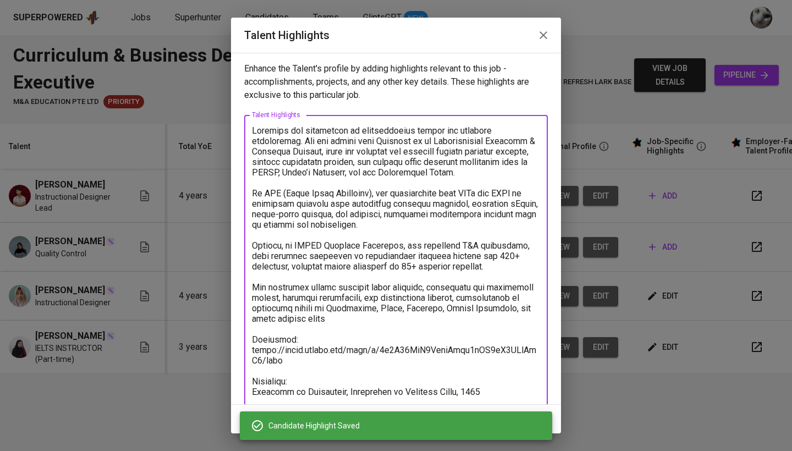
click at [377, 367] on textarea at bounding box center [396, 323] width 288 height 397
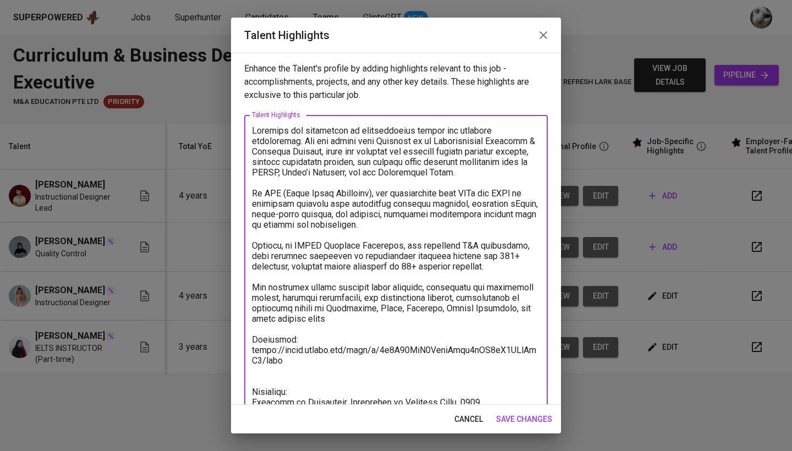
paste textarea "Salary Package: Basic Salary 1.370,90 SGD BPJS Health 5% 48,93 SGD BPJS Manpowe…"
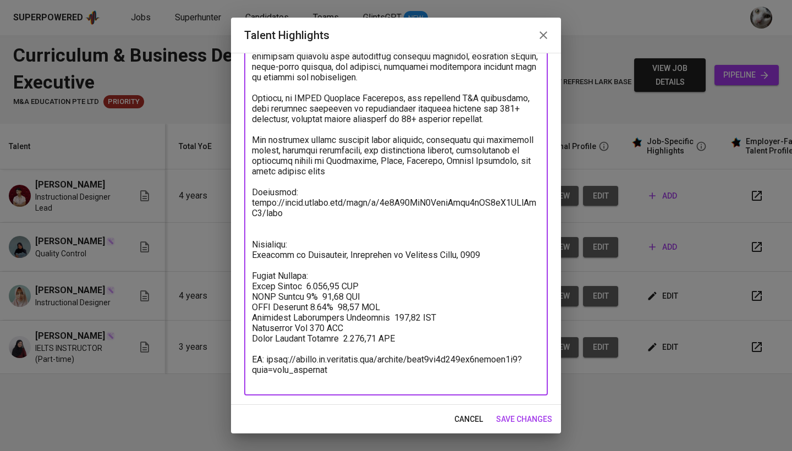
scroll to position [147, 0]
type textarea "Miftahul has experience in instructional design and learning development. She h…"
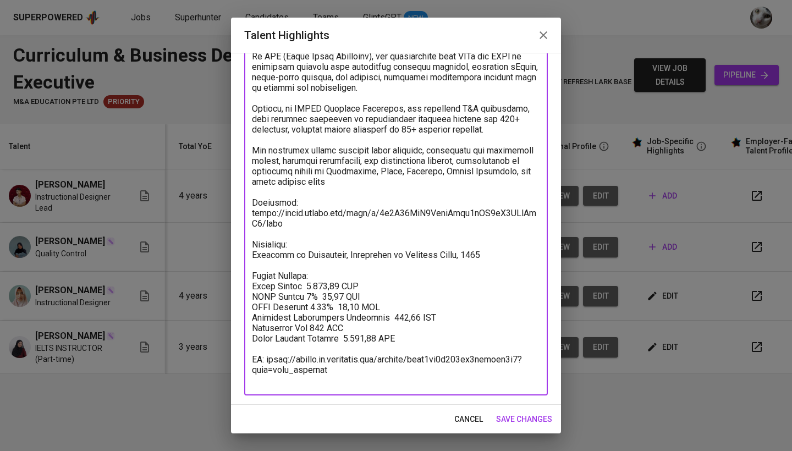
scroll to position [137, 0]
click at [529, 414] on span "save changes" at bounding box center [524, 420] width 56 height 14
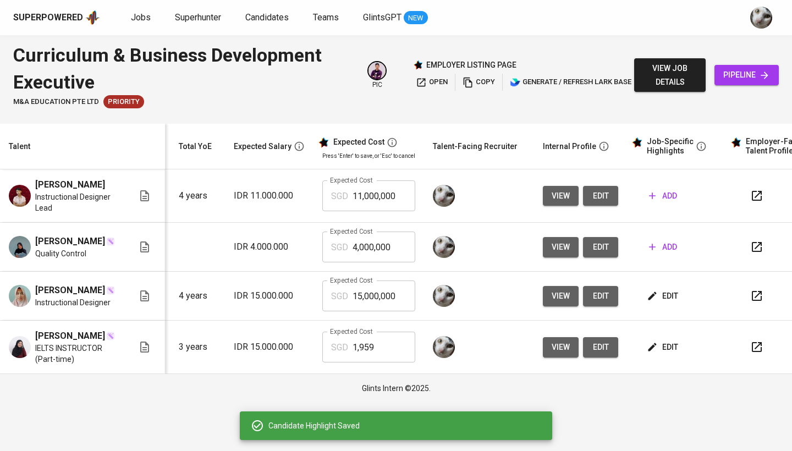
click at [380, 360] on input "1,959" at bounding box center [384, 347] width 63 height 31
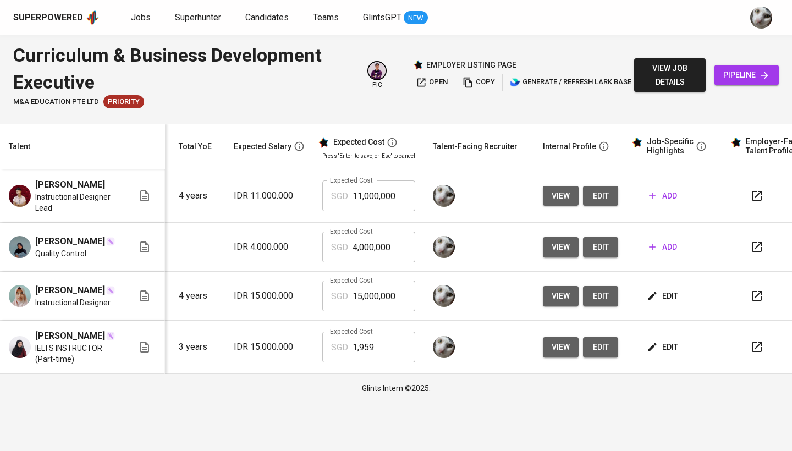
click at [384, 305] on input "15,000,000" at bounding box center [384, 296] width 63 height 31
paste input ",959"
type input "1,959"
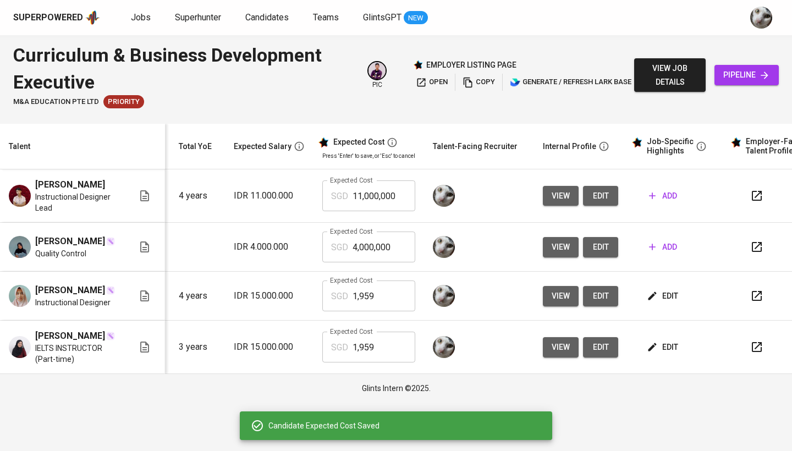
click at [597, 252] on span "edit" at bounding box center [601, 247] width 18 height 14
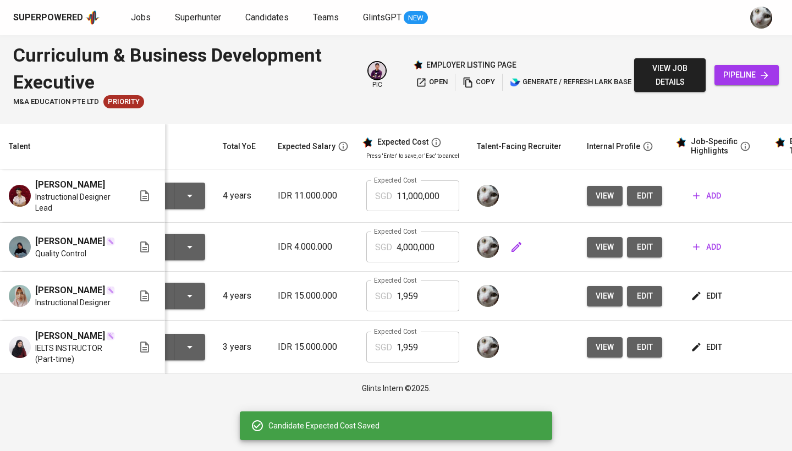
scroll to position [0, 25]
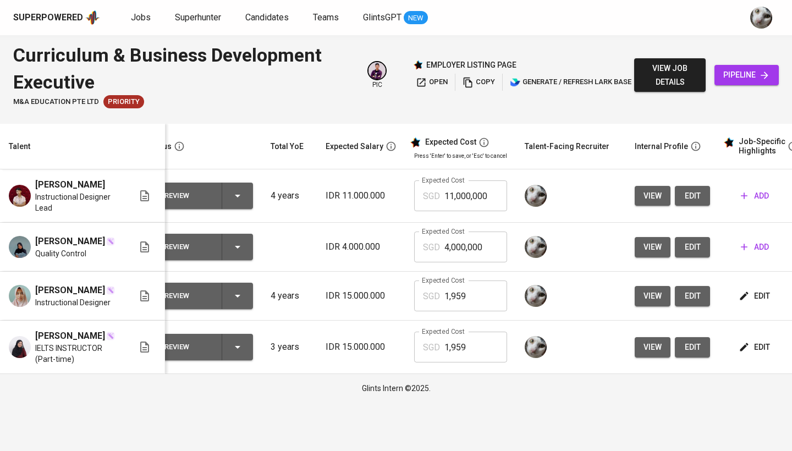
click at [751, 248] on span "add" at bounding box center [755, 247] width 28 height 14
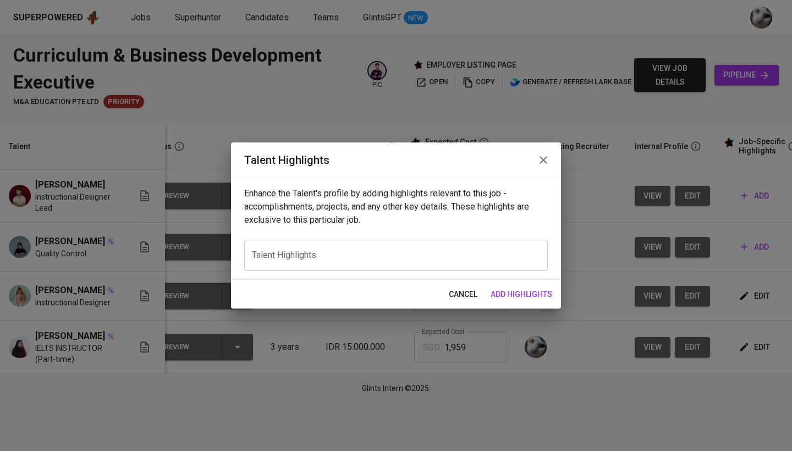
click at [405, 260] on textarea at bounding box center [396, 255] width 288 height 10
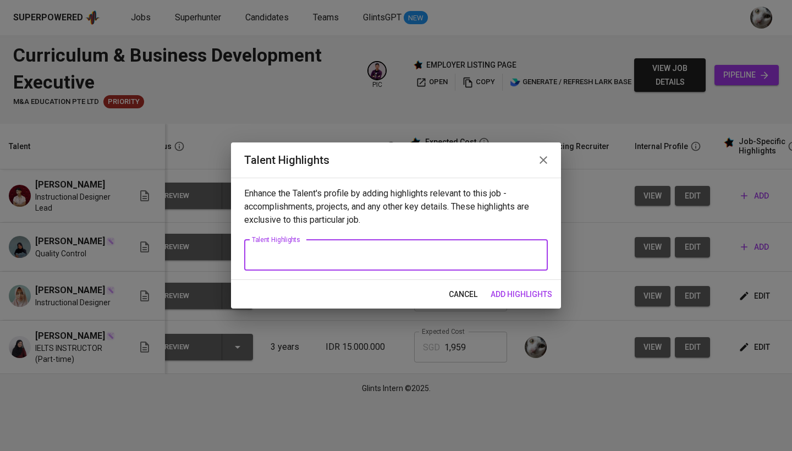
paste textarea "Tamima is an instructional designer with international academic and professiona…"
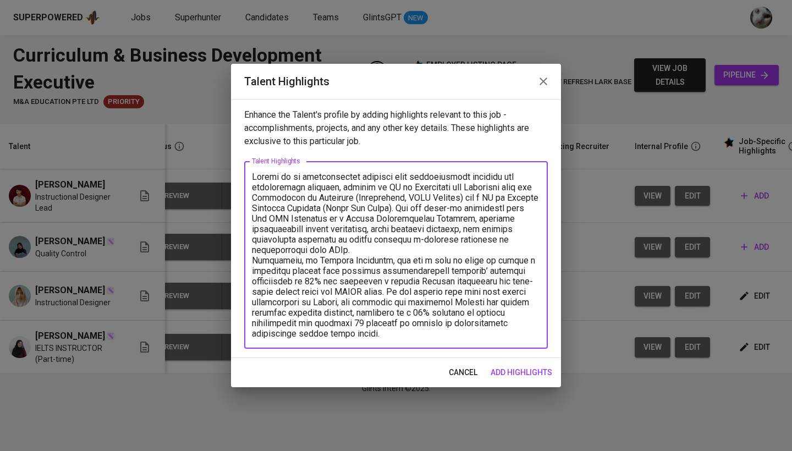
click at [446, 208] on textarea at bounding box center [396, 255] width 288 height 167
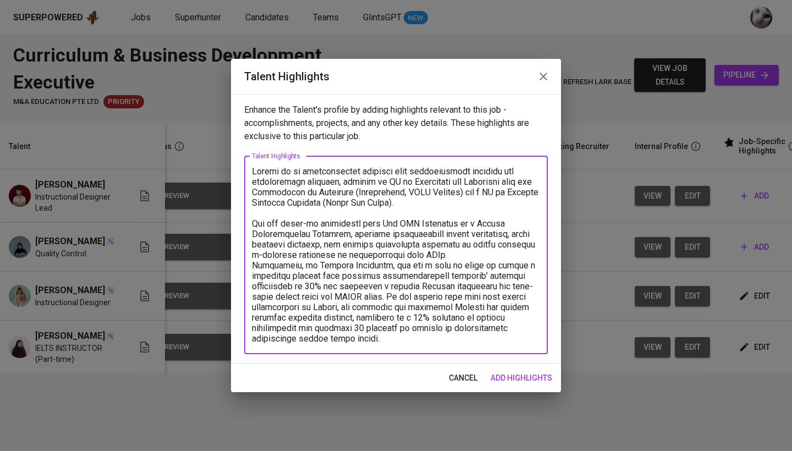
click at [400, 183] on textarea at bounding box center [396, 255] width 288 height 178
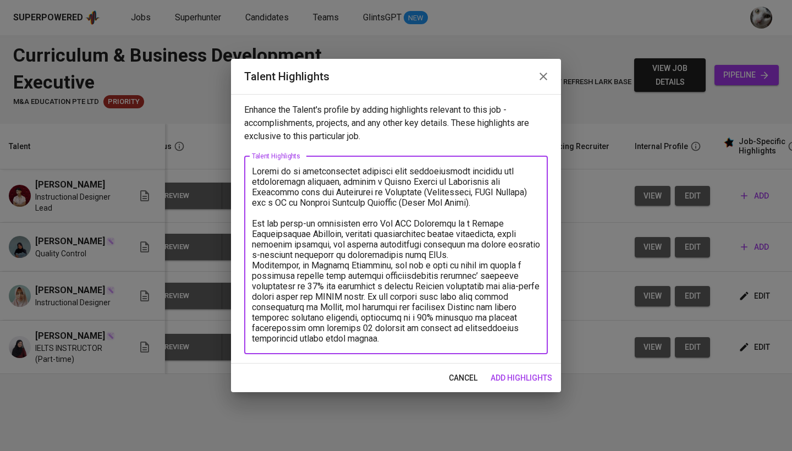
drag, startPoint x: 524, startPoint y: 196, endPoint x: 415, endPoint y: 196, distance: 108.4
click at [415, 196] on textarea at bounding box center [396, 255] width 288 height 178
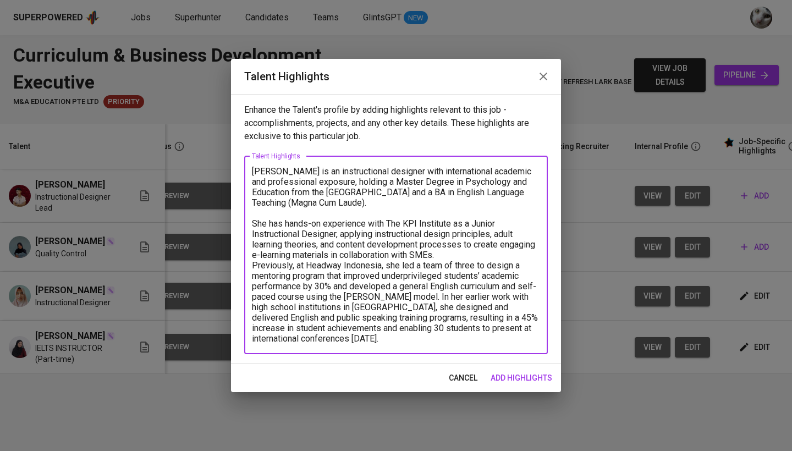
click at [451, 193] on textarea "Tamima is an instructional designer with international academic and professiona…" at bounding box center [396, 255] width 288 height 178
drag, startPoint x: 442, startPoint y: 204, endPoint x: 363, endPoint y: 205, distance: 78.7
click at [363, 205] on textarea "Tamima is an instructional designer with international academic and professiona…" at bounding box center [396, 255] width 288 height 178
click at [467, 255] on textarea "Tamima is an instructional designer with international academic and professiona…" at bounding box center [396, 255] width 288 height 178
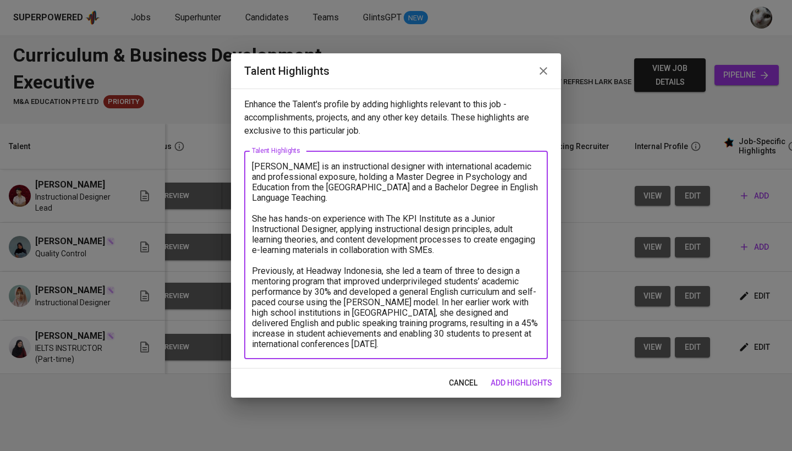
click at [401, 303] on textarea "Tamima is an instructional designer with international academic and professiona…" at bounding box center [396, 255] width 288 height 188
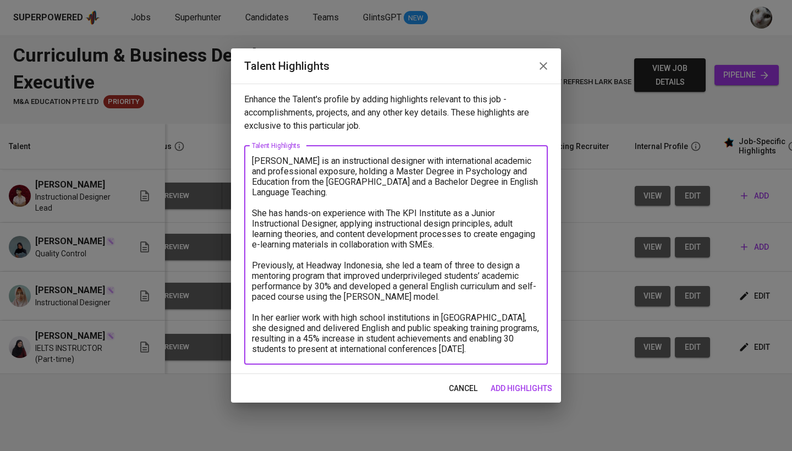
click at [495, 349] on textarea "Tamima is an instructional designer with international academic and professiona…" at bounding box center [396, 255] width 288 height 199
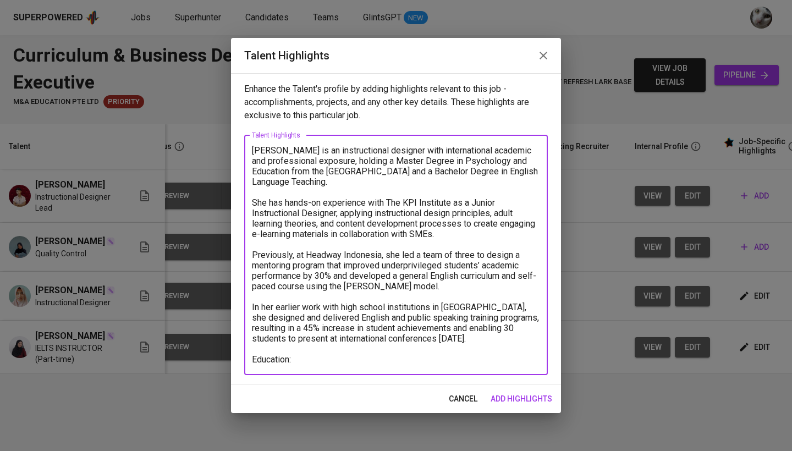
paste textarea "MA in Psychology and Education"
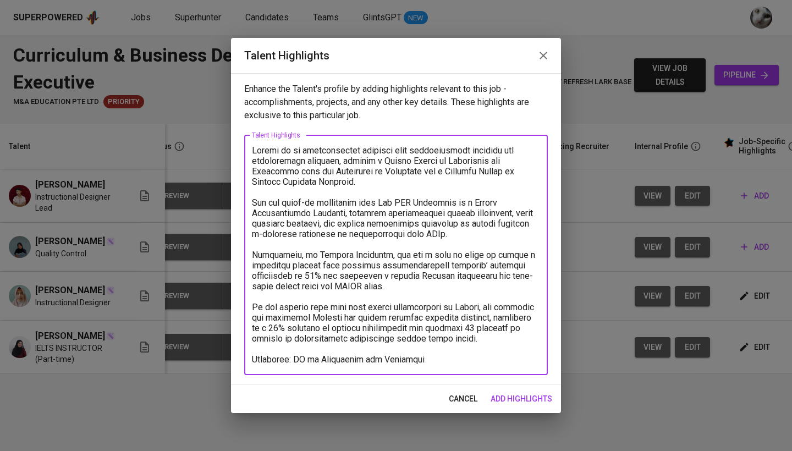
click at [308, 360] on textarea at bounding box center [396, 254] width 288 height 219
click at [478, 366] on div "x Talent Highlights" at bounding box center [396, 255] width 304 height 240
click at [476, 365] on div "x Talent Highlights" at bounding box center [396, 255] width 304 height 240
click at [472, 361] on textarea at bounding box center [396, 254] width 288 height 219
paste textarea "The University of Sheffield"
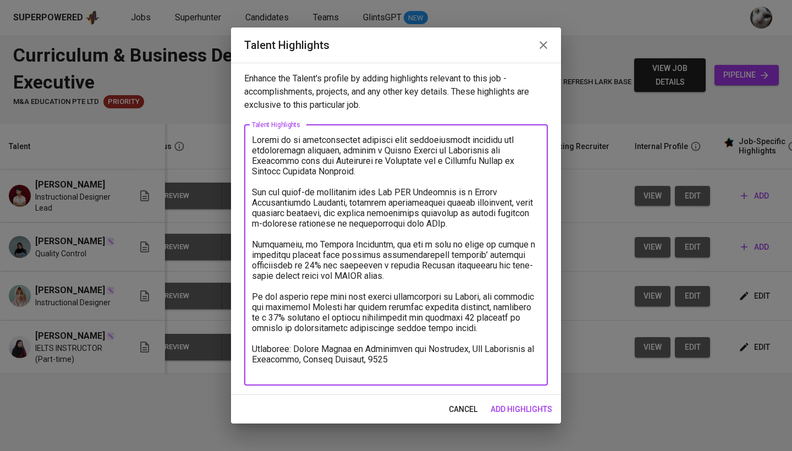
paste textarea "BA in English Language Teaching"
click at [262, 371] on textarea at bounding box center [396, 255] width 288 height 240
drag, startPoint x: 355, startPoint y: 347, endPoint x: 326, endPoint y: 347, distance: 28.6
click at [326, 347] on textarea at bounding box center [396, 255] width 288 height 240
click at [296, 371] on textarea at bounding box center [396, 255] width 288 height 240
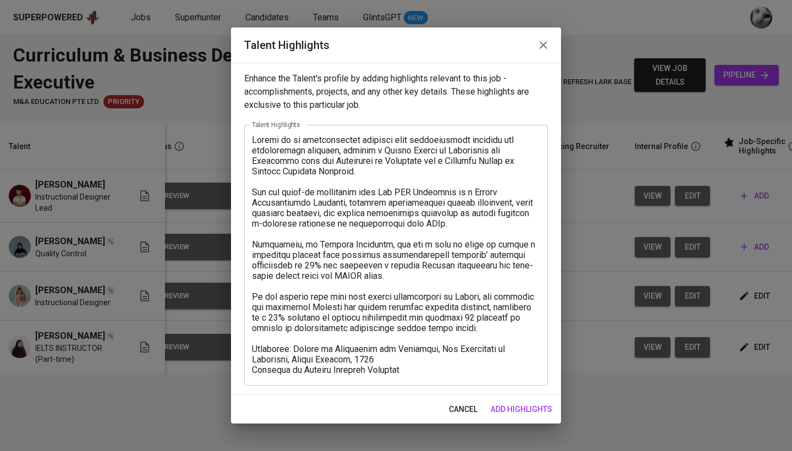
click at [431, 377] on div "x Talent Highlights" at bounding box center [396, 255] width 304 height 261
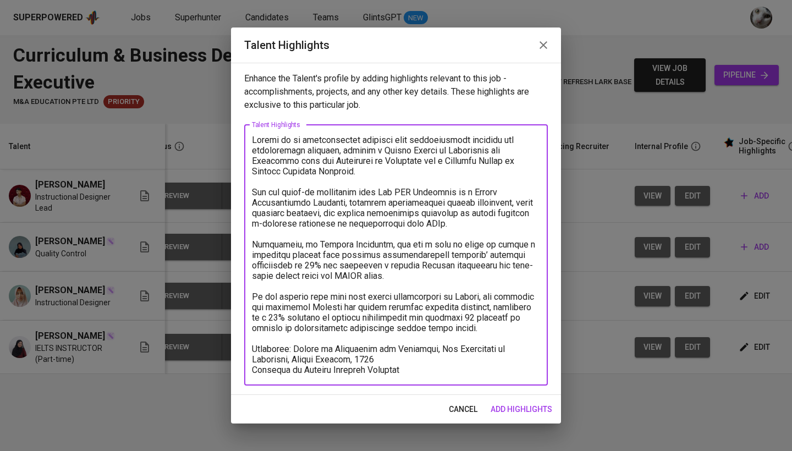
click at [421, 365] on textarea at bounding box center [396, 255] width 288 height 240
paste textarea "State University of Malang - Malang, Indonesia Aug 2016 - Jan 2021"
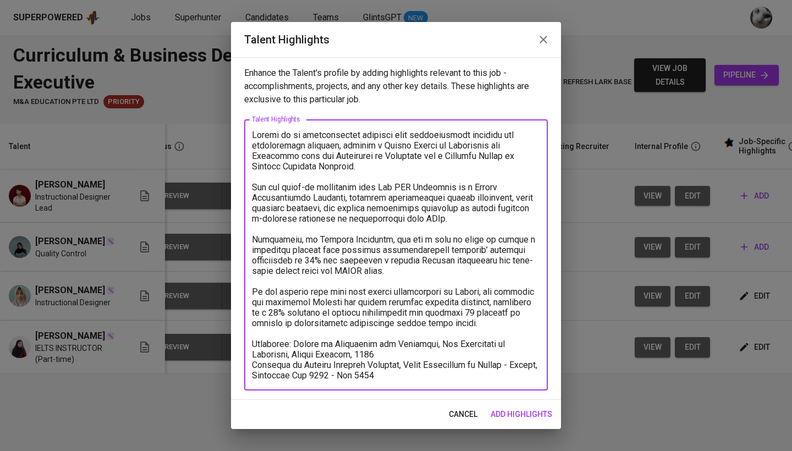
drag, startPoint x: 384, startPoint y: 375, endPoint x: 513, endPoint y: 365, distance: 129.1
click at [513, 365] on textarea at bounding box center [396, 255] width 288 height 251
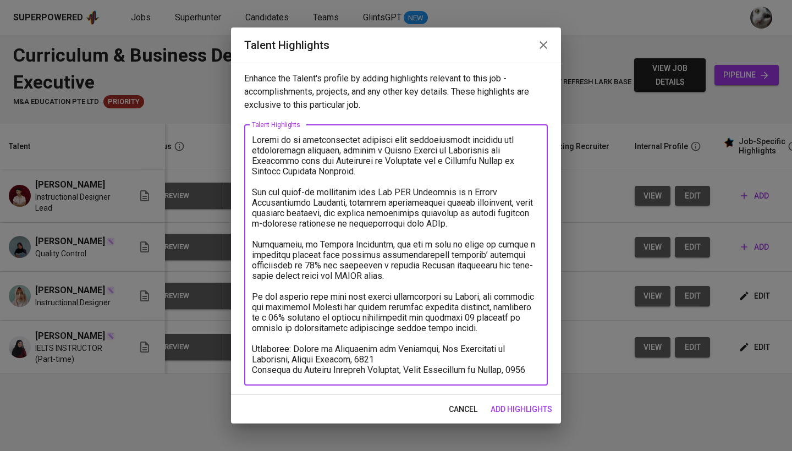
click at [539, 369] on textarea at bounding box center [396, 255] width 288 height 240
click at [502, 339] on textarea at bounding box center [396, 255] width 288 height 240
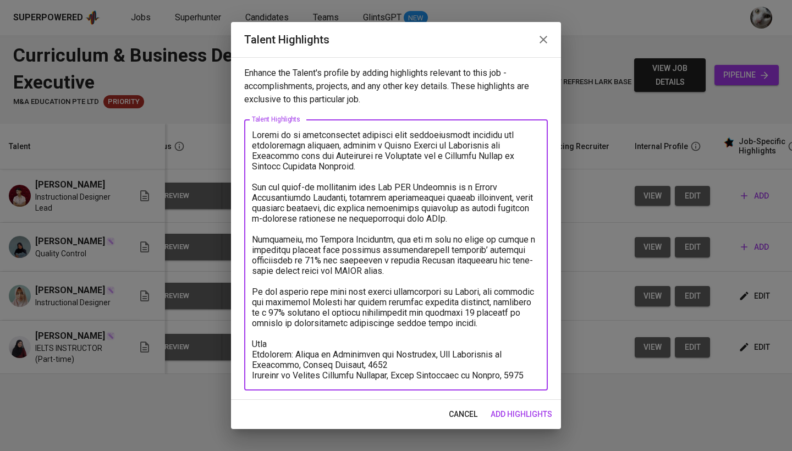
click at [294, 359] on textarea at bounding box center [396, 255] width 288 height 251
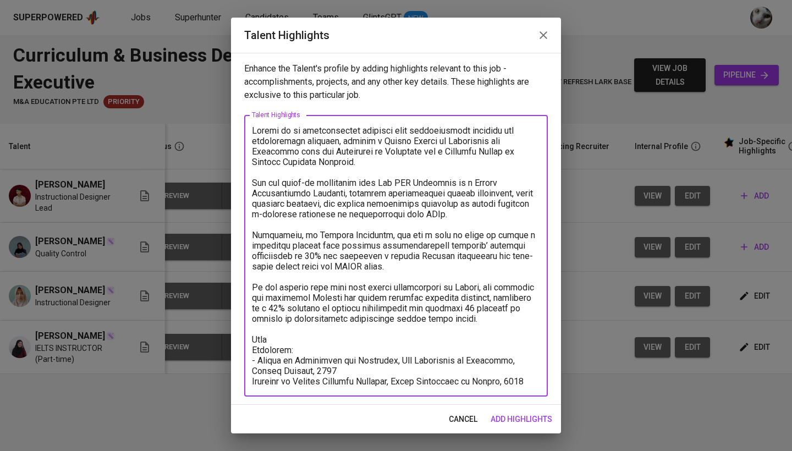
click at [251, 381] on div "x Talent Highlights" at bounding box center [396, 256] width 304 height 282
drag, startPoint x: 285, startPoint y: 371, endPoint x: 511, endPoint y: 363, distance: 226.2
click at [511, 363] on textarea at bounding box center [396, 255] width 288 height 261
drag, startPoint x: 423, startPoint y: 361, endPoint x: 404, endPoint y: 361, distance: 19.3
click at [404, 361] on textarea at bounding box center [396, 255] width 288 height 261
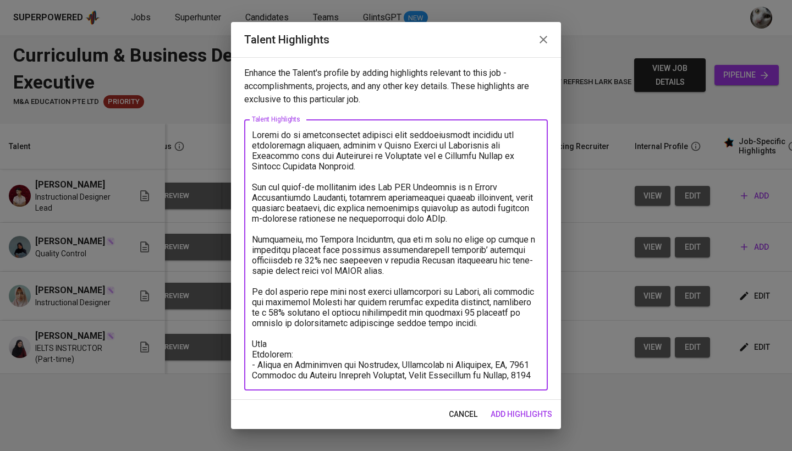
click at [253, 374] on textarea at bounding box center [396, 255] width 288 height 251
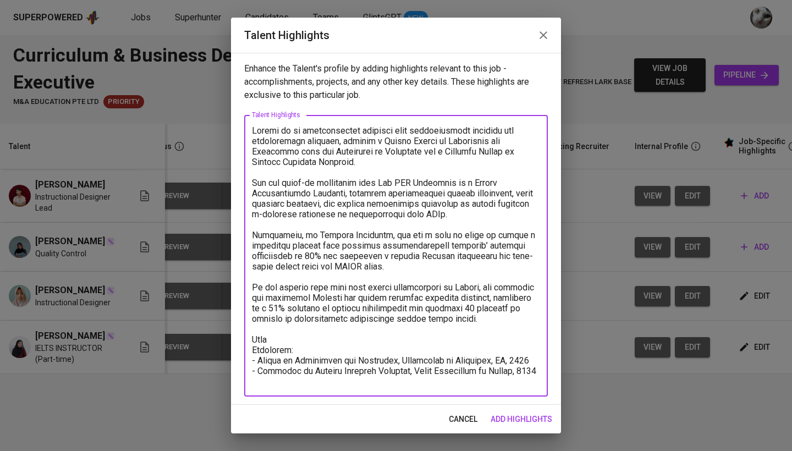
click at [282, 339] on textarea at bounding box center [396, 255] width 288 height 261
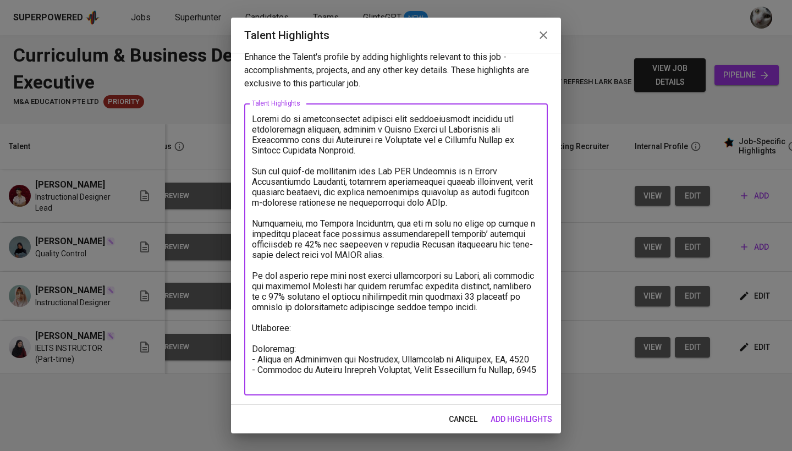
scroll to position [12, 0]
drag, startPoint x: 296, startPoint y: 333, endPoint x: 248, endPoint y: 326, distance: 48.4
click at [248, 326] on div "x Talent Highlights" at bounding box center [396, 249] width 304 height 292
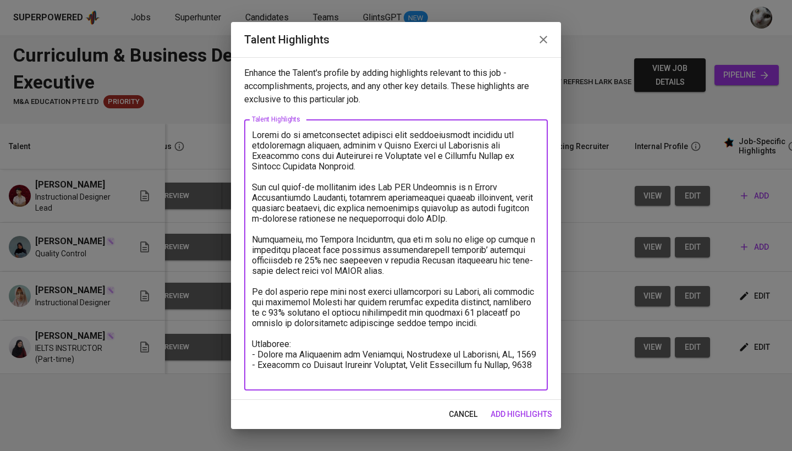
scroll to position [0, 0]
click at [333, 381] on div "x Talent Highlights" at bounding box center [396, 254] width 304 height 271
click at [329, 375] on textarea at bounding box center [396, 255] width 288 height 251
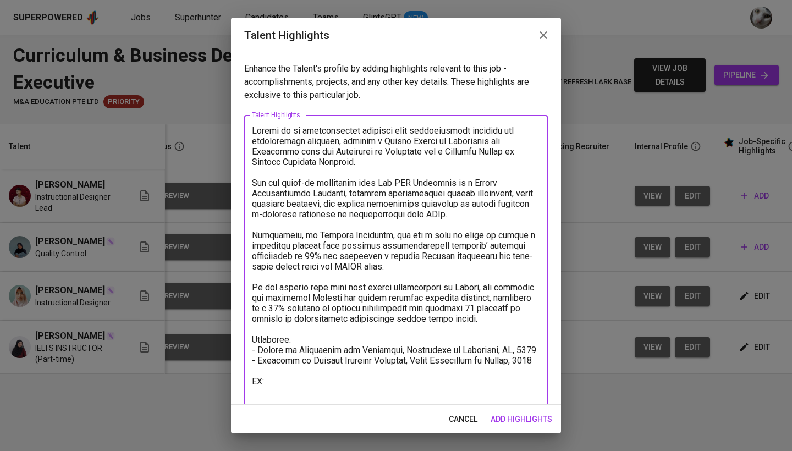
scroll to position [3, 0]
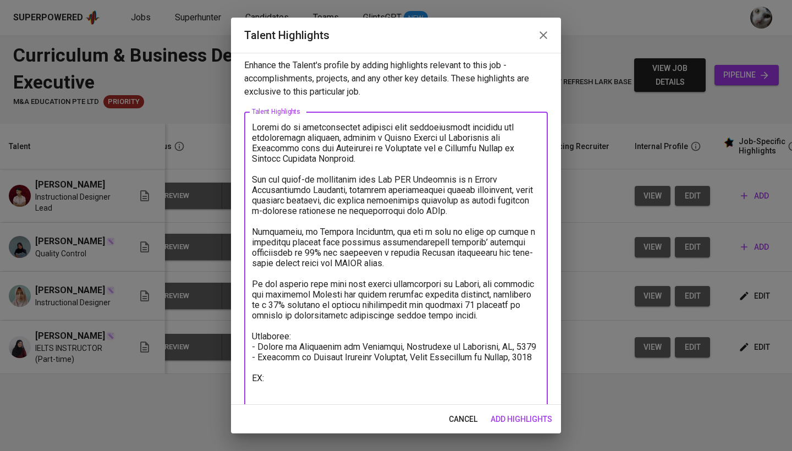
paste textarea "https://glints.sg.larksuite.com/minutes/obsg7y77e5lmg3n3128n5w6z?from=from_copy…"
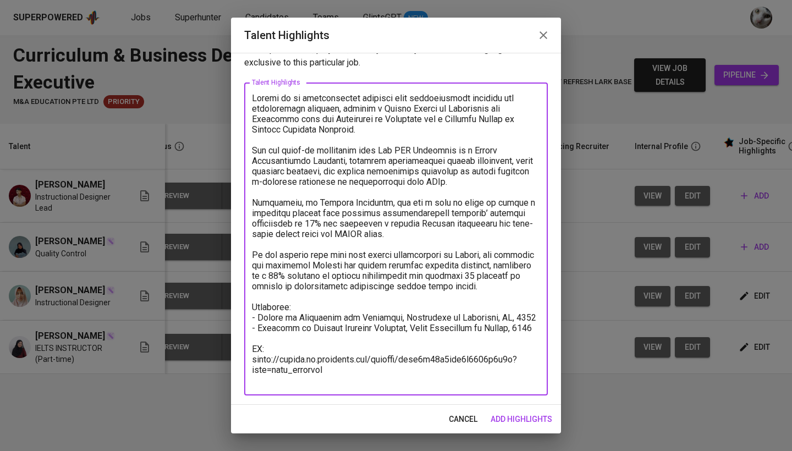
scroll to position [32, 0]
click at [377, 347] on textarea at bounding box center [396, 239] width 288 height 293
type textarea "Tamima is an instructional designer with international academic and professiona…"
click at [502, 423] on span "add highlights" at bounding box center [522, 420] width 62 height 14
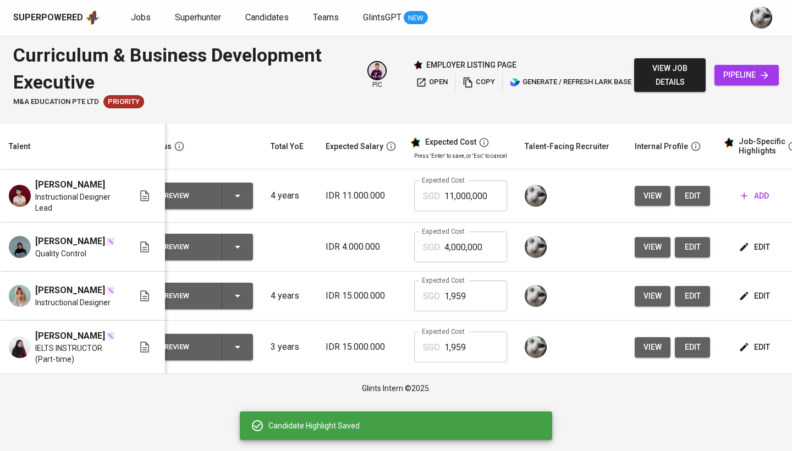
click at [756, 303] on span "edit" at bounding box center [755, 296] width 29 height 14
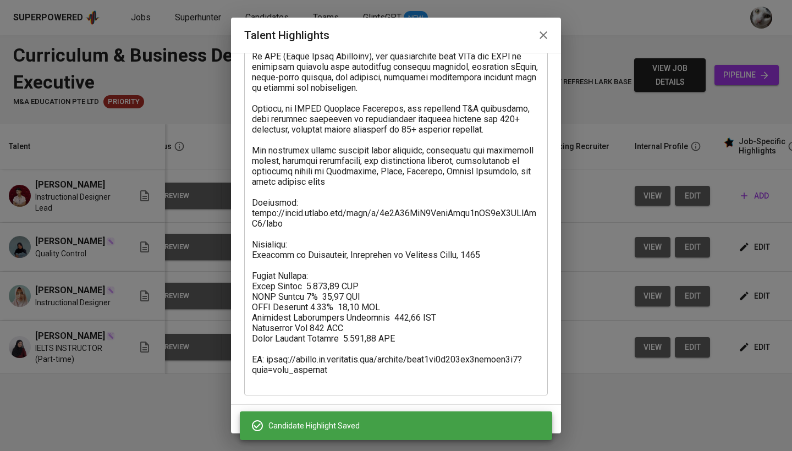
scroll to position [137, 0]
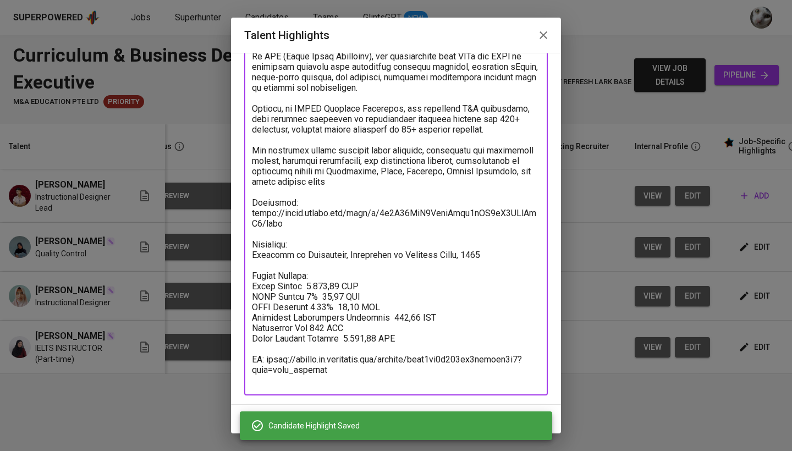
drag, startPoint x: 416, startPoint y: 341, endPoint x: 231, endPoint y: 277, distance: 195.5
click at [231, 277] on div "Enhance the Talent's profile by adding highlights relevant to this job - accomp…" at bounding box center [396, 229] width 330 height 352
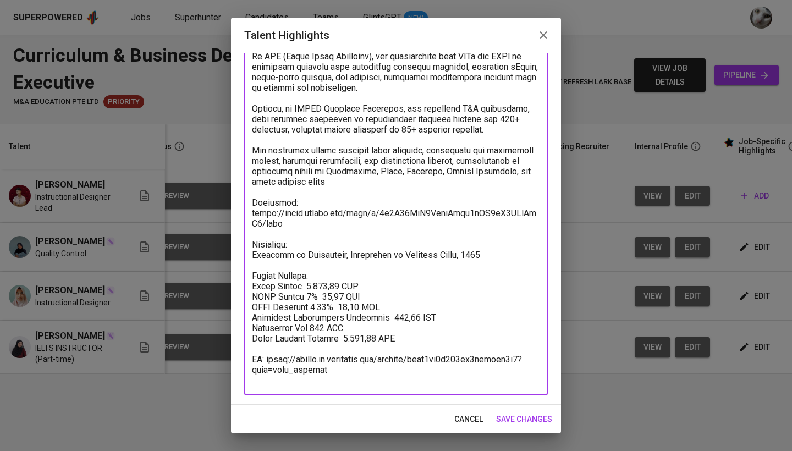
click at [519, 423] on span "save changes" at bounding box center [524, 420] width 56 height 14
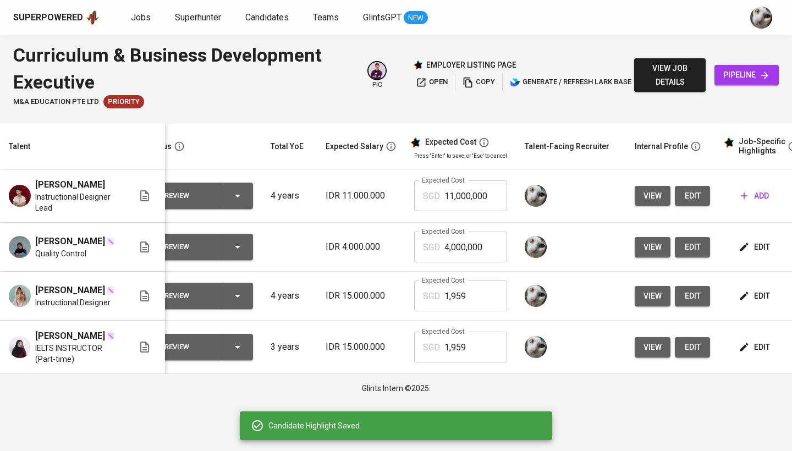
click at [758, 249] on span "edit" at bounding box center [755, 247] width 29 height 14
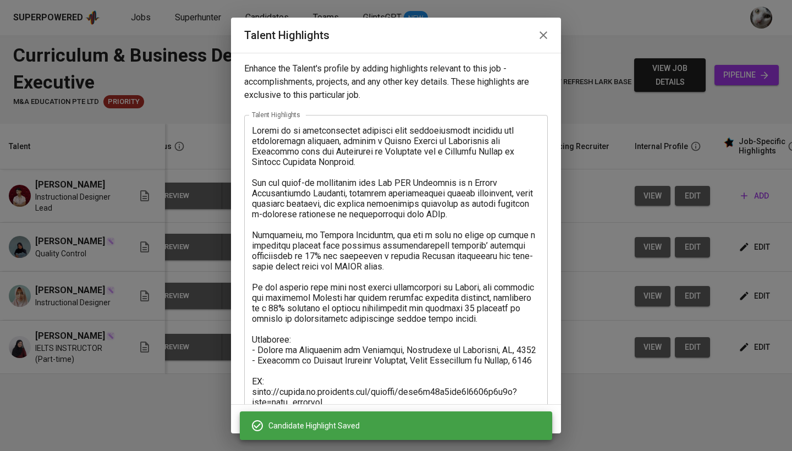
scroll to position [32, 0]
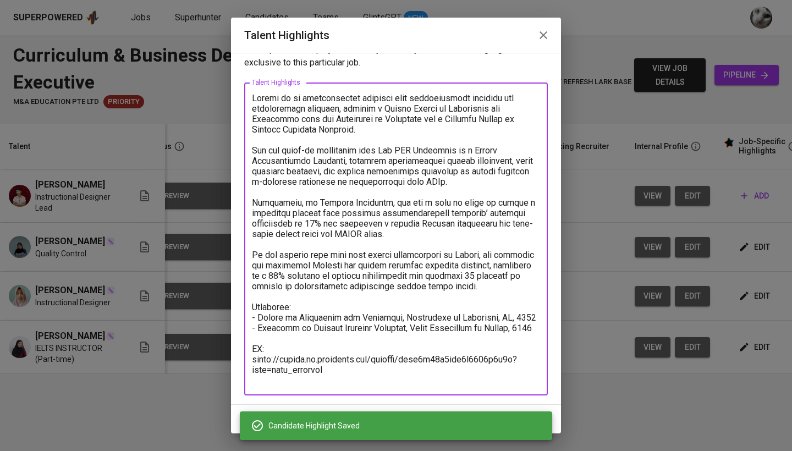
click at [318, 346] on textarea at bounding box center [396, 239] width 288 height 293
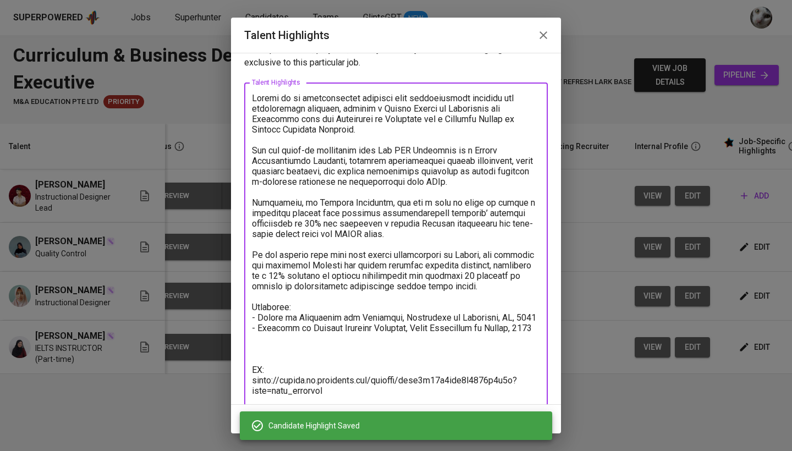
paste textarea "Salary Package: Basic Salary 1.370,90 SGD BPJS Health 5% 48,93 SGD BPJS Manpowe…"
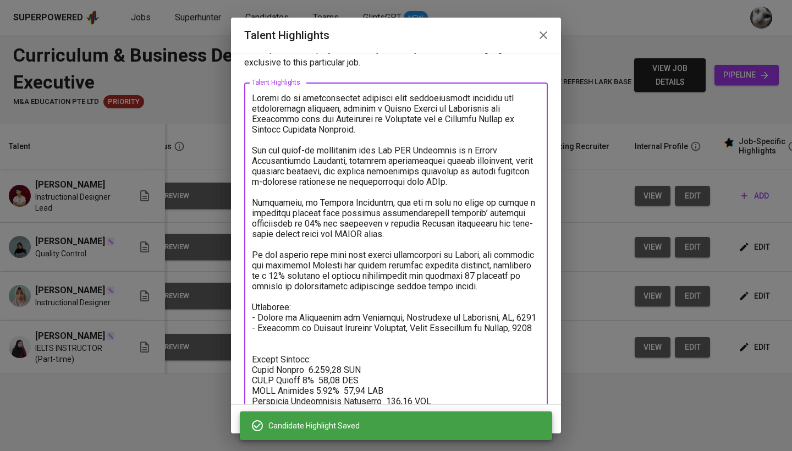
scroll to position [116, 0]
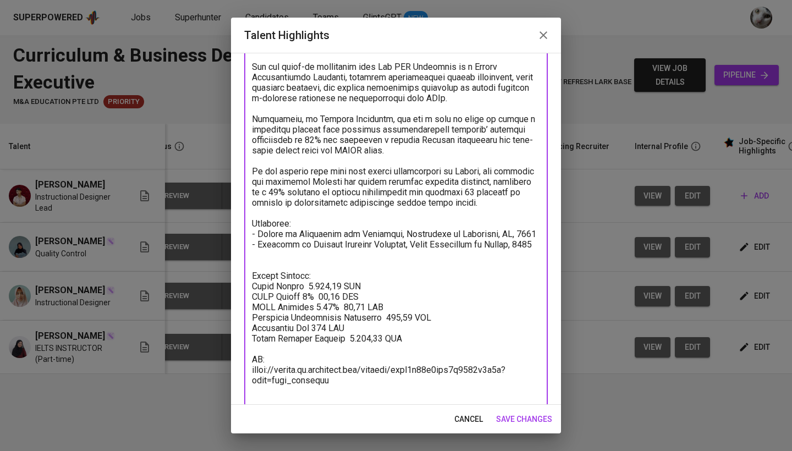
click at [297, 276] on textarea at bounding box center [396, 202] width 288 height 387
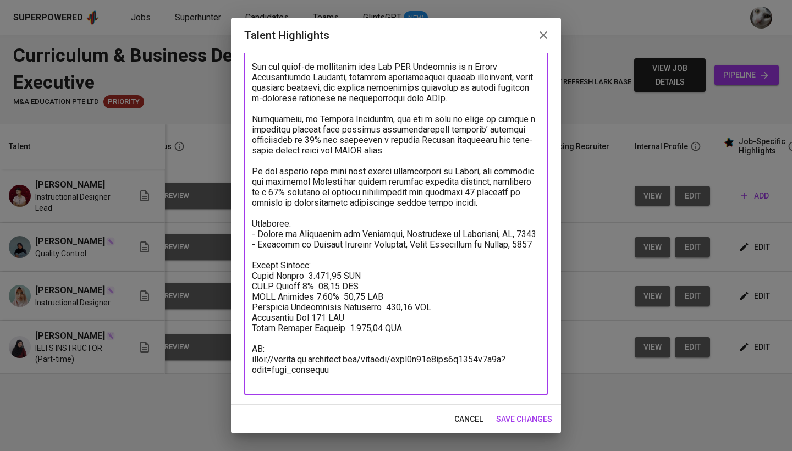
type textarea "Tamima is an instructional designer with international academic and professiona…"
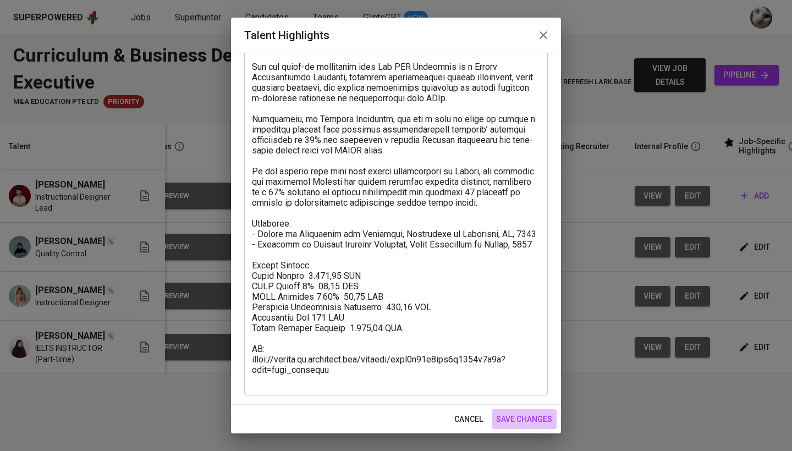
click at [530, 416] on span "save changes" at bounding box center [524, 420] width 56 height 14
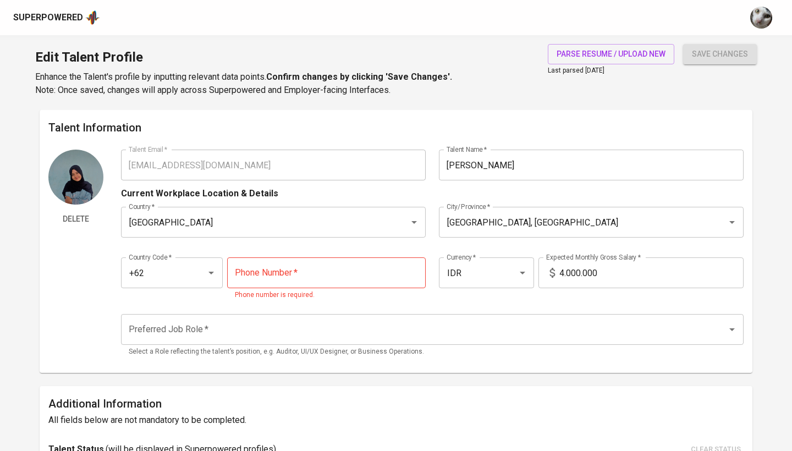
type input "[EMAIL_ADDRESS][DOMAIN_NAME]"
type input "[PERSON_NAME]"
type input "[GEOGRAPHIC_DATA]"
type input "[GEOGRAPHIC_DATA], [GEOGRAPHIC_DATA]"
type input "+62"
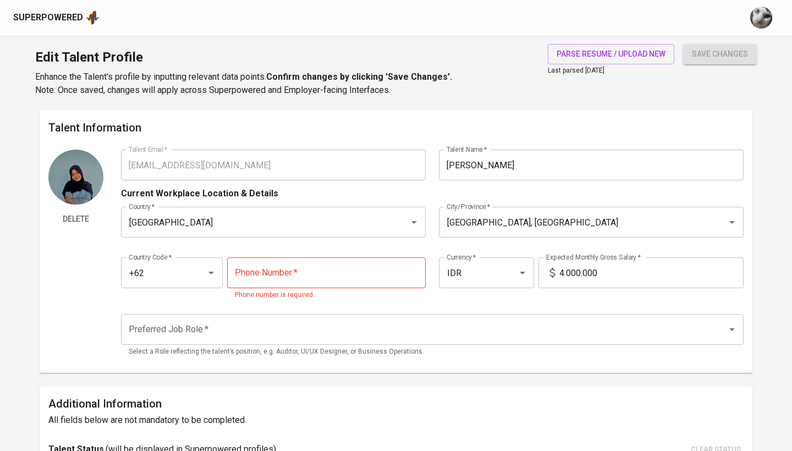
type input "IDR"
radio input "true"
click at [650, 54] on span "parse resume / upload new" at bounding box center [611, 54] width 109 height 14
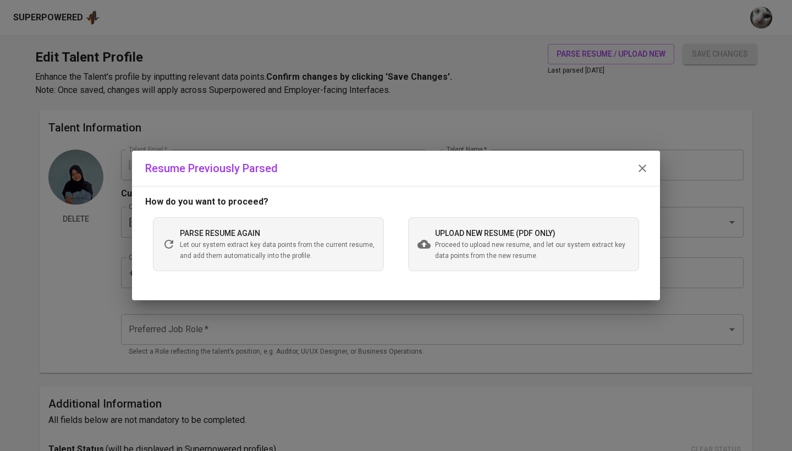
click at [482, 254] on span "Proceed to upload new resume, and let our system extract key data points from t…" at bounding box center [532, 251] width 195 height 22
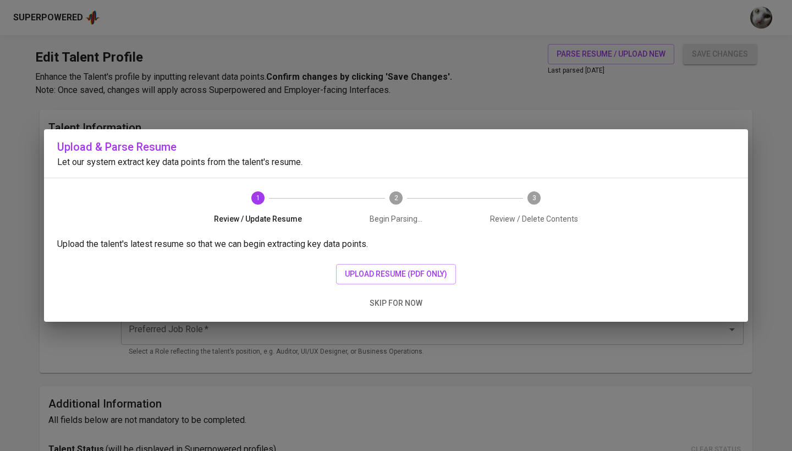
click at [359, 288] on div "Upload the talent's latest resume so that we can begin extracting key data poin…" at bounding box center [396, 280] width 704 height 84
click at [359, 276] on span "upload resume (pdf only)" at bounding box center [396, 274] width 102 height 14
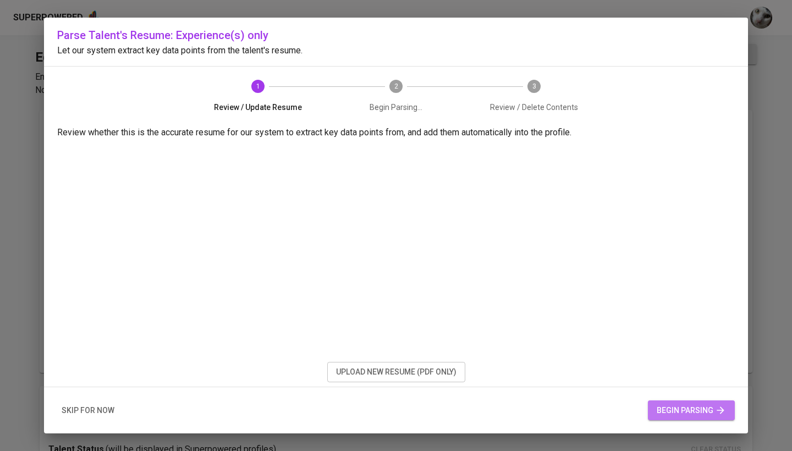
click at [665, 402] on button "begin parsing" at bounding box center [691, 410] width 87 height 20
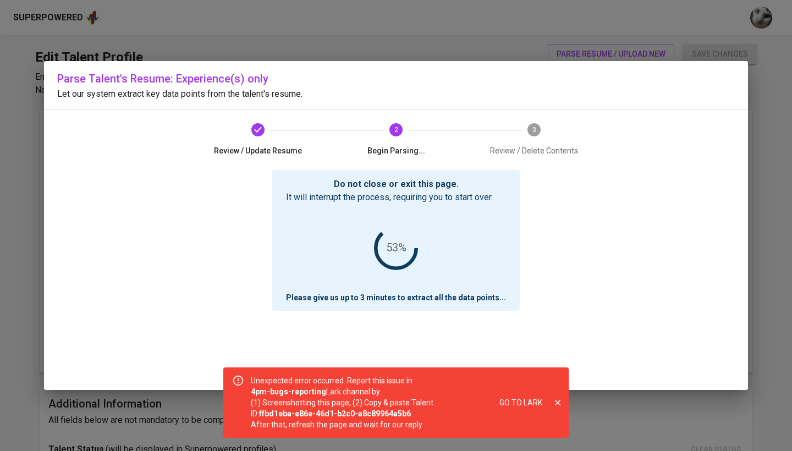
click at [558, 400] on icon "close" at bounding box center [558, 403] width 10 height 10
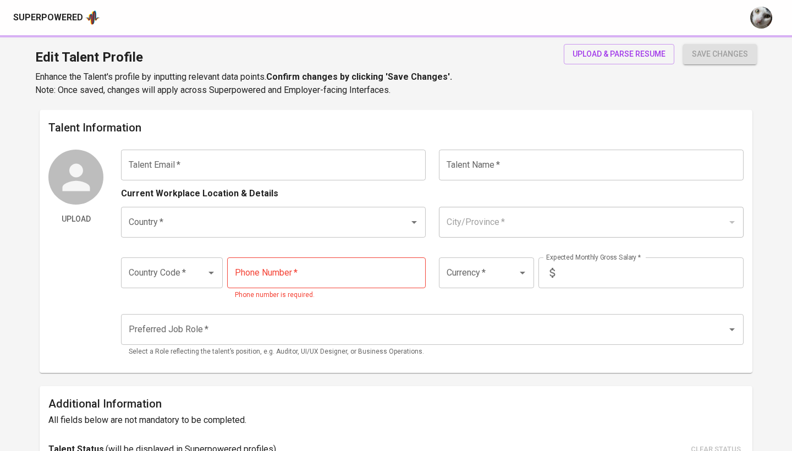
type input "[EMAIL_ADDRESS][DOMAIN_NAME]"
type input "[PERSON_NAME]"
type input "[GEOGRAPHIC_DATA]"
type input "[GEOGRAPHIC_DATA], [GEOGRAPHIC_DATA]"
type input "+62"
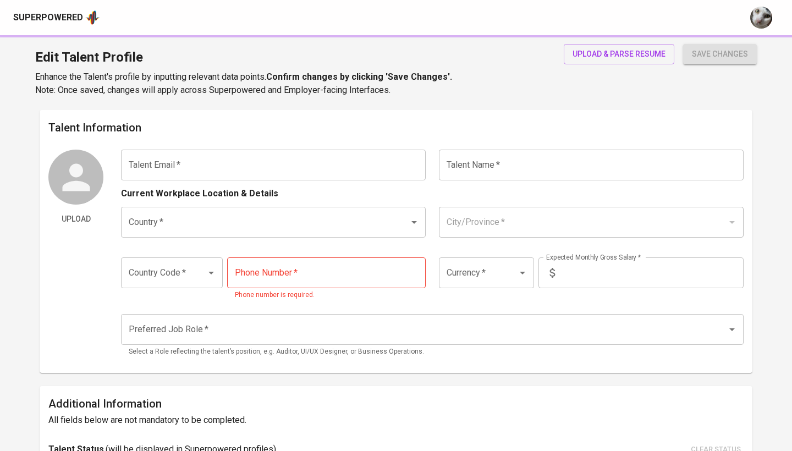
type input "IDR"
radio input "true"
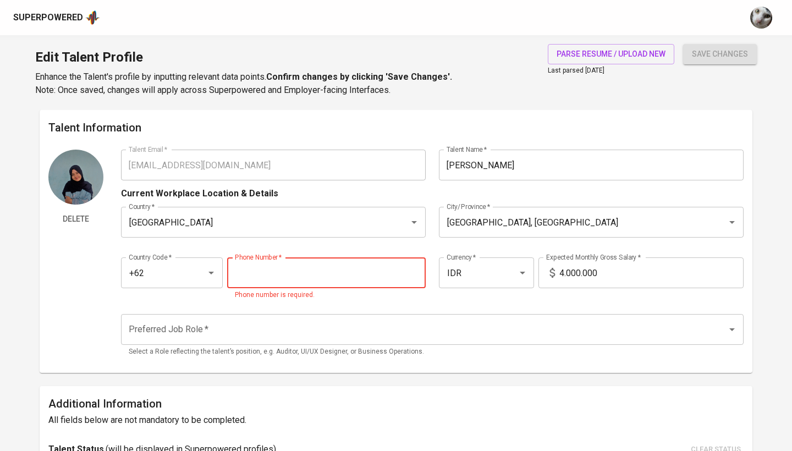
paste input "[PHONE_NUMBER]"
type input "[PHONE_NUMBER]"
click at [612, 272] on input "4.000.000" at bounding box center [651, 272] width 184 height 31
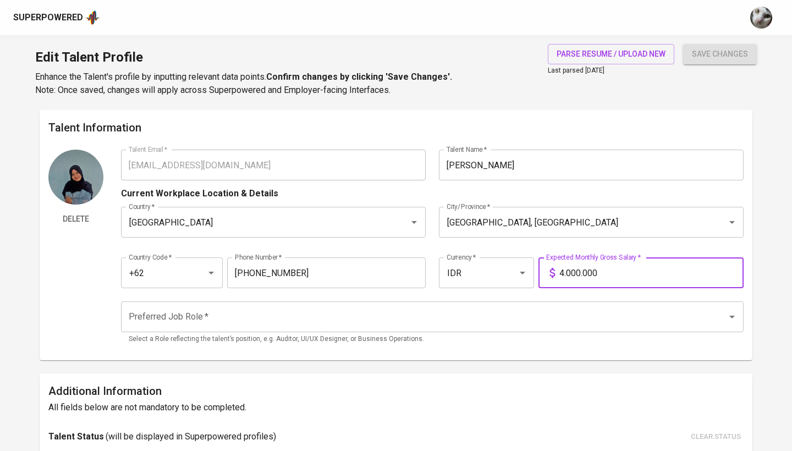
click at [612, 272] on input "4.000.000" at bounding box center [651, 272] width 184 height 31
type input "17.000.000"
click at [720, 54] on button "save changes" at bounding box center [720, 54] width 74 height 20
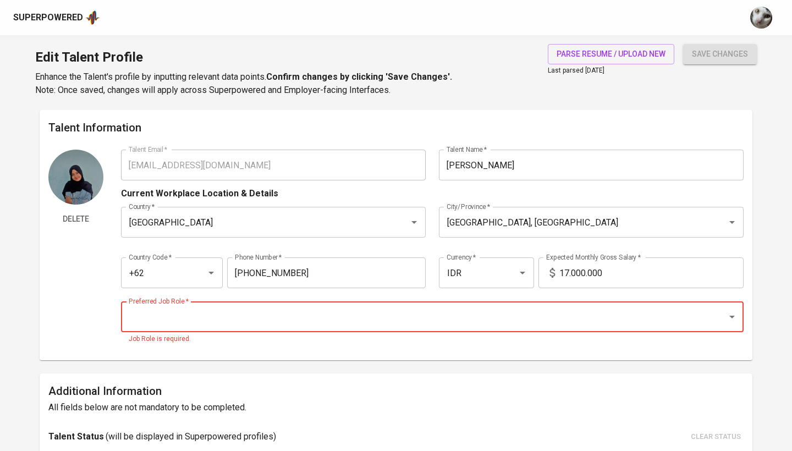
click at [419, 391] on h6 "Additional Information" at bounding box center [395, 391] width 695 height 18
click at [401, 326] on input "Preferred Job Role   *" at bounding box center [417, 316] width 582 height 21
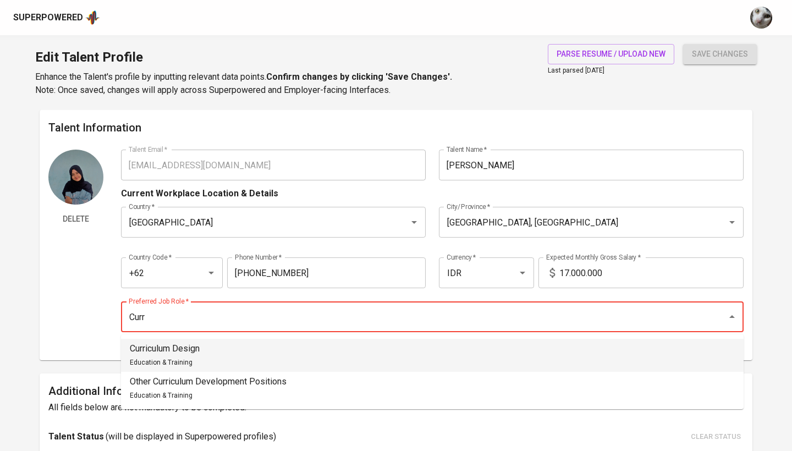
click at [320, 345] on li "Curriculum Design Education & Training" at bounding box center [432, 355] width 623 height 33
type input "Curriculum Design"
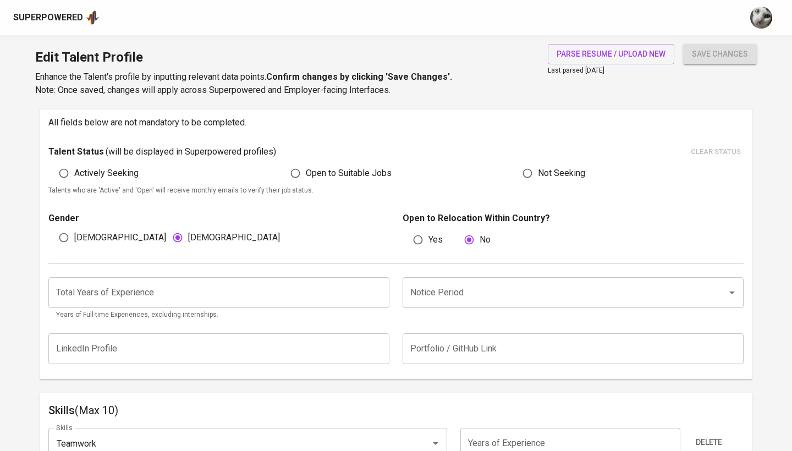
scroll to position [275, 0]
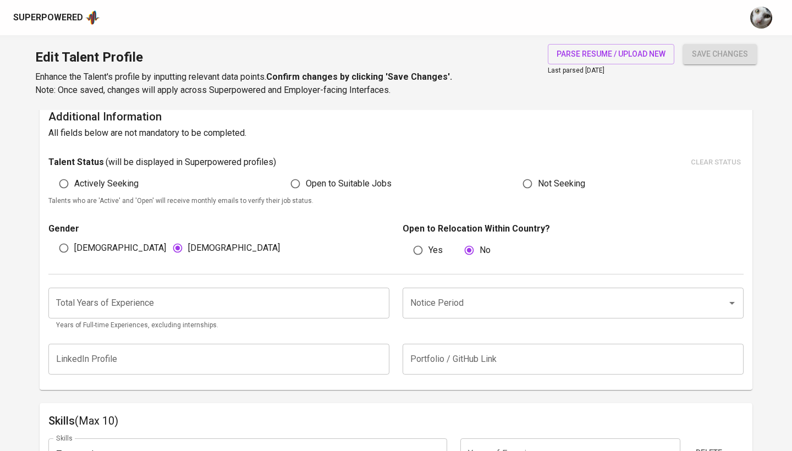
click at [122, 182] on span "Actively Seeking" at bounding box center [106, 183] width 64 height 13
click at [74, 182] on input "Actively Seeking" at bounding box center [63, 183] width 21 height 21
radio input "true"
click at [176, 315] on input "number" at bounding box center [218, 303] width 341 height 31
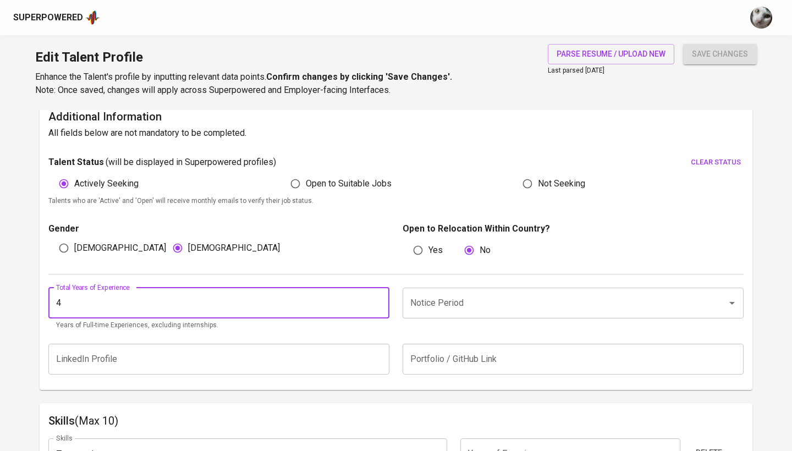
type input "4"
click at [458, 302] on input "Notice Period" at bounding box center [558, 303] width 300 height 21
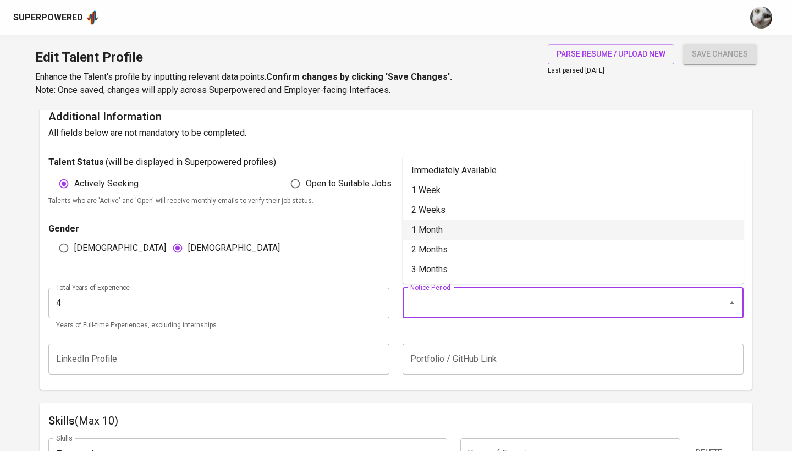
click at [469, 224] on li "1 Month" at bounding box center [573, 230] width 341 height 20
type input "1 Month"
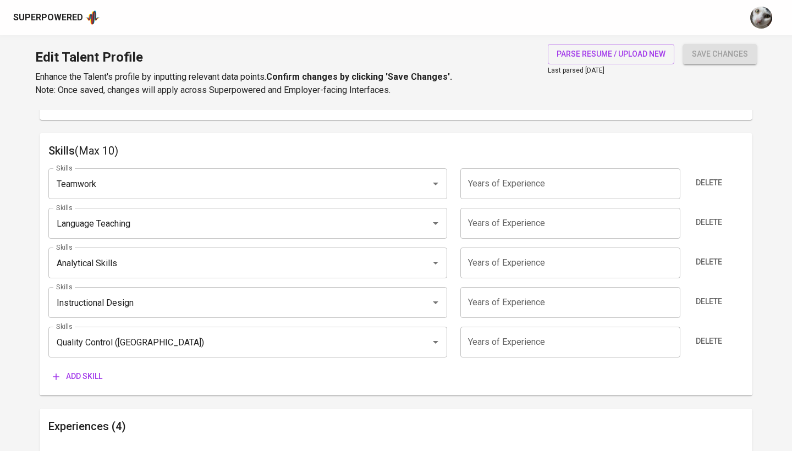
scroll to position [573, 0]
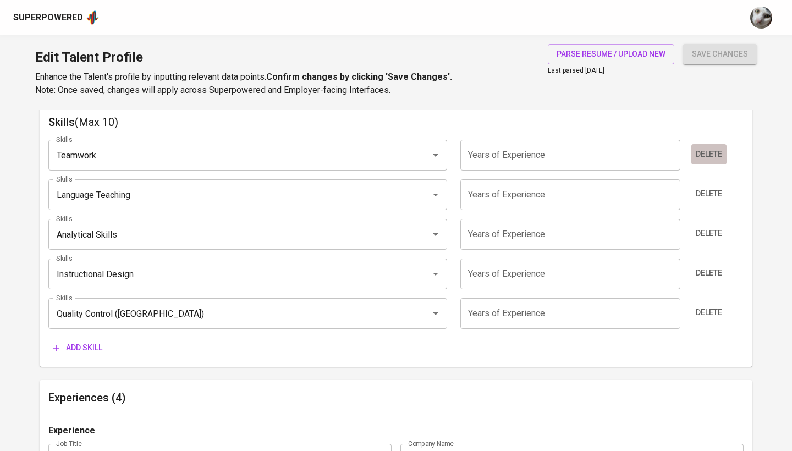
click at [717, 151] on span "Delete" at bounding box center [709, 154] width 26 height 14
click at [717, 187] on span "Delete" at bounding box center [709, 194] width 26 height 14
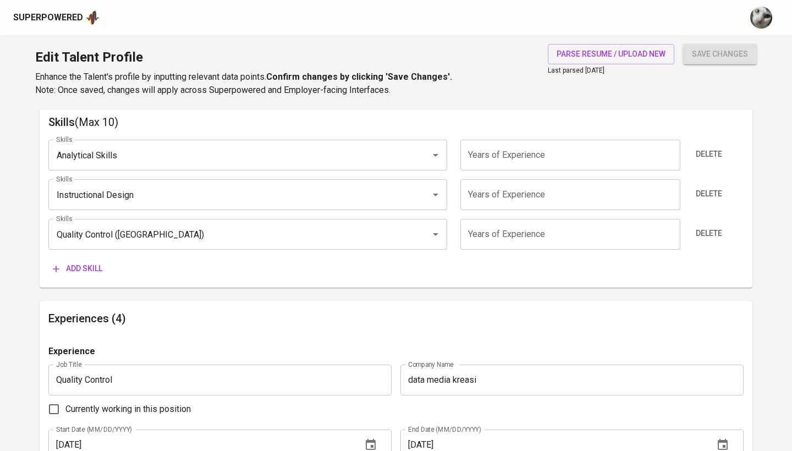
click at [717, 151] on span "Delete" at bounding box center [709, 154] width 26 height 14
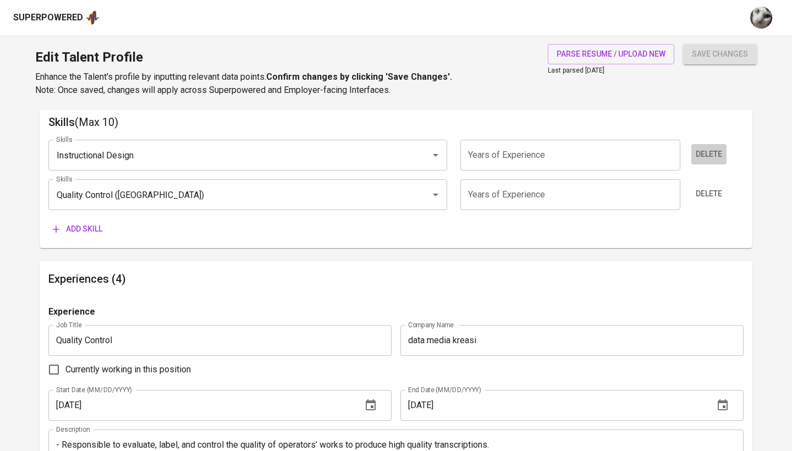
click at [717, 151] on span "Delete" at bounding box center [709, 154] width 26 height 14
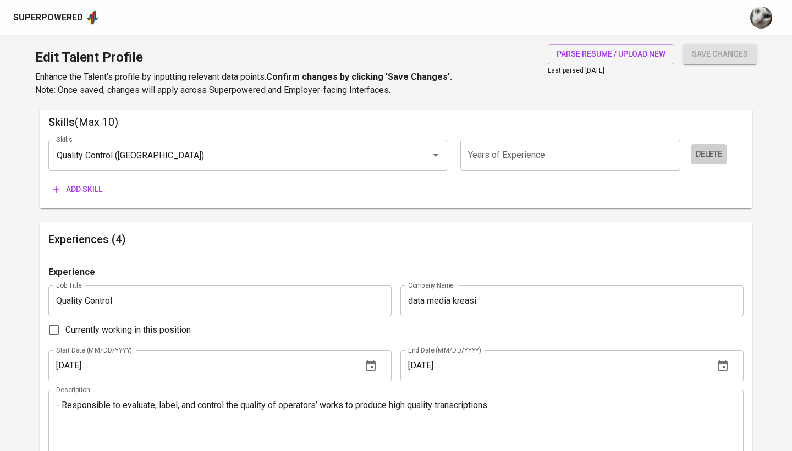
click at [717, 151] on span "Delete" at bounding box center [709, 154] width 26 height 14
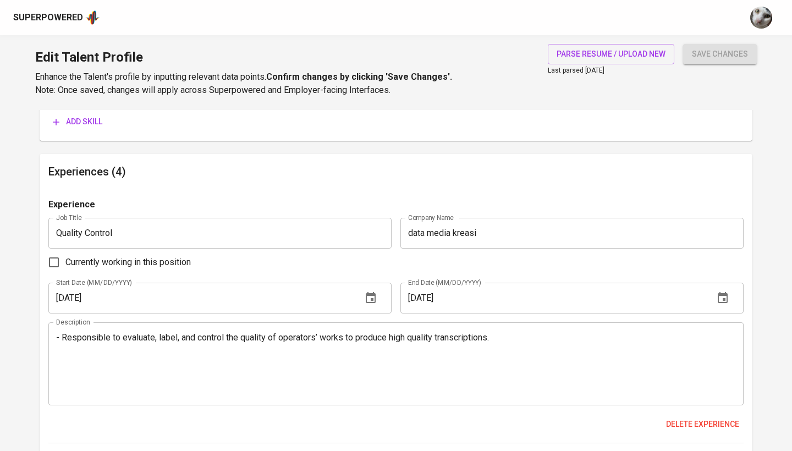
scroll to position [618, 0]
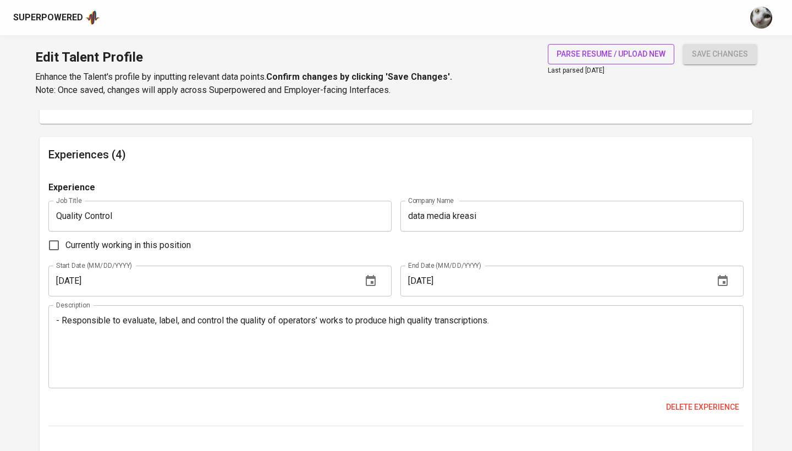
click at [660, 52] on span "parse resume / upload new" at bounding box center [611, 54] width 109 height 14
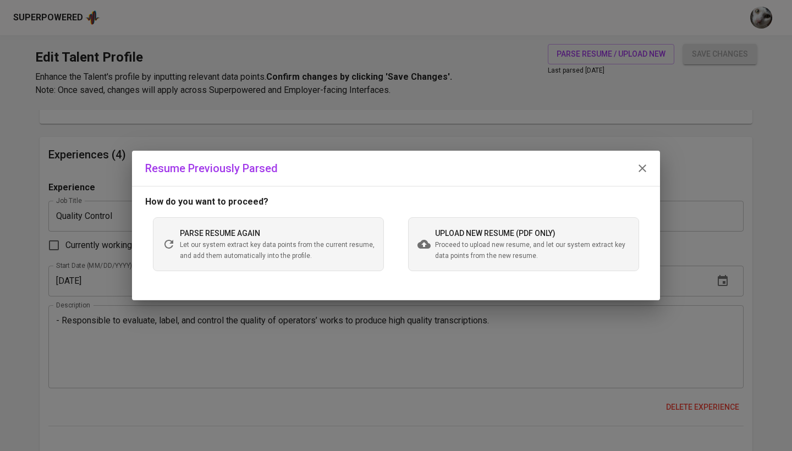
click at [459, 243] on span "Proceed to upload new resume, and let our system extract key data points from t…" at bounding box center [532, 251] width 195 height 22
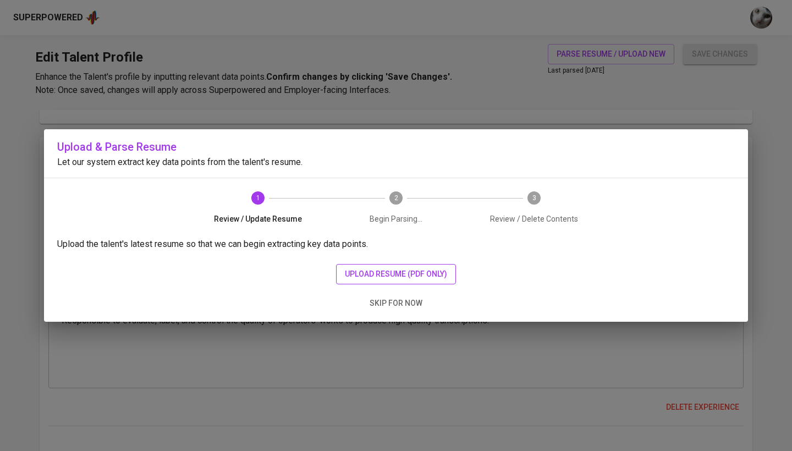
click at [376, 266] on button "upload resume (pdf only)" at bounding box center [396, 274] width 120 height 20
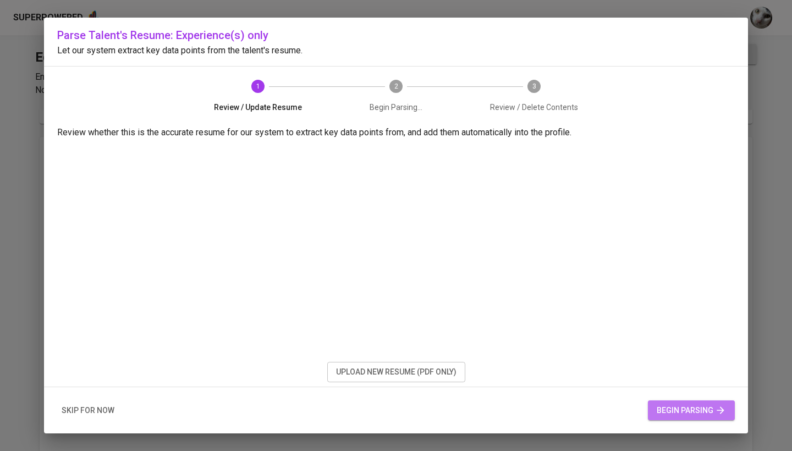
click at [661, 407] on span "begin parsing" at bounding box center [691, 411] width 69 height 14
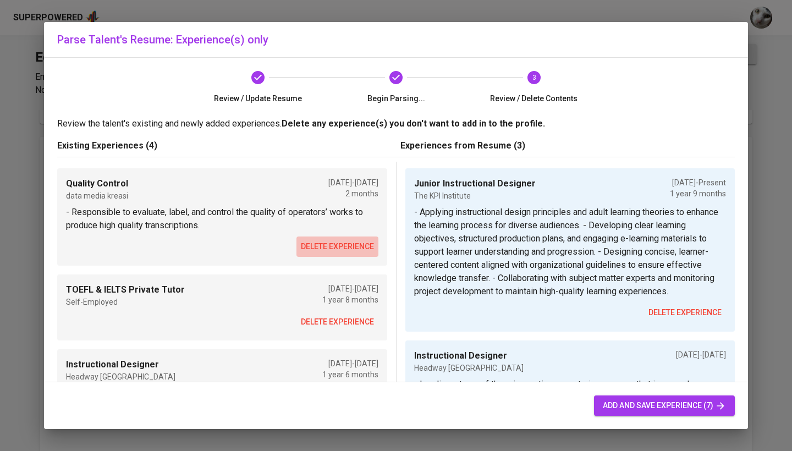
click at [361, 244] on span "delete experience" at bounding box center [337, 247] width 73 height 14
click at [361, 349] on div "Instructional Designer Headway Indonesia Dec 2020 - Jul 2022 1 year 6 months ● …" at bounding box center [222, 430] width 330 height 163
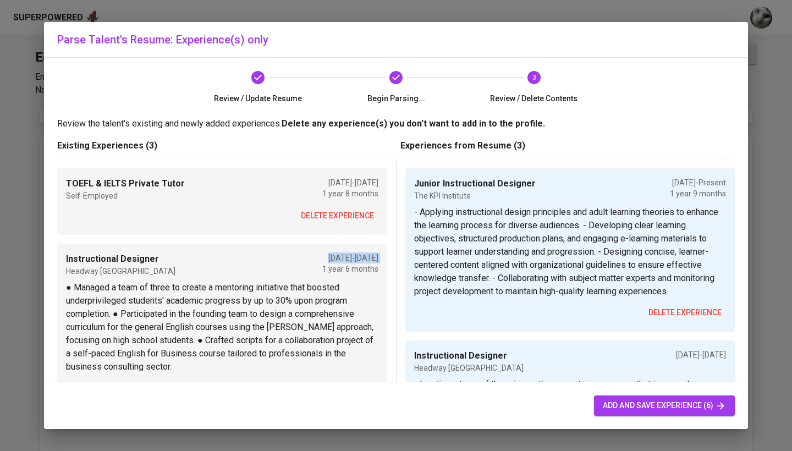
click at [361, 244] on div "Instructional Designer Headway Indonesia Dec 2020 - Jul 2022 1 year 6 months ● …" at bounding box center [222, 325] width 330 height 163
click at [343, 219] on span "delete experience" at bounding box center [337, 216] width 73 height 14
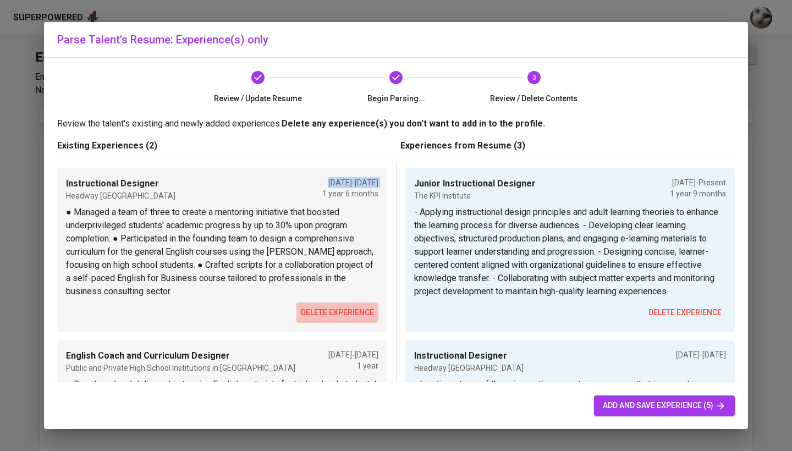
click at [333, 311] on span "delete experience" at bounding box center [337, 313] width 73 height 14
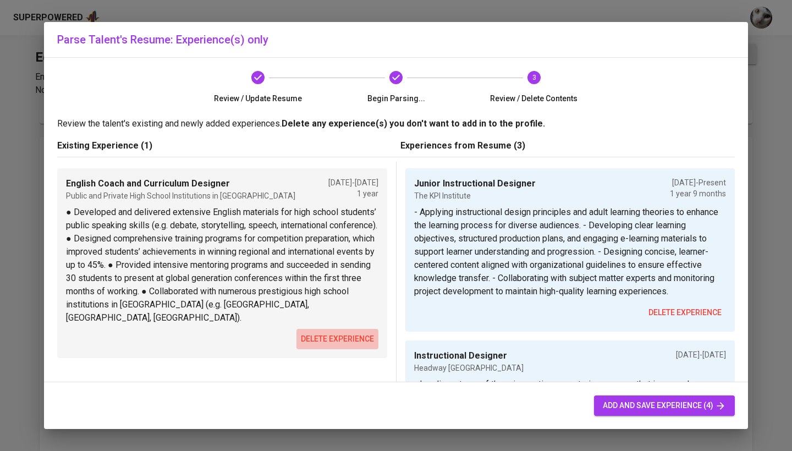
click at [331, 333] on span "delete experience" at bounding box center [337, 339] width 73 height 14
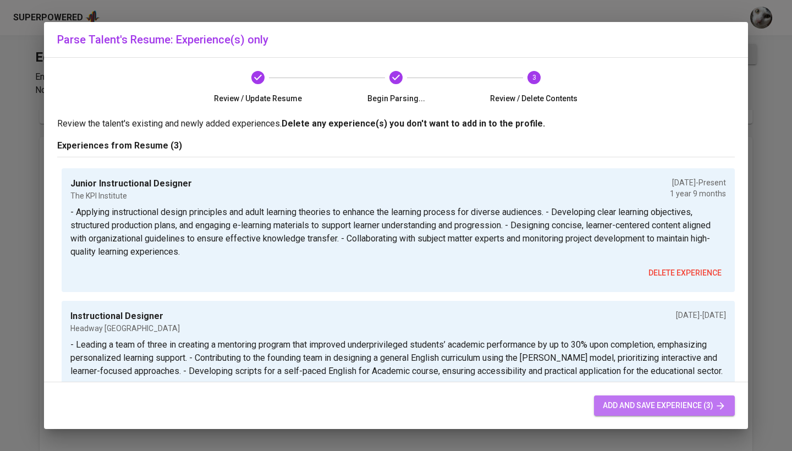
click at [635, 403] on span "add and save experience (3)" at bounding box center [664, 406] width 123 height 14
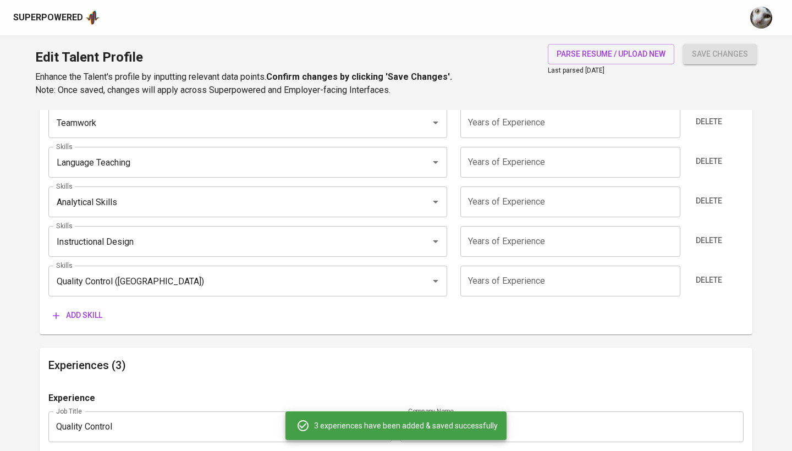
type input "+62"
radio input "false"
type input "4.000.000"
type input "Junior Instructional Designer"
type input "The KPI Institute"
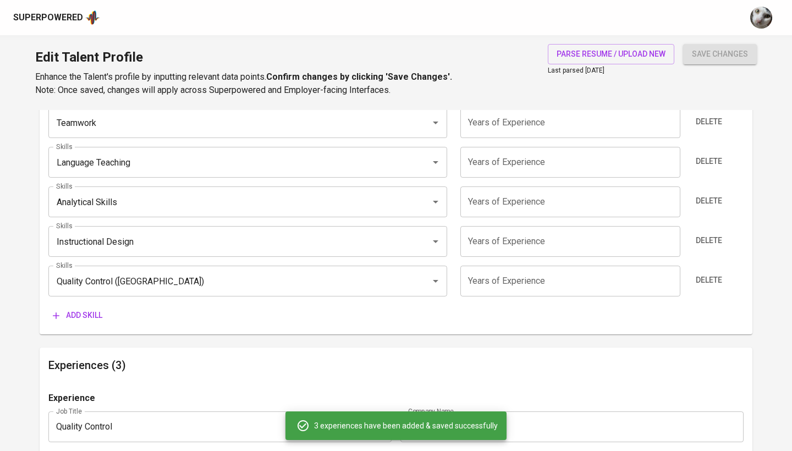
checkbox input "true"
type input "01/01/2024"
type textarea "- Applying instructional design principles and adult learning theories to enhan…"
type input "Instructional Designer"
type input "Headway [GEOGRAPHIC_DATA]"
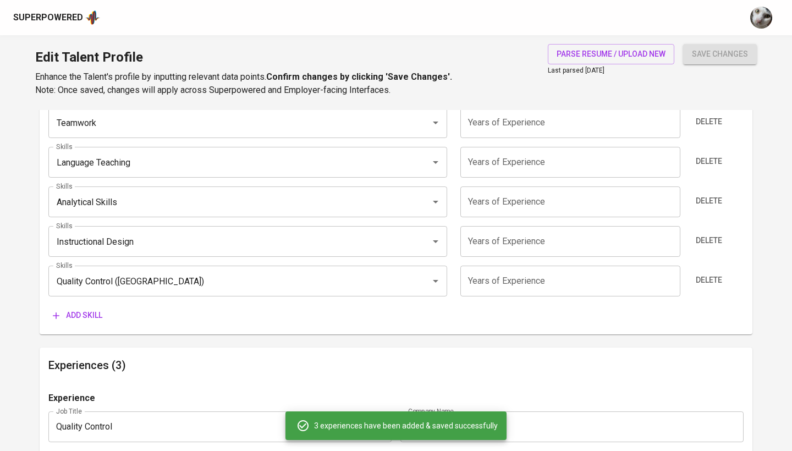
type input "01/01/2022"
type textarea "- Leading a team of three in creating a mentoring program that improved underpr…"
type input "English Coach and Curriculum Developer"
type input "High School Institutions"
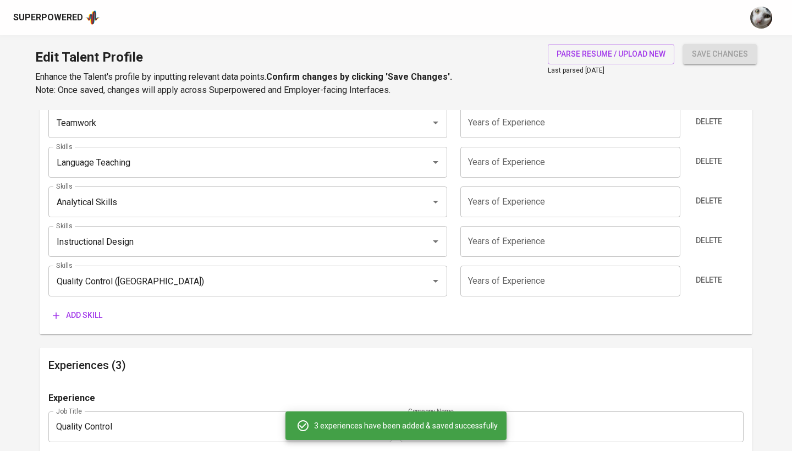
type input "01/01/2021"
type textarea "- Developing and delivering English materials that strengthen high school stude…"
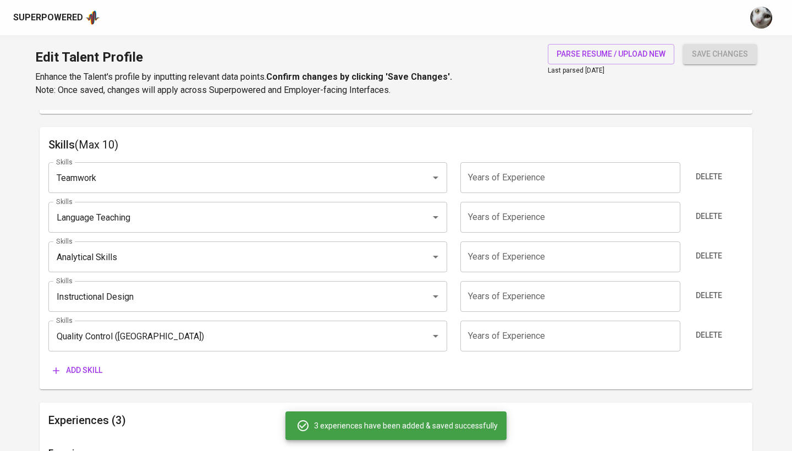
scroll to position [561, 0]
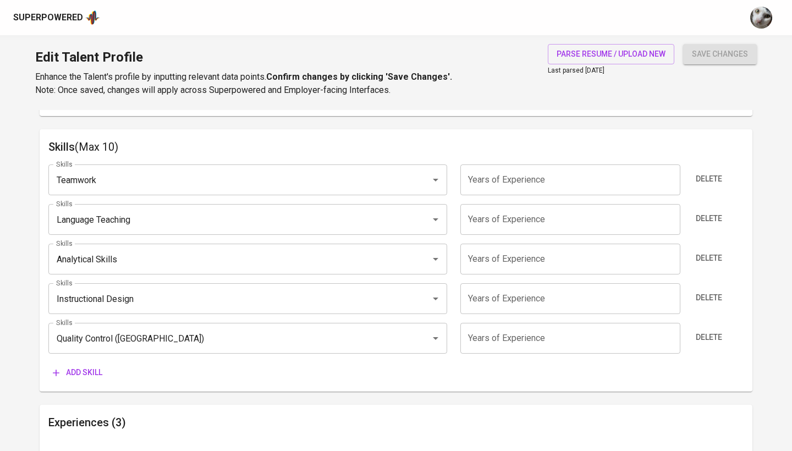
click at [709, 324] on div "Delete" at bounding box center [715, 338] width 58 height 31
click at [709, 297] on span "Delete" at bounding box center [709, 298] width 26 height 14
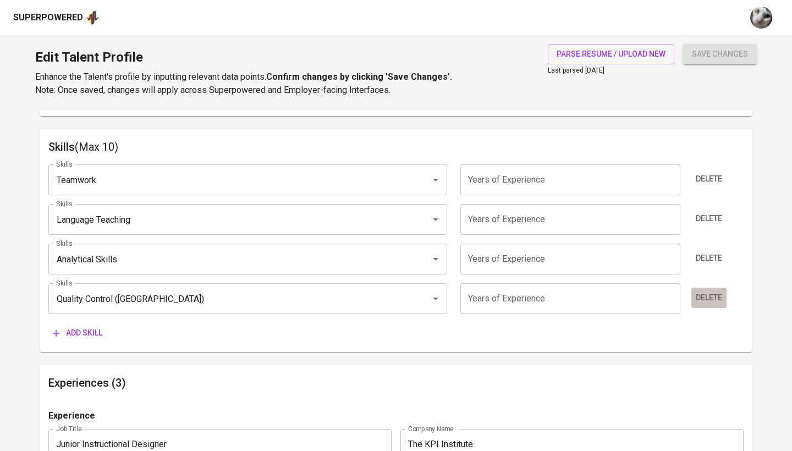
click at [709, 288] on button "Delete" at bounding box center [708, 298] width 35 height 20
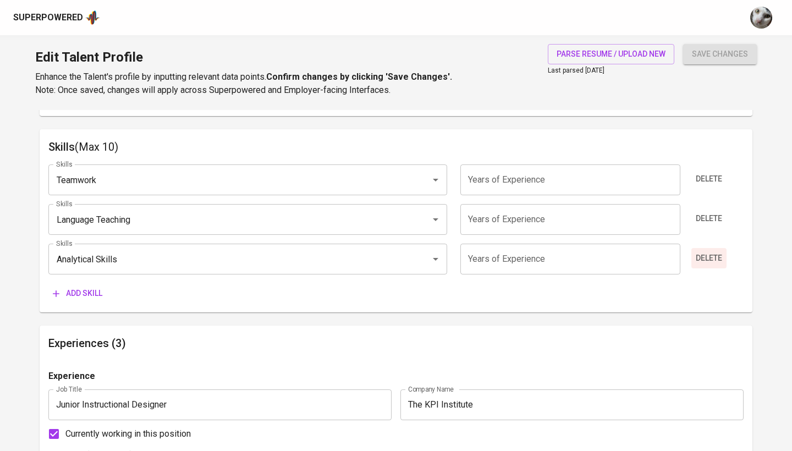
click at [707, 261] on span "Delete" at bounding box center [709, 258] width 26 height 14
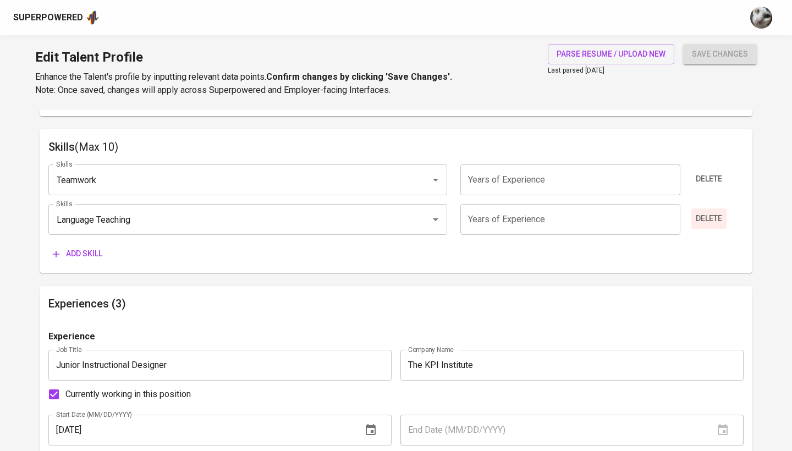
click at [704, 216] on span "Delete" at bounding box center [709, 219] width 26 height 14
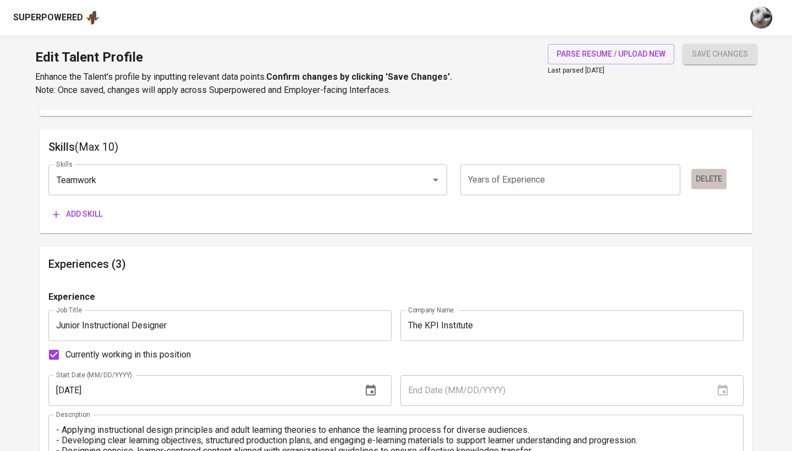
click at [704, 182] on span "Delete" at bounding box center [709, 179] width 26 height 14
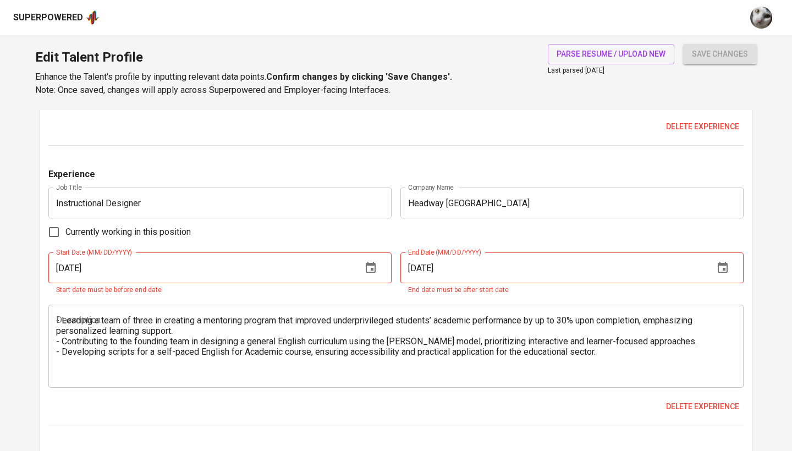
scroll to position [912, 0]
click at [278, 270] on input "01/01/2022" at bounding box center [200, 267] width 305 height 31
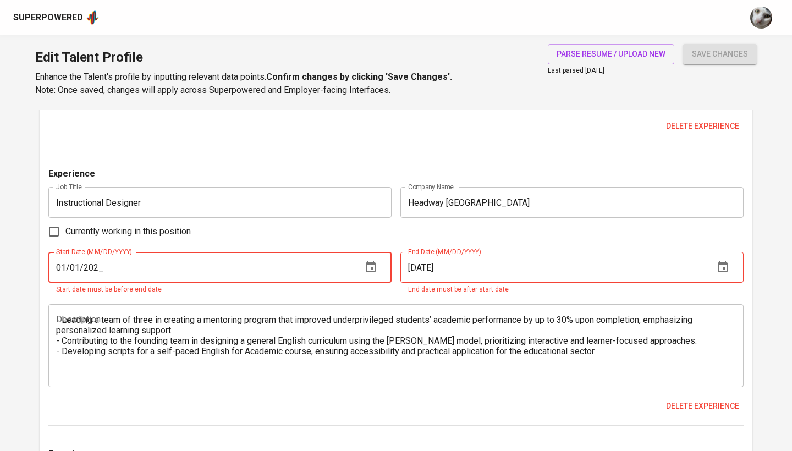
type input "01/01/2020"
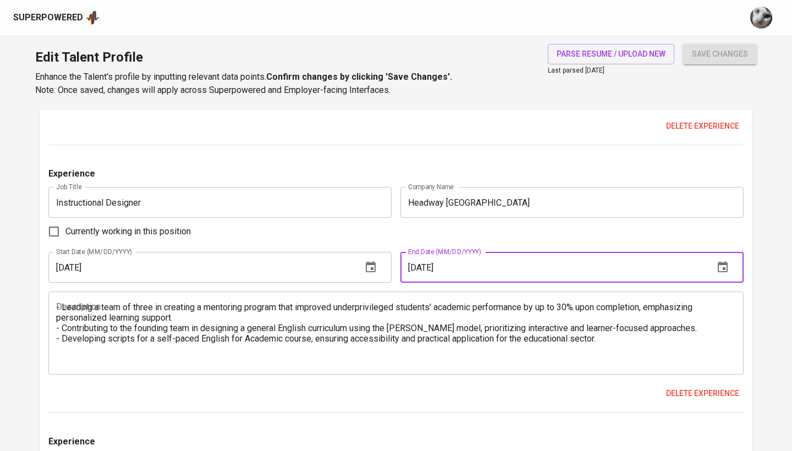
click at [465, 262] on input "01/01/2022" at bounding box center [552, 267] width 305 height 31
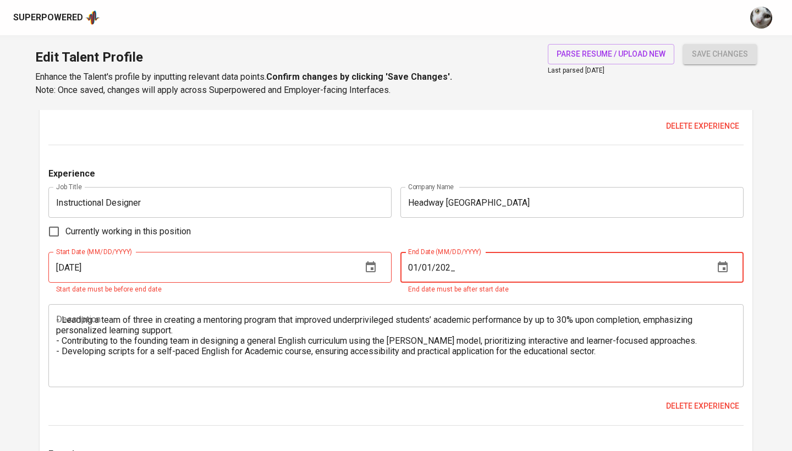
type input "01/01/2022"
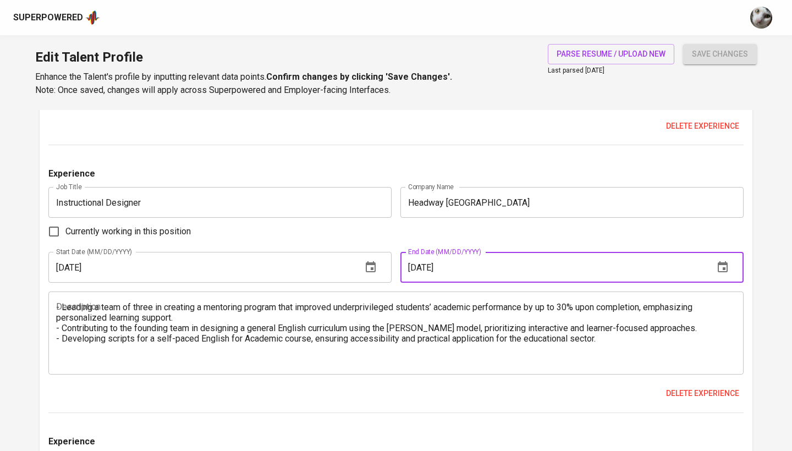
click at [377, 229] on div "Currently working in this position" at bounding box center [395, 231] width 695 height 23
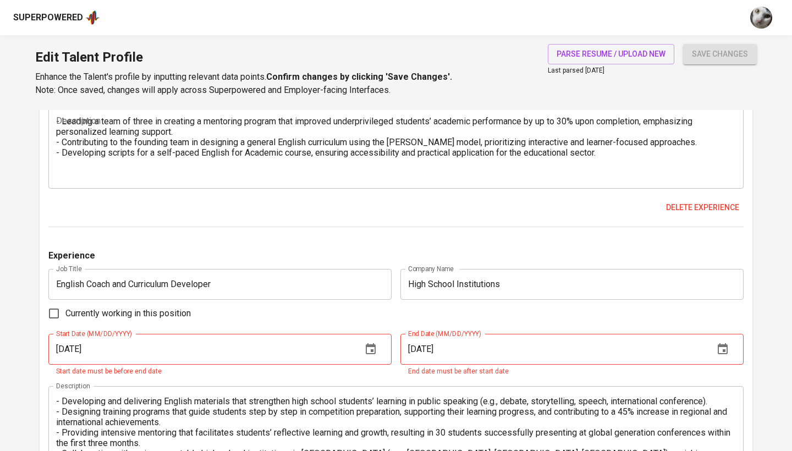
scroll to position [1098, 0]
click at [65, 348] on input "01/01/2021" at bounding box center [200, 349] width 305 height 31
click at [168, 345] on input "01/01/2021" at bounding box center [200, 349] width 305 height 31
click at [487, 346] on input "01/01/2021" at bounding box center [552, 349] width 305 height 31
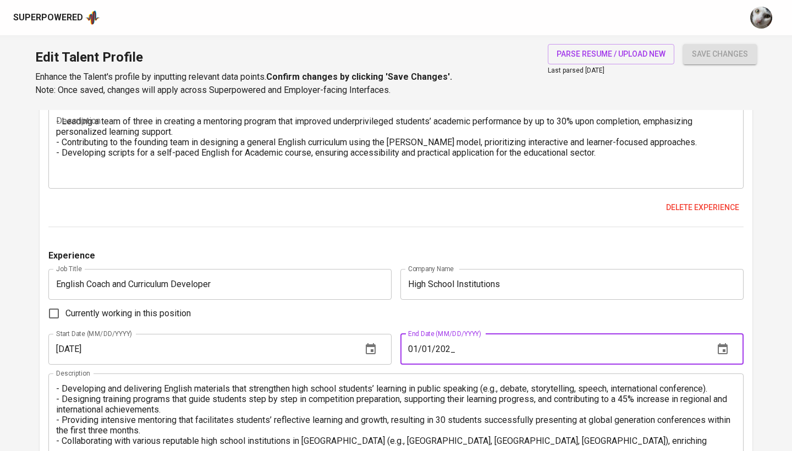
type input "01/01/2022"
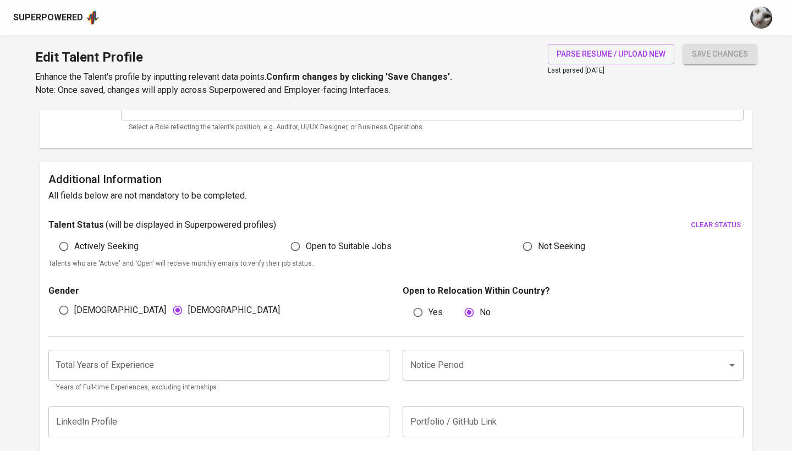
scroll to position [244, 0]
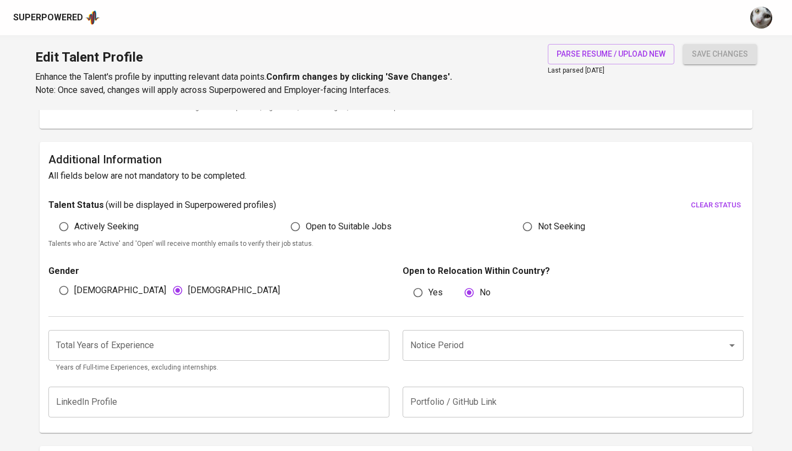
click at [335, 335] on input "number" at bounding box center [218, 345] width 341 height 31
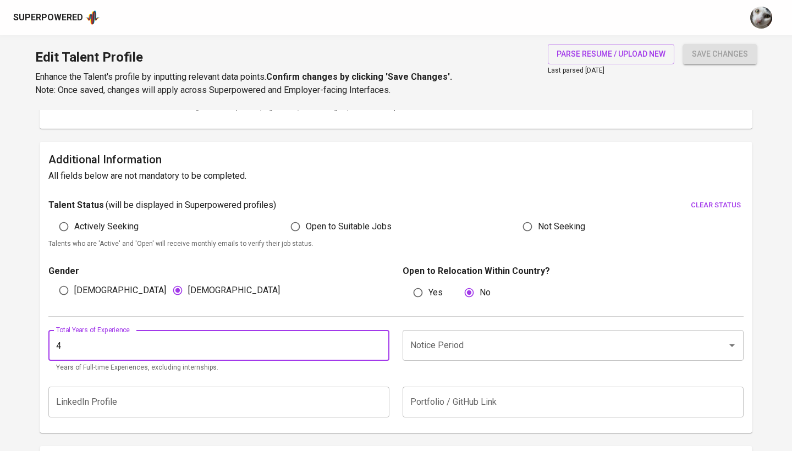
type input "4"
click at [440, 338] on input "Notice Period" at bounding box center [558, 345] width 300 height 21
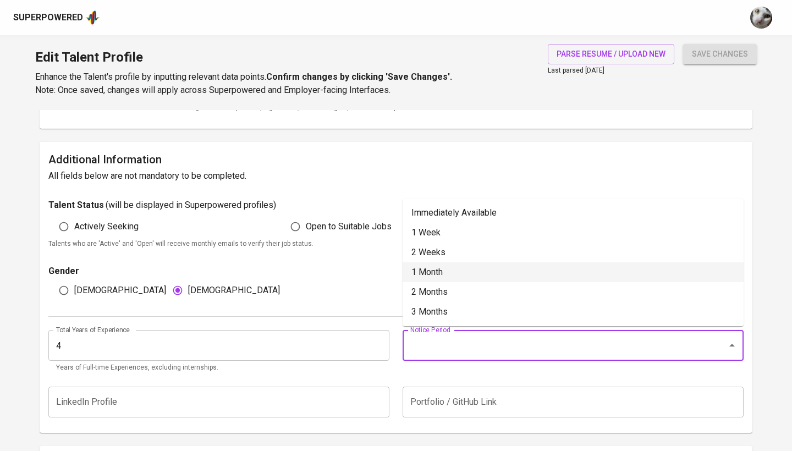
click at [474, 269] on li "1 Month" at bounding box center [573, 272] width 341 height 20
type input "1 Month"
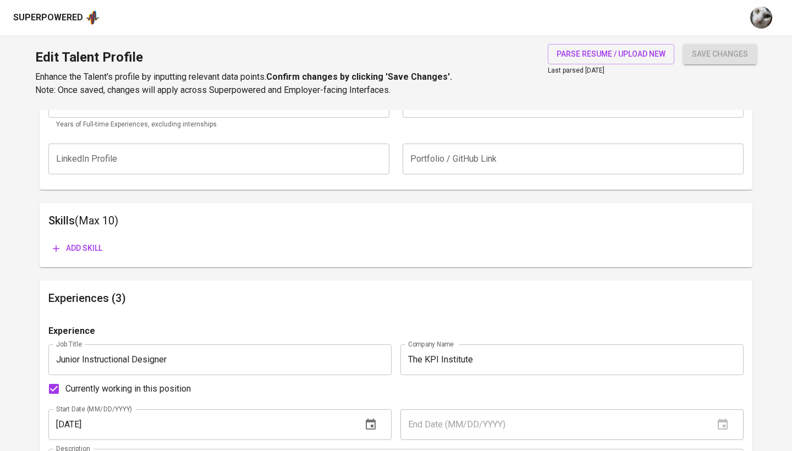
scroll to position [491, 0]
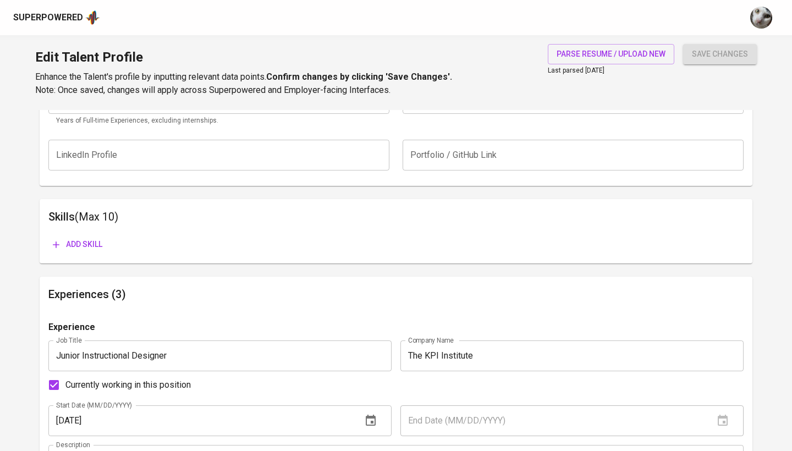
click at [68, 226] on div "Add skill" at bounding box center [395, 240] width 695 height 29
click at [68, 238] on span "Add skill" at bounding box center [78, 245] width 50 height 14
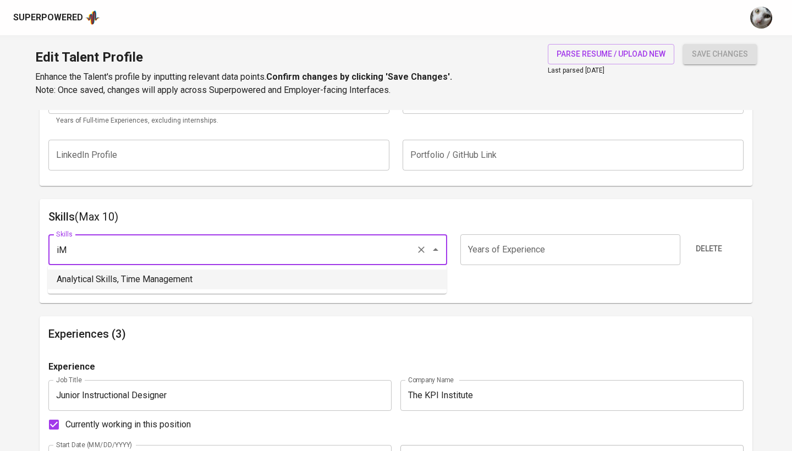
type input "i"
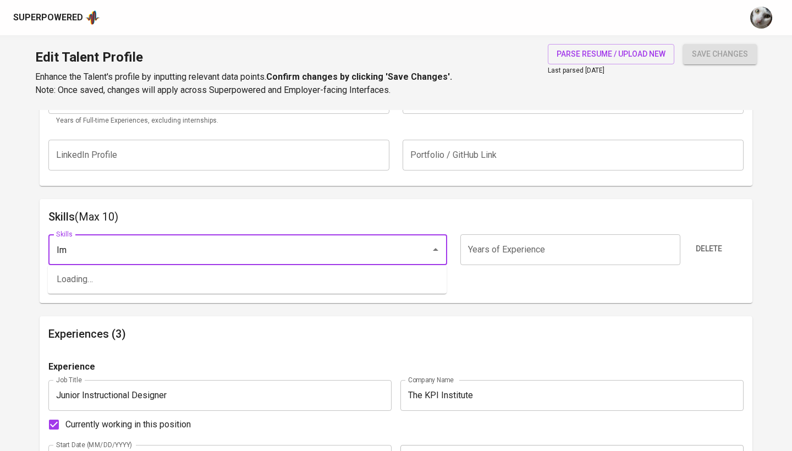
type input "I"
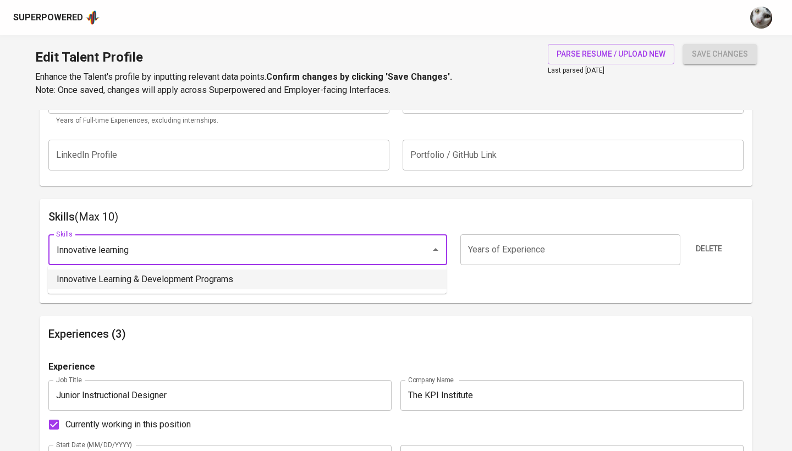
click at [165, 284] on li "Innovative Learning & Development Programs" at bounding box center [247, 280] width 399 height 20
type input "Innovative Learning & Development Programs"
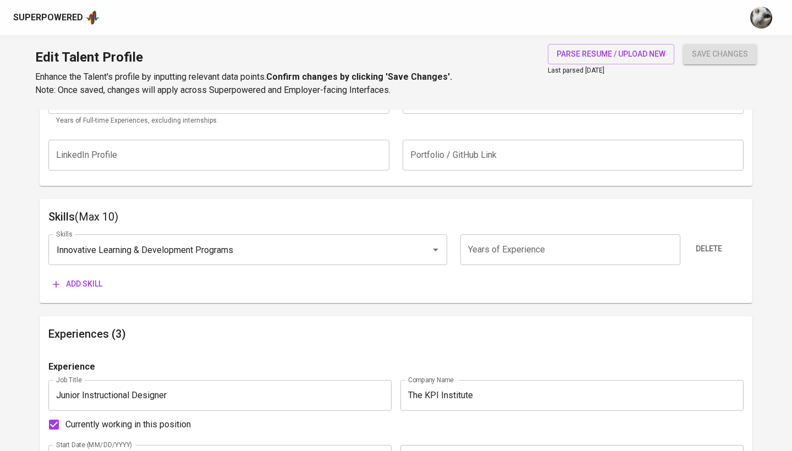
click at [485, 258] on input "number" at bounding box center [569, 249] width 219 height 31
type input "4"
click at [95, 280] on span "Add skill" at bounding box center [78, 284] width 50 height 14
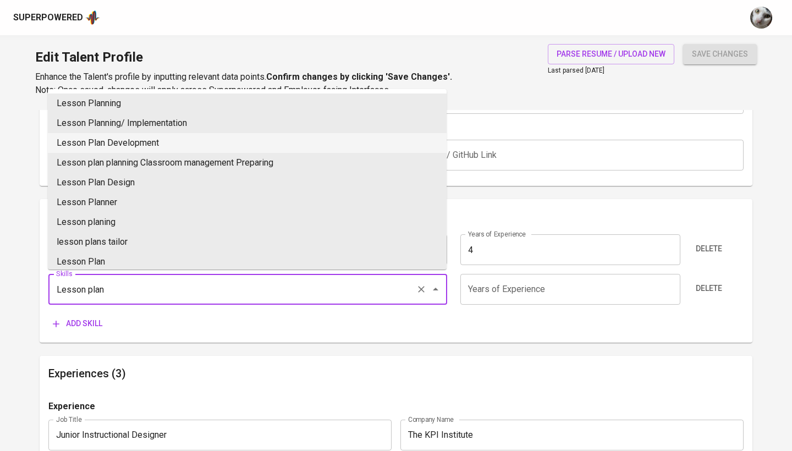
click at [182, 144] on li "Lesson Plan Development" at bounding box center [247, 143] width 399 height 20
type input "Lesson Plan Development"
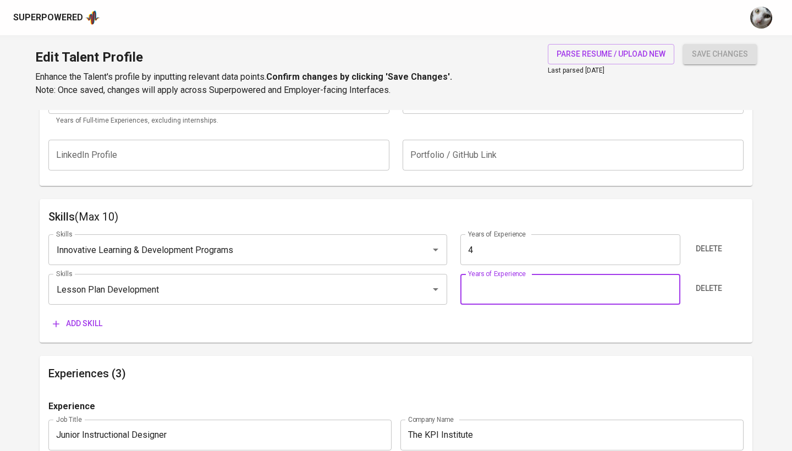
click at [525, 288] on input "number" at bounding box center [569, 289] width 219 height 31
type input "4"
click at [86, 320] on span "Add skill" at bounding box center [78, 324] width 50 height 14
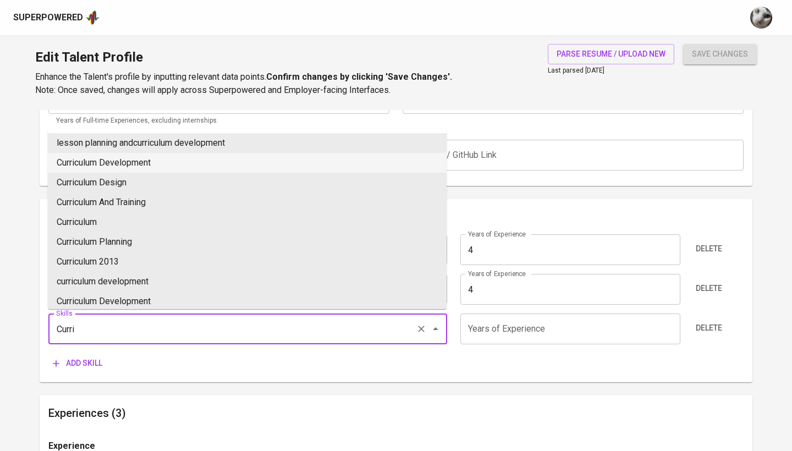
click at [140, 162] on li "Curriculum Development" at bounding box center [247, 163] width 399 height 20
type input "Curriculum Development"
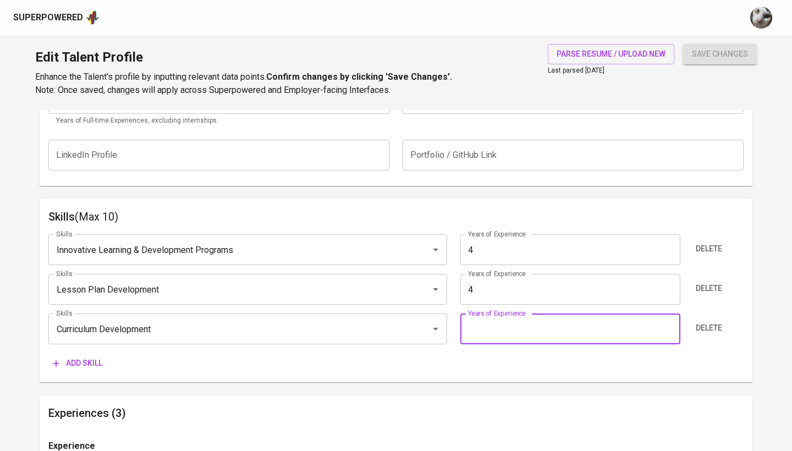
click at [526, 331] on input "number" at bounding box center [569, 329] width 219 height 31
type input "4"
click at [86, 350] on div "Skills Innovative Learning & Development Programs Skills Years of Experience 4 …" at bounding box center [395, 300] width 695 height 148
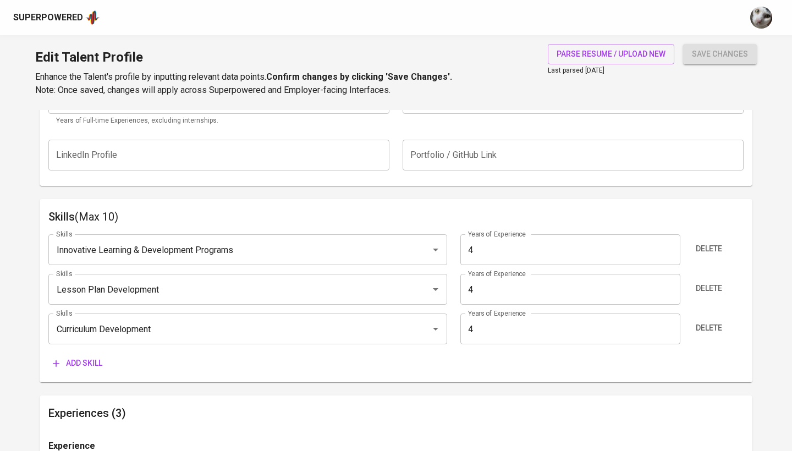
click at [98, 358] on span "Add skill" at bounding box center [78, 363] width 50 height 14
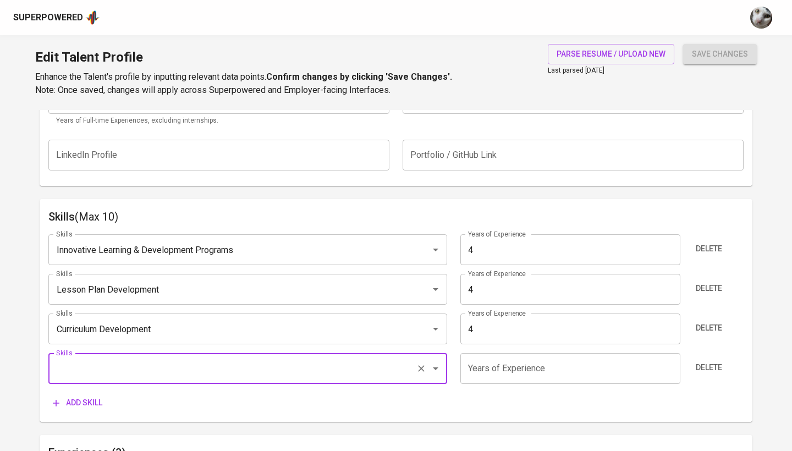
click at [116, 358] on input "Skills" at bounding box center [232, 368] width 358 height 21
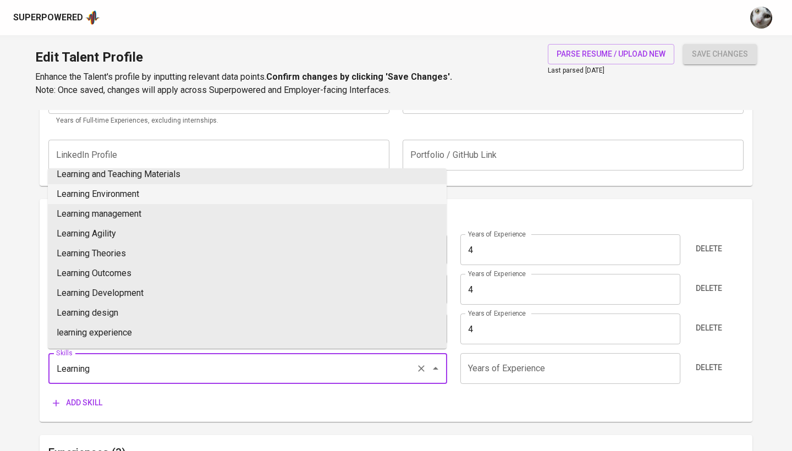
scroll to position [51, 0]
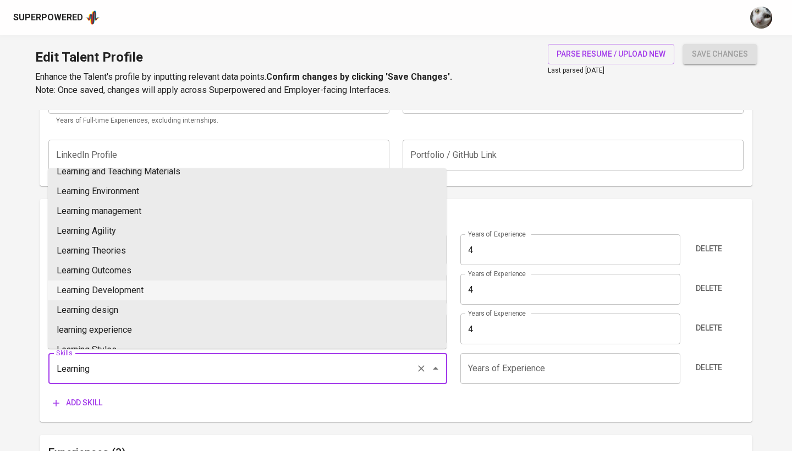
click at [118, 290] on li "Learning Development" at bounding box center [247, 291] width 399 height 20
type input "Learning Development"
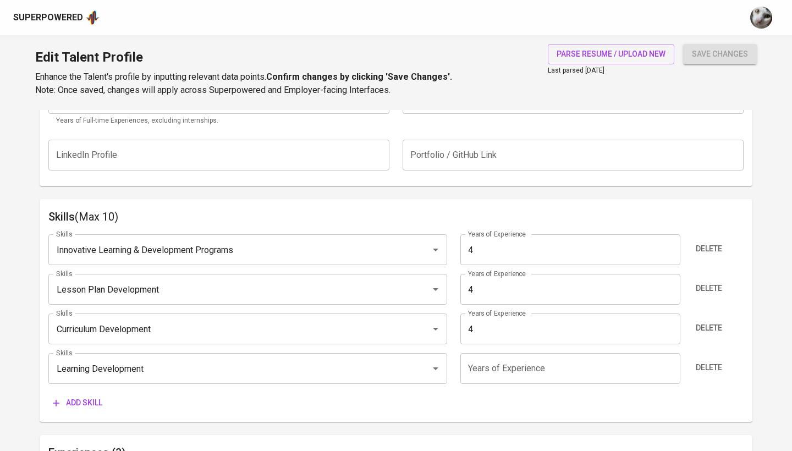
click at [475, 362] on input "number" at bounding box center [569, 368] width 219 height 31
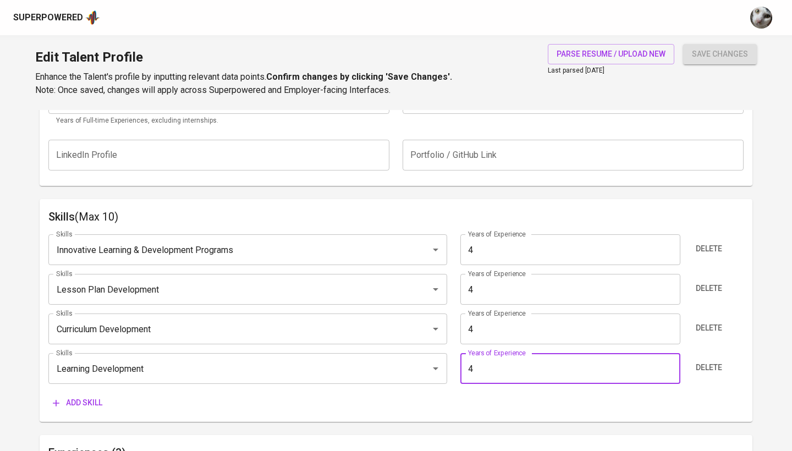
type input "4"
click at [98, 396] on span "Add skill" at bounding box center [78, 403] width 50 height 14
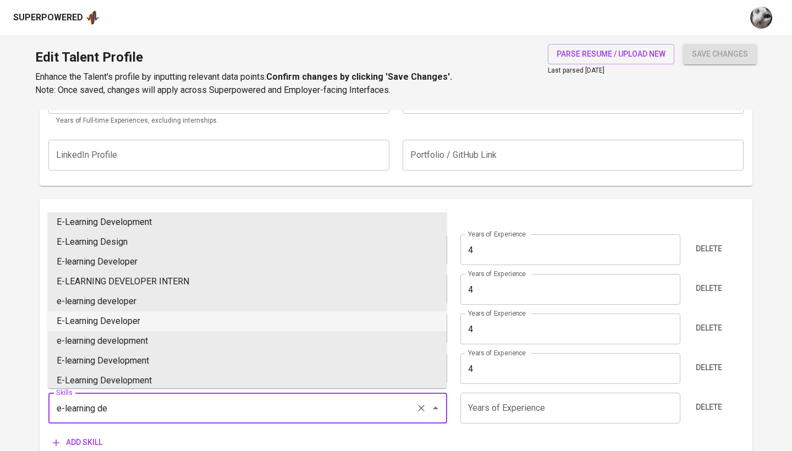
click at [129, 315] on li "E-Learning Developer" at bounding box center [247, 321] width 399 height 20
type input "E-Learning Developer"
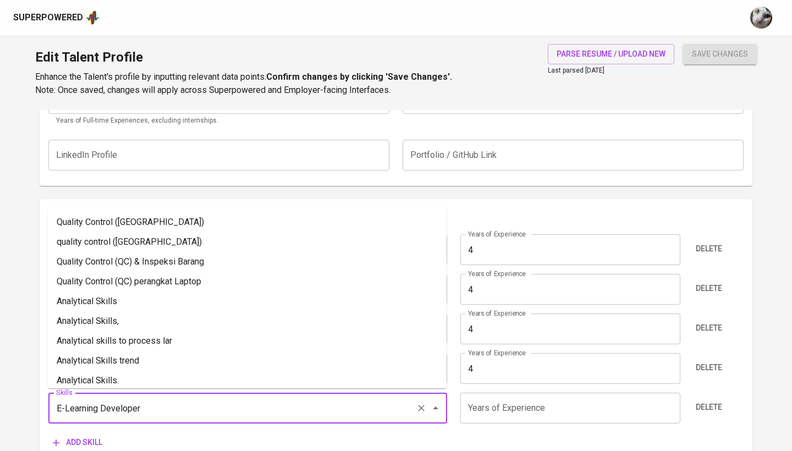
click at [155, 415] on input "E-Learning Developer" at bounding box center [232, 408] width 358 height 21
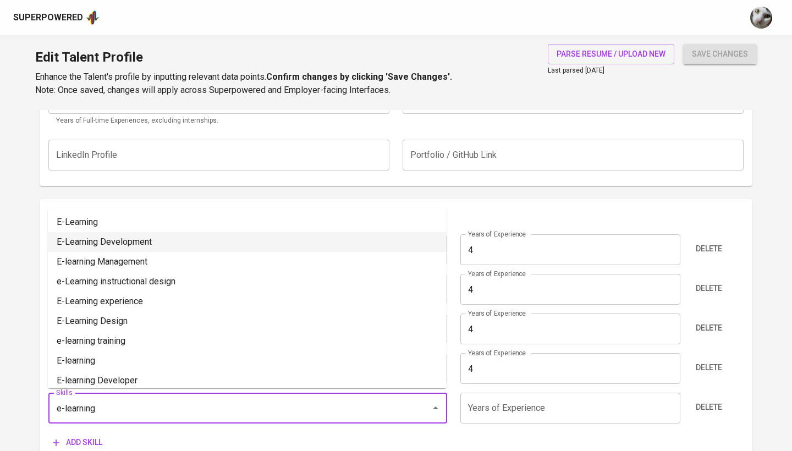
click at [196, 235] on li "E-Learning Development" at bounding box center [247, 242] width 399 height 20
type input "E-Learning Development"
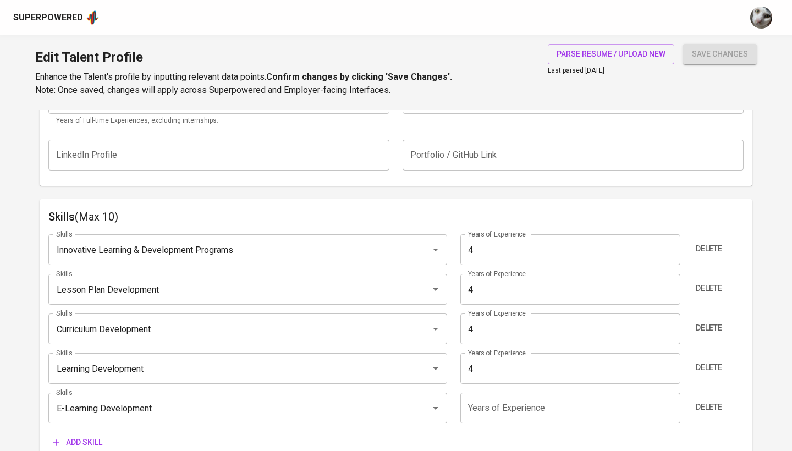
click at [493, 399] on input "number" at bounding box center [569, 408] width 219 height 31
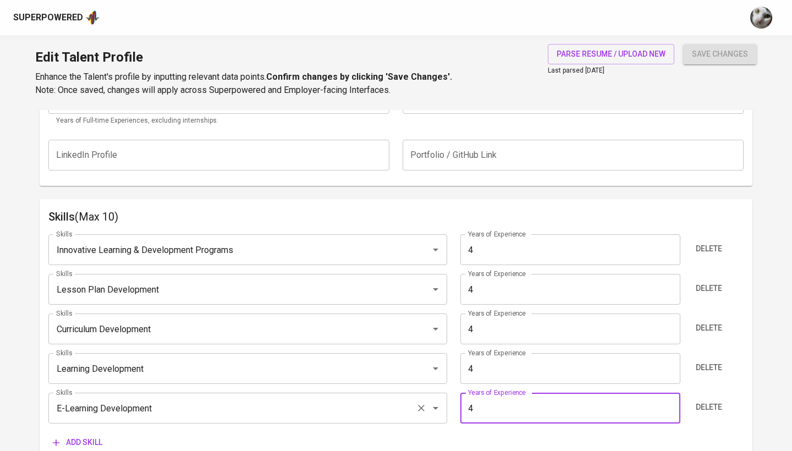
type input "4"
click at [240, 410] on input "E-Learning Development" at bounding box center [232, 408] width 358 height 21
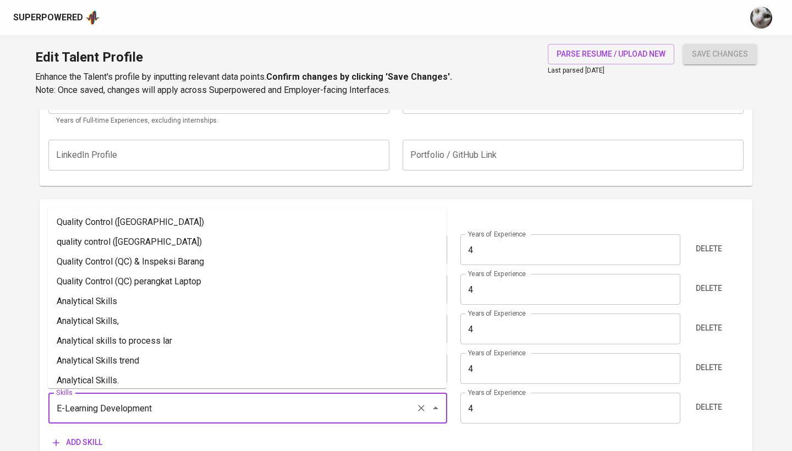
click at [226, 409] on input "E-Learning Development" at bounding box center [232, 408] width 358 height 21
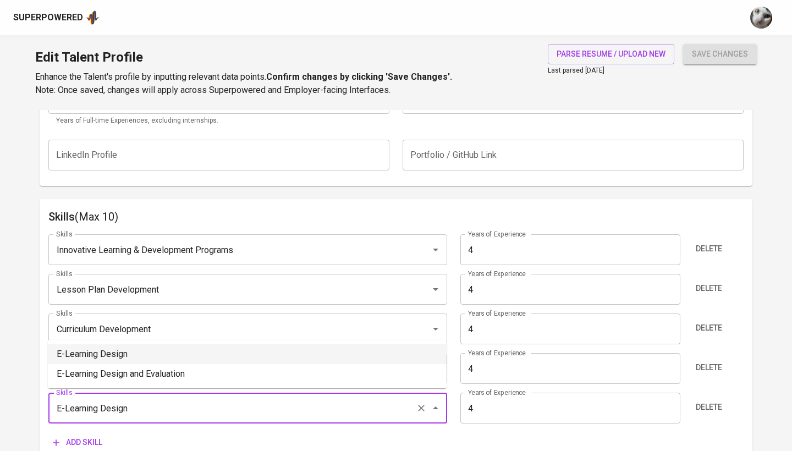
click at [175, 350] on li "E-Learning Design" at bounding box center [247, 354] width 399 height 20
type input "E-Learning Design"
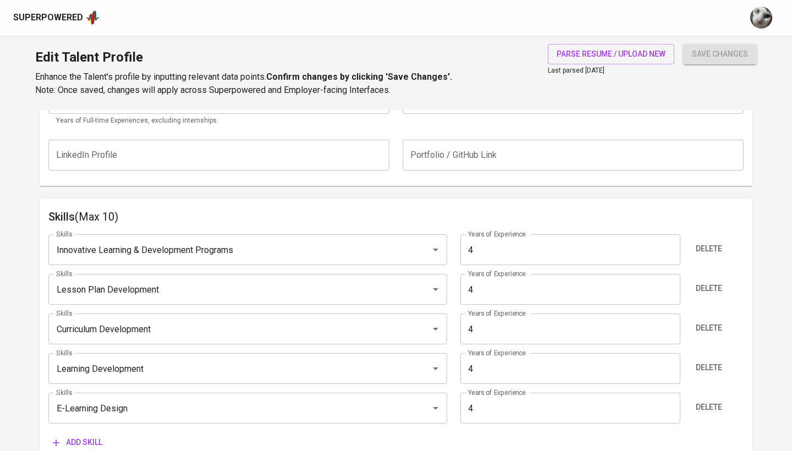
click at [584, 410] on input "4" at bounding box center [569, 408] width 219 height 31
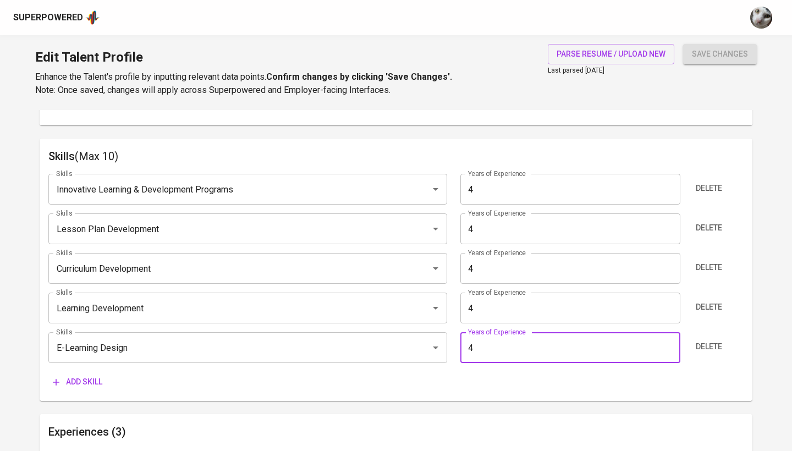
scroll to position [611, 0]
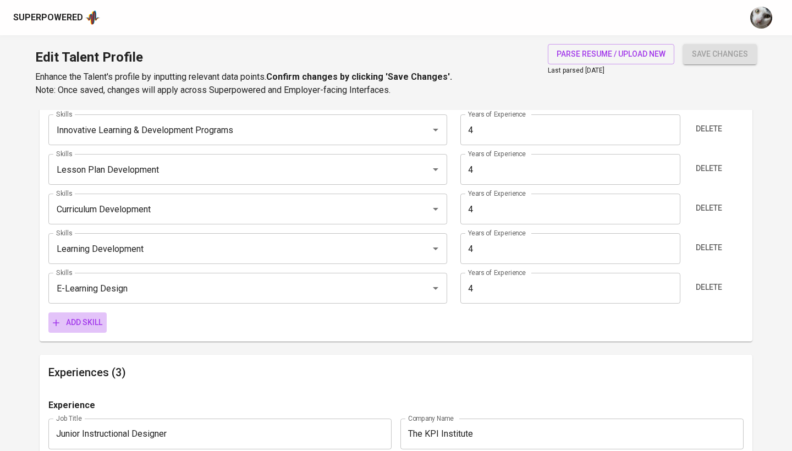
click at [98, 325] on span "Add skill" at bounding box center [78, 323] width 50 height 14
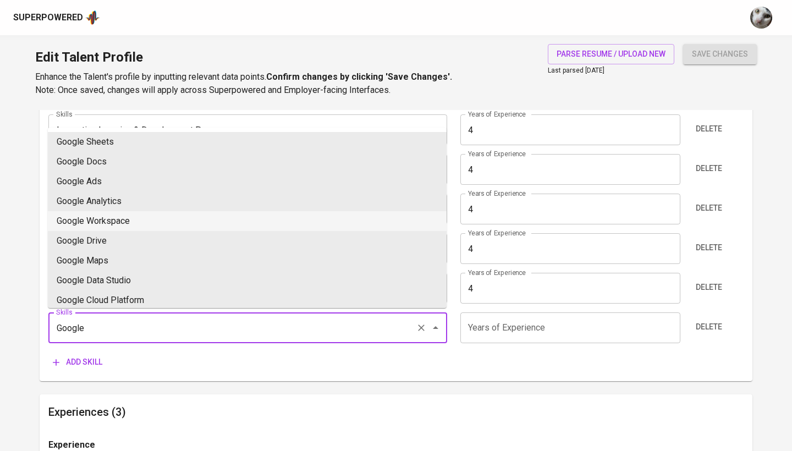
click at [171, 214] on li "Google Workspace" at bounding box center [247, 221] width 399 height 20
type input "Google Workspace"
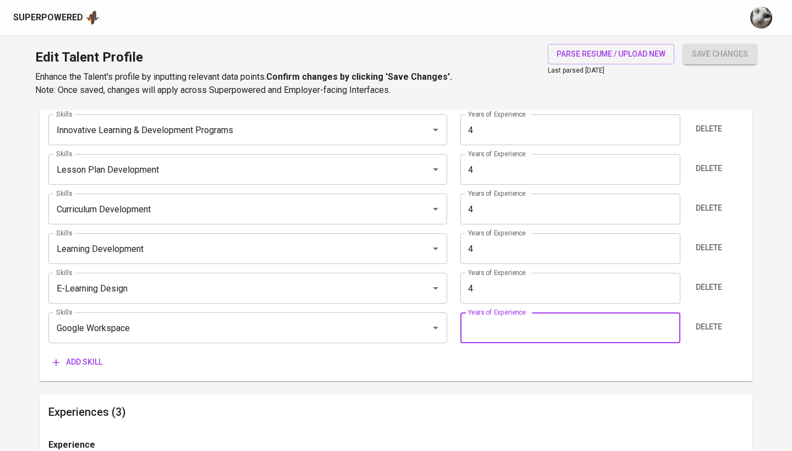
click at [526, 334] on input "number" at bounding box center [569, 327] width 219 height 31
click at [716, 321] on span "Delete" at bounding box center [709, 327] width 26 height 14
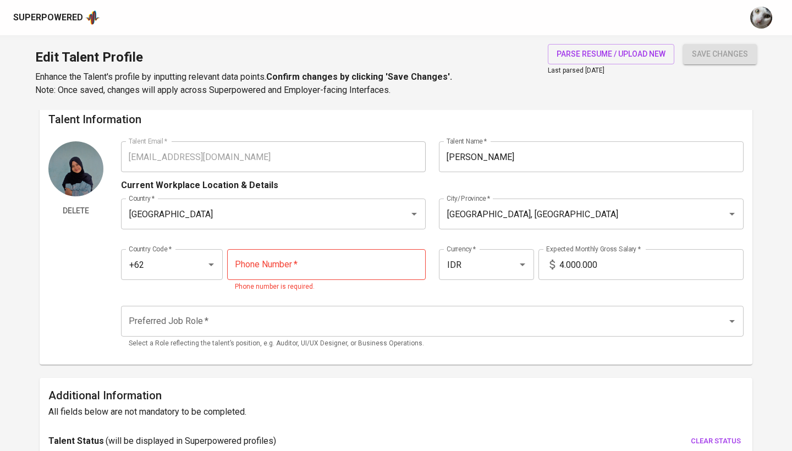
scroll to position [11, 0]
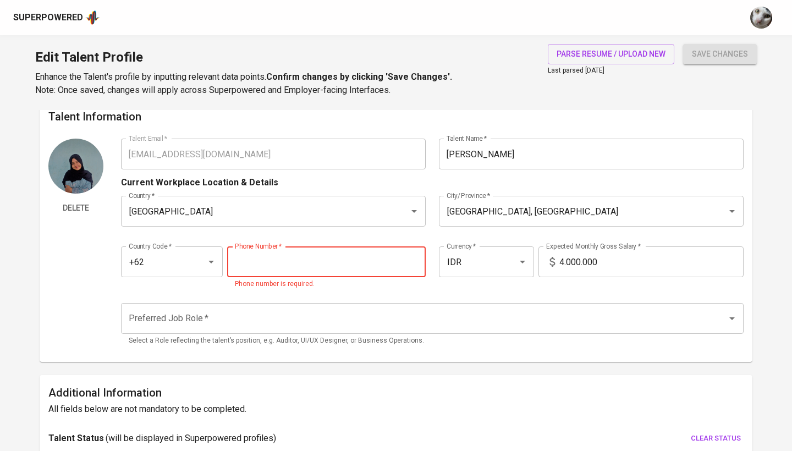
click at [365, 254] on input "tel" at bounding box center [326, 261] width 199 height 31
paste input "851-5620-0877"
type input "851-5620-0877"
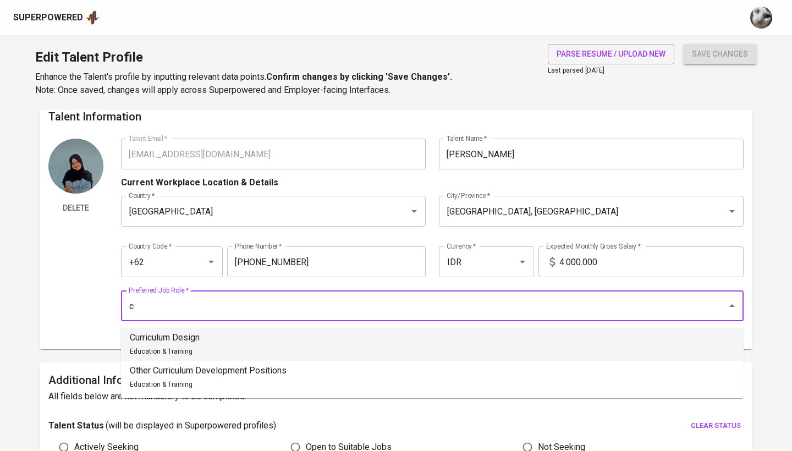
click at [328, 349] on li "Curriculum Design Education & Training" at bounding box center [432, 344] width 623 height 33
type input "Curriculum Design"
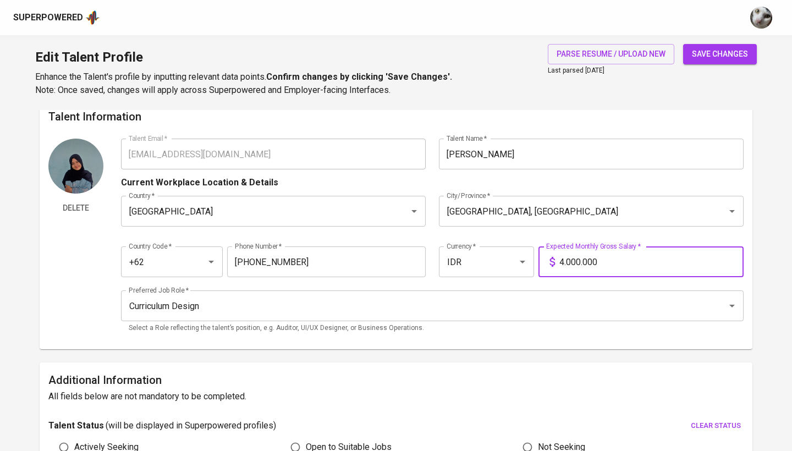
click at [566, 263] on input "4.000.000" at bounding box center [651, 261] width 184 height 31
type input "17.000.000"
click at [720, 59] on span "save changes" at bounding box center [720, 54] width 56 height 14
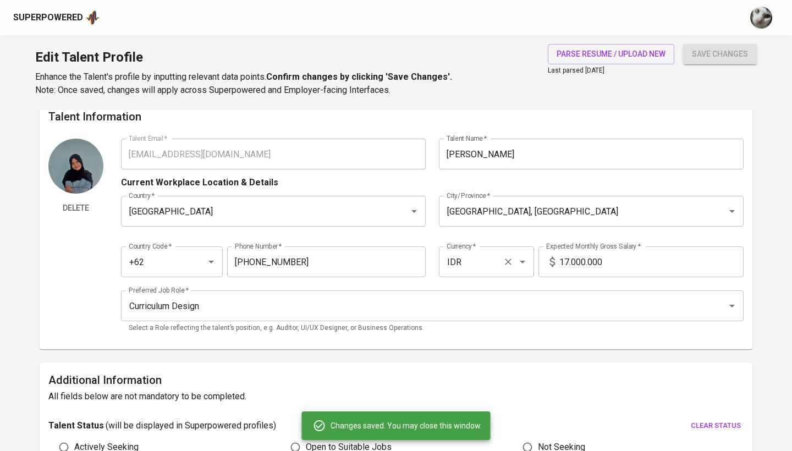
type input "E-Learning Design"
type input "Learning Development"
type input "Lesson Plan Development"
type input "Innovative Learning & Development Programs"
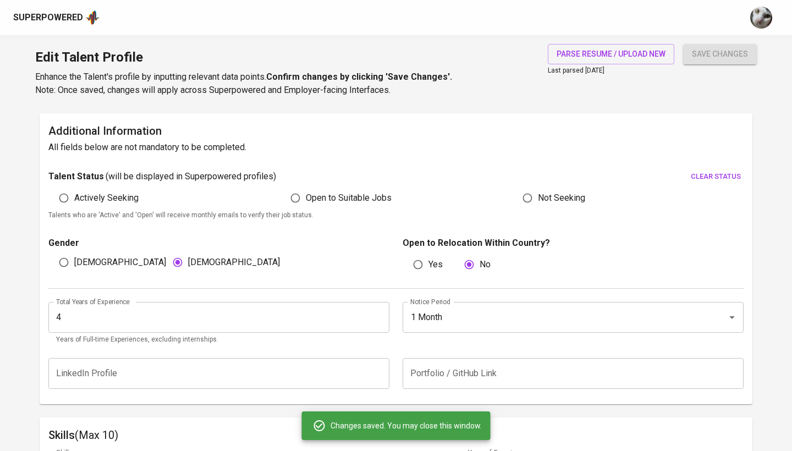
scroll to position [260, 0]
click at [298, 197] on input "Open to Suitable Jobs" at bounding box center [295, 198] width 21 height 21
radio input "true"
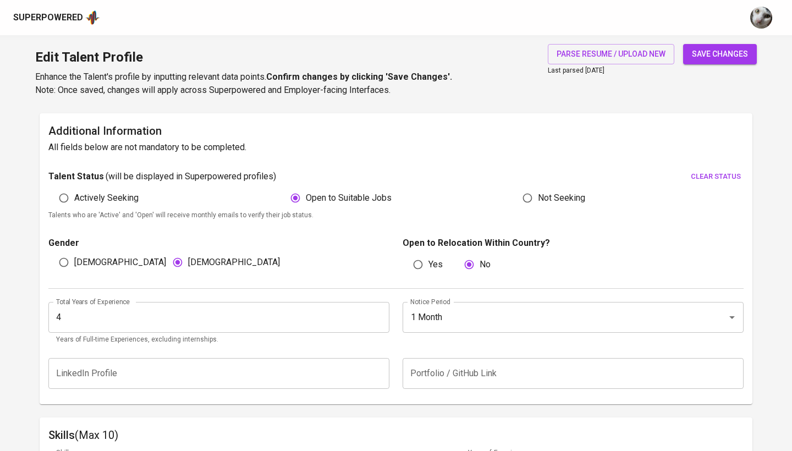
click at [721, 58] on span "save changes" at bounding box center [720, 54] width 56 height 14
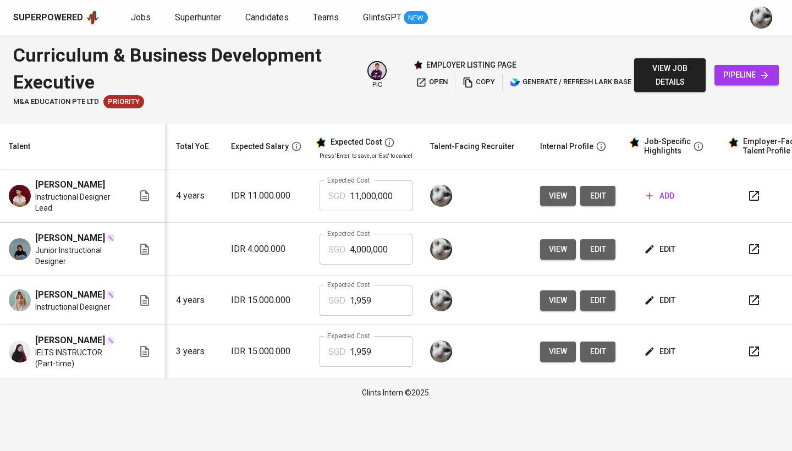
scroll to position [0, 119]
click at [549, 308] on span "view" at bounding box center [558, 301] width 18 height 14
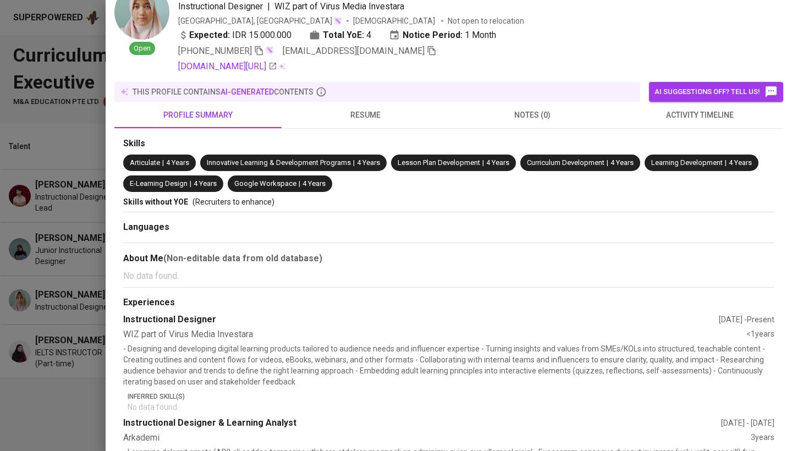
scroll to position [50, 0]
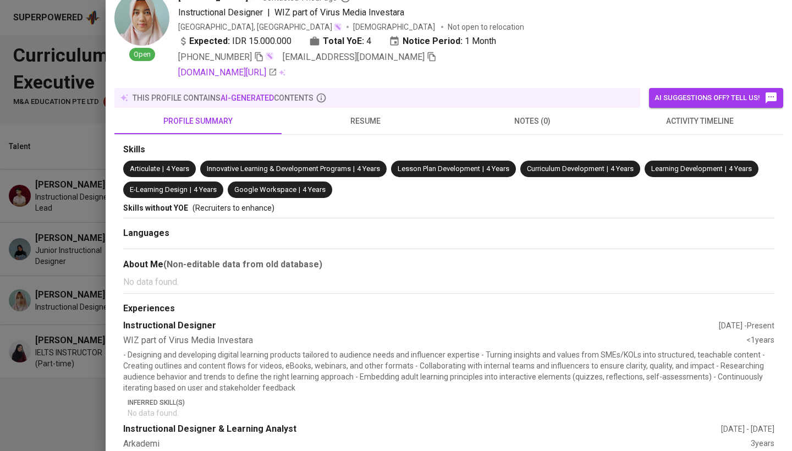
click at [71, 244] on div at bounding box center [396, 225] width 792 height 451
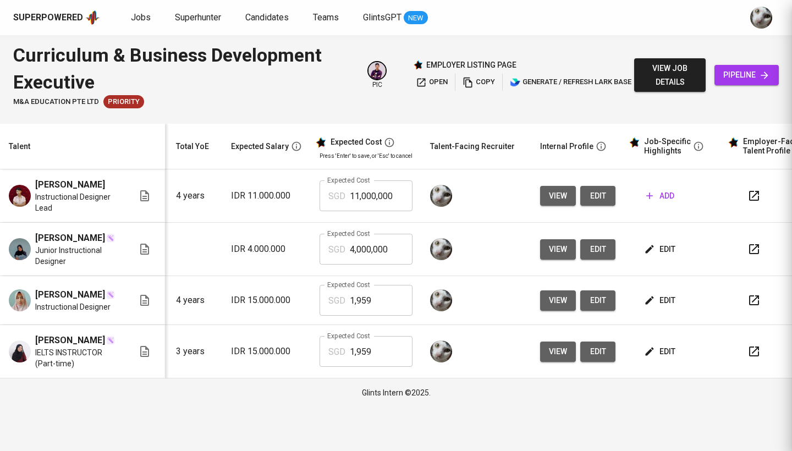
scroll to position [0, 0]
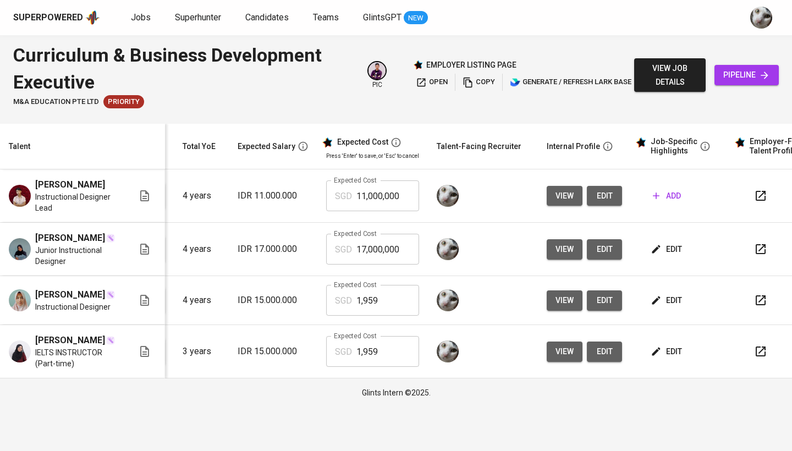
scroll to position [0, 150]
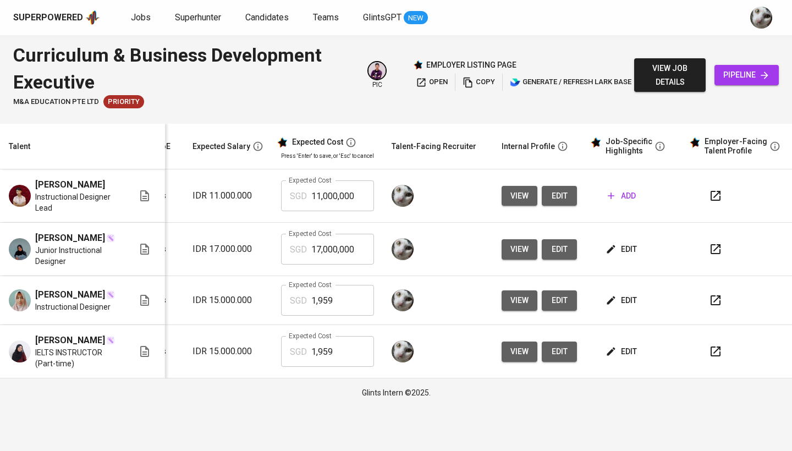
click at [620, 256] on span "edit" at bounding box center [622, 250] width 29 height 14
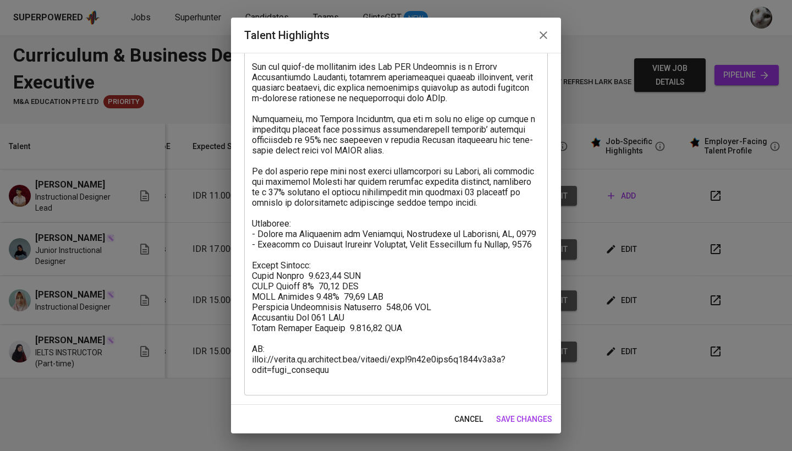
scroll to position [116, 0]
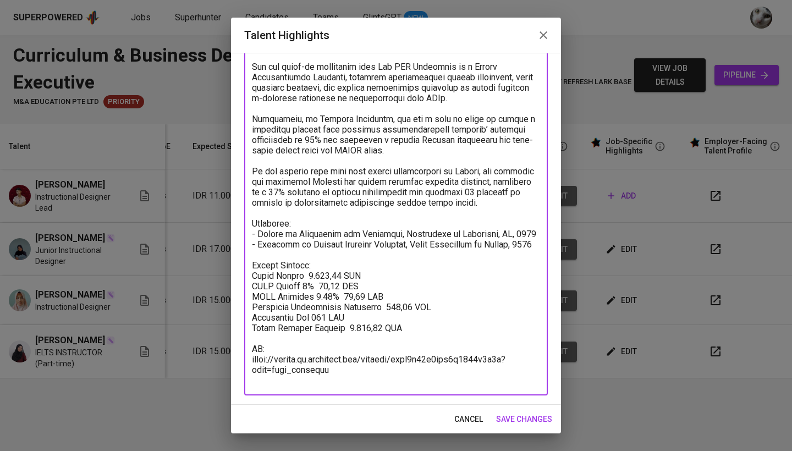
drag, startPoint x: 339, startPoint y: 283, endPoint x: 304, endPoint y: 283, distance: 35.2
click at [304, 283] on textarea at bounding box center [396, 197] width 288 height 376
paste textarea "$1.566,57"
click at [311, 285] on textarea at bounding box center [396, 197] width 288 height 376
drag, startPoint x: 367, startPoint y: 306, endPoint x: 346, endPoint y: 306, distance: 20.9
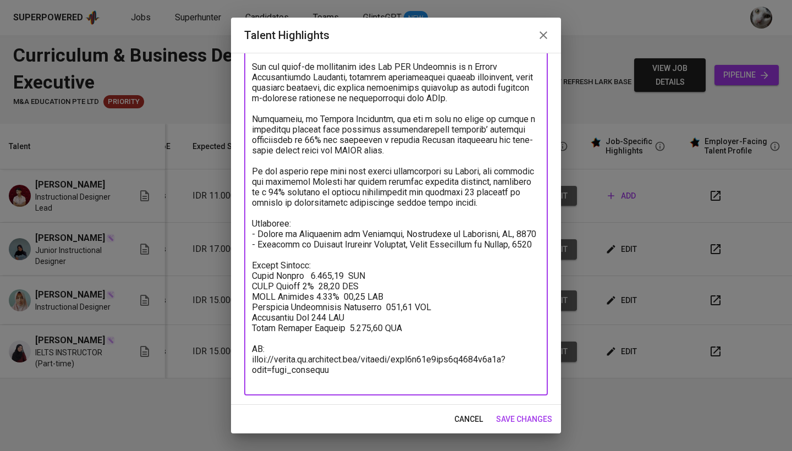
click at [346, 306] on textarea at bounding box center [396, 197] width 288 height 376
paste textarea "$83,63"
click at [353, 308] on textarea at bounding box center [396, 197] width 288 height 376
click at [376, 308] on textarea at bounding box center [396, 197] width 288 height 376
drag, startPoint x: 405, startPoint y: 315, endPoint x: 378, endPoint y: 314, distance: 26.4
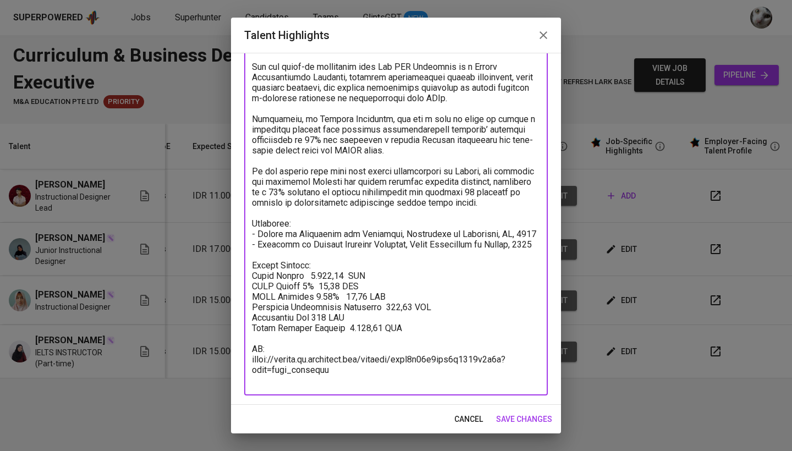
click at [378, 314] on textarea at bounding box center [396, 197] width 288 height 376
paste textarea "$130,55"
click at [385, 317] on textarea at bounding box center [396, 197] width 288 height 376
click at [353, 330] on textarea at bounding box center [396, 197] width 288 height 376
click at [339, 327] on textarea at bounding box center [396, 197] width 288 height 376
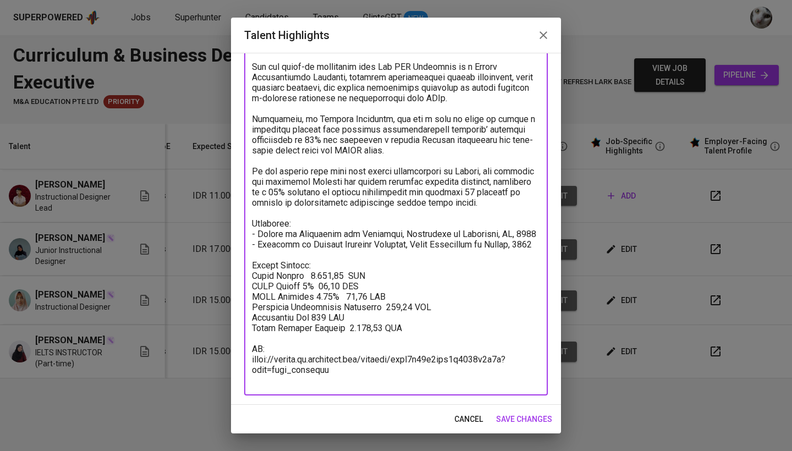
drag, startPoint x: 371, startPoint y: 338, endPoint x: 339, endPoint y: 338, distance: 31.9
click at [339, 338] on textarea at bounding box center [396, 197] width 288 height 376
paste textarea "$350,00"
click at [348, 338] on textarea at bounding box center [396, 197] width 288 height 376
click at [370, 338] on textarea at bounding box center [396, 197] width 288 height 376
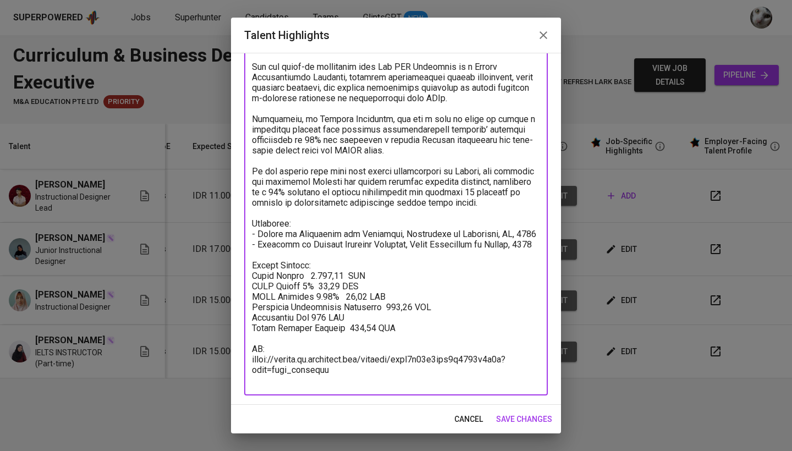
click at [269, 348] on textarea at bounding box center [396, 197] width 288 height 376
click at [348, 309] on textarea at bounding box center [396, 197] width 288 height 376
drag, startPoint x: 366, startPoint y: 339, endPoint x: 341, endPoint y: 339, distance: 25.3
click at [341, 339] on textarea at bounding box center [396, 197] width 288 height 376
paste textarea "$2.179,68"
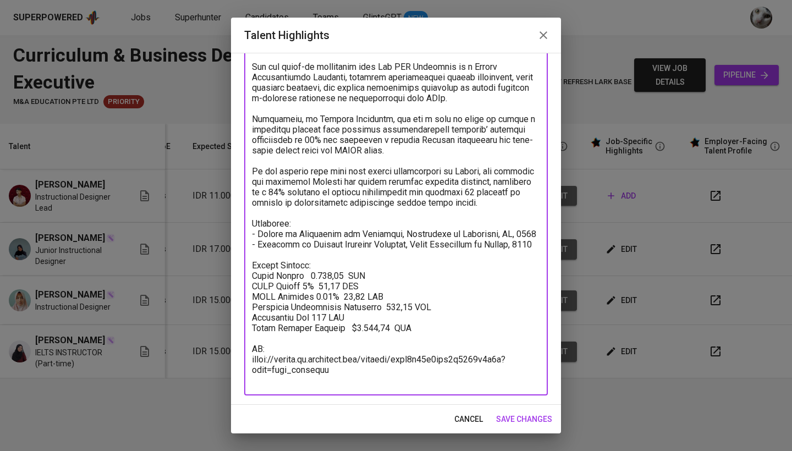
click at [348, 340] on textarea at bounding box center [396, 197] width 288 height 376
click at [380, 340] on textarea at bounding box center [396, 197] width 288 height 376
click at [341, 341] on textarea at bounding box center [396, 197] width 288 height 376
type textarea "Tamima is an instructional designer with international academic and professiona…"
click at [503, 414] on span "save changes" at bounding box center [524, 420] width 56 height 14
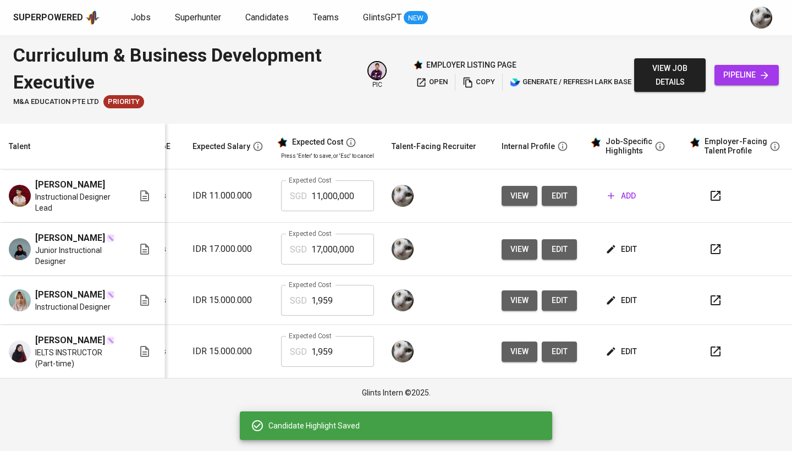
click at [626, 359] on span "edit" at bounding box center [622, 352] width 29 height 14
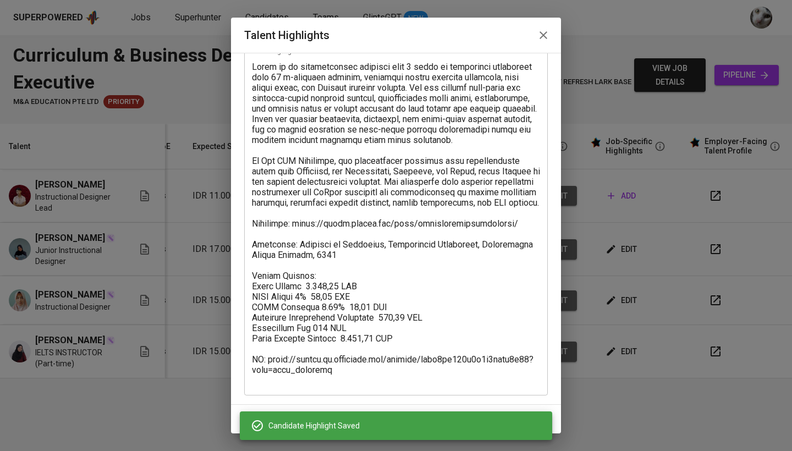
scroll to position [64, 0]
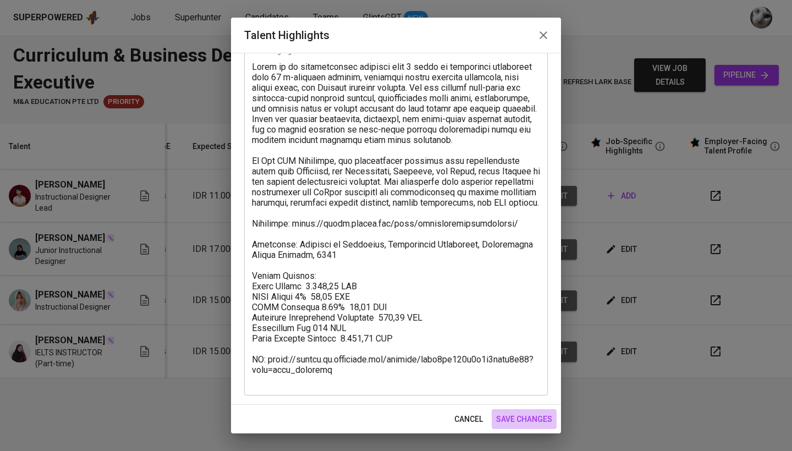
click at [534, 418] on span "save changes" at bounding box center [524, 420] width 56 height 14
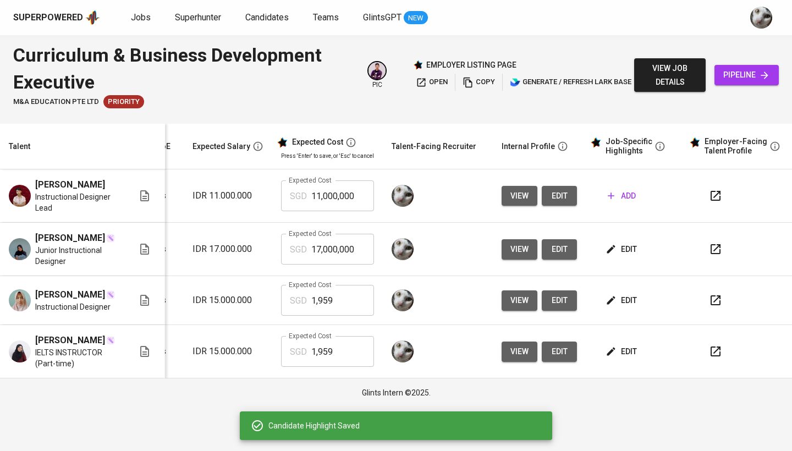
scroll to position [0, 0]
click at [627, 266] on td "edit" at bounding box center [635, 249] width 99 height 53
click at [621, 251] on span "edit" at bounding box center [622, 250] width 29 height 14
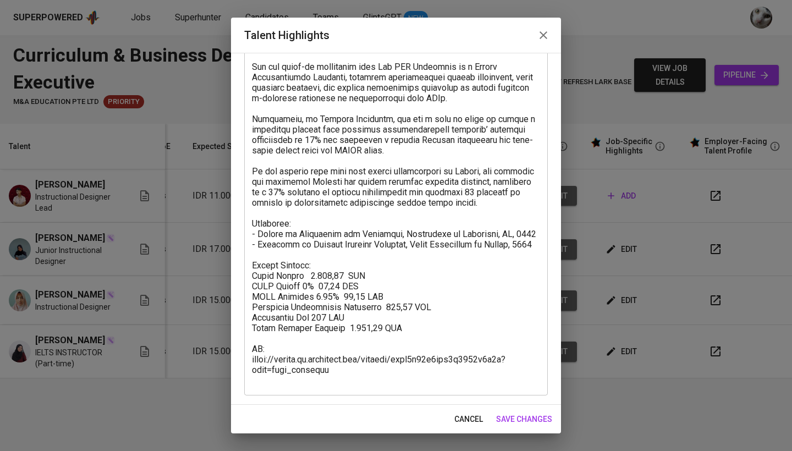
scroll to position [116, 0]
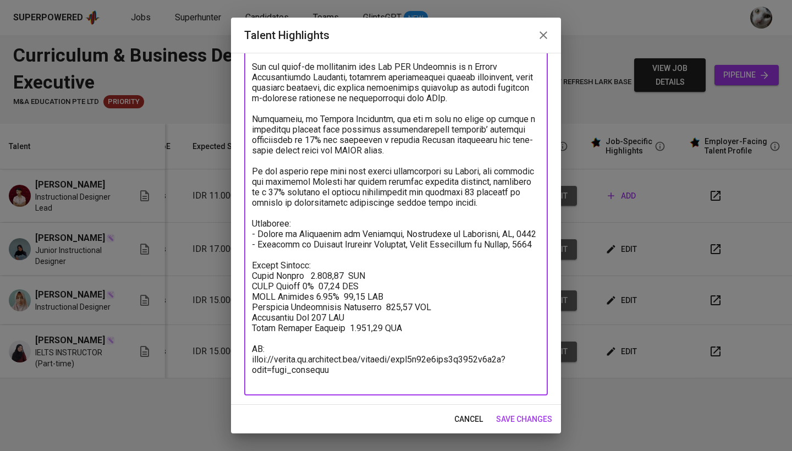
drag, startPoint x: 341, startPoint y: 286, endPoint x: 307, endPoint y: 286, distance: 33.6
click at [307, 286] on textarea at bounding box center [396, 197] width 288 height 376
drag, startPoint x: 339, startPoint y: 340, endPoint x: 372, endPoint y: 340, distance: 33.0
click at [372, 340] on textarea at bounding box center [396, 197] width 288 height 376
click at [509, 424] on span "save changes" at bounding box center [524, 420] width 56 height 14
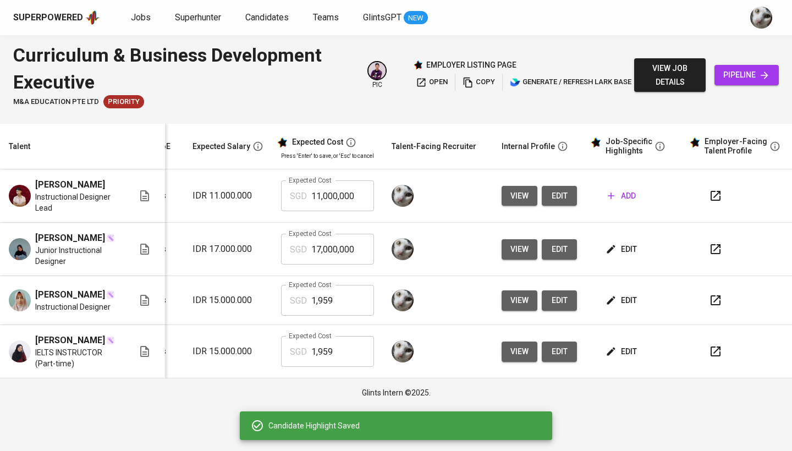
click at [619, 260] on button "edit" at bounding box center [622, 249] width 38 height 20
click at [341, 249] on input "17,000,000" at bounding box center [342, 249] width 63 height 31
paste input "217,968"
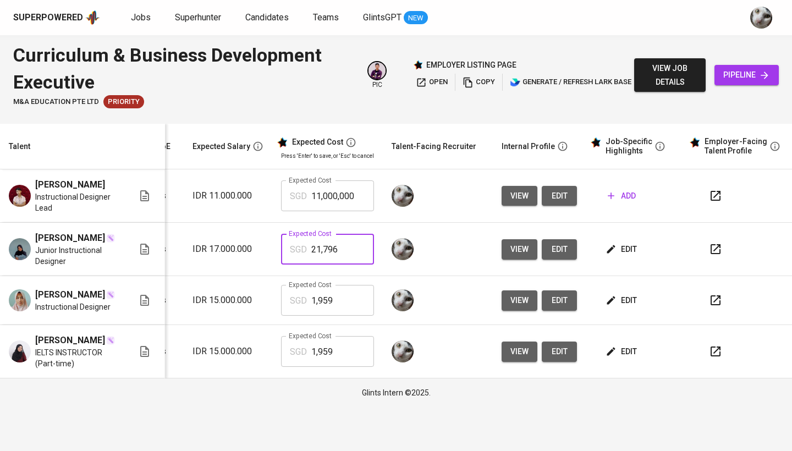
type input "2,179"
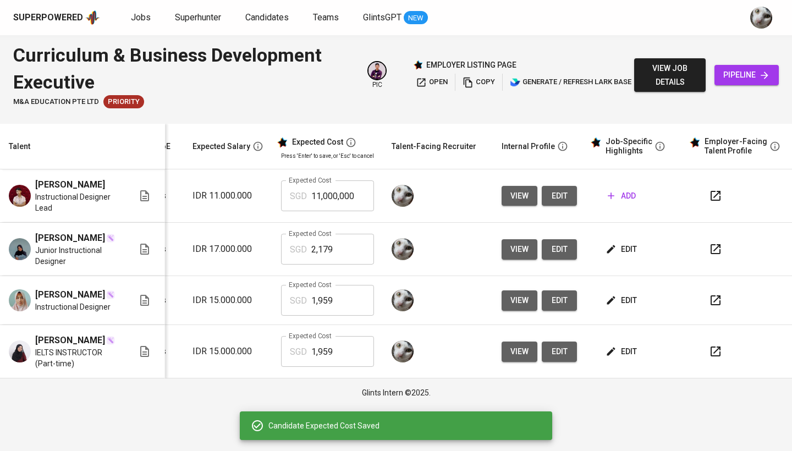
click at [616, 255] on span "edit" at bounding box center [622, 250] width 29 height 14
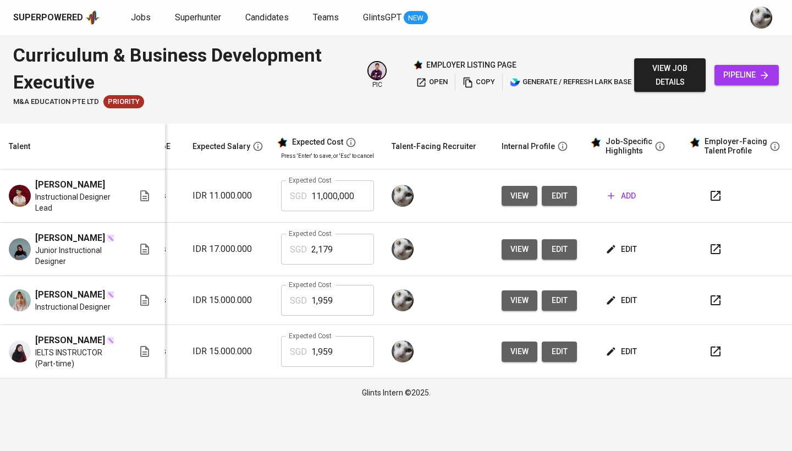
click at [635, 182] on td "add" at bounding box center [635, 195] width 99 height 53
click at [625, 191] on span "add" at bounding box center [622, 196] width 28 height 14
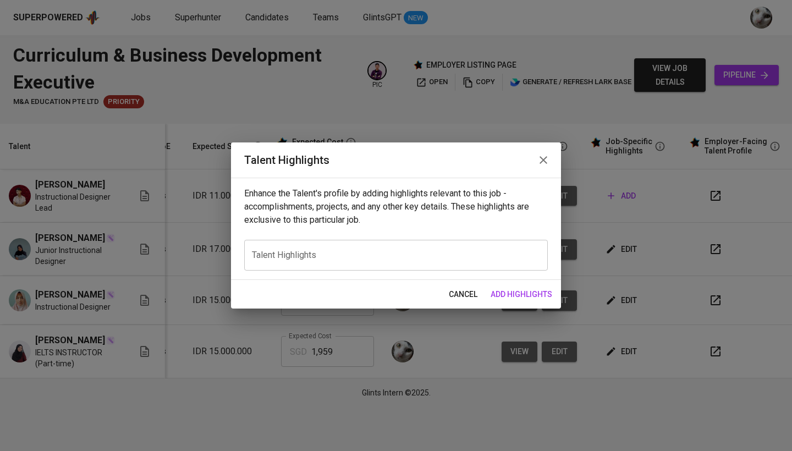
click at [405, 252] on textarea at bounding box center [396, 255] width 288 height 10
paste textarea "Farras is an instructional designer with 5+ years of experience in higher educa…"
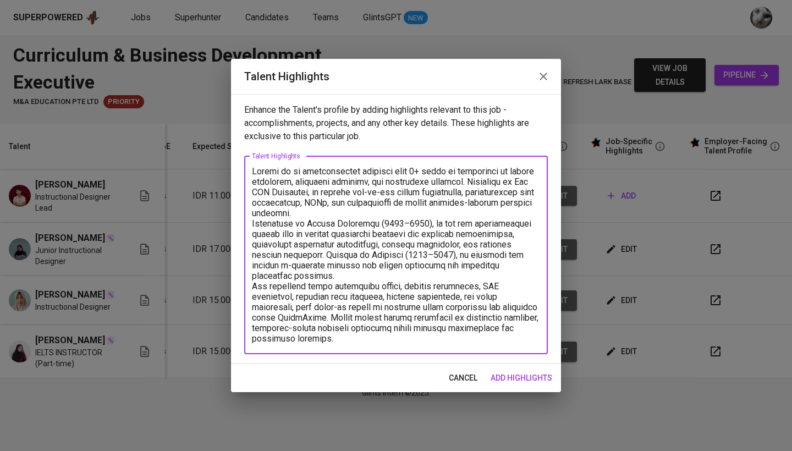
click at [382, 208] on textarea at bounding box center [396, 255] width 288 height 178
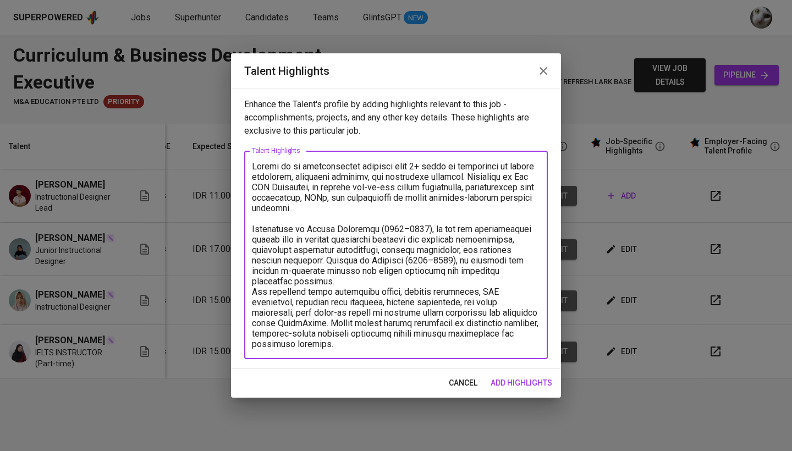
drag, startPoint x: 424, startPoint y: 230, endPoint x: 373, endPoint y: 229, distance: 51.2
click at [373, 229] on textarea at bounding box center [396, 255] width 288 height 188
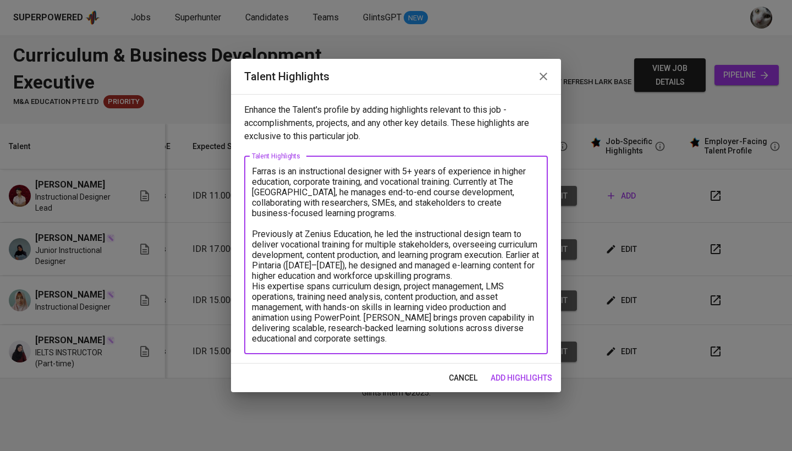
click at [517, 256] on textarea "Farras is an instructional designer with 5+ years of experience in higher educa…" at bounding box center [396, 255] width 288 height 178
click at [295, 265] on textarea "Farras is an instructional designer with 5+ years of experience in higher educa…" at bounding box center [396, 255] width 288 height 178
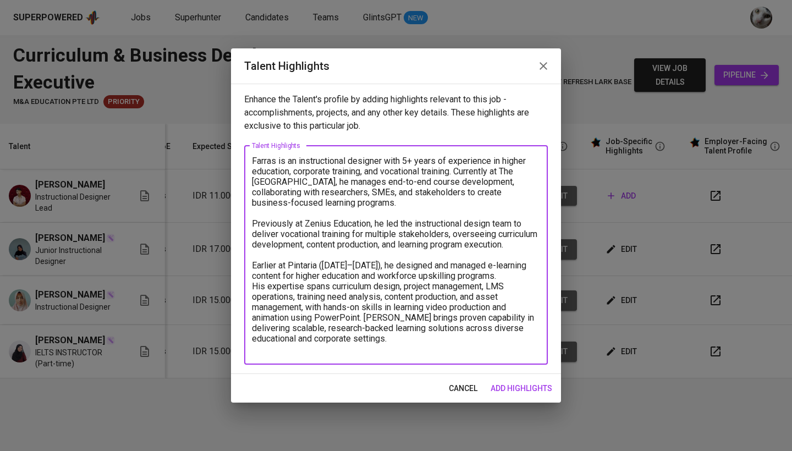
drag, startPoint x: 372, startPoint y: 275, endPoint x: 319, endPoint y: 275, distance: 53.4
click at [319, 275] on textarea "Farras is an instructional designer with 5+ years of experience in higher educa…" at bounding box center [396, 255] width 288 height 199
click at [253, 298] on textarea "Farras is an instructional designer with 5+ years of experience in higher educa…" at bounding box center [396, 255] width 288 height 199
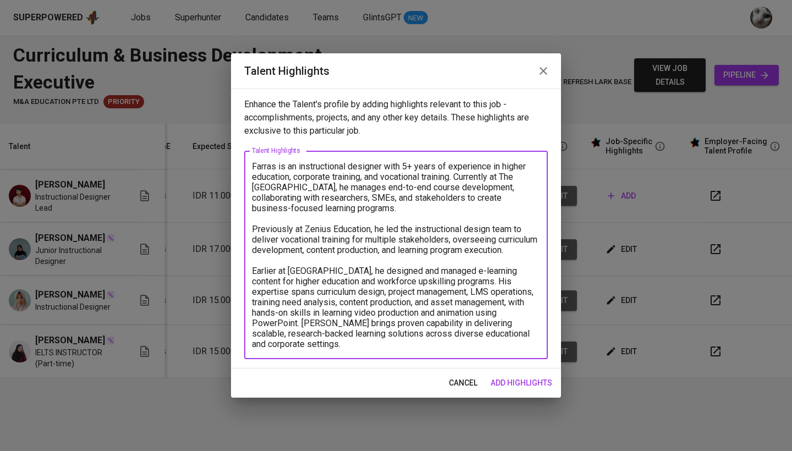
drag, startPoint x: 493, startPoint y: 322, endPoint x: 507, endPoint y: 357, distance: 38.0
click at [507, 357] on div "Farras is an instructional designer with 5+ years of experience in higher educa…" at bounding box center [396, 255] width 304 height 208
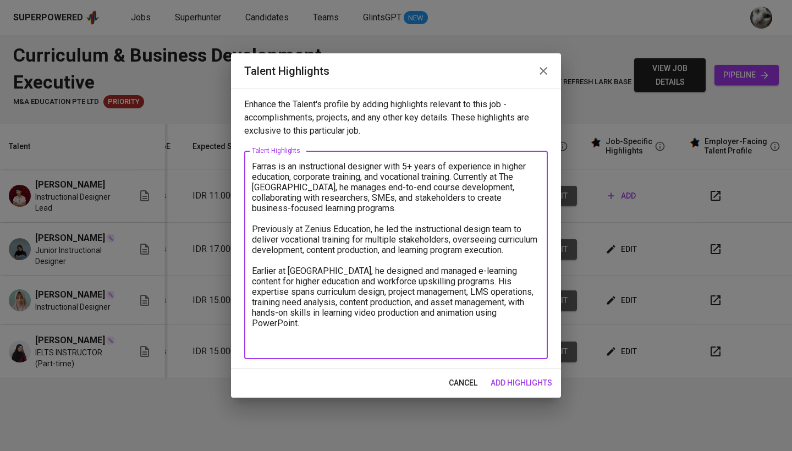
click at [253, 281] on textarea "Farras is an instructional designer with 5+ years of experience in higher educa…" at bounding box center [396, 255] width 288 height 188
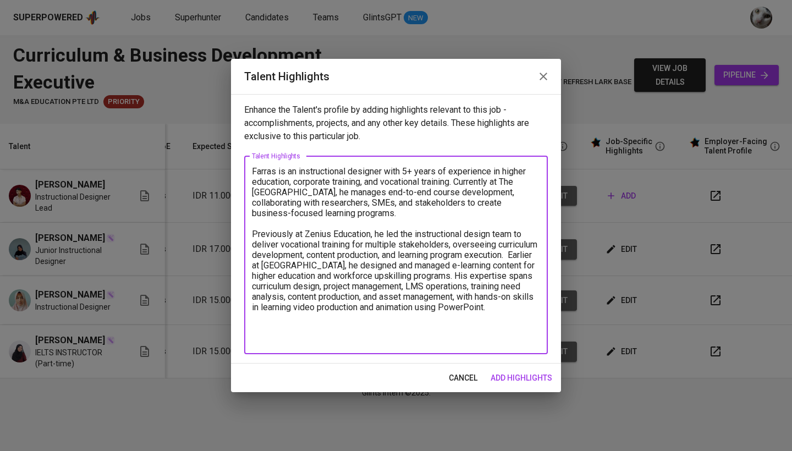
click at [506, 277] on textarea "Farras is an instructional designer with 5+ years of experience in higher educa…" at bounding box center [396, 255] width 288 height 178
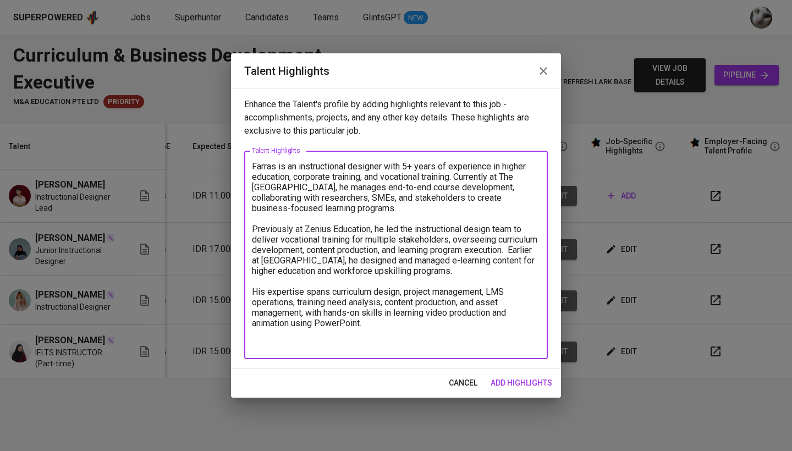
click at [446, 323] on textarea "Farras is an instructional designer with 5+ years of experience in higher educa…" at bounding box center [396, 255] width 288 height 188
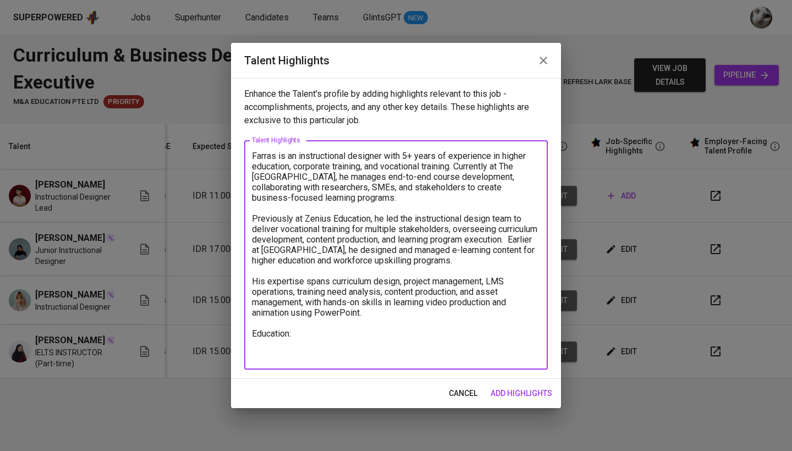
paste textarea "Bachelor of Agriculture"
paste textarea "Universitas Gadjah Mada"
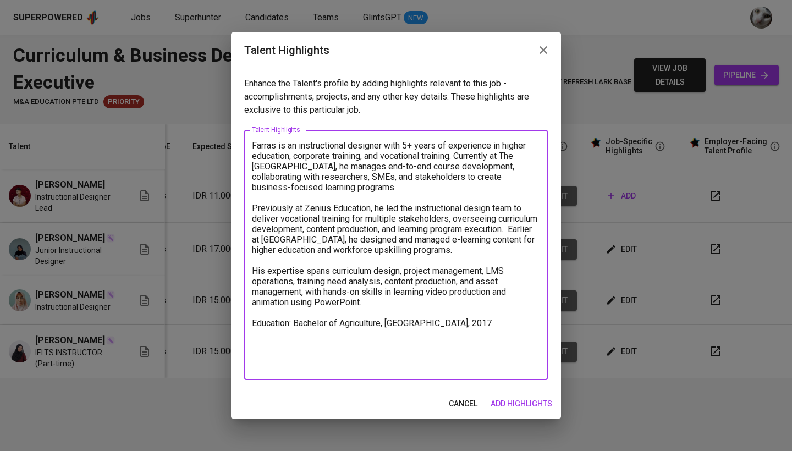
type textarea "Farras is an instructional designer with 5+ years of experience in higher educa…"
click at [517, 407] on span "add highlights" at bounding box center [522, 404] width 62 height 14
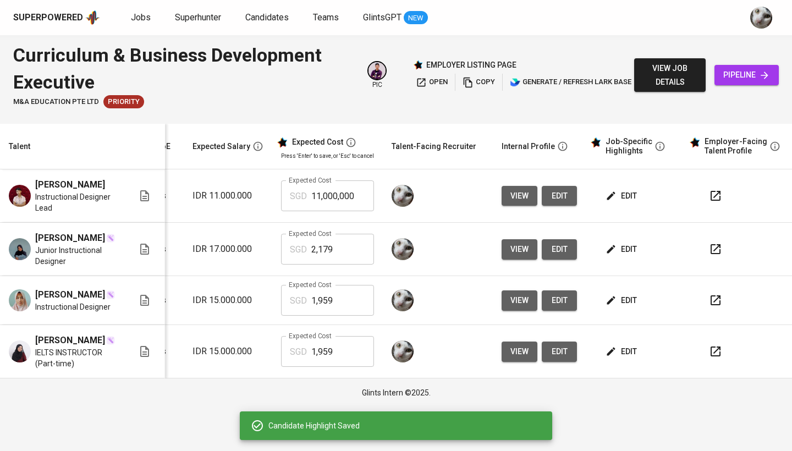
click at [610, 200] on icon "button" at bounding box center [611, 195] width 11 height 11
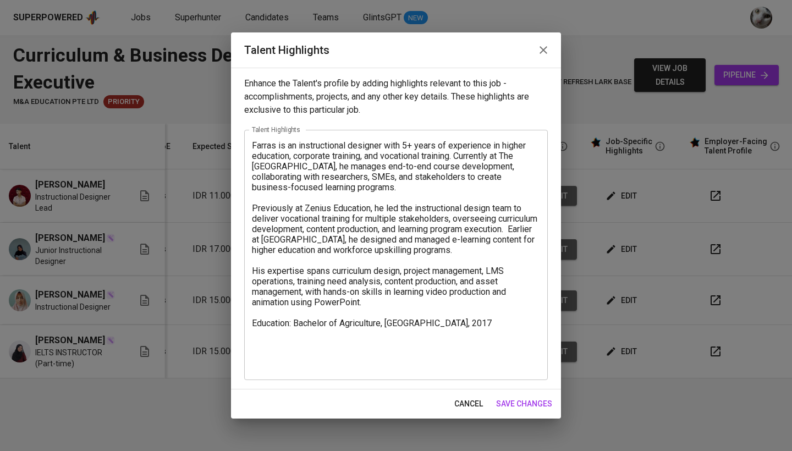
click at [376, 326] on textarea "Farras is an instructional designer with 5+ years of experience in higher educa…" at bounding box center [396, 255] width 288 height 230
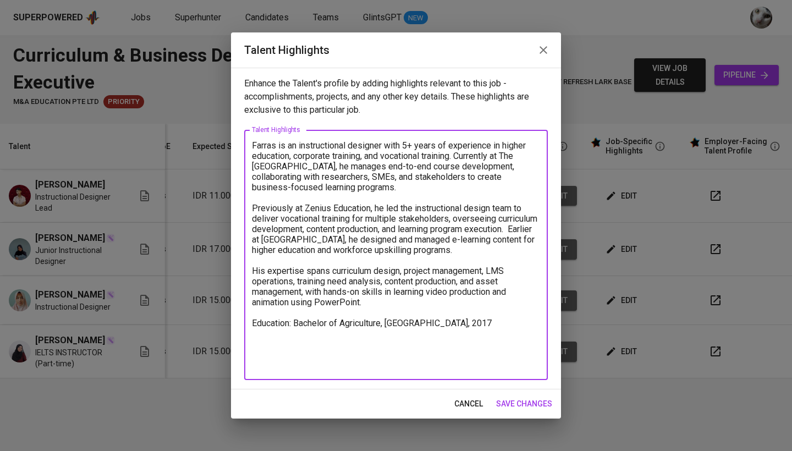
click at [526, 325] on textarea "Farras is an instructional designer with 5+ years of experience in higher educa…" at bounding box center [396, 255] width 288 height 230
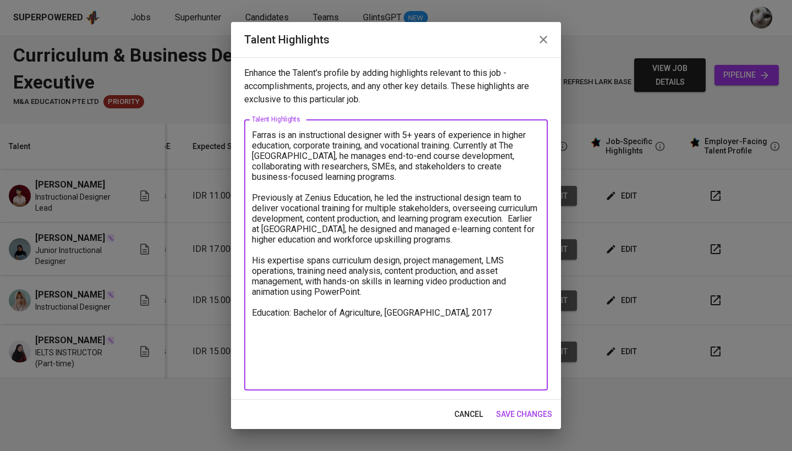
paste textarea "https://glints.sg.larksuite.com/minutes/obsg7114v229hrjw3484q74e?from=from_copy…"
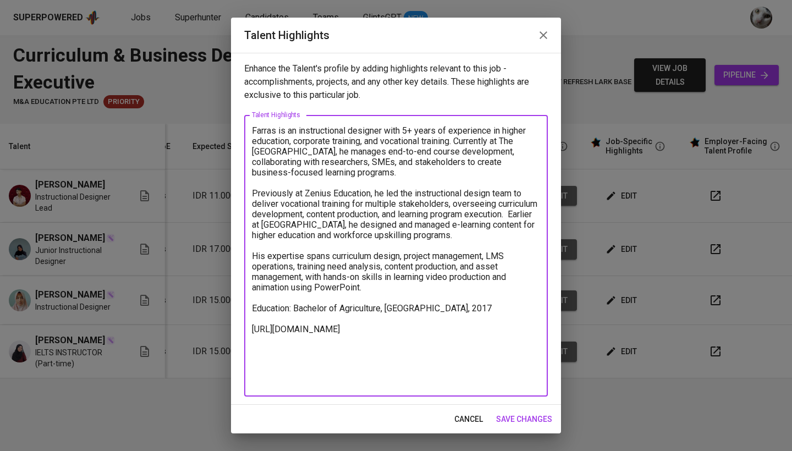
click at [253, 328] on textarea "Farras is an instructional designer with 5+ years of experience in higher educa…" at bounding box center [396, 255] width 288 height 261
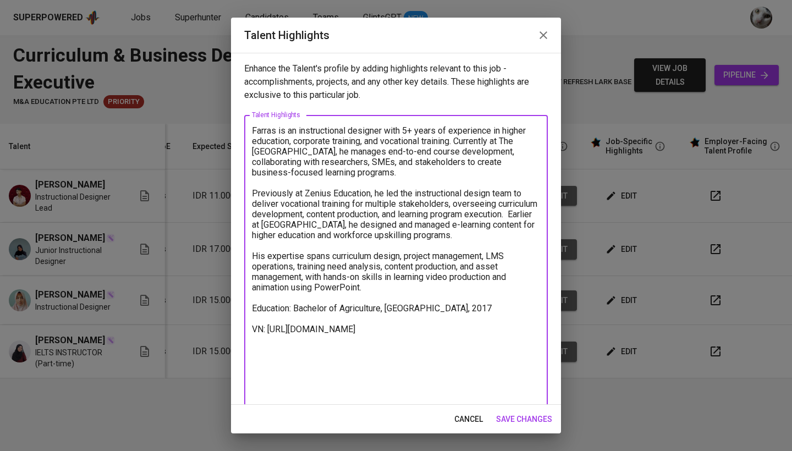
type textarea "Farras is an instructional designer with 5+ years of experience in higher educa…"
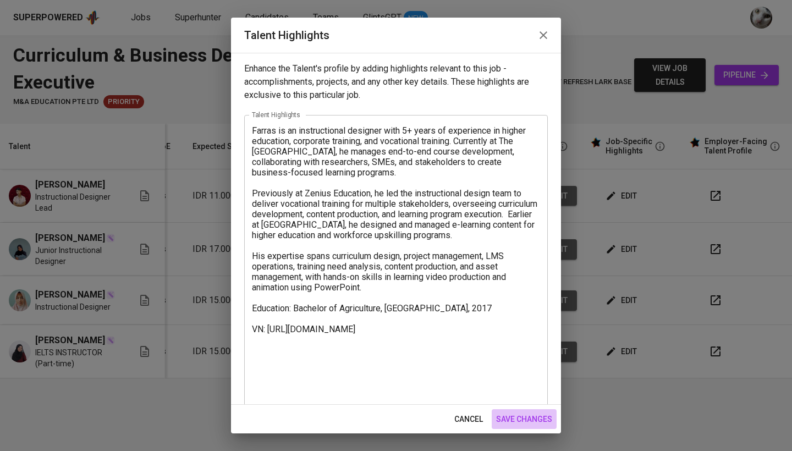
click at [511, 417] on span "save changes" at bounding box center [524, 420] width 56 height 14
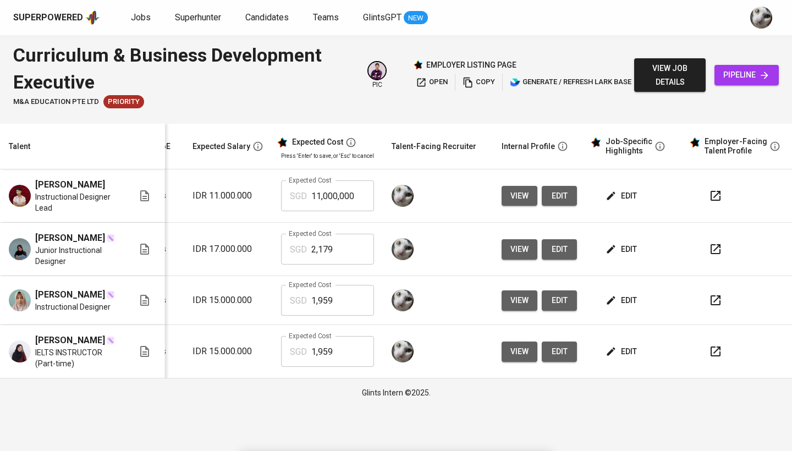
click at [617, 199] on span "edit" at bounding box center [622, 196] width 29 height 14
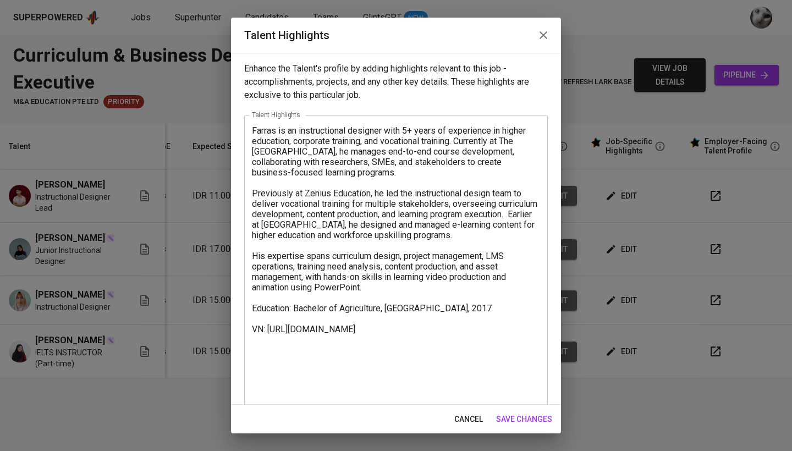
click at [512, 408] on div "cancel save changes" at bounding box center [396, 419] width 330 height 29
click at [519, 411] on button "save changes" at bounding box center [524, 419] width 65 height 20
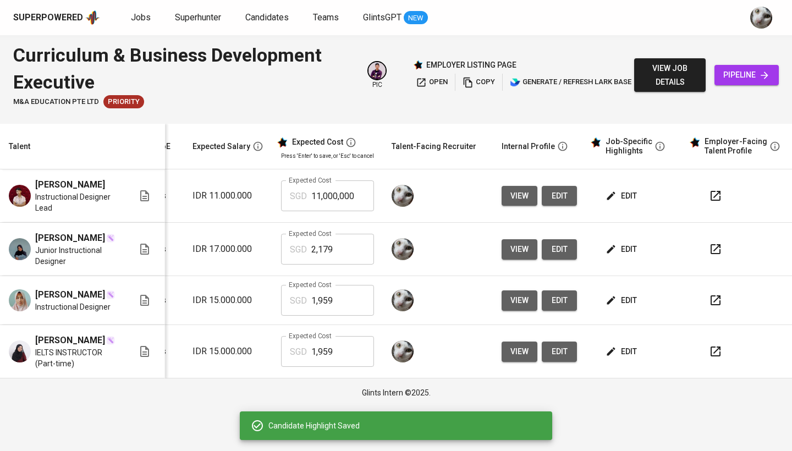
click at [623, 245] on button "edit" at bounding box center [622, 249] width 38 height 20
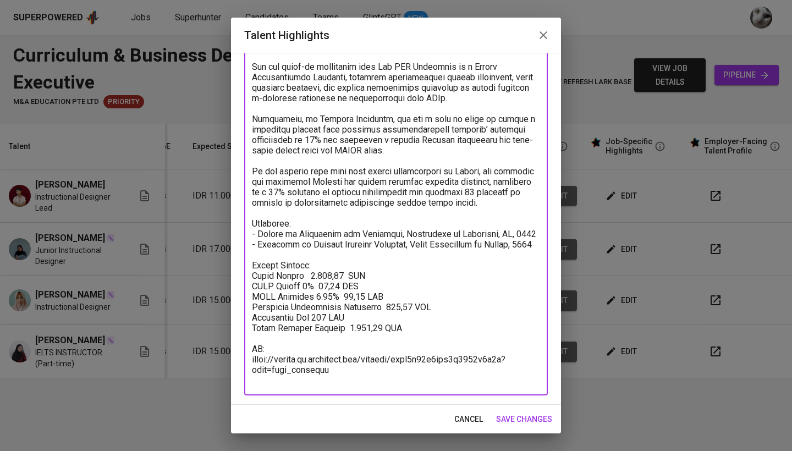
drag, startPoint x: 394, startPoint y: 337, endPoint x: 229, endPoint y: 279, distance: 174.2
click at [229, 279] on div "Talent Highlights Enhance the Talent's profile by adding highlights relevant to…" at bounding box center [396, 225] width 792 height 451
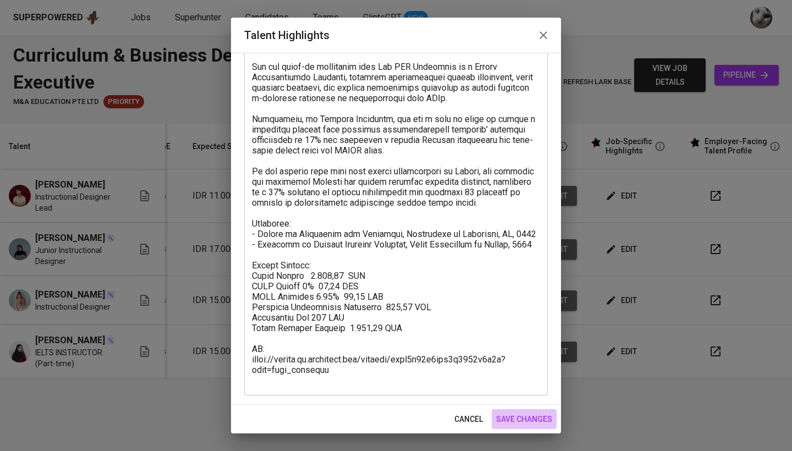
click at [537, 420] on span "save changes" at bounding box center [524, 420] width 56 height 14
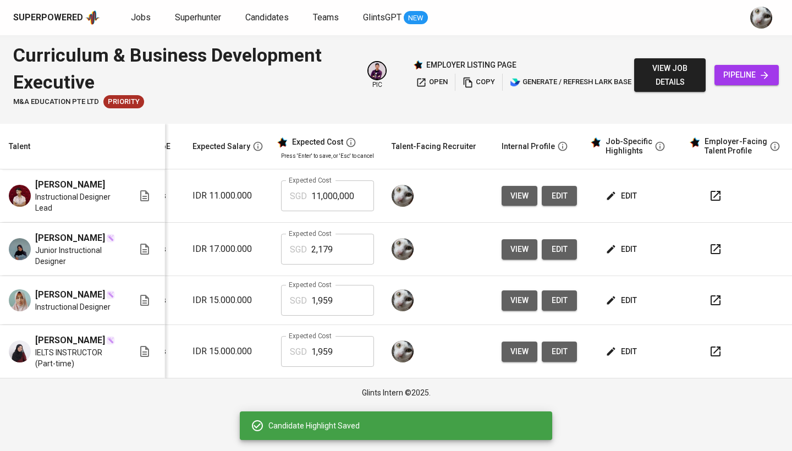
click at [625, 192] on span "edit" at bounding box center [622, 196] width 29 height 14
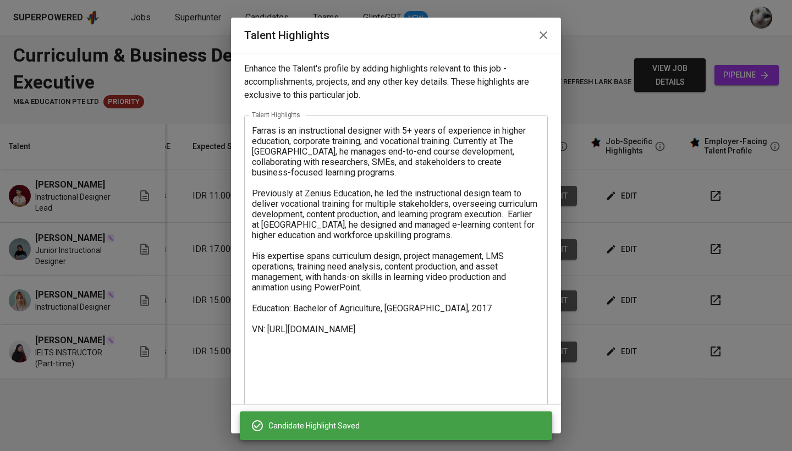
click at [515, 307] on textarea at bounding box center [396, 261] width 288 height 272
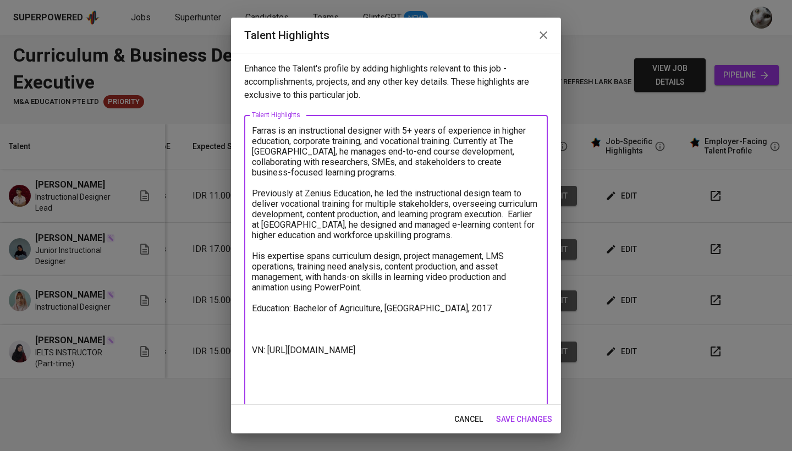
paste textarea "Salary Package: Basic Salary 1.566,57 SGD BPJS Health 5% 48,93 SGD BPJS Manpowe…"
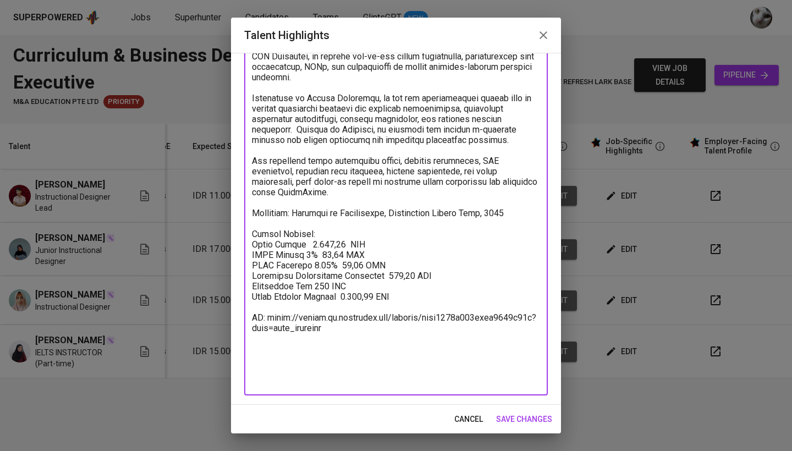
click at [283, 381] on textarea at bounding box center [396, 207] width 288 height 355
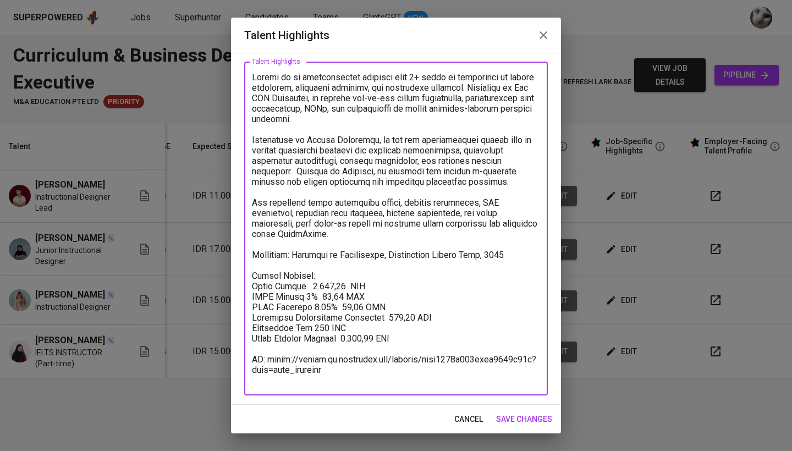
scroll to position [53, 0]
type textarea "Farras is an instructional designer with 5+ years of experience in higher educa…"
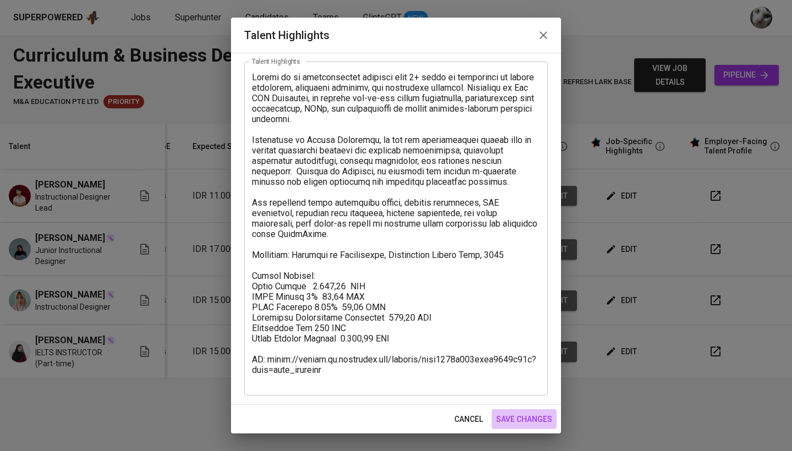
click at [534, 415] on span "save changes" at bounding box center [524, 420] width 56 height 14
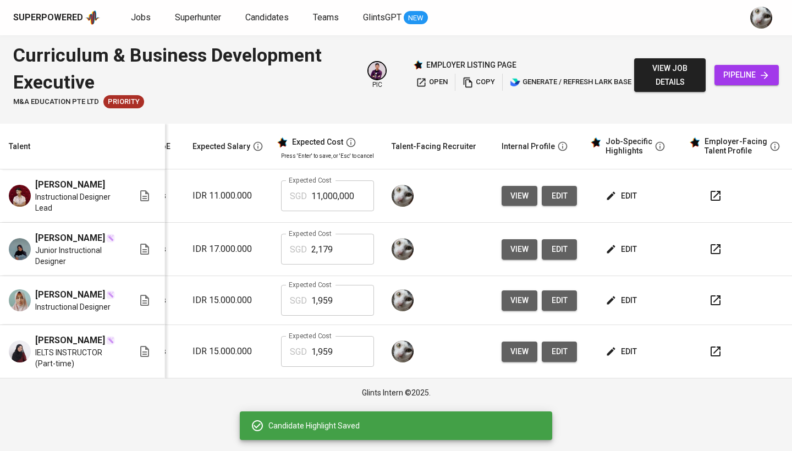
click at [608, 191] on icon "button" at bounding box center [611, 195] width 11 height 11
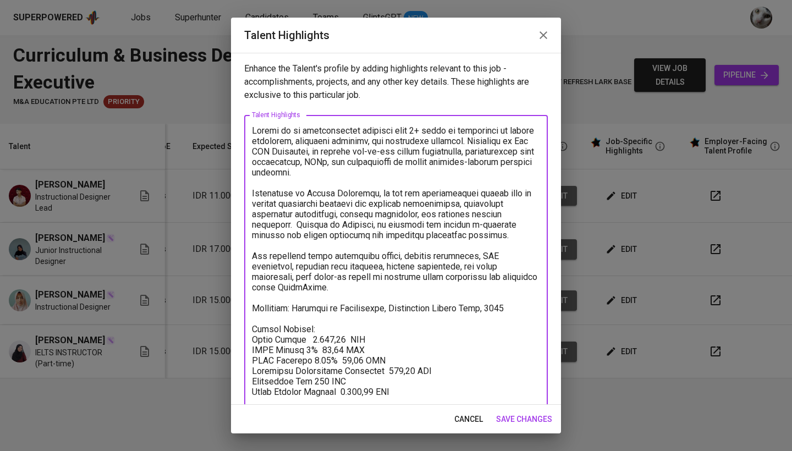
click at [338, 337] on textarea at bounding box center [396, 282] width 288 height 314
click at [472, 424] on span "cancel" at bounding box center [468, 420] width 29 height 14
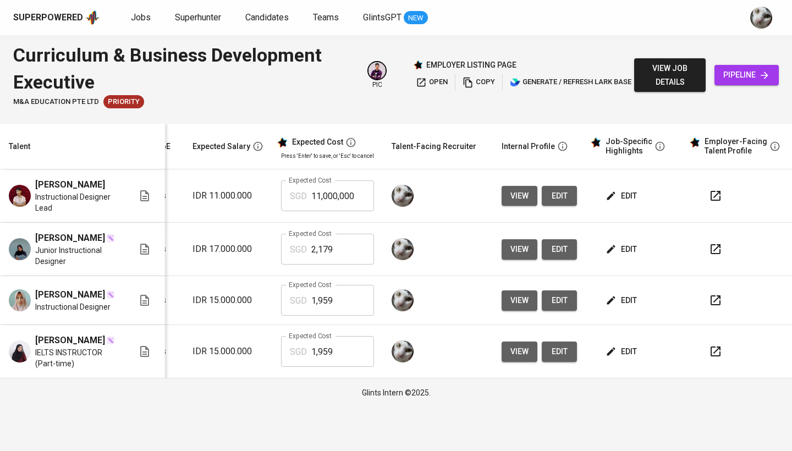
click at [327, 250] on input "2,179" at bounding box center [342, 249] width 63 height 31
click at [337, 194] on input "11,000,000" at bounding box center [342, 195] width 63 height 31
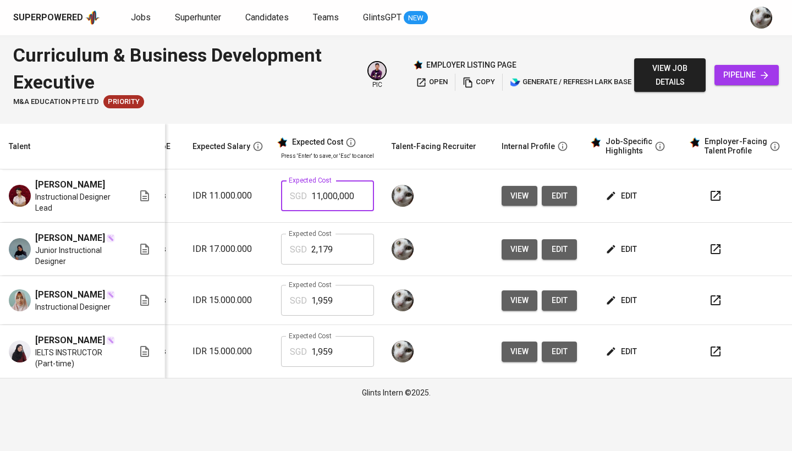
paste input "2,179"
type input "2,179"
click at [608, 188] on td "edit" at bounding box center [635, 195] width 99 height 53
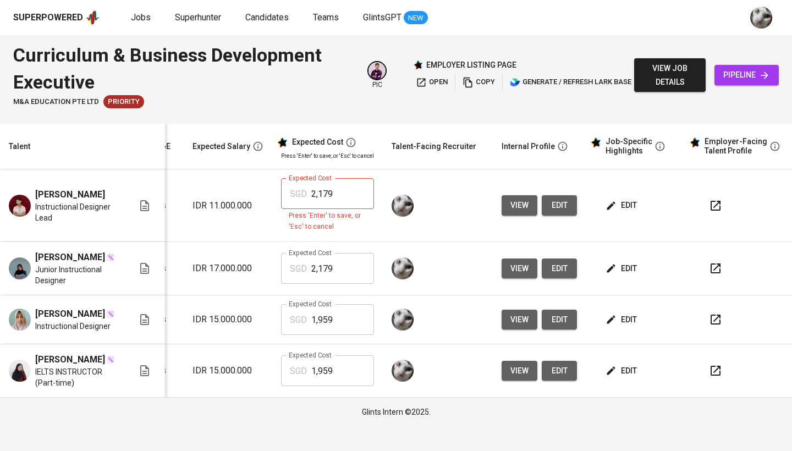
scroll to position [0, 0]
click at [344, 199] on input "2,179" at bounding box center [342, 193] width 63 height 31
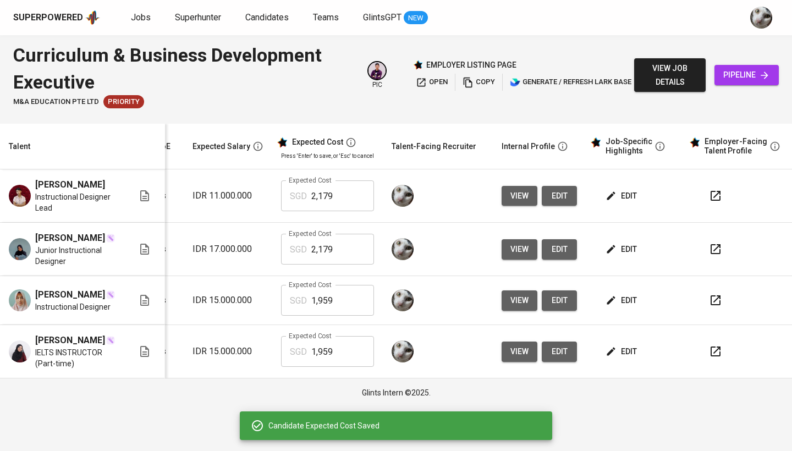
click at [619, 199] on span "edit" at bounding box center [622, 196] width 29 height 14
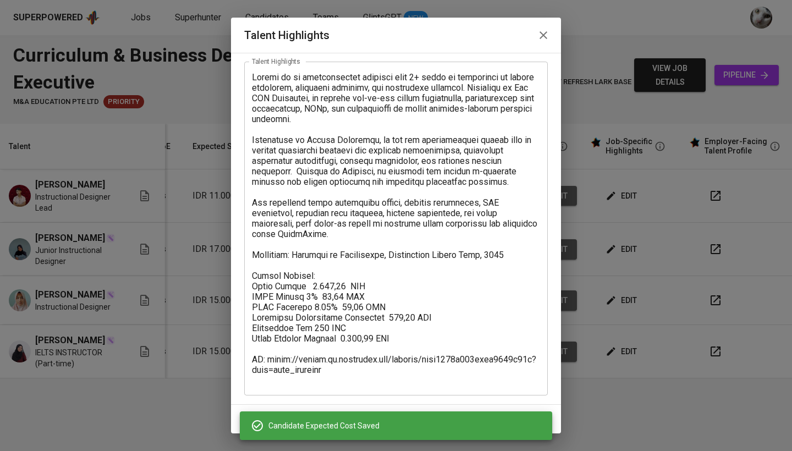
scroll to position [53, 0]
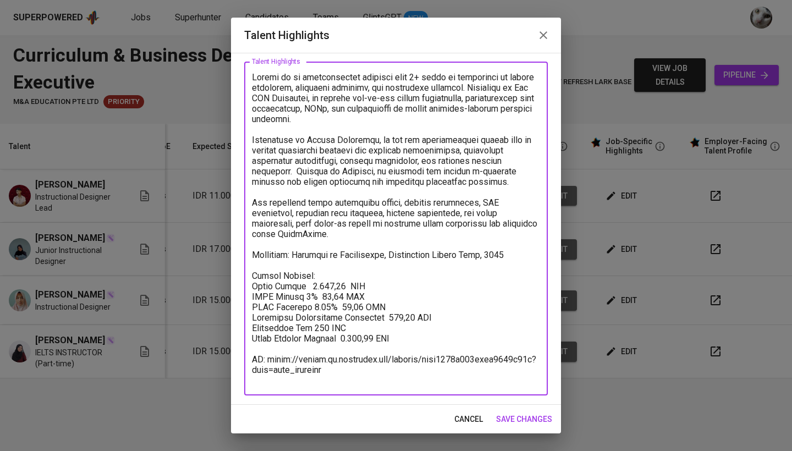
drag, startPoint x: 400, startPoint y: 343, endPoint x: 243, endPoint y: 342, distance: 157.9
click at [243, 342] on div "Enhance the Talent's profile by adding highlights relevant to this job - accomp…" at bounding box center [396, 229] width 330 height 352
click at [327, 276] on textarea at bounding box center [396, 229] width 288 height 314
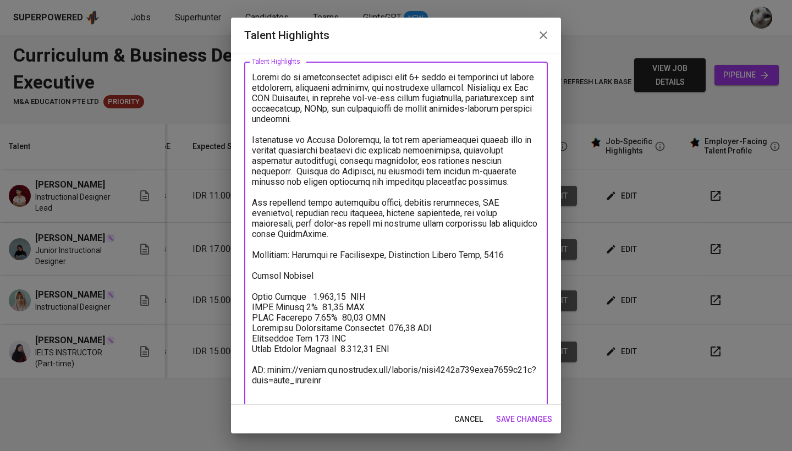
paste textarea "Total Pricing Monthly 2.179,68 SGD"
click at [341, 276] on textarea at bounding box center [396, 234] width 288 height 324
drag, startPoint x: 405, startPoint y: 348, endPoint x: 223, endPoint y: 348, distance: 181.5
click at [223, 348] on div "Talent Highlights Enhance the Talent's profile by adding highlights relevant to…" at bounding box center [396, 225] width 792 height 451
click at [415, 287] on textarea at bounding box center [396, 234] width 288 height 324
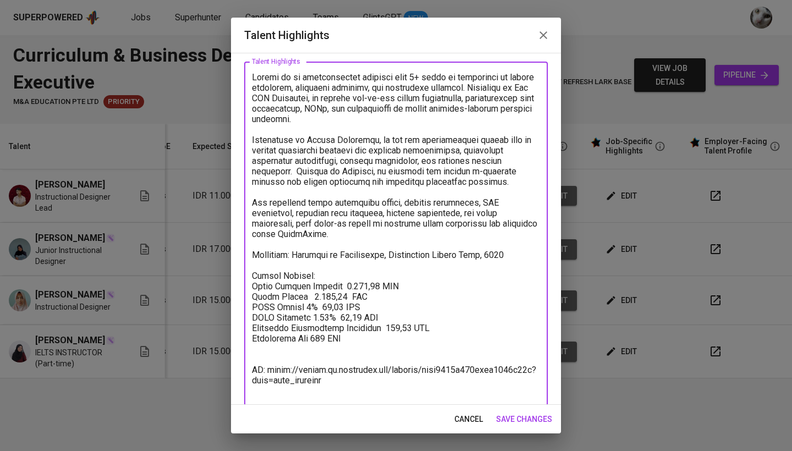
drag, startPoint x: 402, startPoint y: 286, endPoint x: 245, endPoint y: 285, distance: 157.3
click at [245, 285] on div "x Talent Highlights" at bounding box center [396, 234] width 304 height 344
click at [254, 286] on textarea at bounding box center [396, 234] width 288 height 324
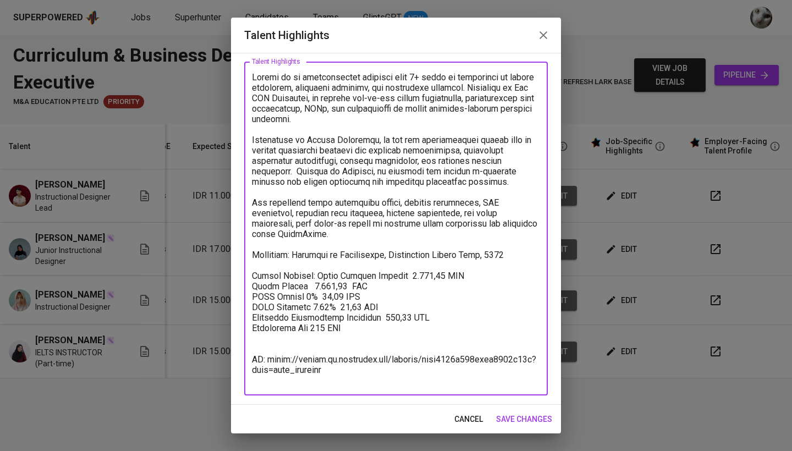
drag, startPoint x: 316, startPoint y: 275, endPoint x: 222, endPoint y: 275, distance: 94.1
click at [222, 275] on div "Talent Highlights Enhance the Talent's profile by adding highlights relevant to…" at bounding box center [396, 225] width 792 height 451
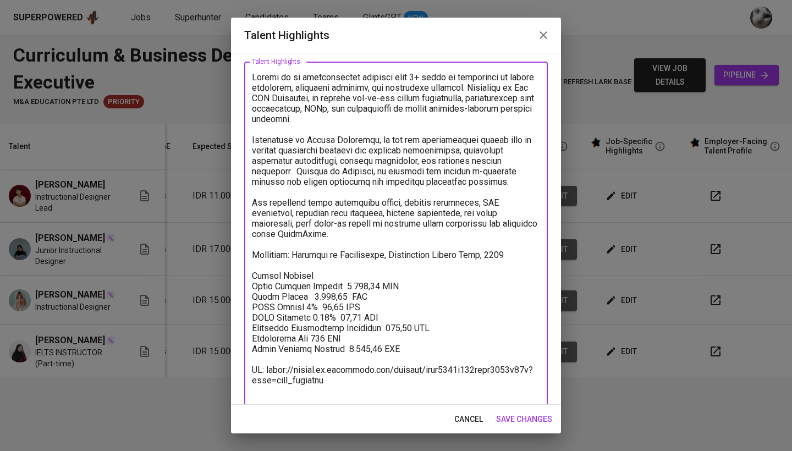
drag, startPoint x: 398, startPoint y: 288, endPoint x: 146, endPoint y: 316, distance: 253.5
click at [146, 316] on div "Talent Highlights Enhance the Talent's profile by adding highlights relevant to…" at bounding box center [396, 225] width 792 height 451
type textarea "Farras is an instructional designer with 5+ years of experience in higher educa…"
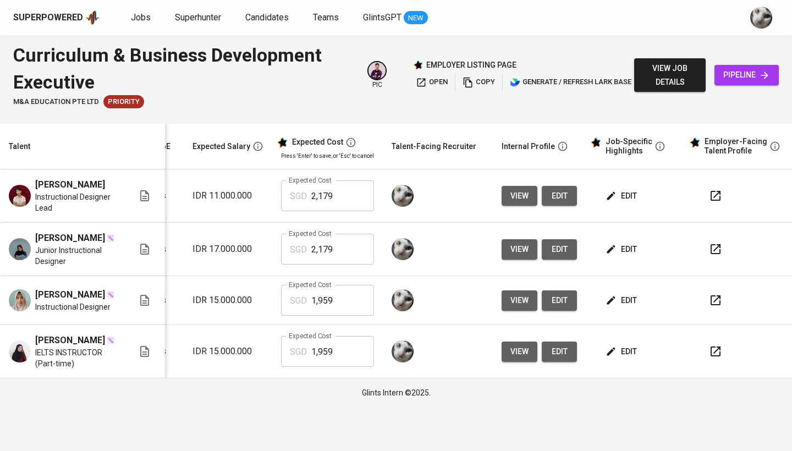
click at [622, 184] on td "edit" at bounding box center [635, 195] width 99 height 53
click at [632, 189] on span "edit" at bounding box center [622, 196] width 29 height 14
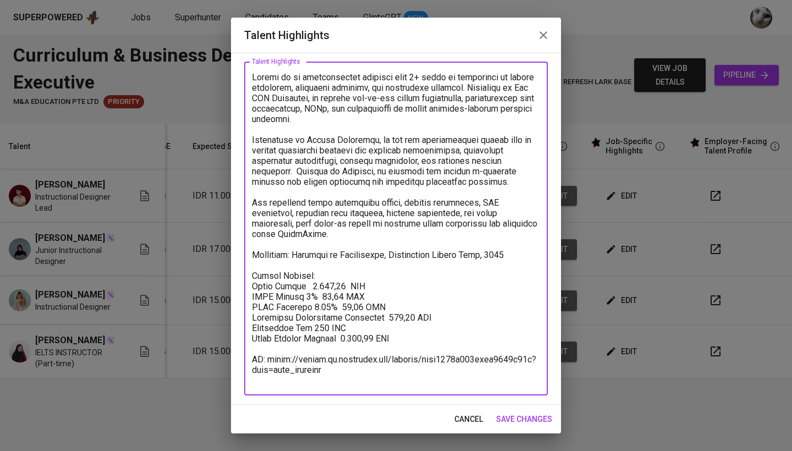
click at [365, 325] on textarea at bounding box center [396, 229] width 288 height 314
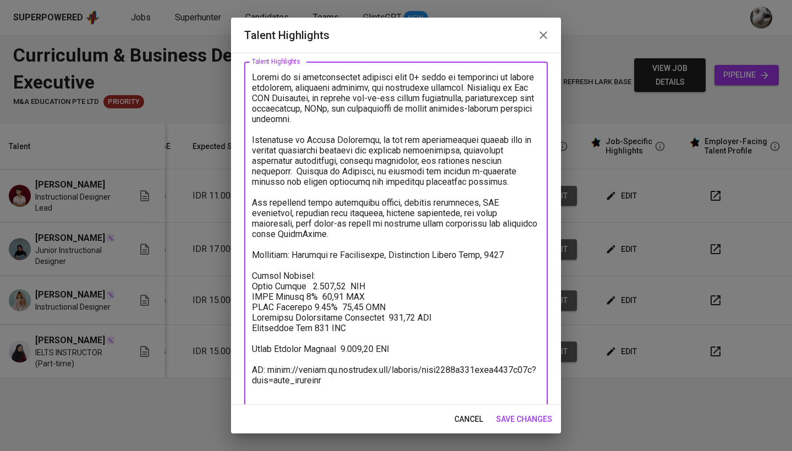
type textarea "Farras is an instructional designer with 5+ years of experience in higher educa…"
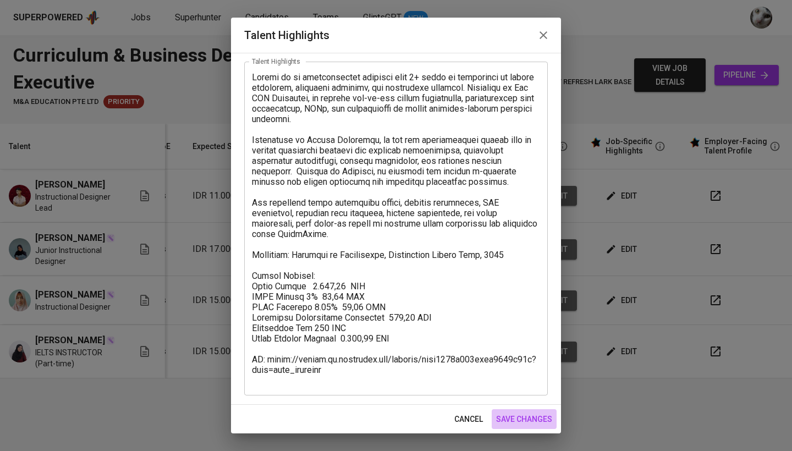
click at [513, 418] on span "save changes" at bounding box center [524, 420] width 56 height 14
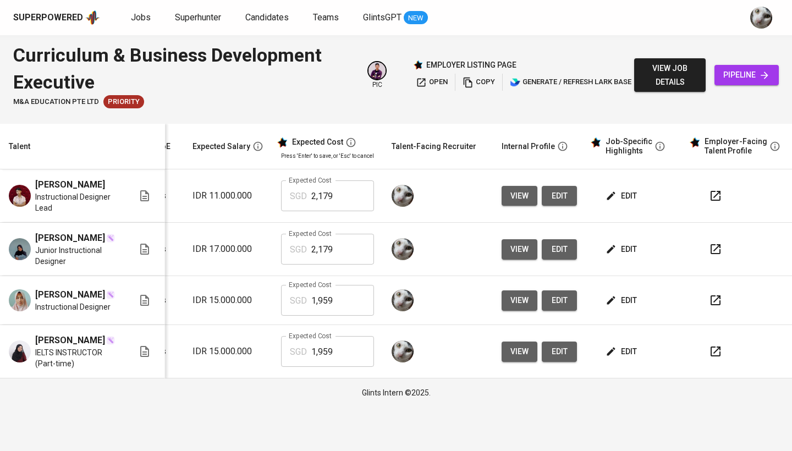
scroll to position [0, 0]
click at [569, 193] on button "edit" at bounding box center [559, 196] width 35 height 20
click at [632, 189] on span "edit" at bounding box center [622, 196] width 29 height 14
click at [526, 256] on button "view" at bounding box center [520, 249] width 36 height 20
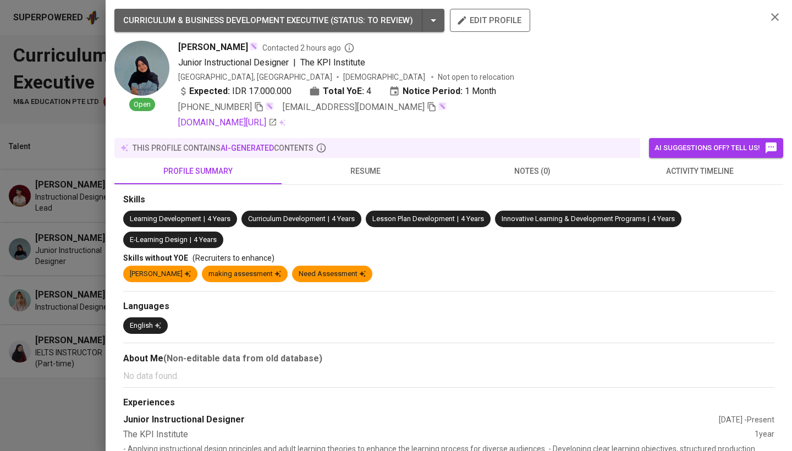
click at [36, 129] on div at bounding box center [396, 225] width 792 height 451
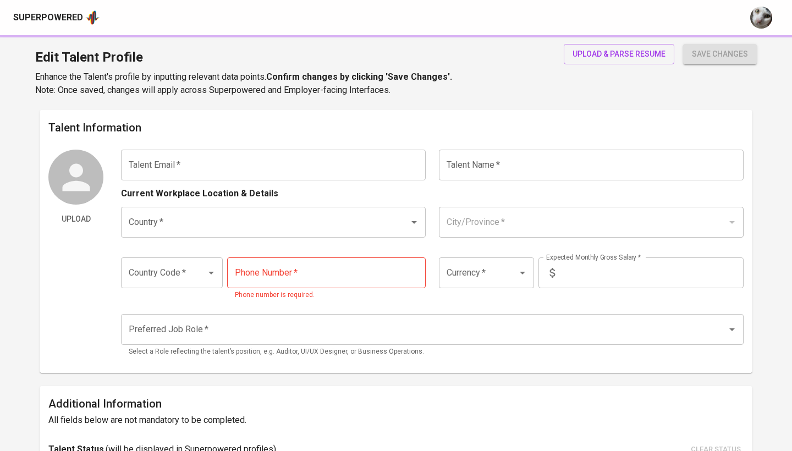
type input "[EMAIL_ADDRESS][DOMAIN_NAME]"
type input "[PERSON_NAME]"
type input "[GEOGRAPHIC_DATA]"
type input "[GEOGRAPHIC_DATA], [GEOGRAPHIC_DATA]"
type input "+62"
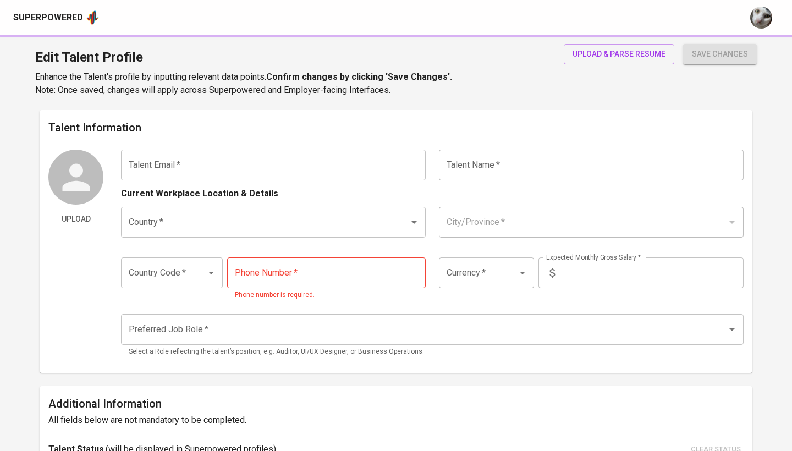
type input "[PHONE_NUMBER]"
type input "IDR"
radio input "true"
type input "4"
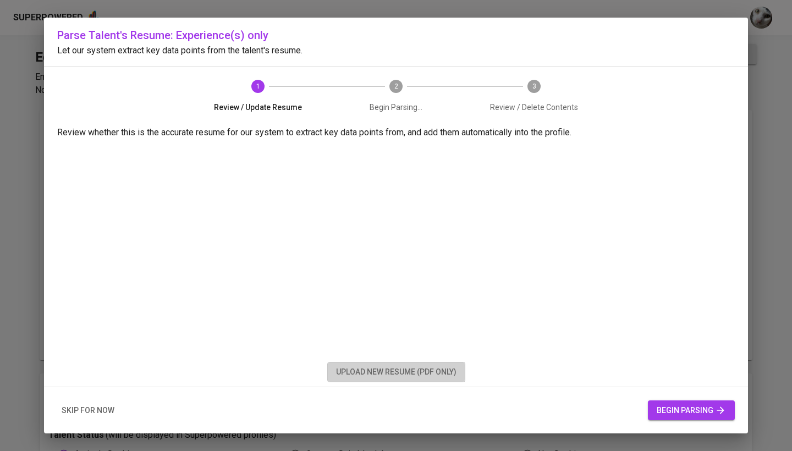
click at [402, 372] on span "upload new resume (pdf only)" at bounding box center [396, 372] width 120 height 14
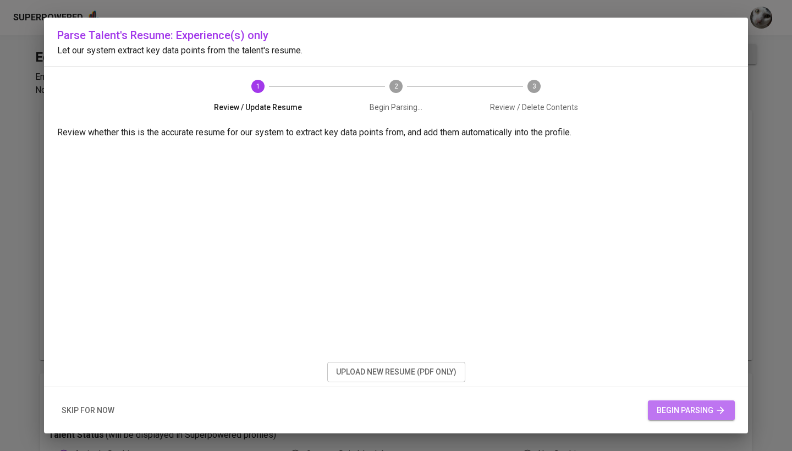
click at [691, 404] on span "begin parsing" at bounding box center [691, 411] width 69 height 14
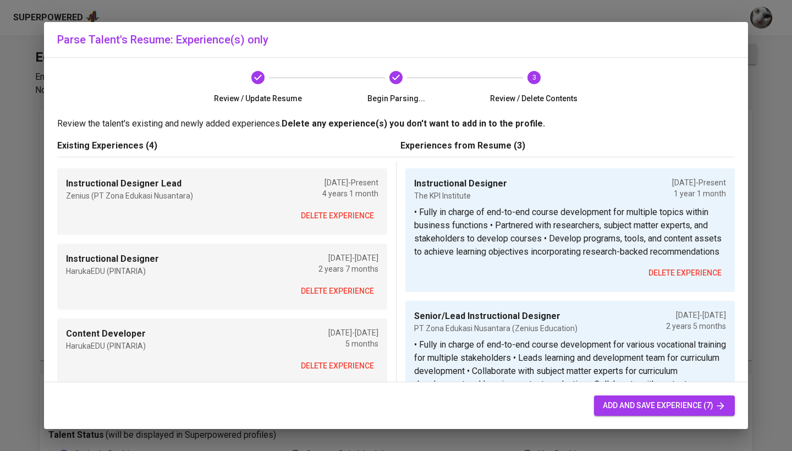
click at [349, 216] on span "delete experience" at bounding box center [337, 216] width 73 height 14
click at [349, 284] on span "delete experience" at bounding box center [337, 291] width 73 height 14
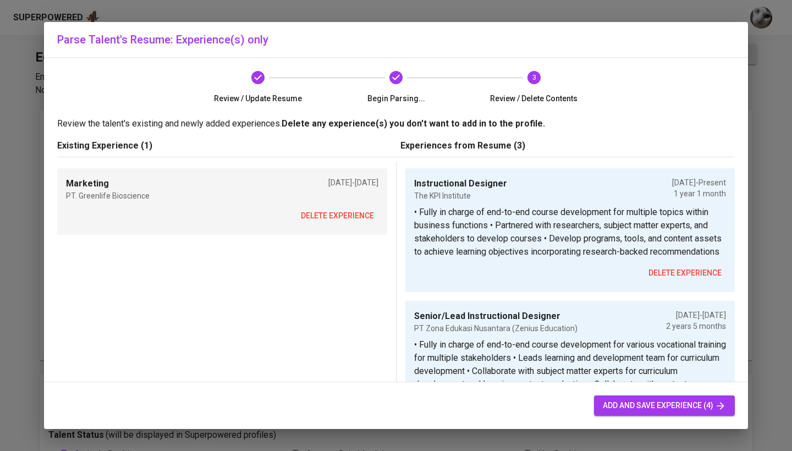
click at [349, 216] on span "delete experience" at bounding box center [337, 216] width 73 height 14
click at [414, 216] on p "• Fully in charge of end-to-end course development for multiple topics within b…" at bounding box center [570, 232] width 312 height 53
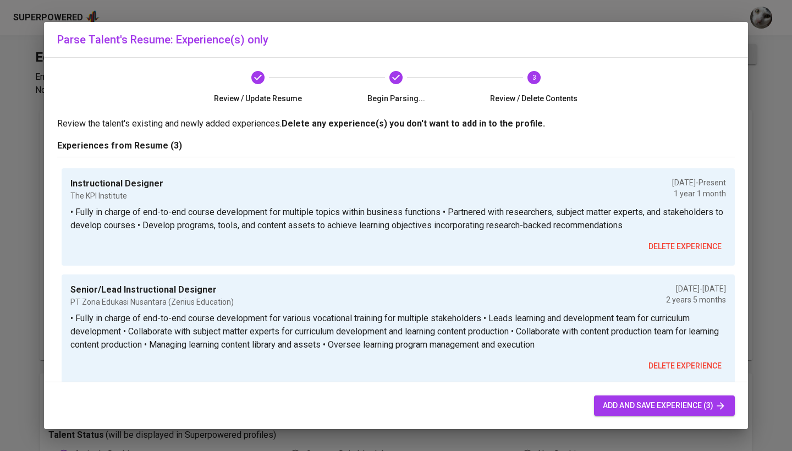
click at [448, 185] on div "Instructional Designer The KPI Institute [DATE] - Present 1 year 1 month" at bounding box center [398, 189] width 656 height 24
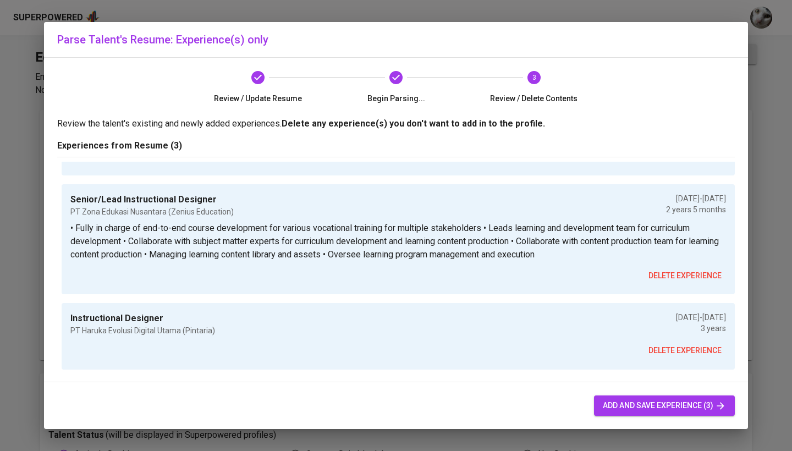
scroll to position [90, 0]
click at [642, 404] on span "add and save experience (3)" at bounding box center [664, 406] width 123 height 14
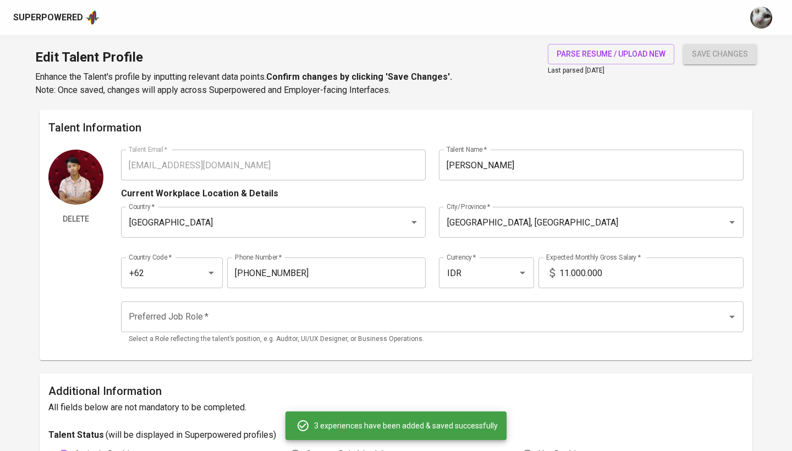
type input "Instructional Designer"
type input "The KPI Institute"
type input "09/01/2024"
type textarea "• Fully in charge of end-to-end course development for multiple topics within b…"
type input "Senior/Lead Instructional Designer"
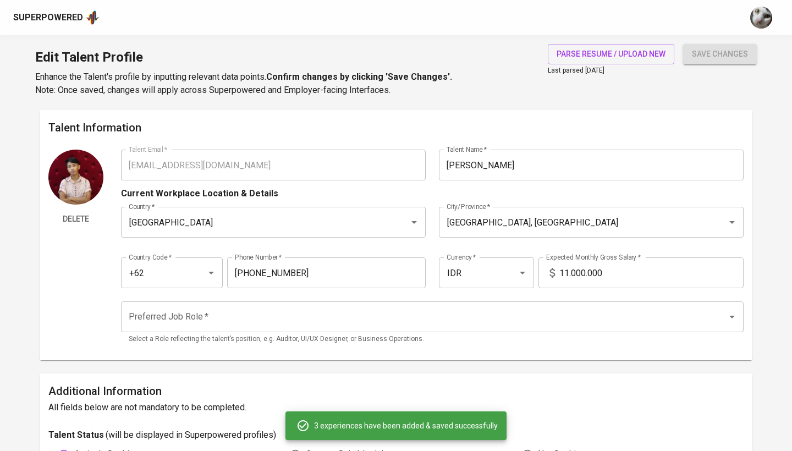
type input "PT Zona Edukasi Nusantara (Zenius Education)"
type input "08/01/2021"
type input "01/01/2024"
type textarea "• Fully in charge of end-to-end course development for various vocational train…"
type input "Instructional Designer"
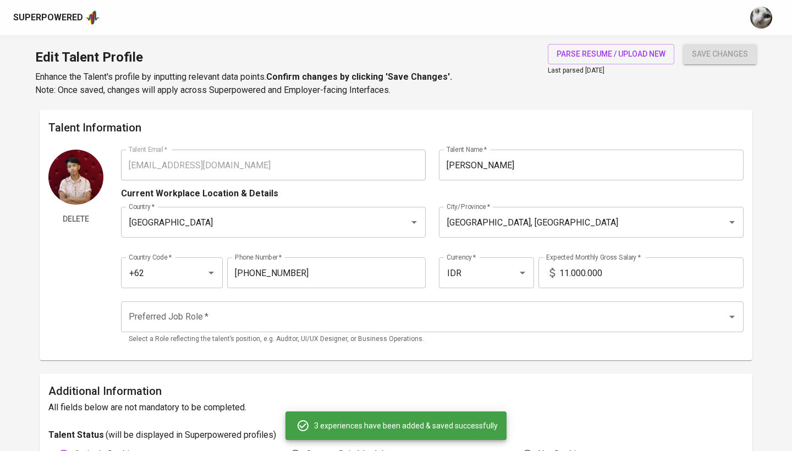
type input "PT Haruka Evolusi Digital Utama (Pintaria)"
type input "08/01/2021"
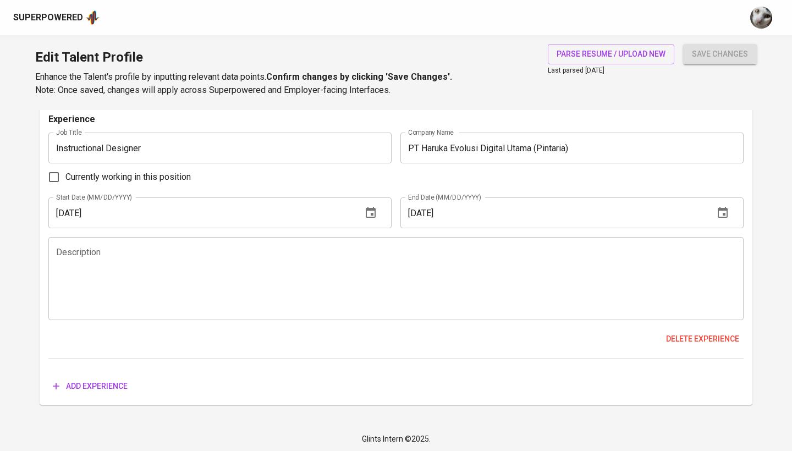
scroll to position [1495, 0]
click at [343, 261] on textarea at bounding box center [396, 279] width 680 height 63
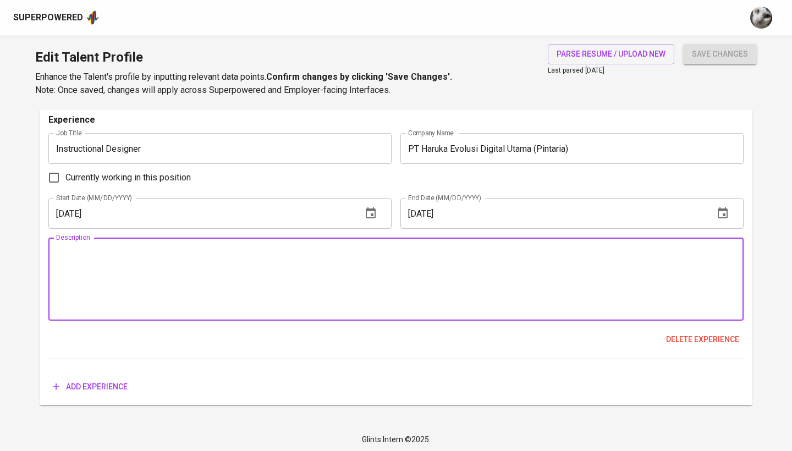
paste textarea "- Developing course's design document - Planning timeline and resource needs fo…"
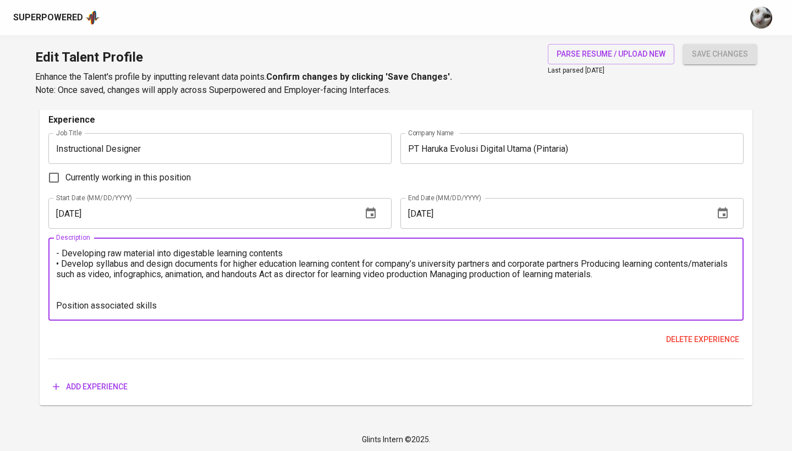
scroll to position [42, 0]
drag, startPoint x: 193, startPoint y: 295, endPoint x: 39, endPoint y: 284, distance: 154.4
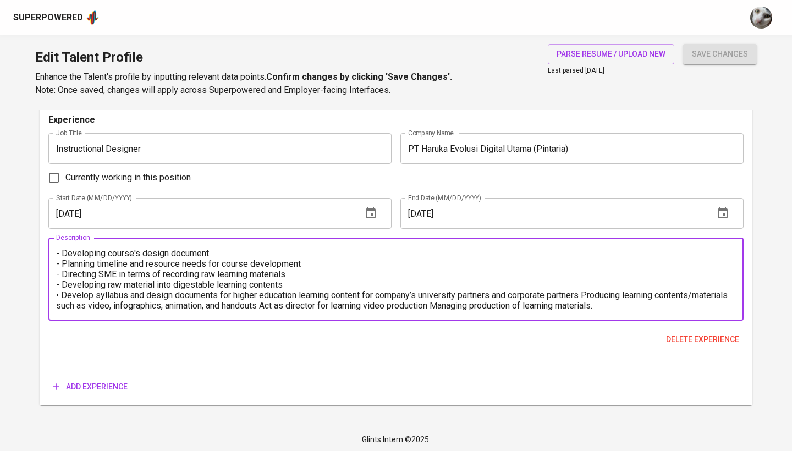
scroll to position [10, 0]
click at [310, 270] on textarea "- Developing course's design document - Planning timeline and resource needs fo…" at bounding box center [396, 279] width 680 height 63
click at [211, 273] on textarea "- Developing course's design document - Planning timeline and resource needs fo…" at bounding box center [396, 279] width 680 height 63
click at [214, 273] on textarea "- Developing course's design document - Planning timeline and resource needs fo…" at bounding box center [396, 279] width 680 height 63
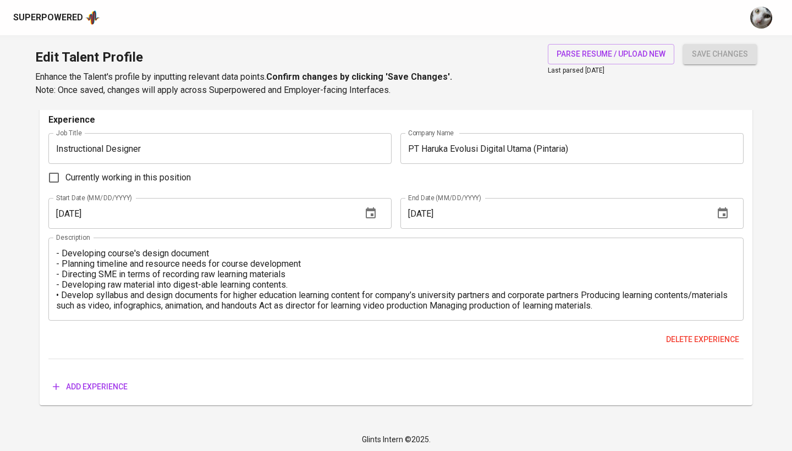
click at [249, 245] on div "- Developing course's design document - Planning timeline and resource needs fo…" at bounding box center [395, 279] width 695 height 83
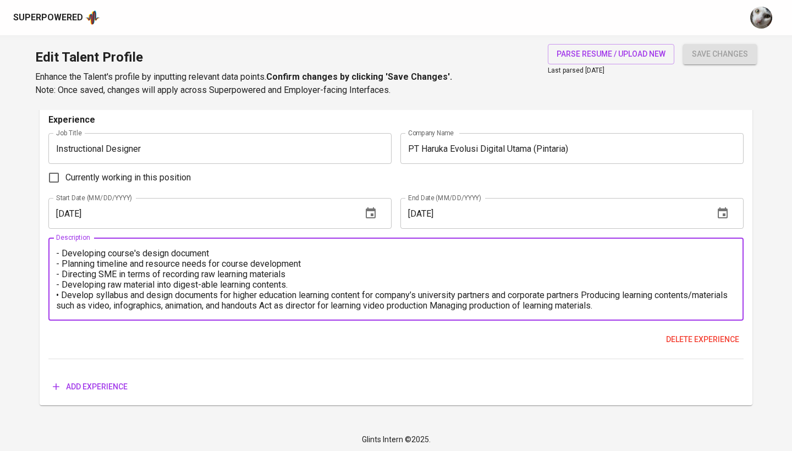
click at [237, 256] on textarea "- Developing course's design document - Planning timeline and resource needs fo…" at bounding box center [396, 279] width 680 height 63
click at [340, 261] on textarea "- Developing course's design document. - Planning timeline and resource needs f…" at bounding box center [396, 279] width 680 height 63
click at [294, 271] on textarea "- Developing course's design document. - Planning timeline and resource needs f…" at bounding box center [396, 279] width 680 height 63
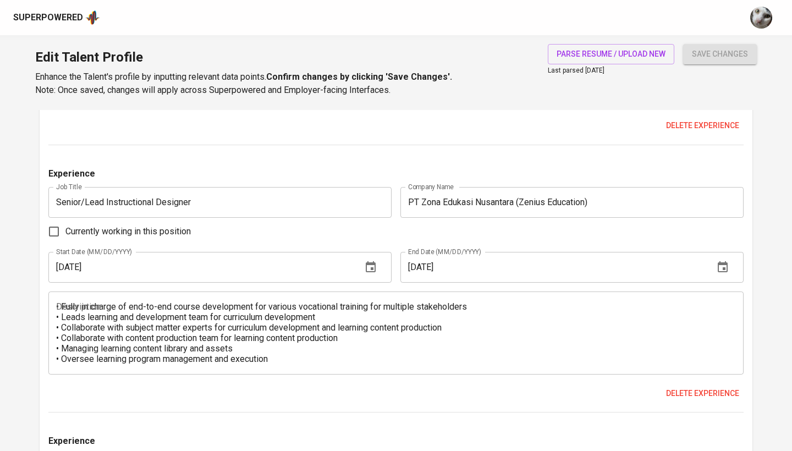
scroll to position [1173, 0]
type textarea "- Developing course's design document. - Planning timeline and resource needs f…"
drag, startPoint x: 348, startPoint y: 40, endPoint x: 522, endPoint y: 29, distance: 174.2
click at [521, 29] on div "Superpowered" at bounding box center [396, 17] width 792 height 35
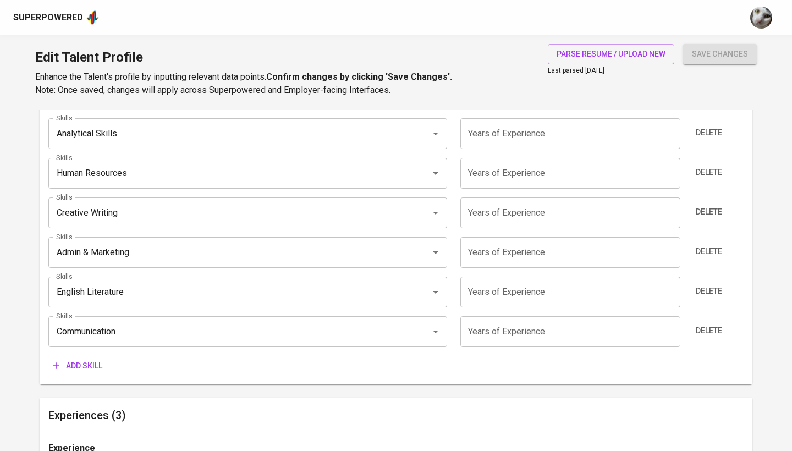
scroll to position [611, 0]
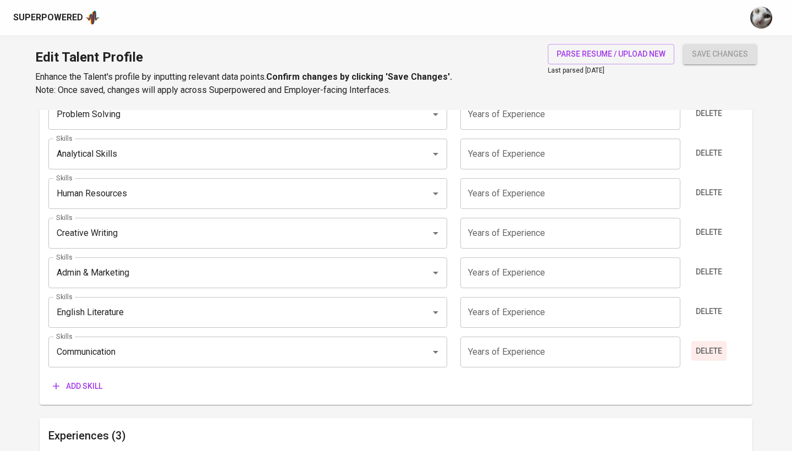
click at [711, 355] on span "Delete" at bounding box center [709, 351] width 26 height 14
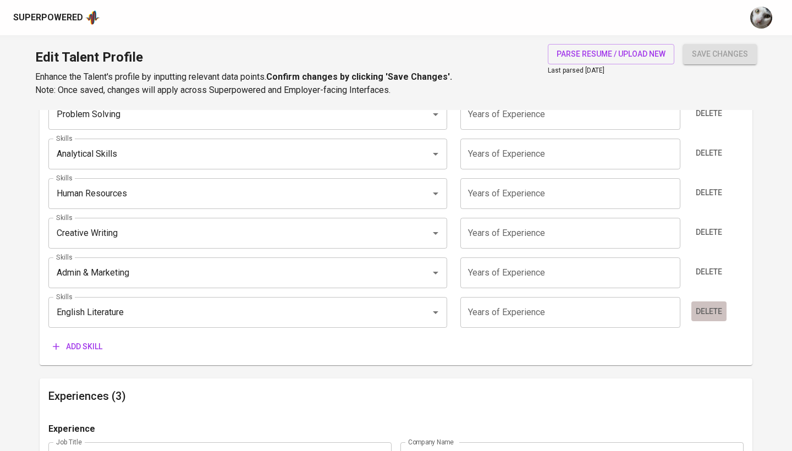
click at [711, 317] on button "Delete" at bounding box center [708, 311] width 35 height 20
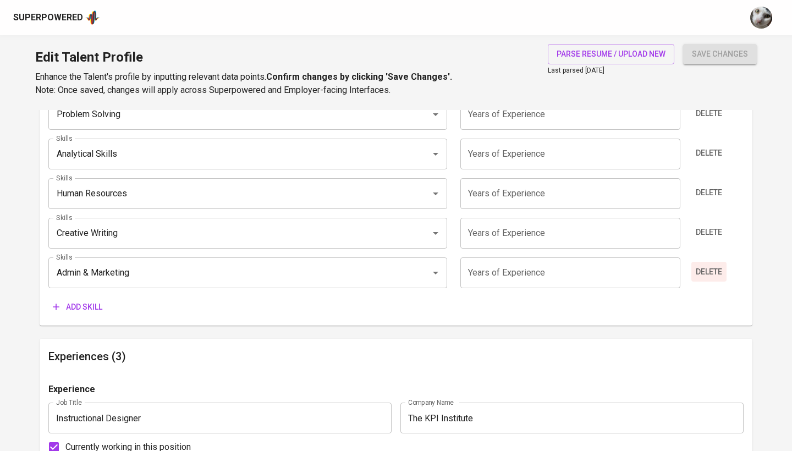
click at [708, 265] on span "Delete" at bounding box center [709, 272] width 26 height 14
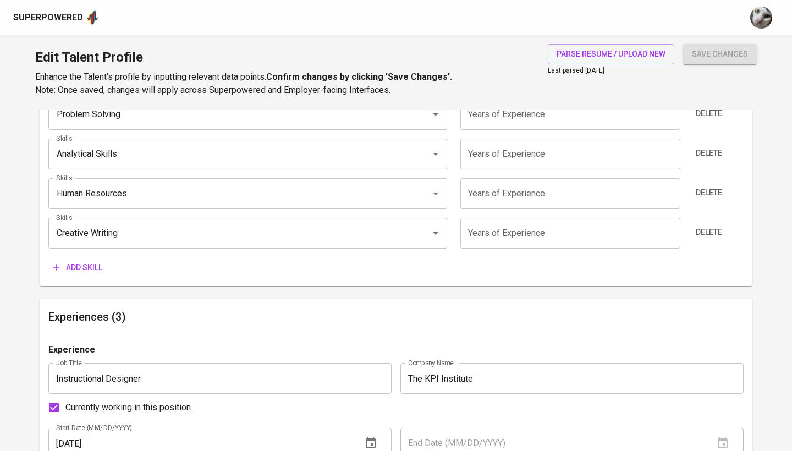
click at [709, 218] on div "Delete" at bounding box center [715, 233] width 58 height 31
click at [711, 176] on div "Skills Problem Solving Skills Years of Experience Years of Experience Delete Sk…" at bounding box center [395, 184] width 695 height 188
click at [710, 201] on div "Delete" at bounding box center [715, 193] width 58 height 31
click at [709, 220] on div "Delete" at bounding box center [715, 233] width 58 height 31
click at [710, 226] on span "Delete" at bounding box center [709, 233] width 26 height 14
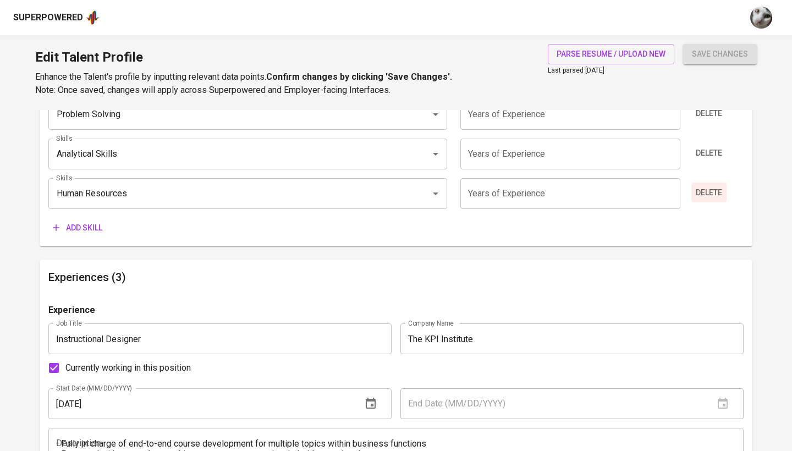
click at [707, 194] on span "Delete" at bounding box center [709, 193] width 26 height 14
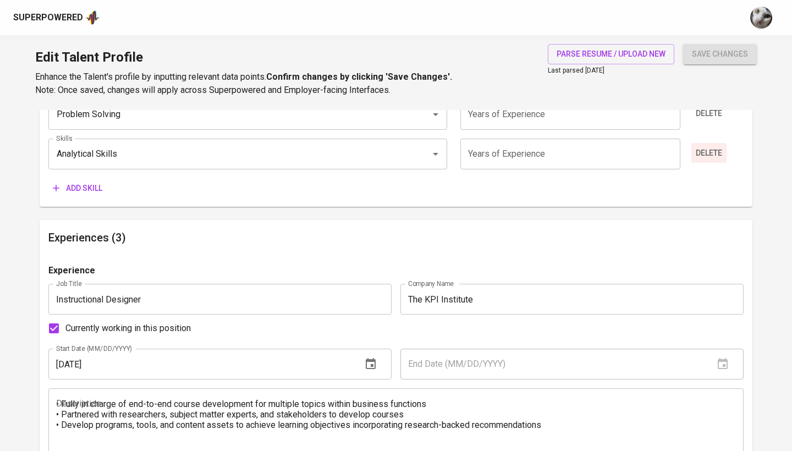
click at [706, 158] on button "Delete" at bounding box center [708, 153] width 35 height 20
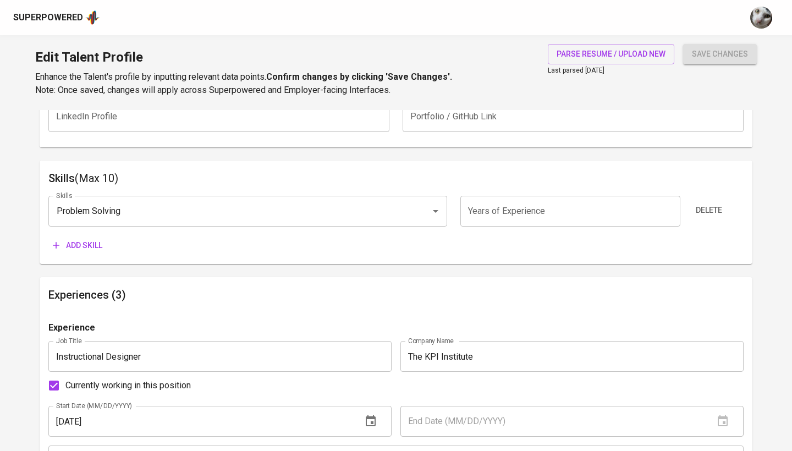
scroll to position [481, 0]
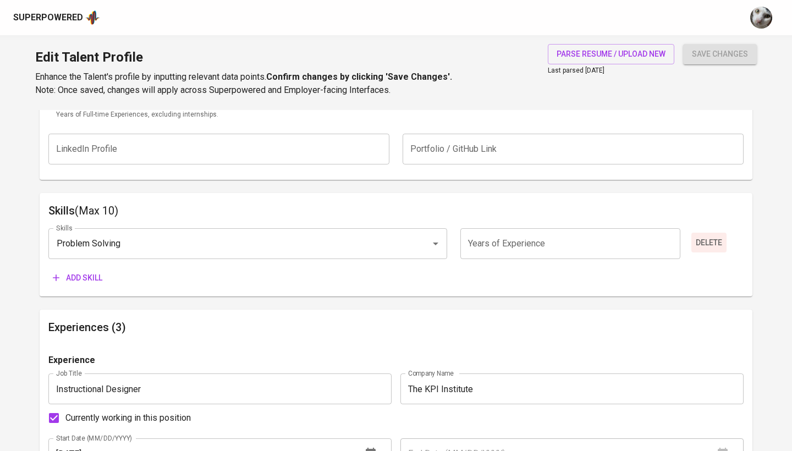
click at [710, 243] on span "Delete" at bounding box center [709, 243] width 26 height 14
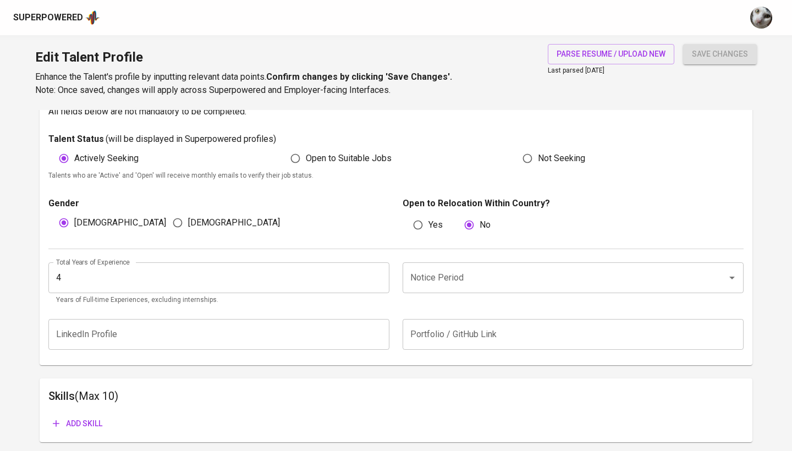
scroll to position [297, 0]
click at [297, 275] on input "4" at bounding box center [218, 277] width 341 height 31
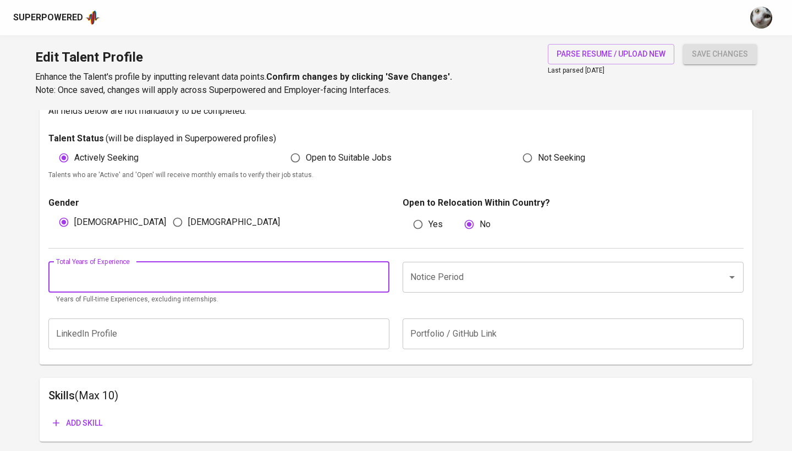
type input "5"
type input "7"
click at [466, 281] on input "Notice Period" at bounding box center [558, 277] width 300 height 21
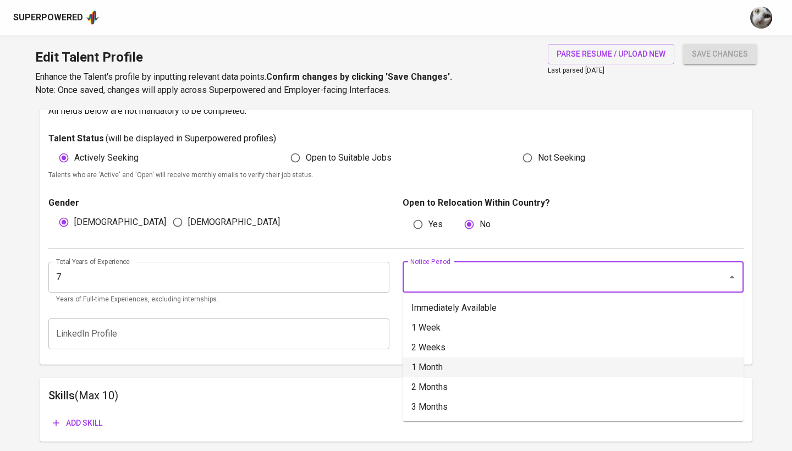
click at [454, 359] on li "1 Month" at bounding box center [573, 368] width 341 height 20
type input "1 Month"
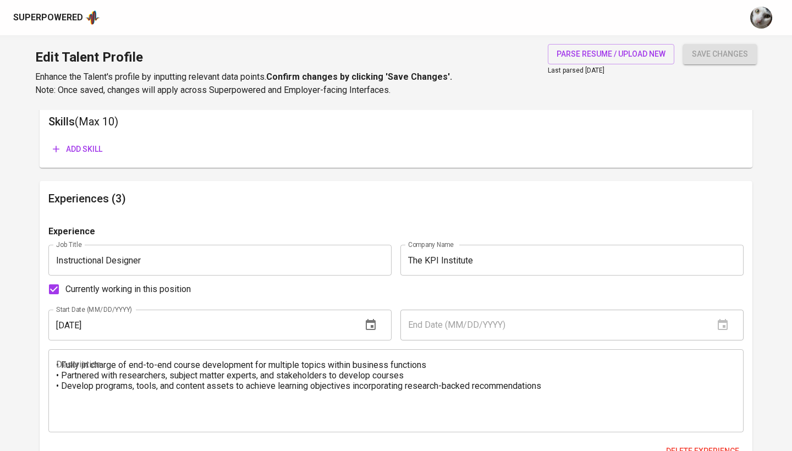
scroll to position [571, 0]
click at [82, 151] on span "Add skill" at bounding box center [78, 149] width 50 height 14
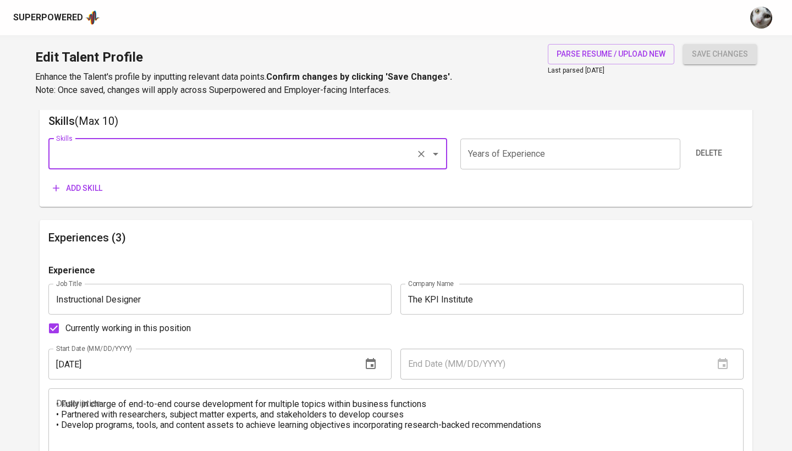
click at [143, 156] on input "Skills" at bounding box center [232, 154] width 358 height 21
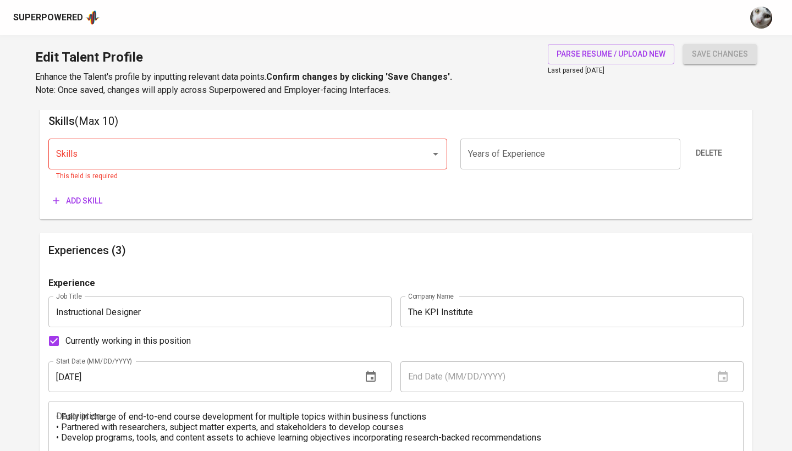
click at [7, 399] on main "Talent Information Delete Talent Email   * farras.adhi@gmail.com Talent Email *…" at bounding box center [396, 331] width 792 height 1585
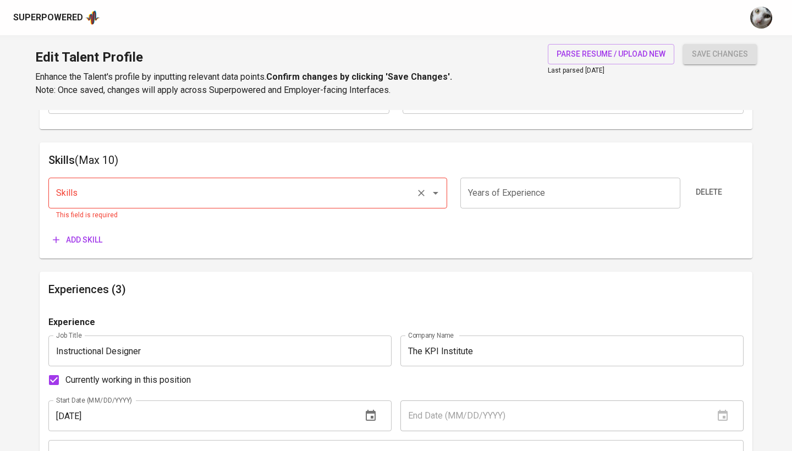
scroll to position [531, 0]
click at [144, 200] on input "Skills" at bounding box center [232, 194] width 358 height 21
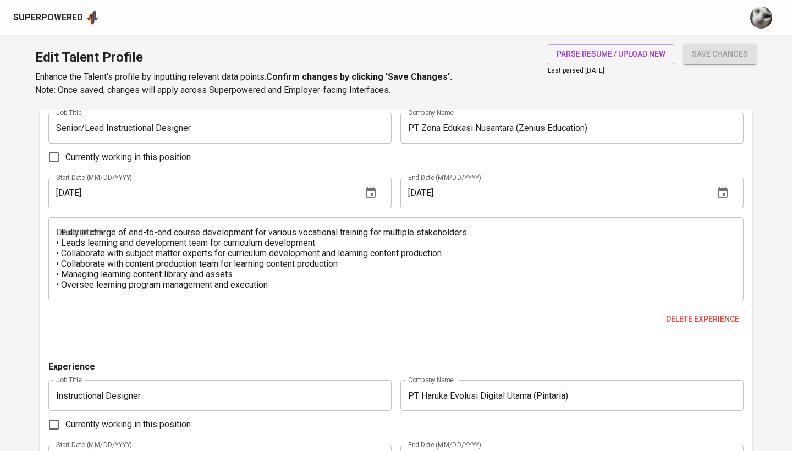
scroll to position [1050, 0]
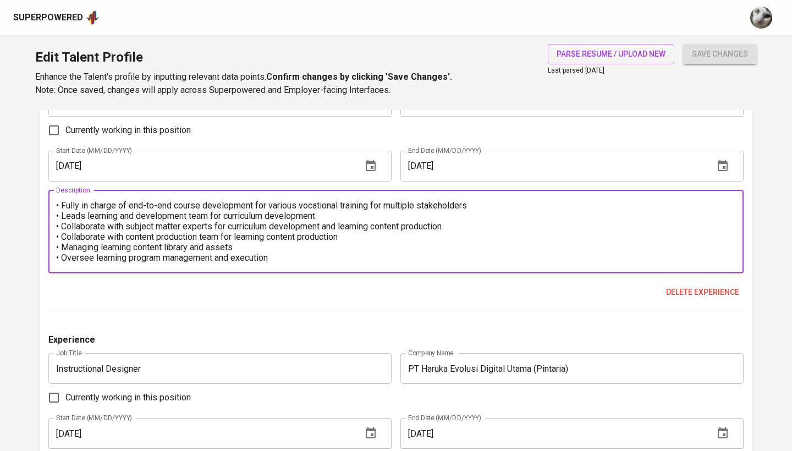
drag, startPoint x: 285, startPoint y: 254, endPoint x: 24, endPoint y: 172, distance: 273.5
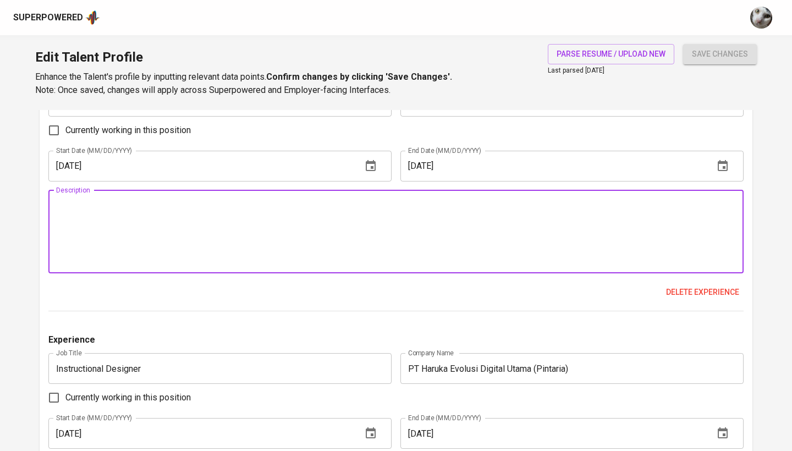
paste textarea "- Leads academic team for learning program development for various stakeholders…"
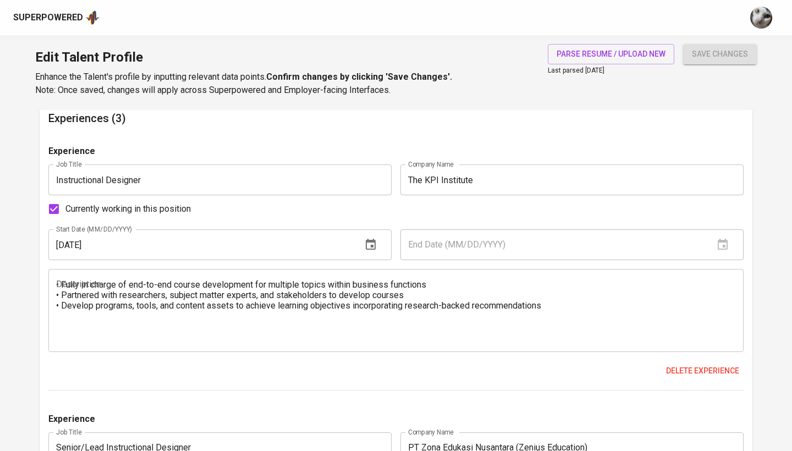
scroll to position [700, 0]
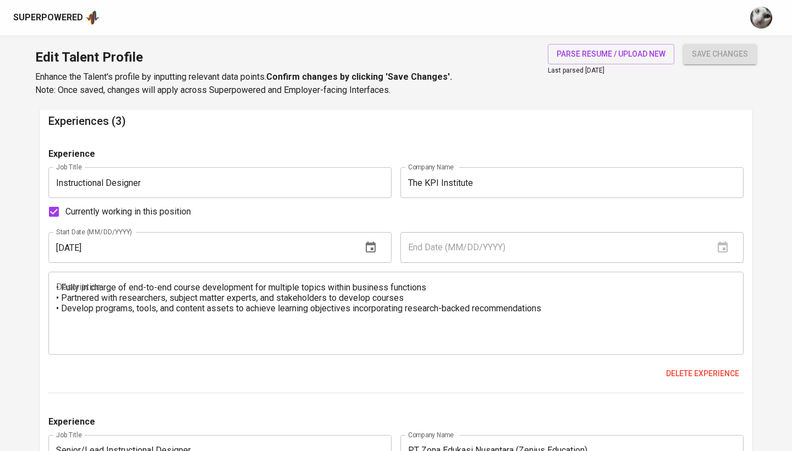
type textarea "- Leads academic team for learning program development for various stakeholders…"
click at [556, 305] on textarea "• Fully in charge of end-to-end course development for multiple topics within b…" at bounding box center [396, 313] width 680 height 63
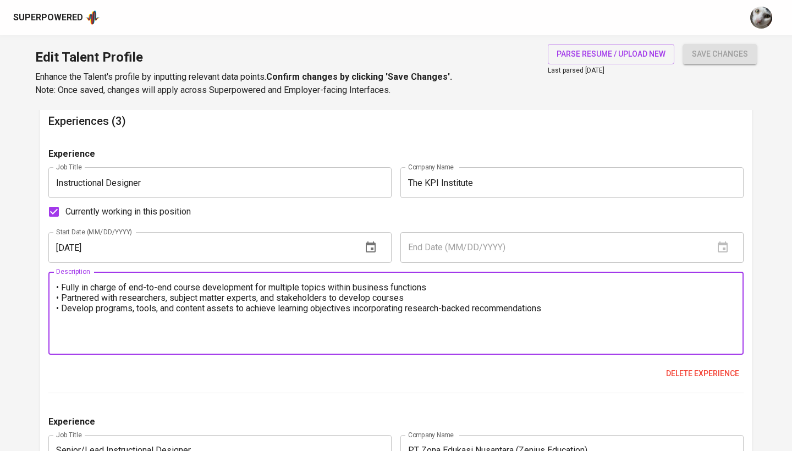
click at [432, 292] on textarea "• Fully in charge of end-to-end course development for multiple topics within b…" at bounding box center [396, 313] width 680 height 63
click at [442, 287] on textarea "• Fully in charge of end-to-end course development for multiple topics within b…" at bounding box center [396, 313] width 680 height 63
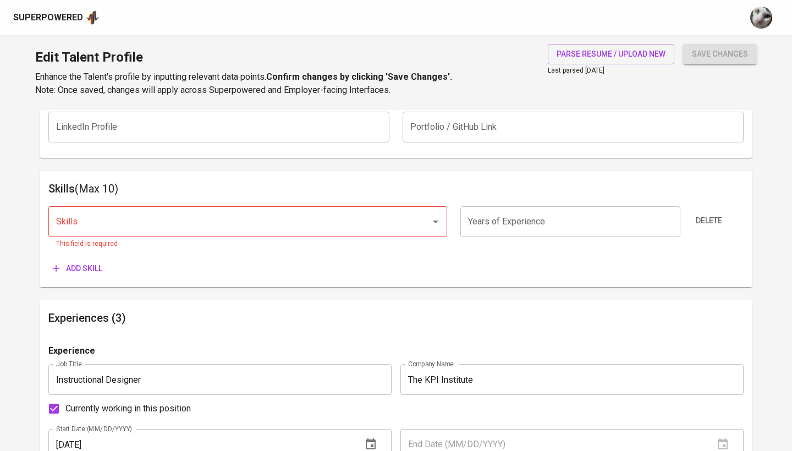
scroll to position [500, 0]
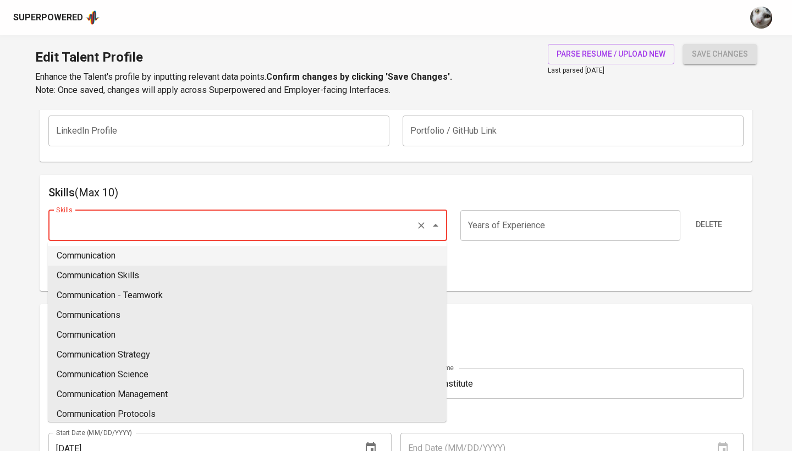
click at [367, 215] on input "Skills" at bounding box center [232, 225] width 358 height 21
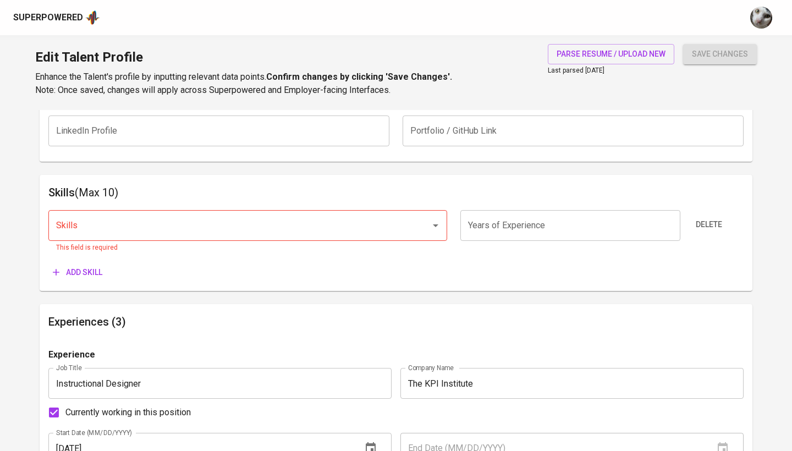
click at [422, 185] on h6 "Skills (Max 10)" at bounding box center [395, 193] width 695 height 18
click at [335, 221] on input "Skills" at bounding box center [232, 225] width 358 height 21
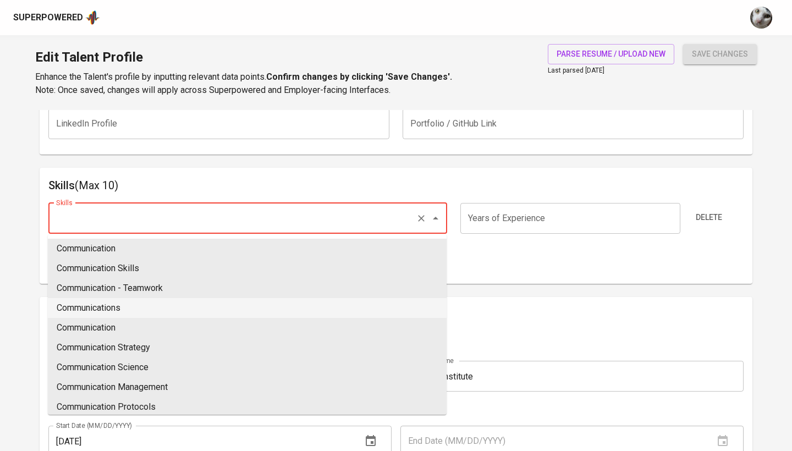
scroll to position [511, 0]
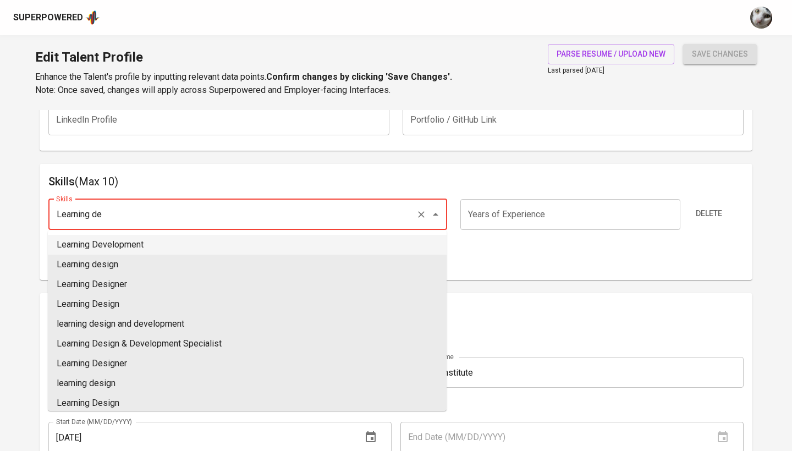
click at [170, 244] on li "Learning Development" at bounding box center [247, 245] width 399 height 20
type input "Learning Development"
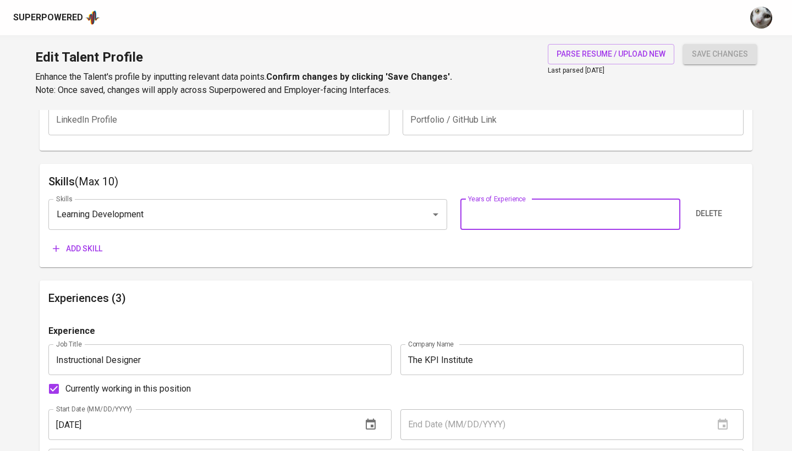
click at [500, 211] on input "number" at bounding box center [569, 214] width 219 height 31
type input "7"
click at [87, 247] on span "Add skill" at bounding box center [78, 249] width 50 height 14
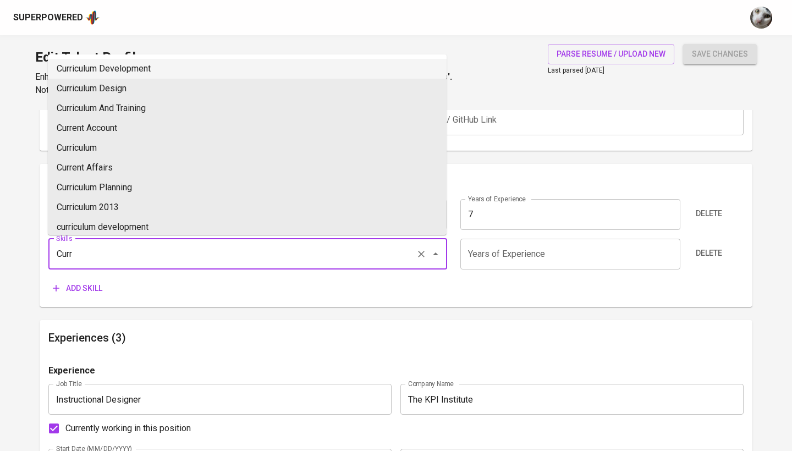
click at [165, 73] on li "Curriculum Development" at bounding box center [247, 69] width 399 height 20
type input "Curriculum Development"
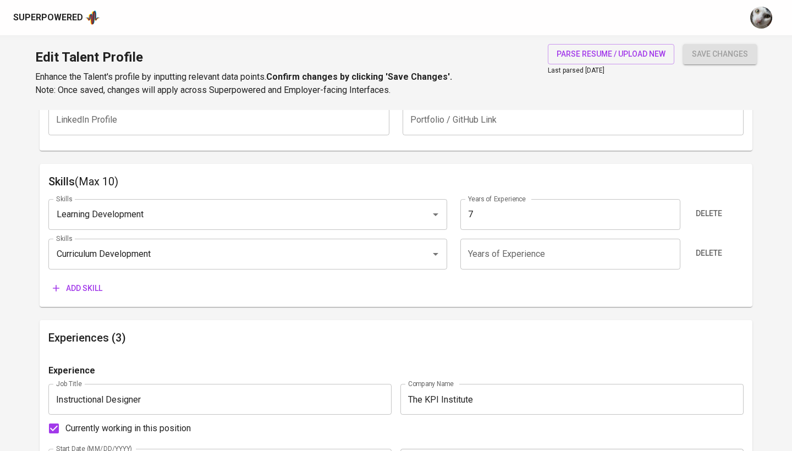
click at [500, 254] on input "number" at bounding box center [569, 254] width 219 height 31
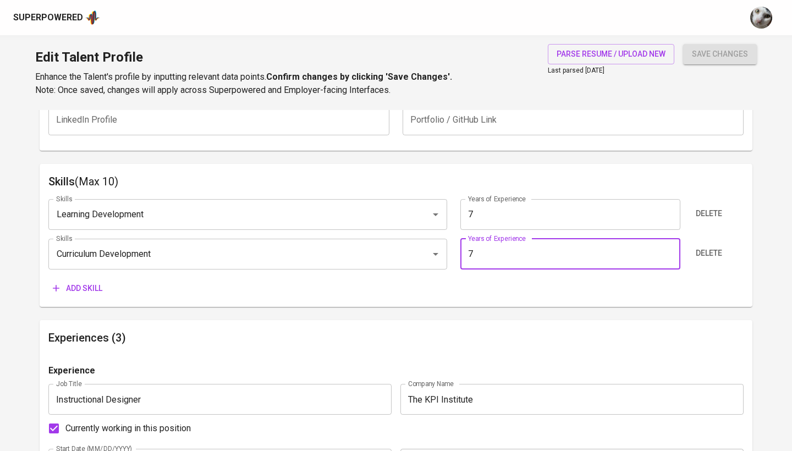
type input "7"
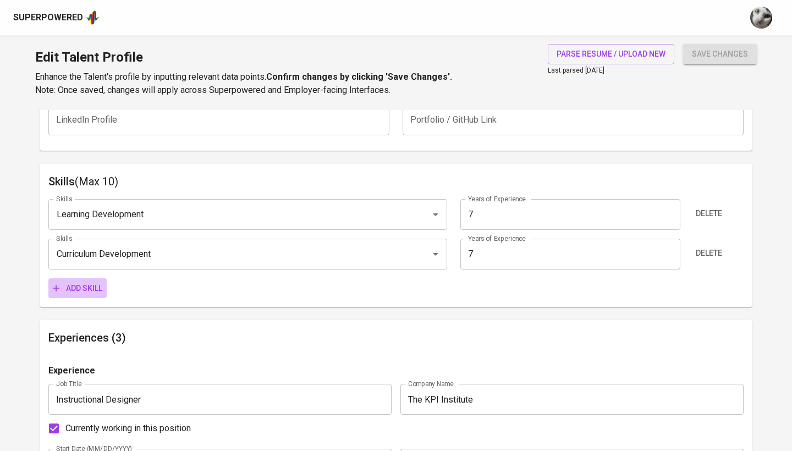
click at [96, 293] on button "Add skill" at bounding box center [77, 288] width 58 height 20
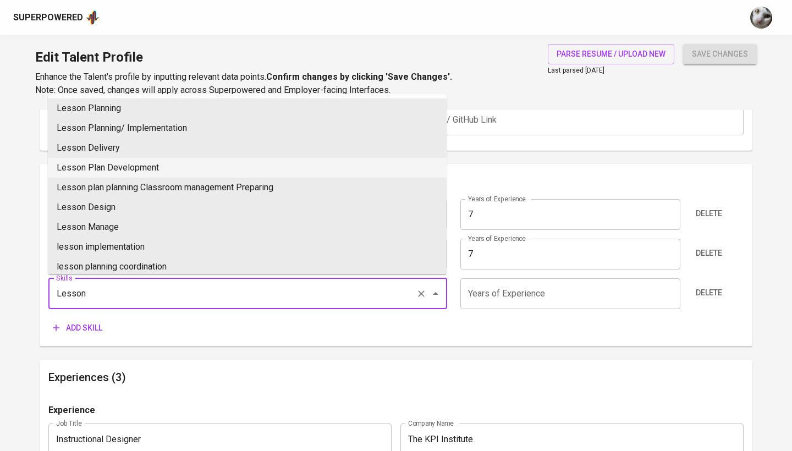
click at [155, 167] on li "Lesson Plan Development" at bounding box center [247, 168] width 399 height 20
type input "Lesson Plan Development"
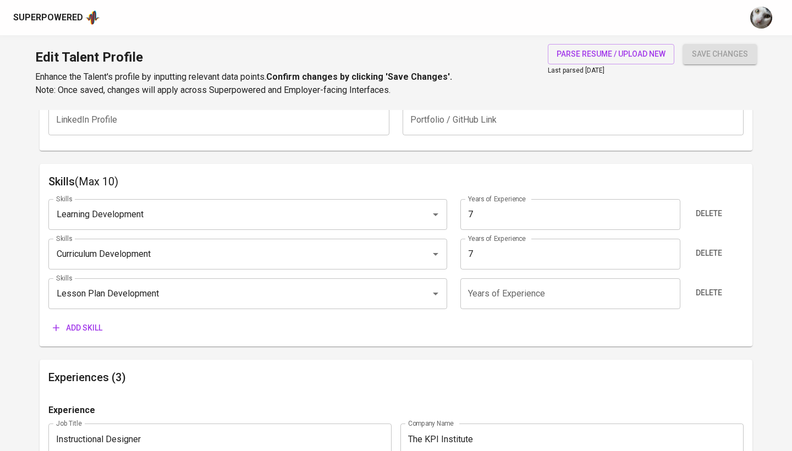
click at [480, 284] on input "number" at bounding box center [569, 293] width 219 height 31
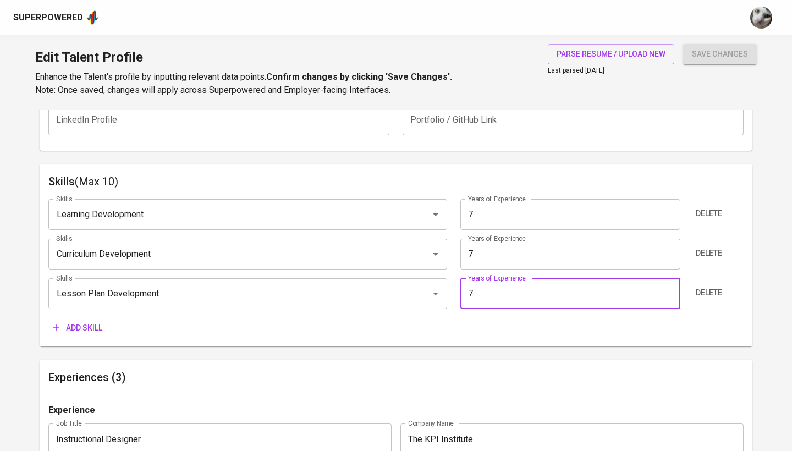
type input "7"
click at [90, 328] on span "Add skill" at bounding box center [78, 328] width 50 height 14
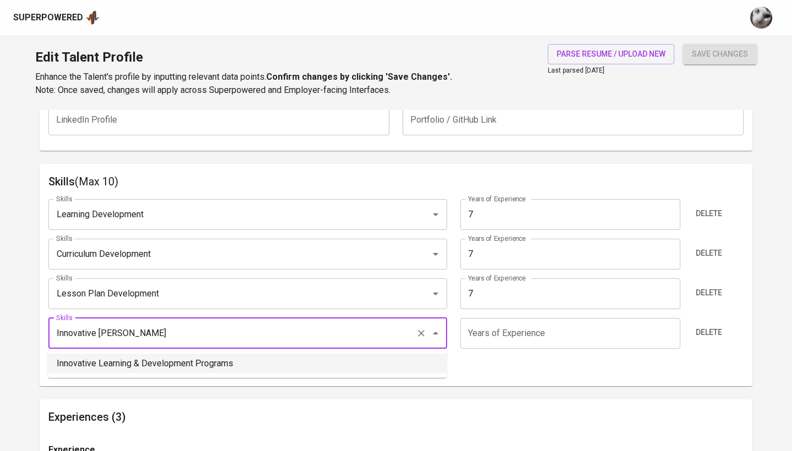
click at [134, 358] on li "Innovative Learning & Development Programs" at bounding box center [247, 364] width 399 height 20
type input "Innovative Learning & Development Programs"
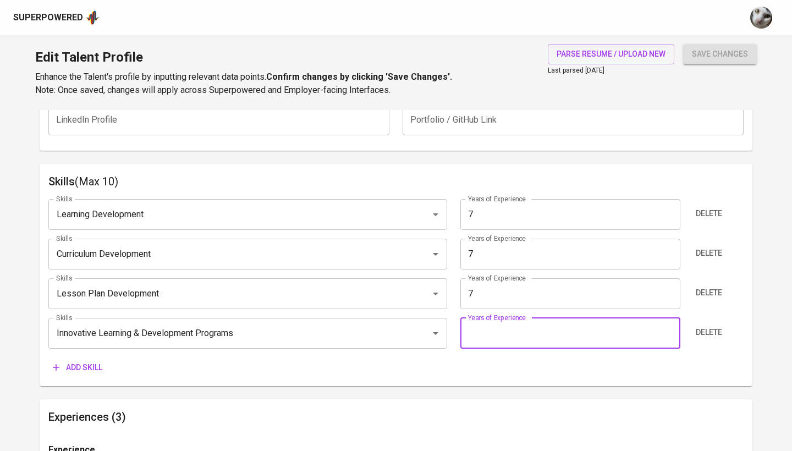
click at [491, 319] on input "number" at bounding box center [569, 333] width 219 height 31
type input "7"
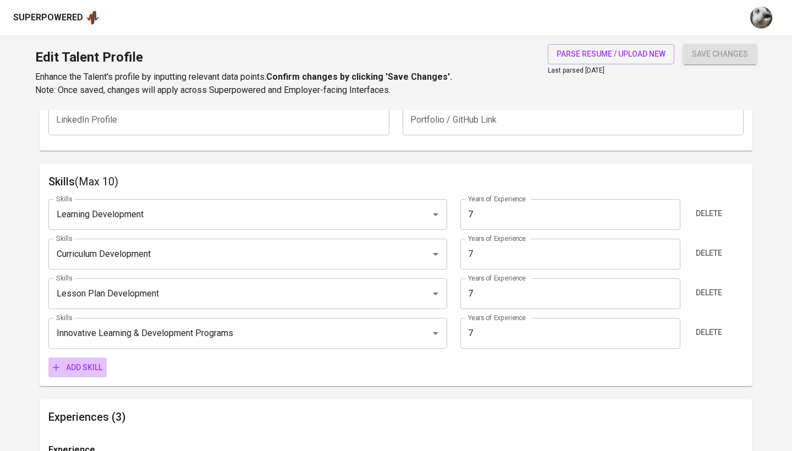
click at [80, 366] on span "Add skill" at bounding box center [78, 368] width 50 height 14
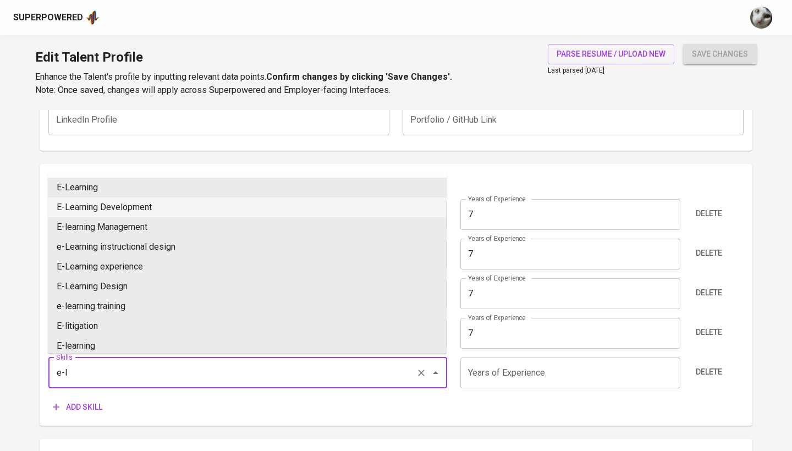
click at [144, 200] on li "E-Learning Development" at bounding box center [247, 207] width 399 height 20
type input "E-Learning Development"
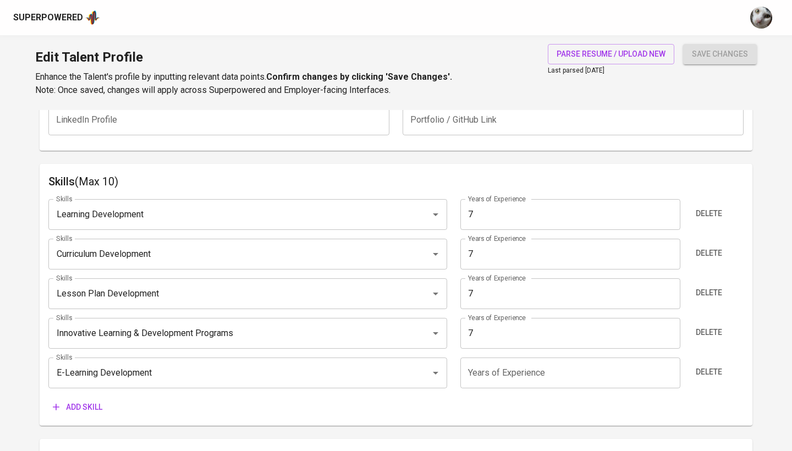
click at [515, 370] on input "number" at bounding box center [569, 373] width 219 height 31
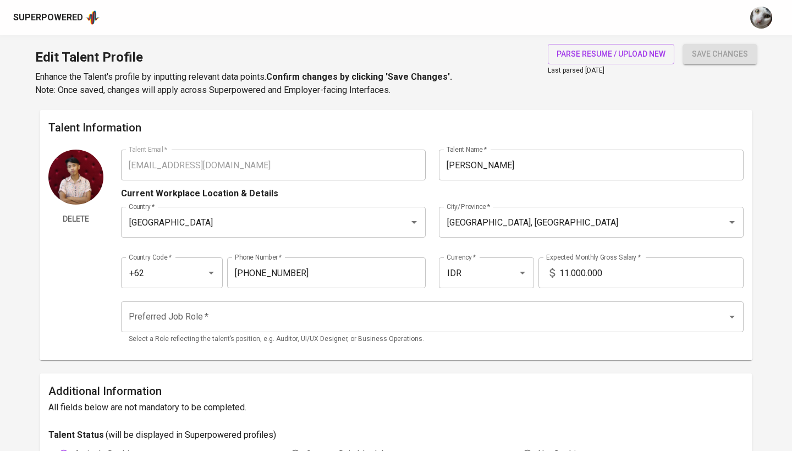
scroll to position [0, 0]
type input "7"
click at [370, 315] on input "Preferred Job Role   *" at bounding box center [417, 316] width 582 height 21
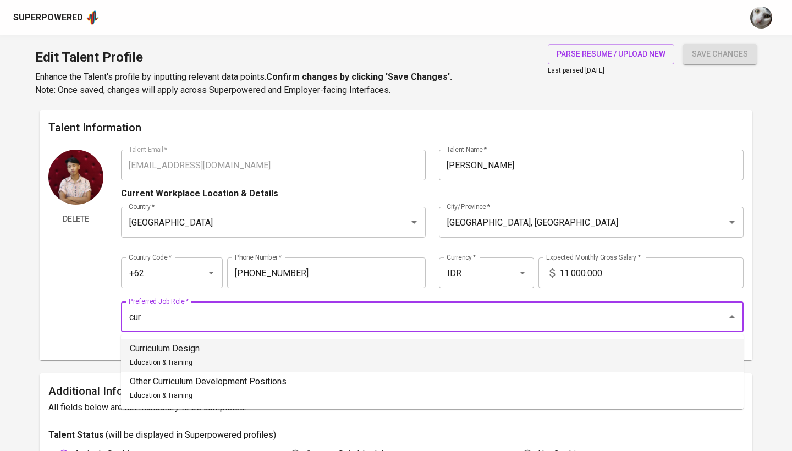
click at [260, 349] on li "Curriculum Design Education & Training" at bounding box center [432, 355] width 623 height 33
type input "Curriculum Design"
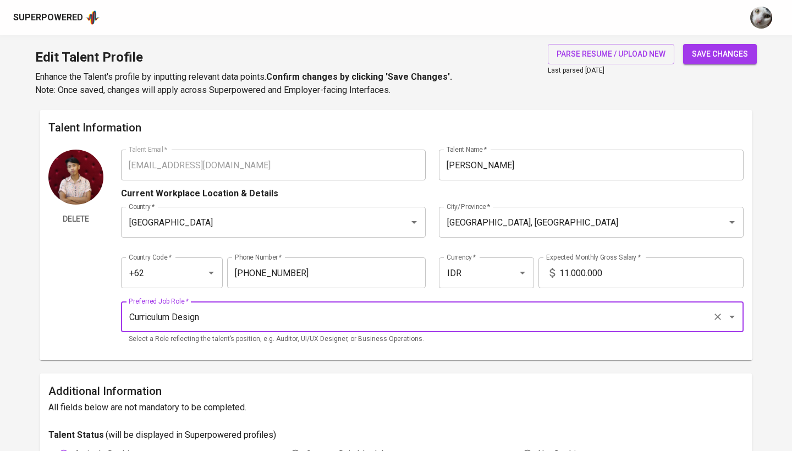
click at [709, 54] on span "save changes" at bounding box center [720, 54] width 56 height 14
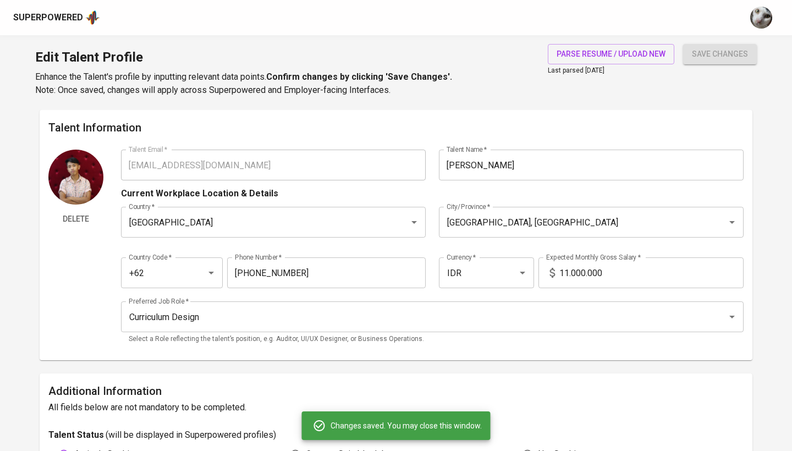
type input "E-Learning Development"
type input "Innovative Learning & Development Programs"
type input "Curriculum Development"
type input "Learning Development"
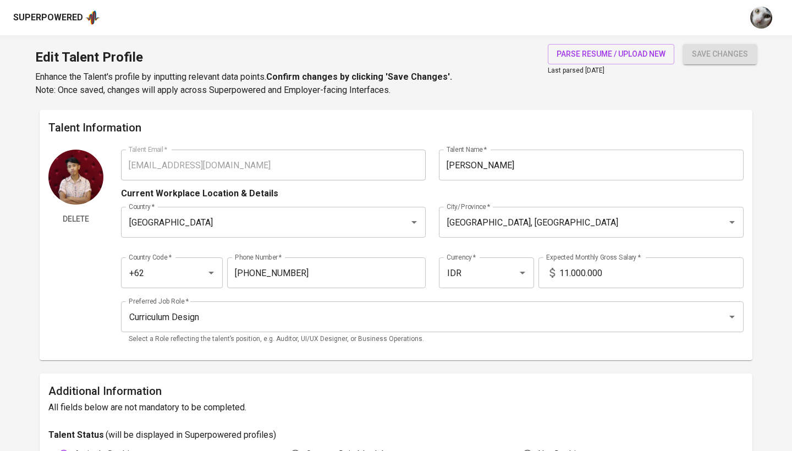
click at [568, 272] on input "11.000.000" at bounding box center [651, 272] width 184 height 31
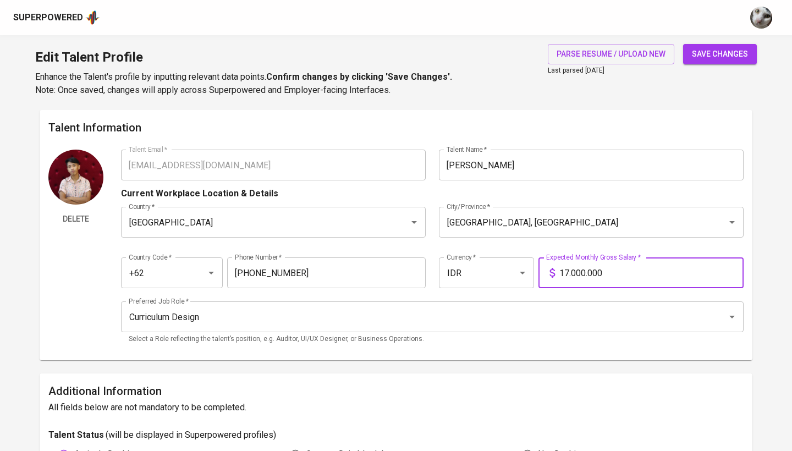
type input "17.000.000"
click at [720, 54] on button "save changes" at bounding box center [720, 54] width 74 height 20
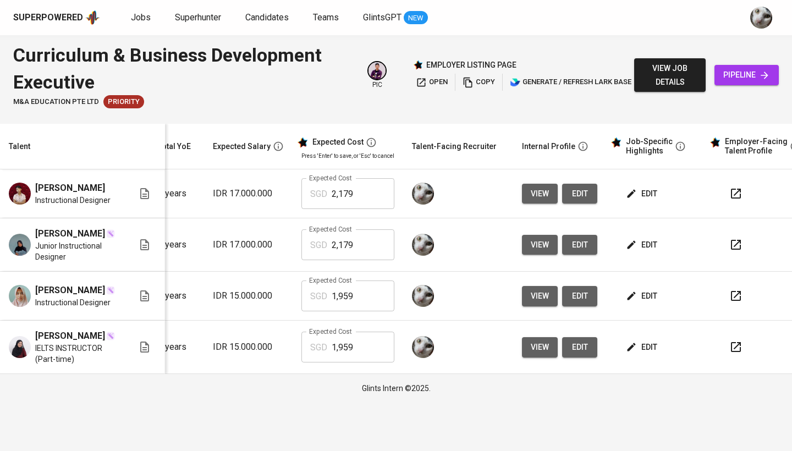
scroll to position [0, 138]
click at [635, 193] on span "edit" at bounding box center [642, 194] width 29 height 14
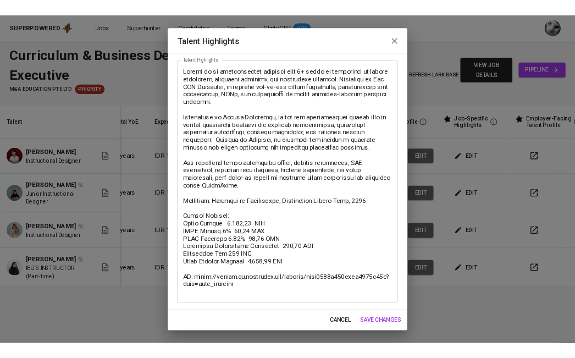
scroll to position [53, 0]
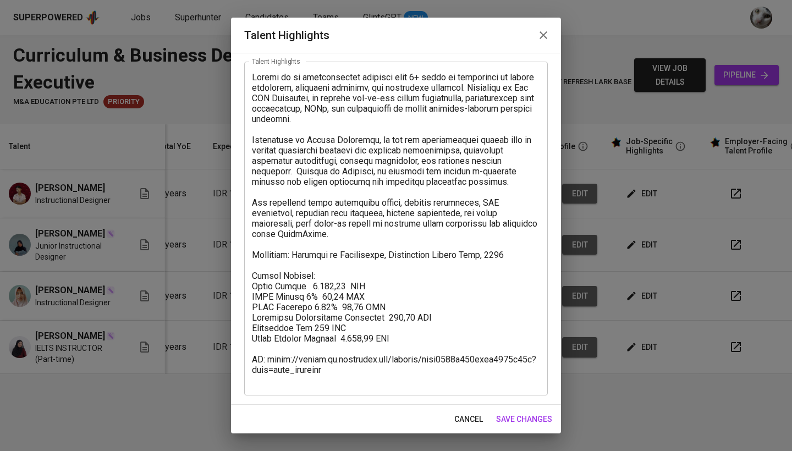
click at [544, 35] on icon "button" at bounding box center [544, 35] width 8 height 8
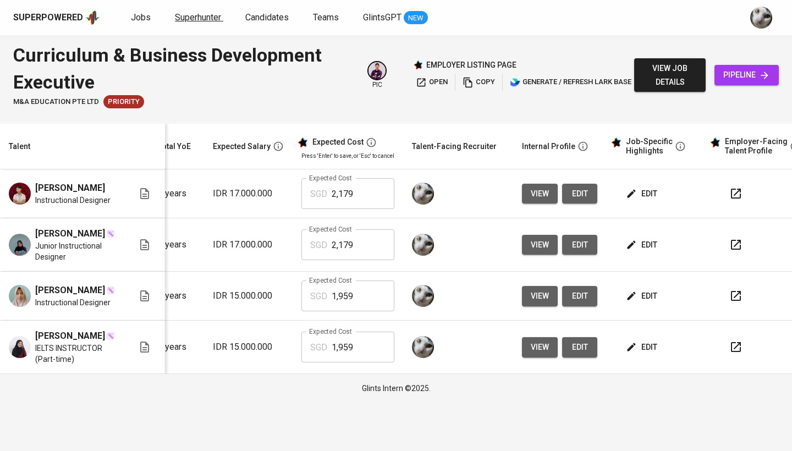
click at [210, 23] on link "Superhunter" at bounding box center [199, 18] width 48 height 14
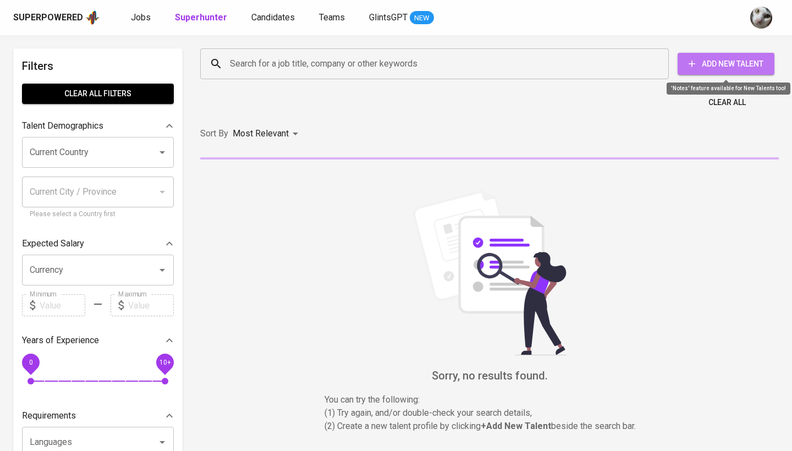
click at [724, 59] on span "Add New Talent" at bounding box center [726, 64] width 79 height 14
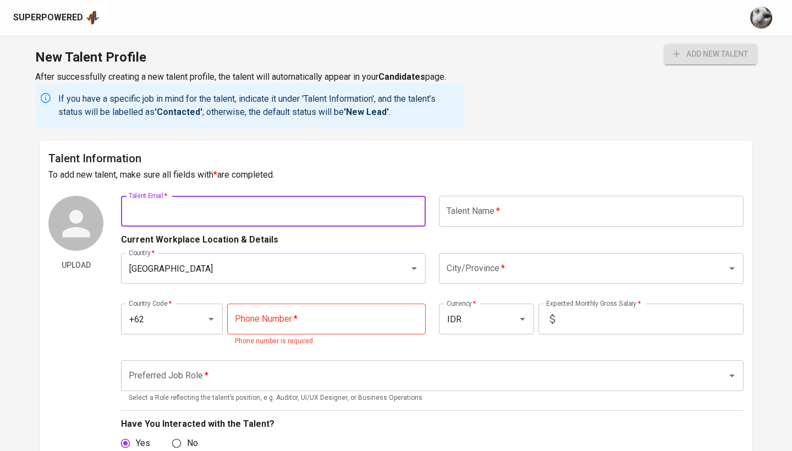
paste input "[EMAIL_ADDRESS][DOMAIN_NAME]"
type input "[EMAIL_ADDRESS][DOMAIN_NAME]"
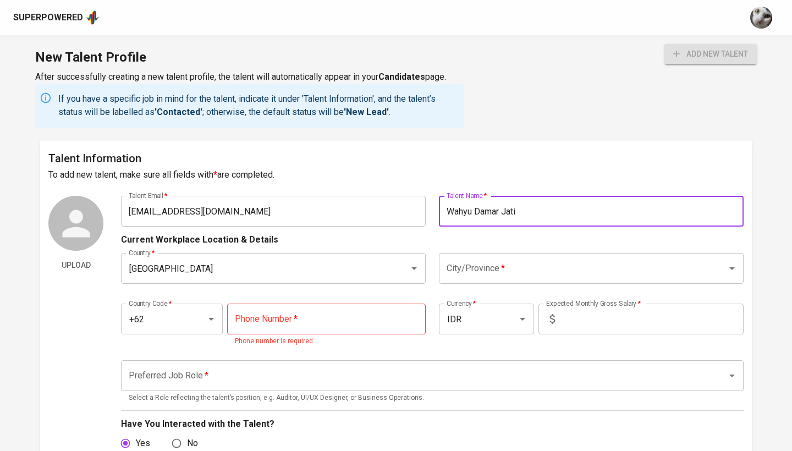
type input "Wahyu Damar Jati"
